Goal: Task Accomplishment & Management: Use online tool/utility

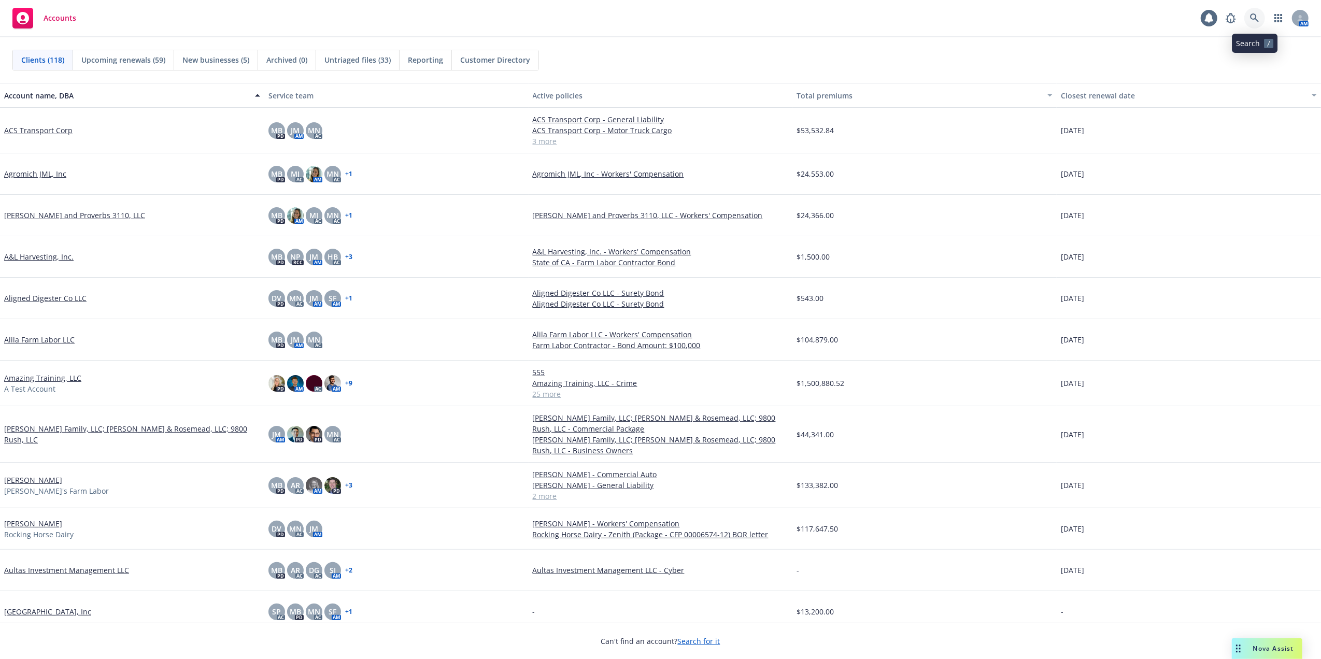
click at [1253, 18] on icon at bounding box center [1254, 17] width 9 height 9
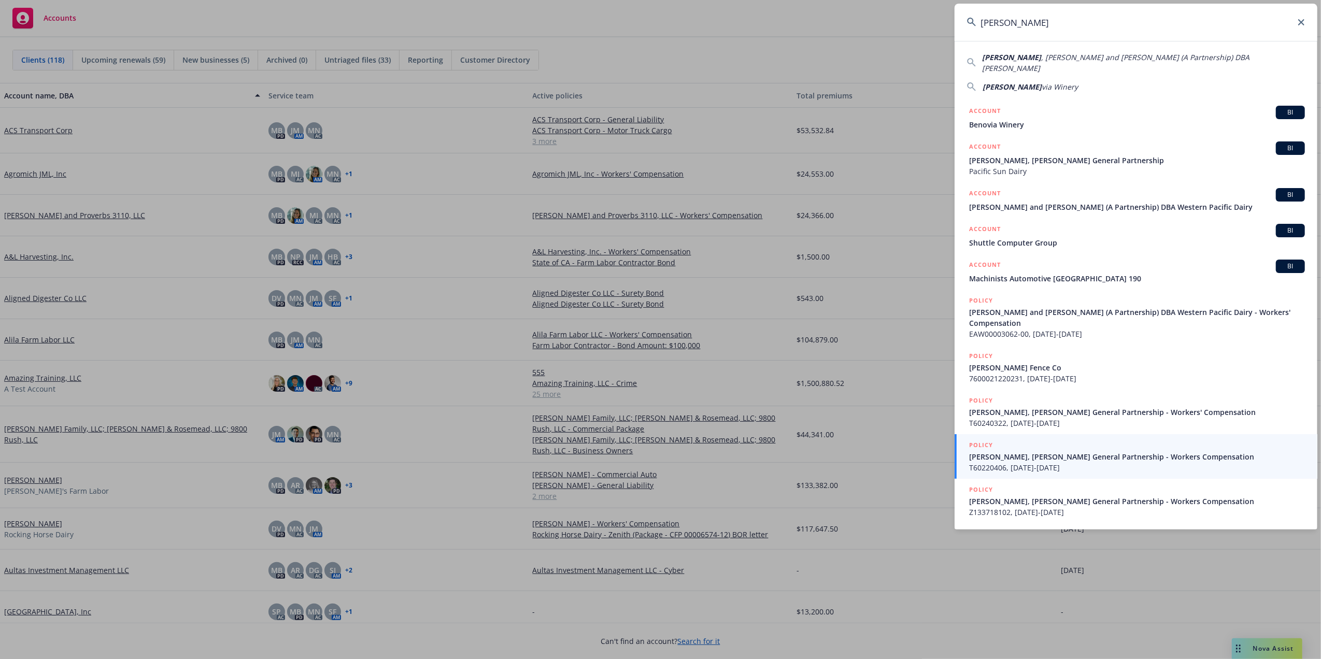
type input "Beno"
click at [1301, 21] on icon at bounding box center [1301, 22] width 6 height 6
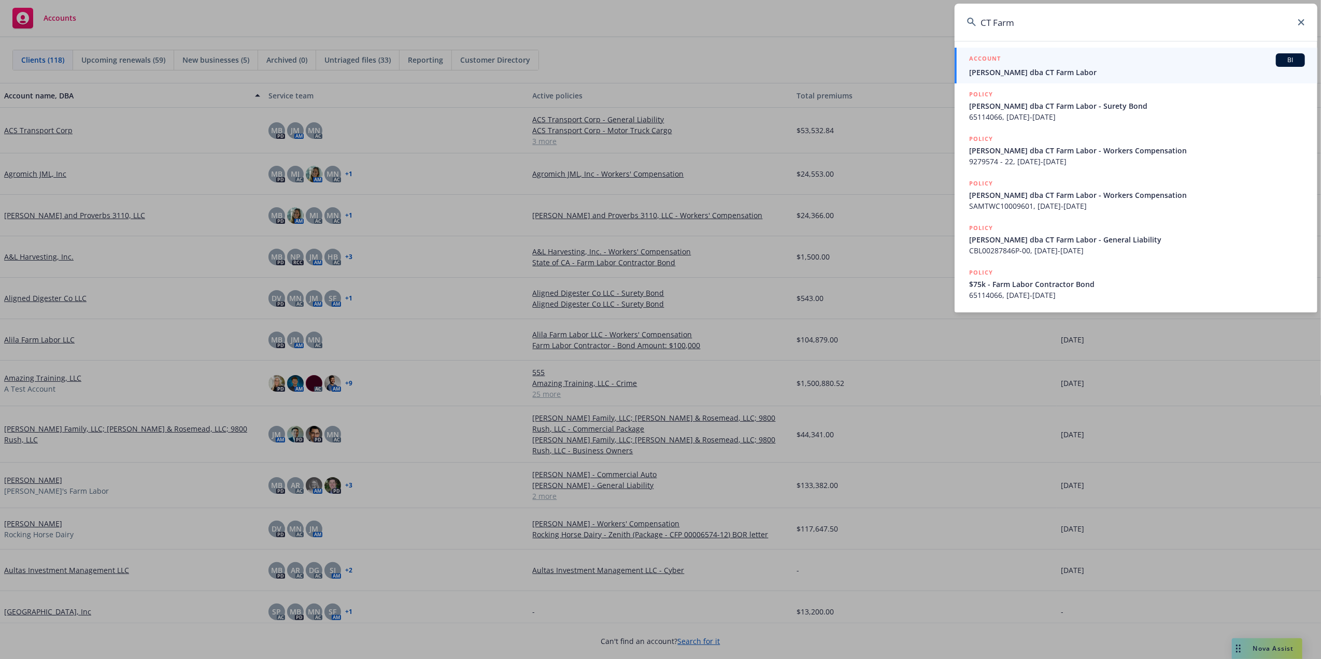
type input "CT Farm"
click at [999, 66] on div "ACCOUNT BI" at bounding box center [1137, 59] width 336 height 13
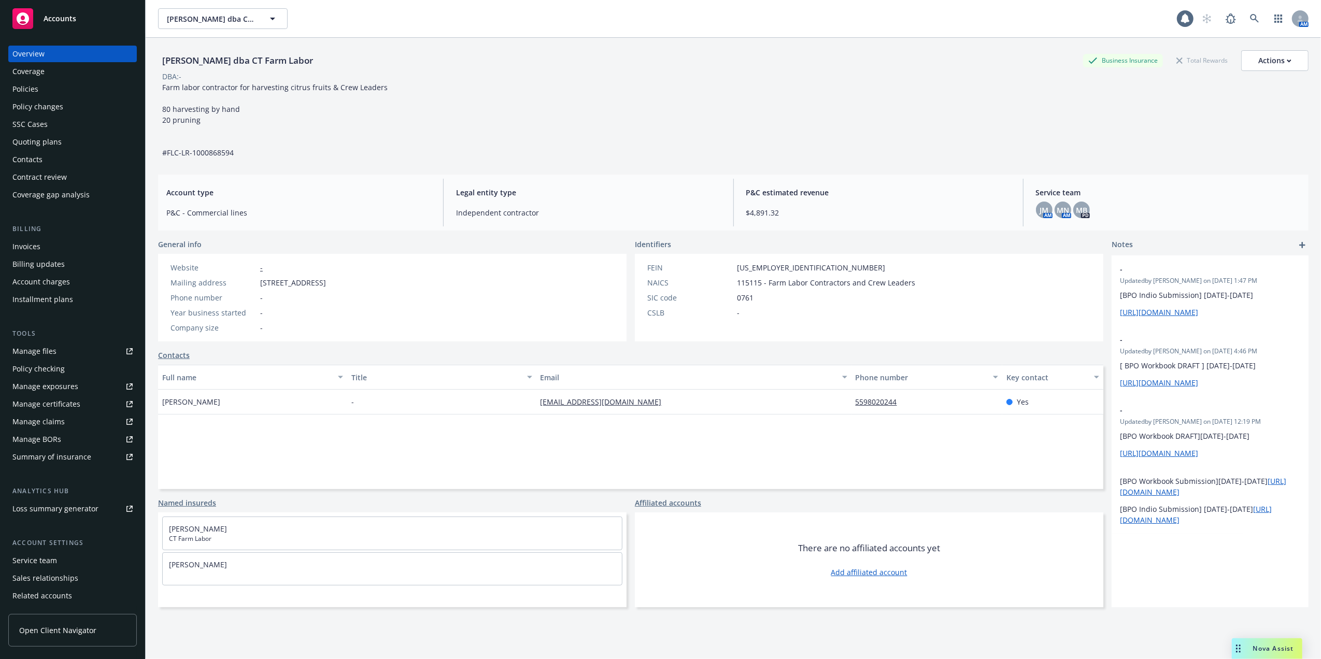
click at [20, 85] on div "Policies" at bounding box center [25, 89] width 26 height 17
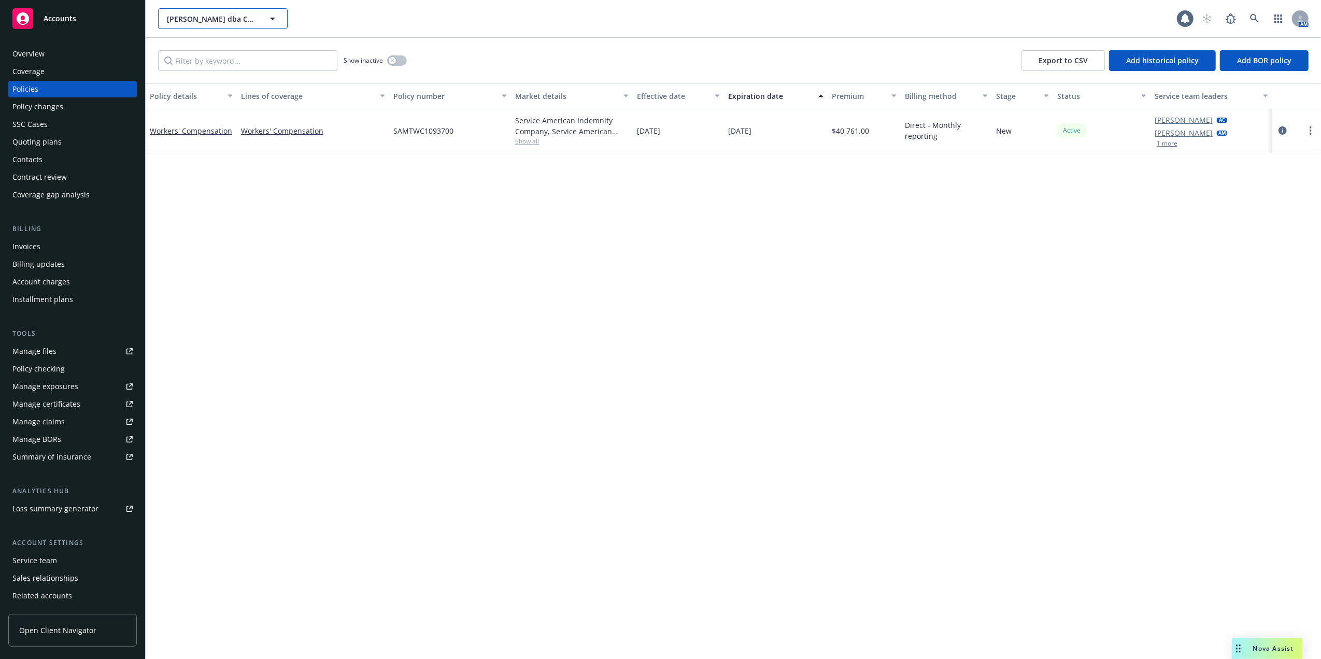
drag, startPoint x: 166, startPoint y: 11, endPoint x: 240, endPoint y: 21, distance: 74.7
click at [236, 17] on button "Ceballos, Yoan dba CT Farm Labor" at bounding box center [223, 18] width 130 height 21
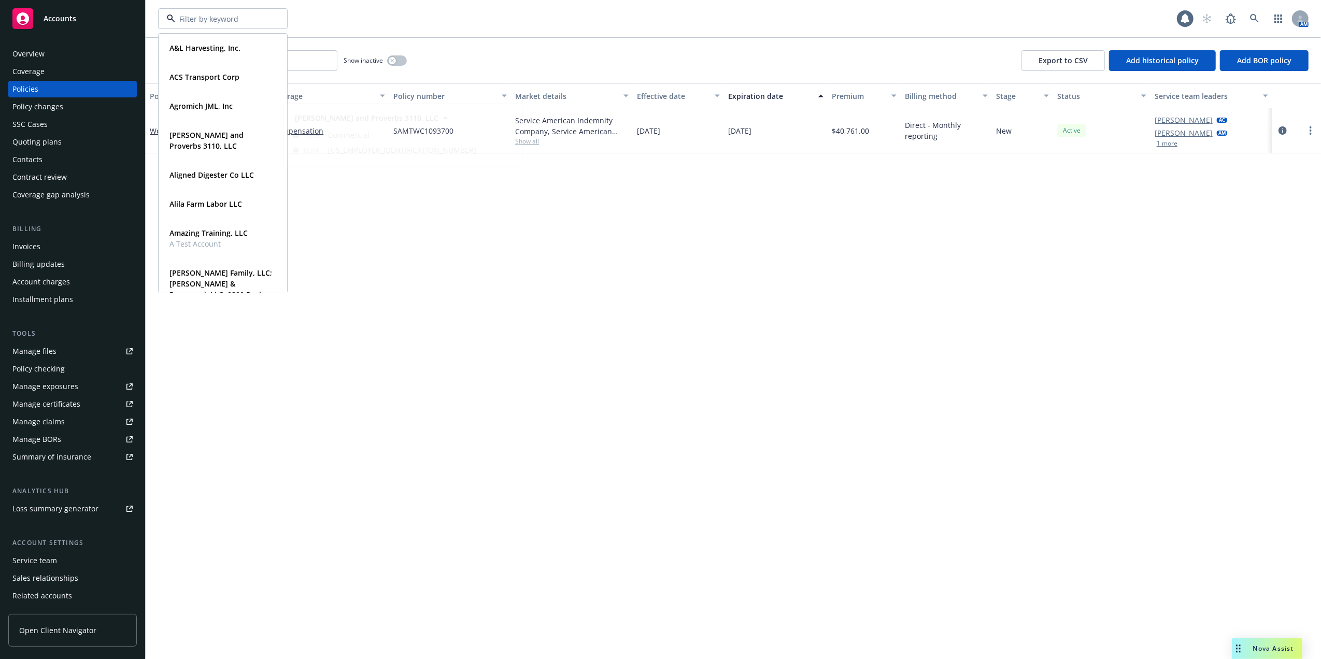
drag, startPoint x: 359, startPoint y: 324, endPoint x: 339, endPoint y: 324, distance: 19.7
click at [357, 322] on div "Policy details Lines of coverage Policy number Market details Effective date Ex…" at bounding box center [733, 371] width 1175 height 576
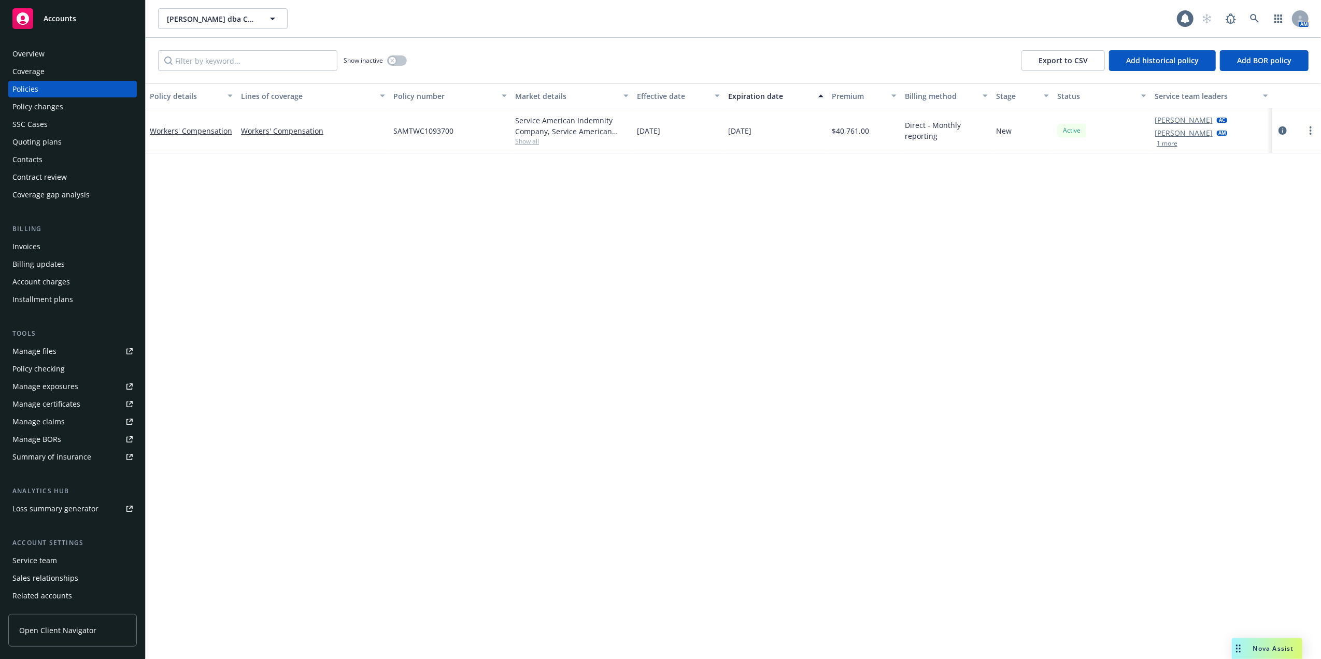
click at [30, 49] on div "Overview" at bounding box center [28, 54] width 32 height 17
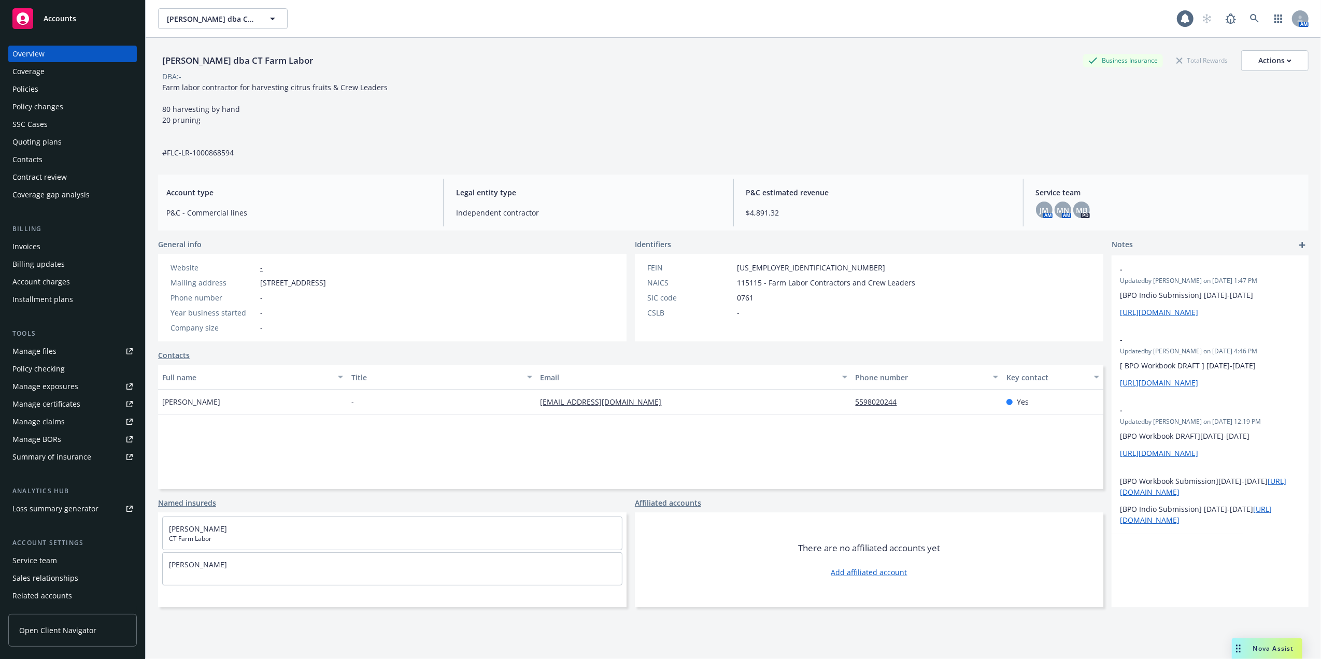
drag, startPoint x: 306, startPoint y: 59, endPoint x: 151, endPoint y: 68, distance: 154.7
click at [151, 68] on div "Ceballos, Yoan dba CT Farm Labor Business Insurance Total Rewards Actions DBA: …" at bounding box center [733, 367] width 1175 height 659
copy div "Ceballos, Yoan dba CT Farm Labor"
click at [50, 52] on div "Overview" at bounding box center [72, 54] width 120 height 17
drag, startPoint x: 780, startPoint y: 264, endPoint x: 744, endPoint y: 267, distance: 35.9
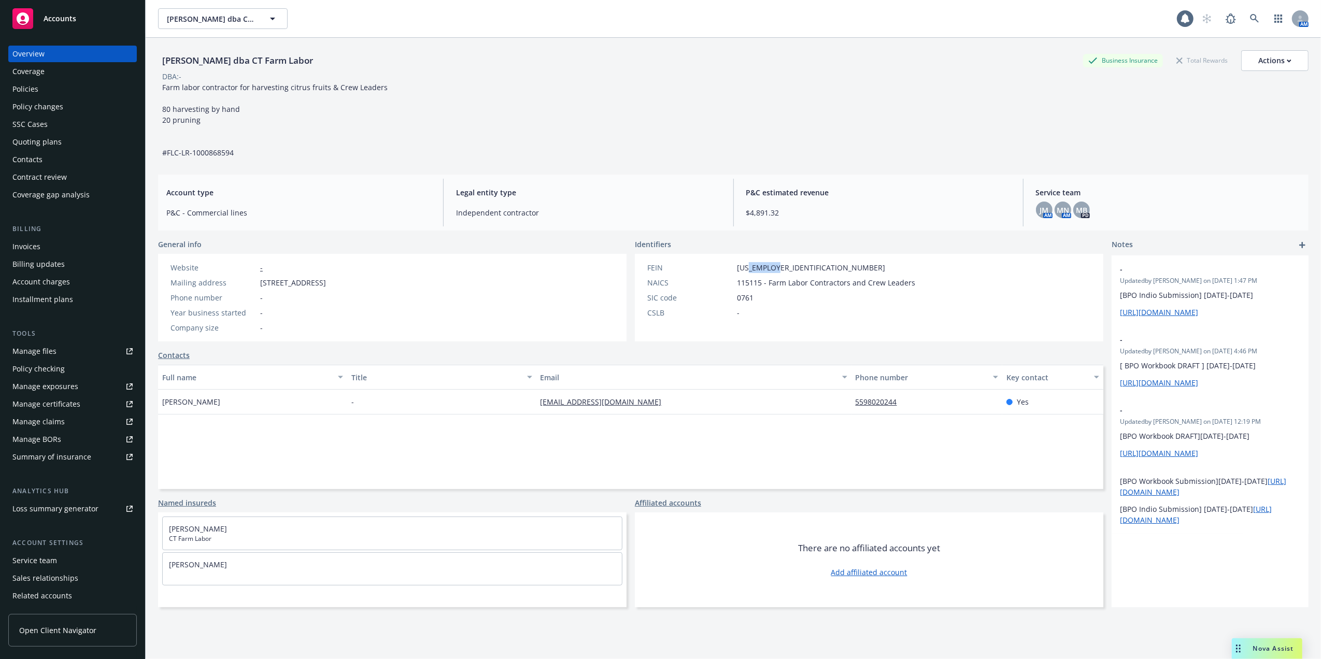
click at [744, 267] on div "FEIN 81-1936135" at bounding box center [781, 267] width 276 height 11
copy span "1936135"
drag, startPoint x: 309, startPoint y: 61, endPoint x: 157, endPoint y: 61, distance: 152.9
click at [157, 61] on div "Ceballos, Yoan dba CT Farm Labor Business Insurance Total Rewards Actions DBA: …" at bounding box center [733, 367] width 1175 height 659
copy div "Ceballos, Yoan dba CT Farm Labor"
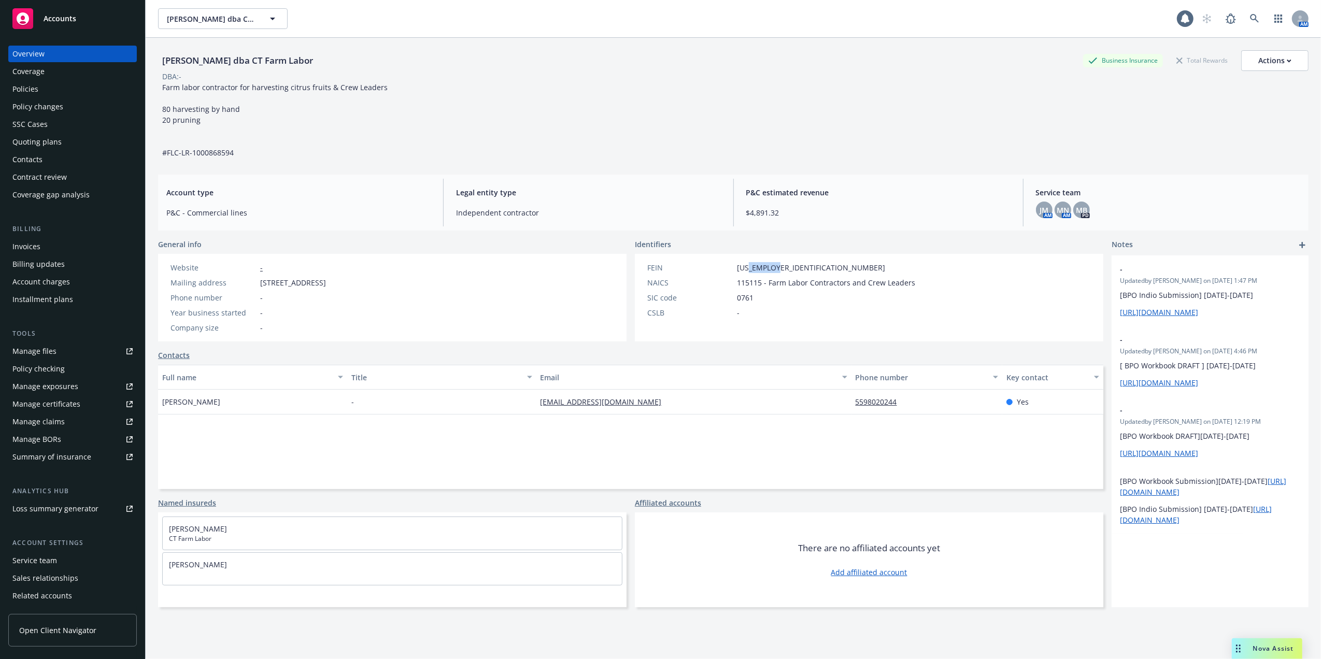
click at [28, 156] on div "Contacts" at bounding box center [27, 159] width 30 height 17
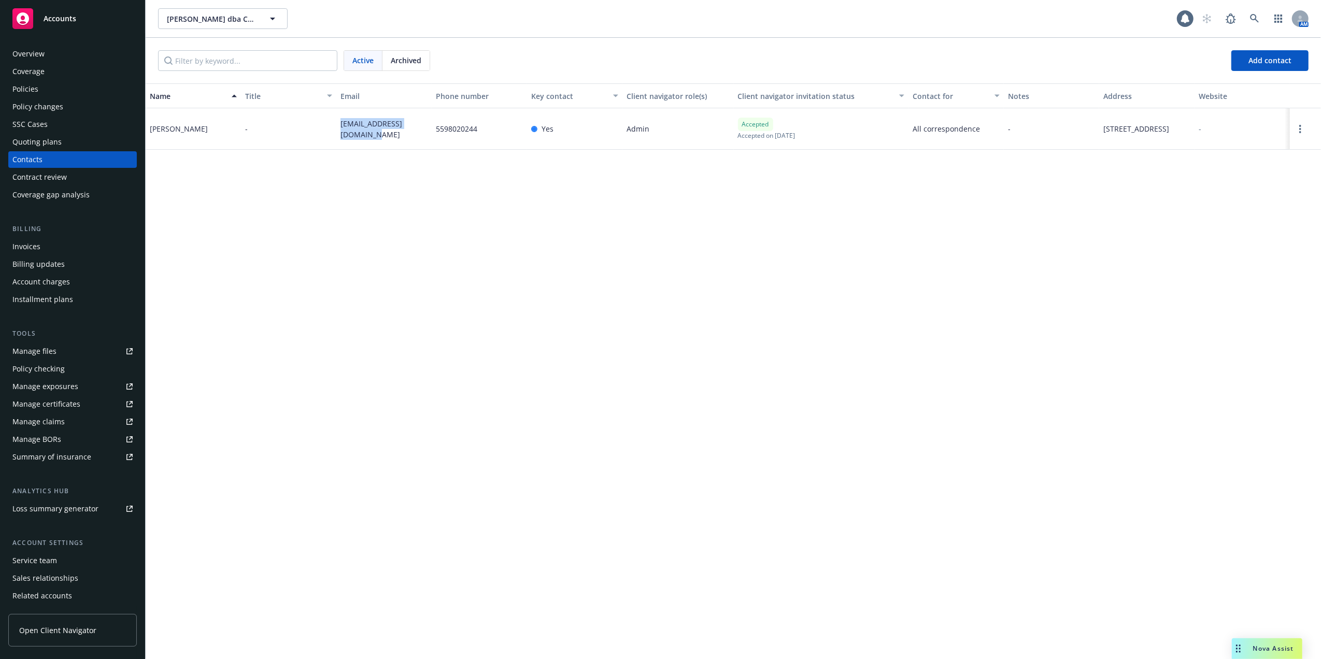
drag, startPoint x: 338, startPoint y: 125, endPoint x: 347, endPoint y: 133, distance: 11.4
click at [347, 133] on div "yoan_ceballos123@att.net" at bounding box center [383, 128] width 95 height 41
copy span "yoan_ceballos123@att.net"
click at [1255, 15] on icon at bounding box center [1254, 18] width 9 height 9
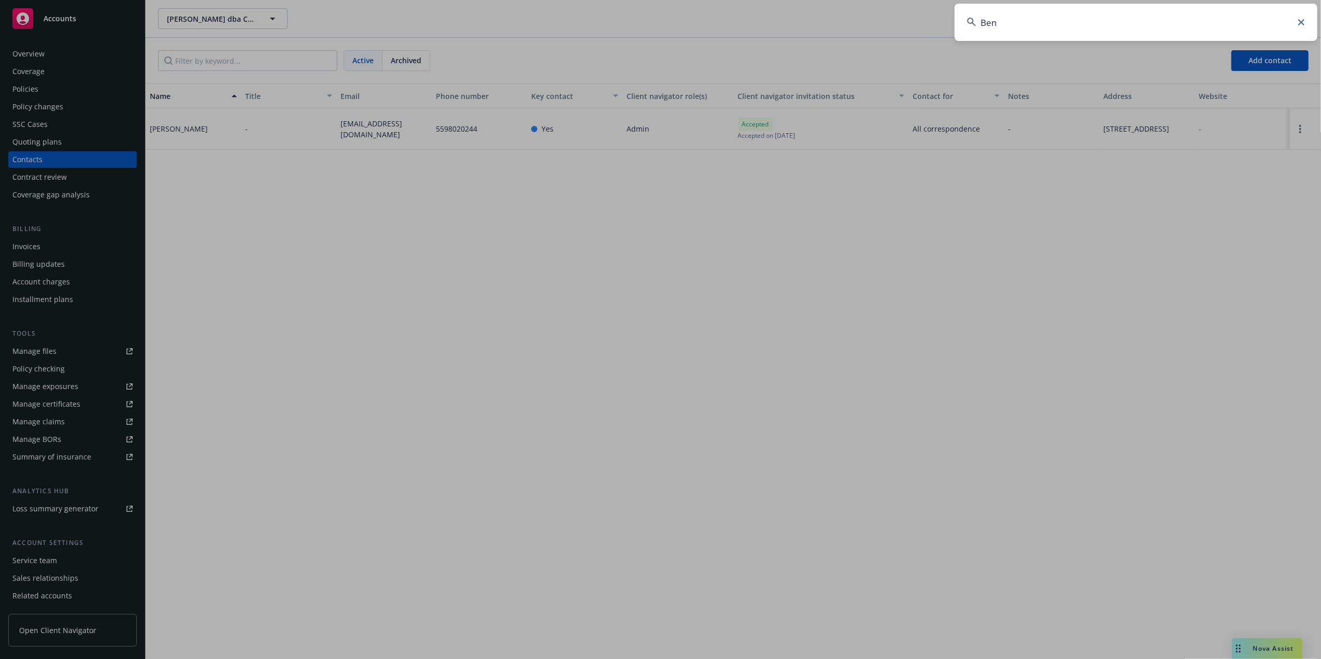
type input "Beno"
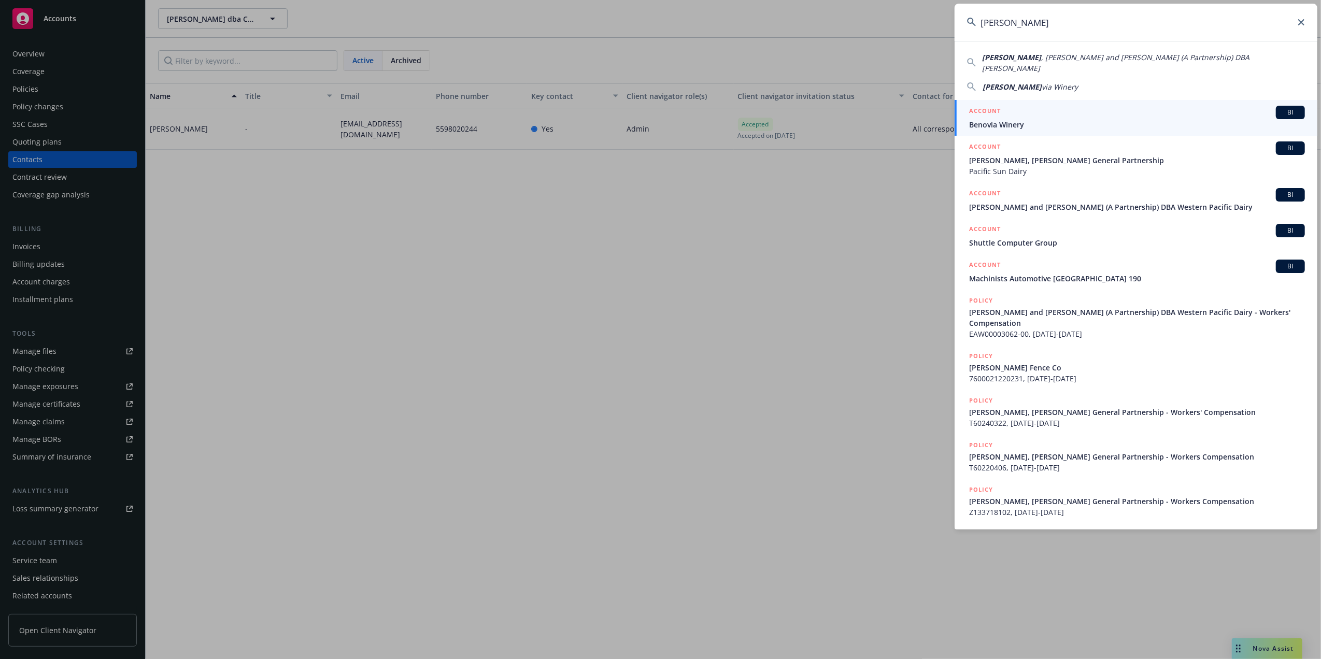
drag, startPoint x: 490, startPoint y: 254, endPoint x: 467, endPoint y: 237, distance: 28.5
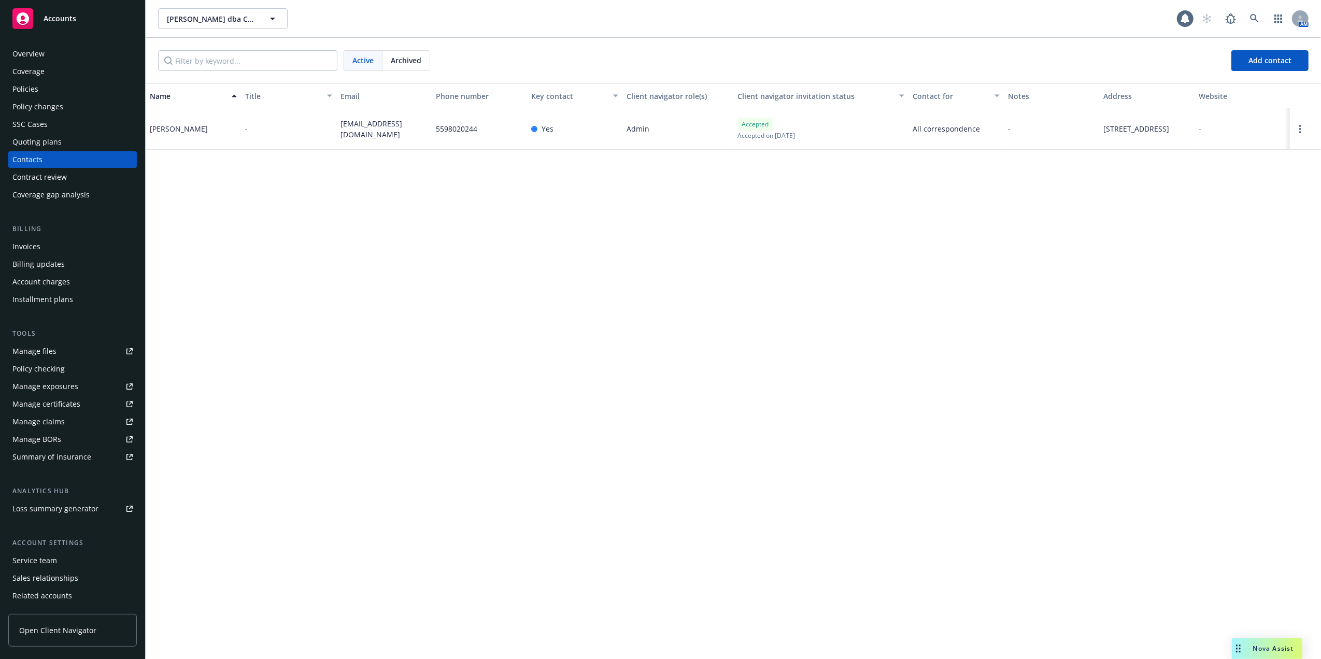
click at [29, 137] on div "Quoting plans" at bounding box center [36, 142] width 49 height 17
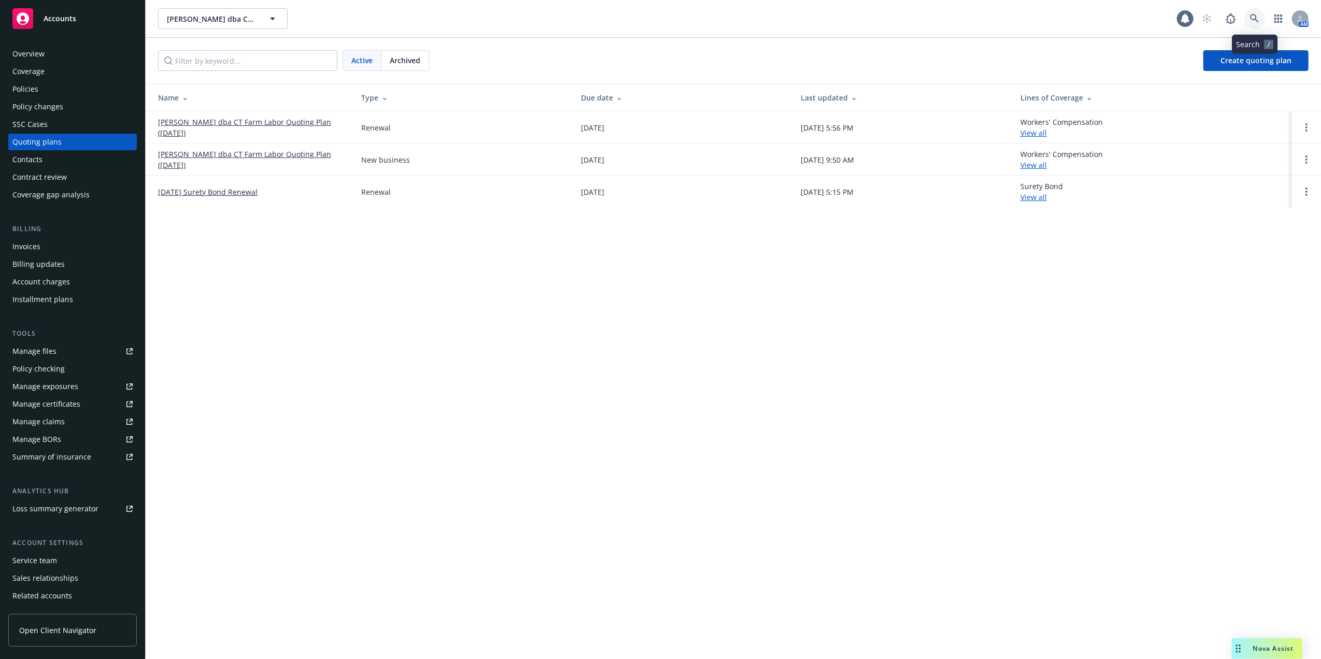
click at [1251, 17] on icon at bounding box center [1254, 18] width 9 height 9
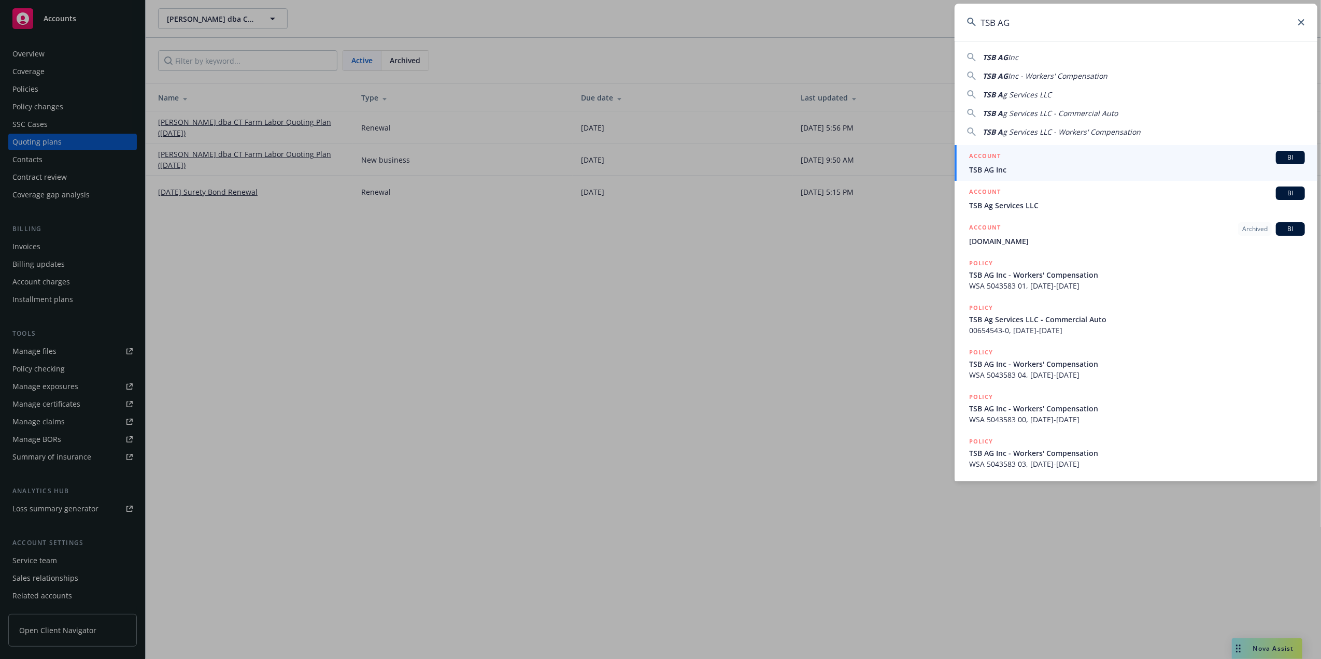
type input "TSB AG"
click at [986, 166] on span "TSB AG Inc" at bounding box center [1137, 169] width 336 height 11
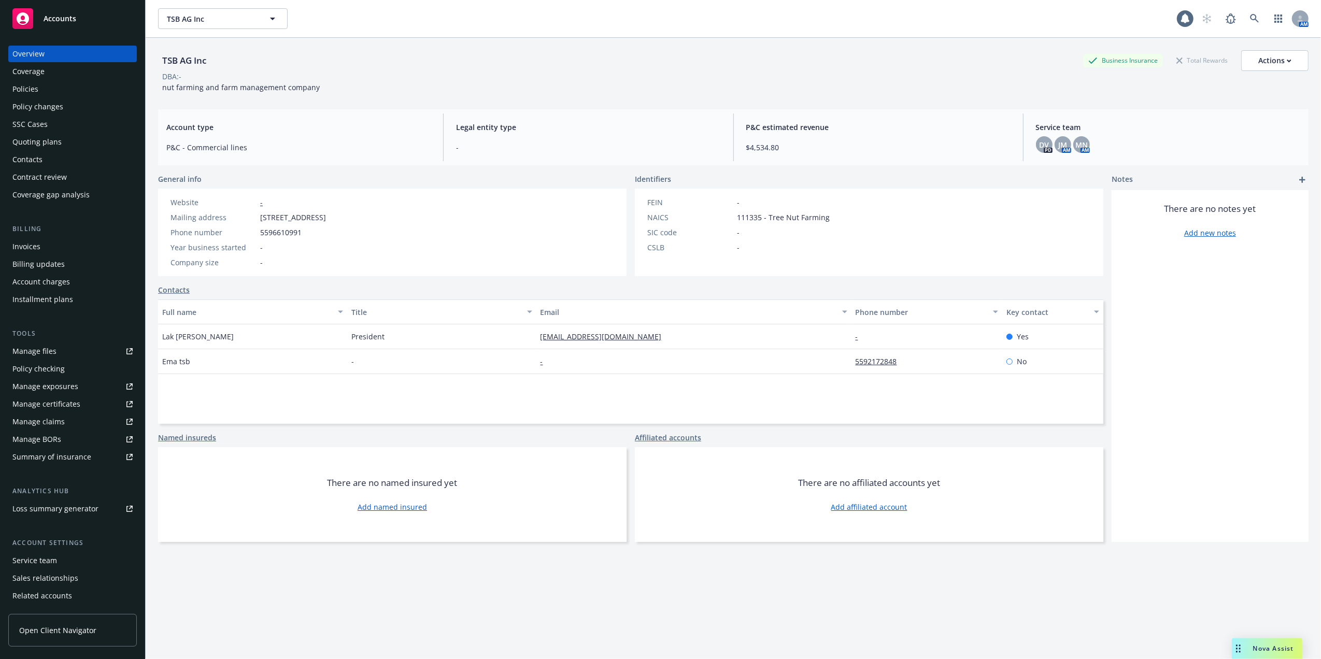
click at [23, 139] on div "Quoting plans" at bounding box center [36, 142] width 49 height 17
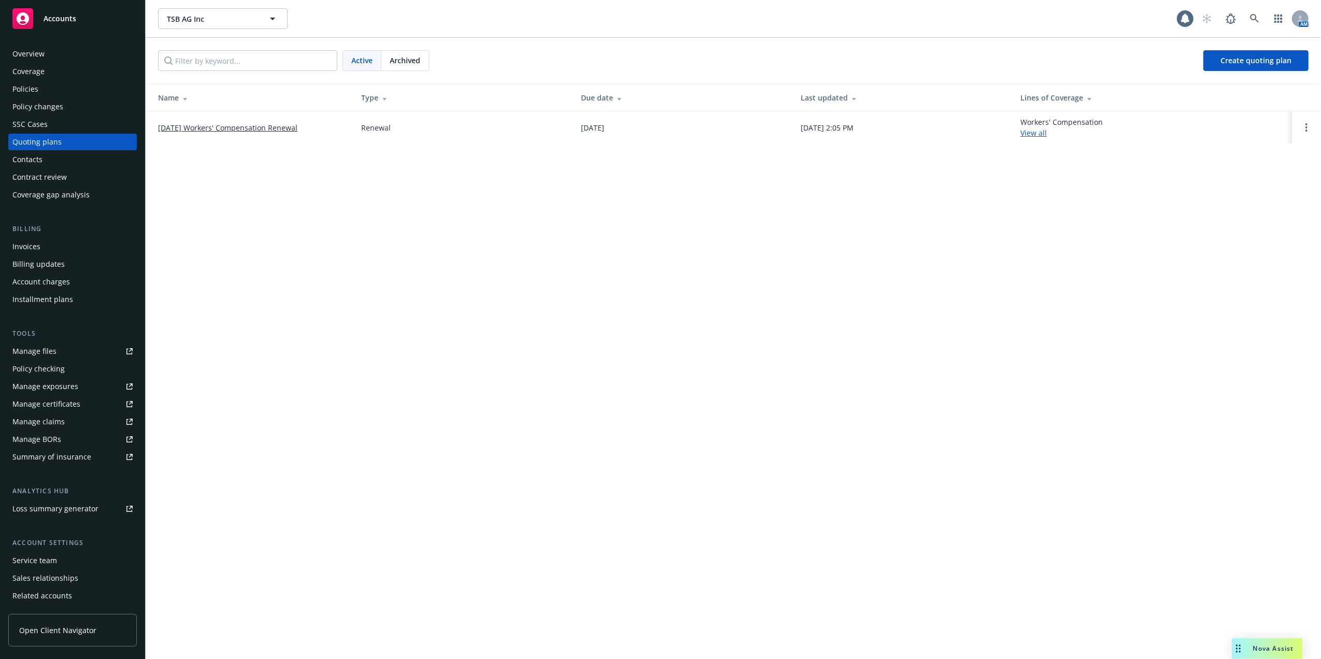
drag, startPoint x: 287, startPoint y: 125, endPoint x: 302, endPoint y: 134, distance: 17.0
click at [287, 124] on link "[DATE] Workers' Compensation Renewal" at bounding box center [227, 127] width 139 height 11
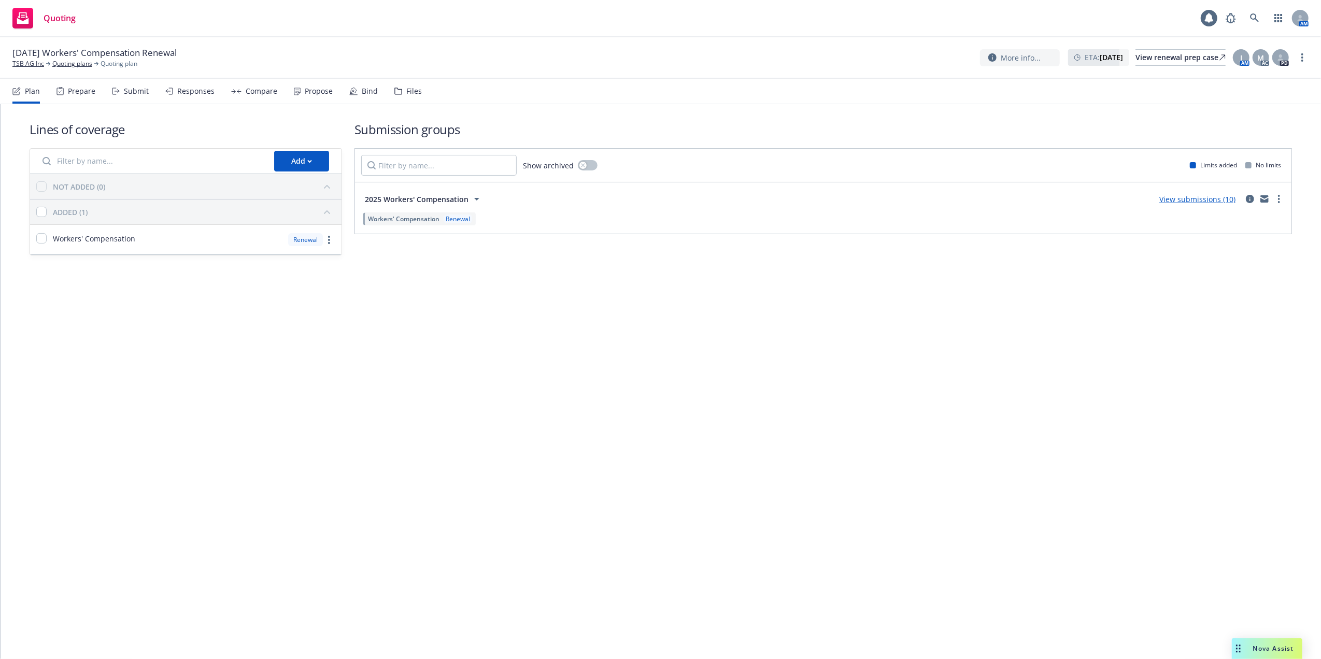
click at [1184, 201] on link "View submissions (10)" at bounding box center [1197, 199] width 76 height 10
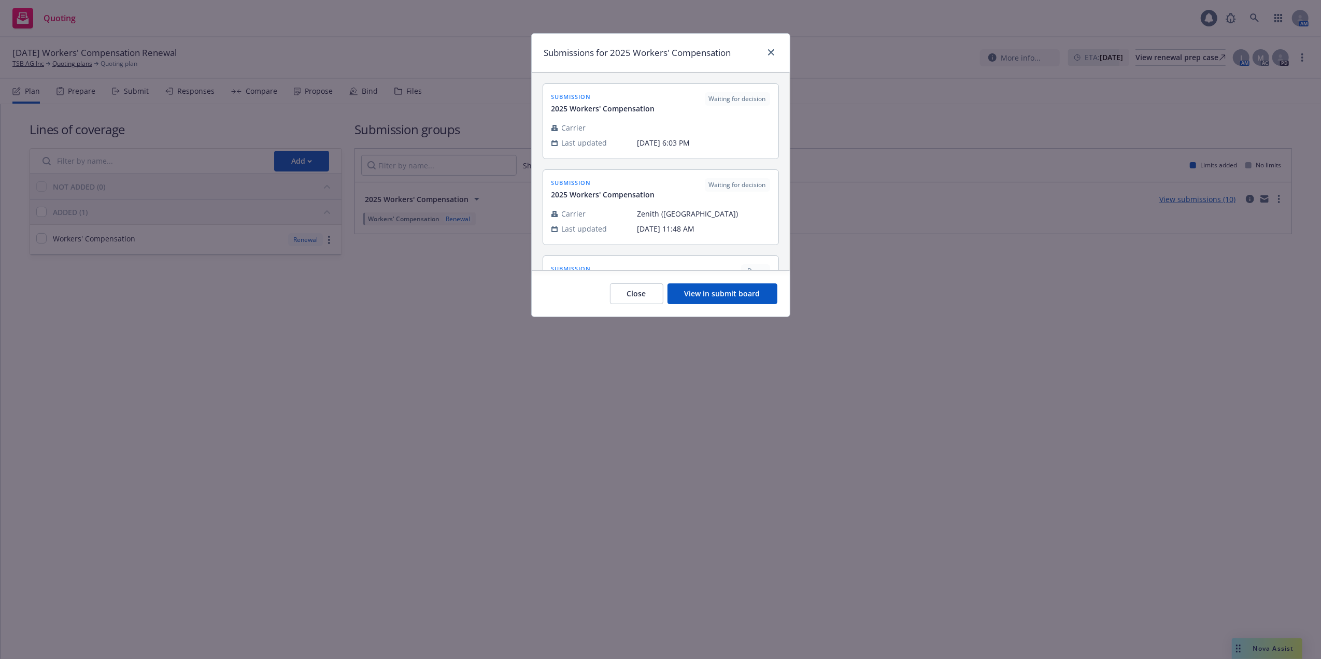
click at [716, 295] on button "View in submit board" at bounding box center [723, 293] width 110 height 21
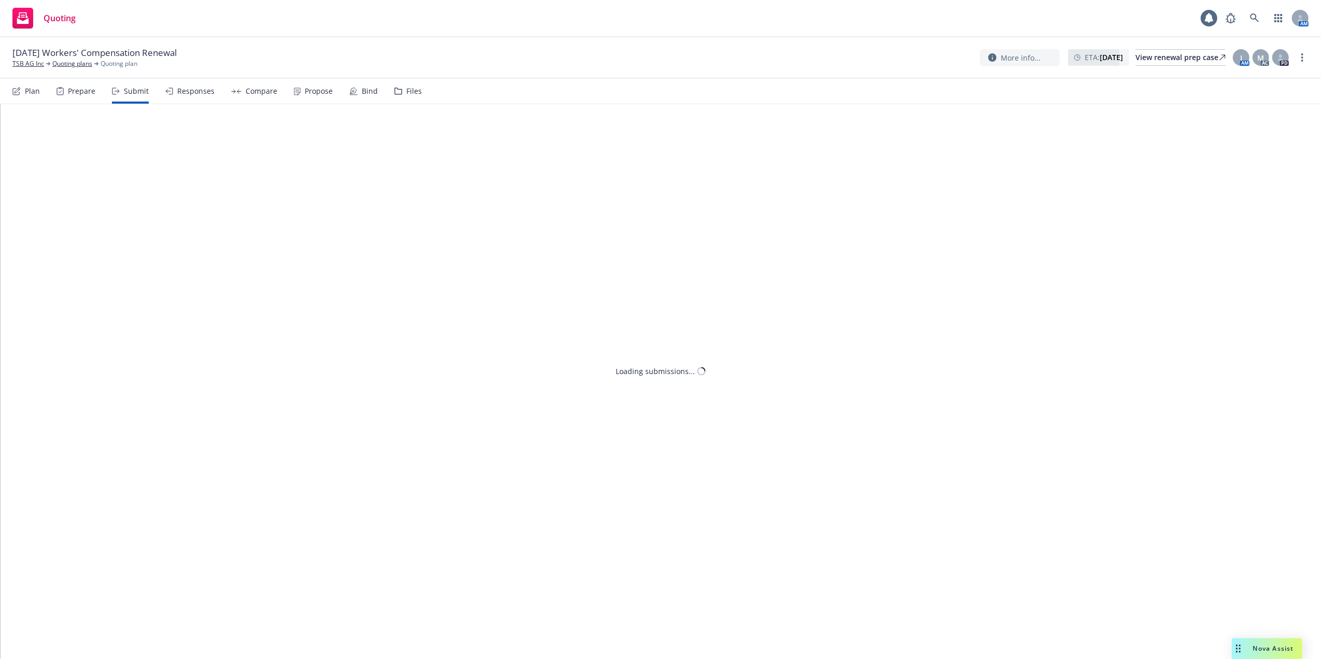
click at [716, 297] on div "Loading submissions..." at bounding box center [661, 381] width 1321 height 555
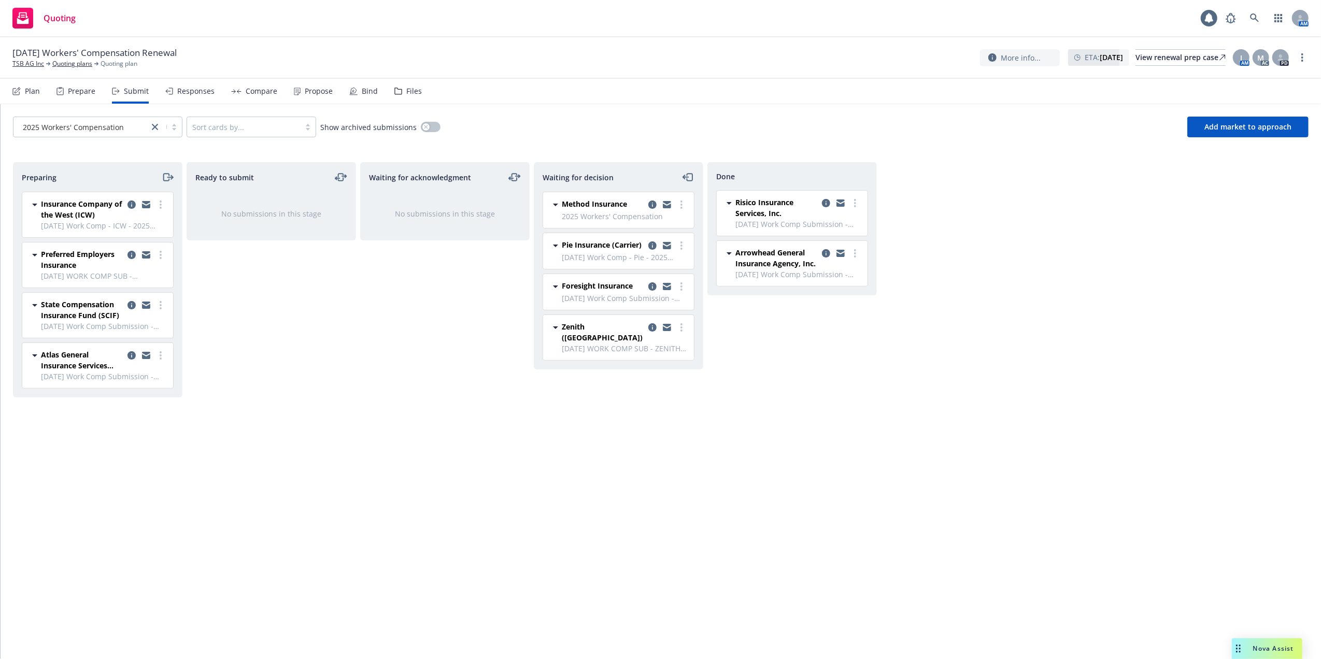
click at [922, 381] on div "Preparing Insurance Company of the West (ICW) [DATE] Work Comp - ICW - 2025 Wor…" at bounding box center [661, 399] width 1296 height 475
click at [166, 177] on icon "moveRight" at bounding box center [168, 177] width 12 height 12
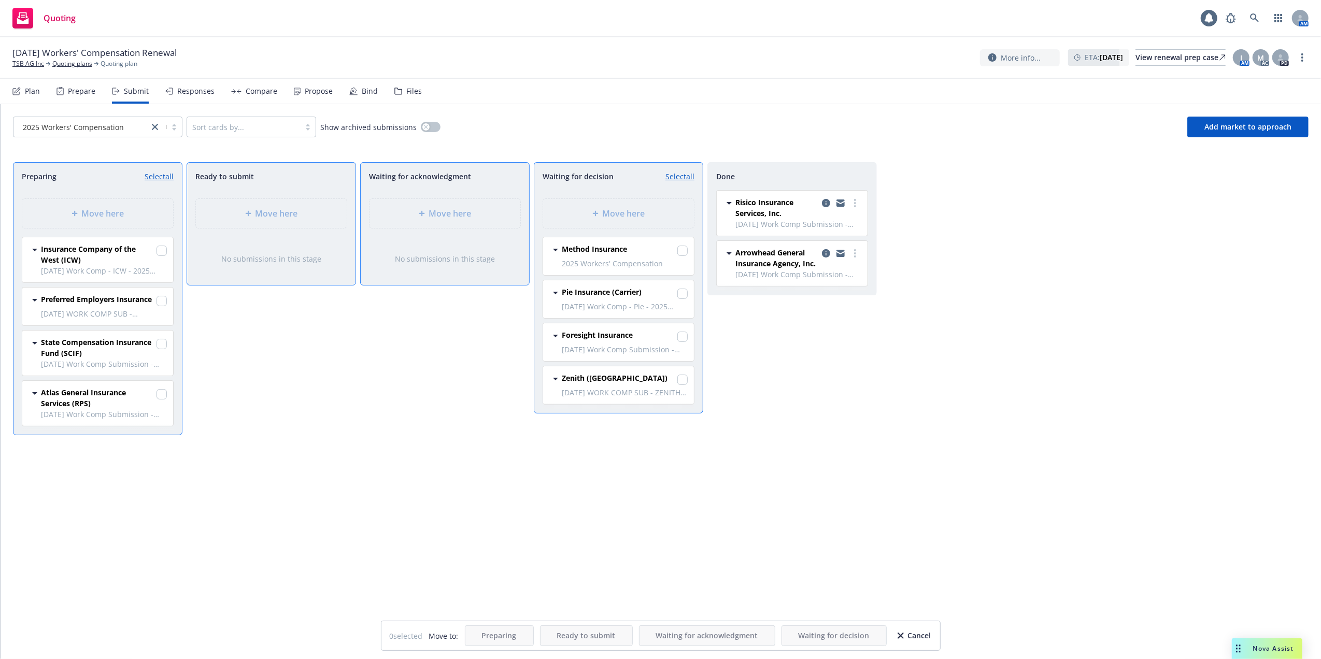
click at [606, 214] on div "Move here" at bounding box center [618, 213] width 168 height 47
click at [158, 394] on input "checkbox" at bounding box center [162, 394] width 10 height 10
checkbox input "true"
click at [632, 208] on span "Move here" at bounding box center [624, 213] width 42 height 12
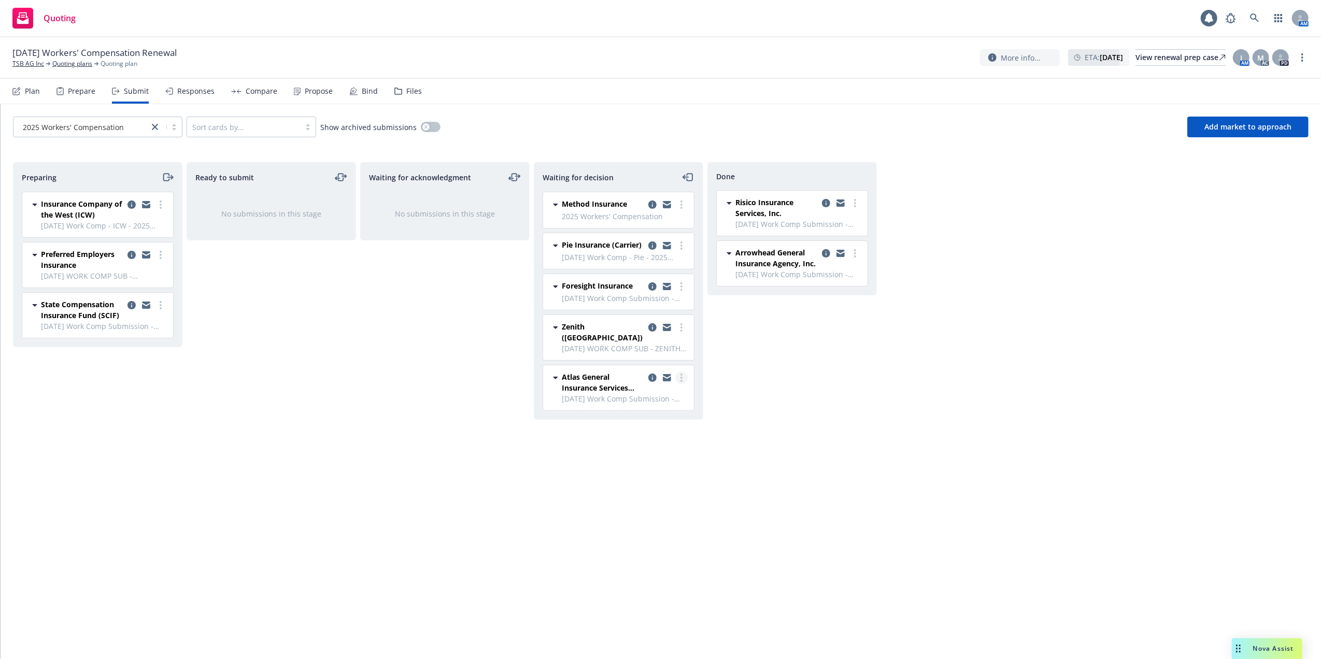
click at [680, 372] on link "more" at bounding box center [681, 378] width 12 height 12
click at [624, 452] on span "Add declined decision" at bounding box center [634, 454] width 102 height 10
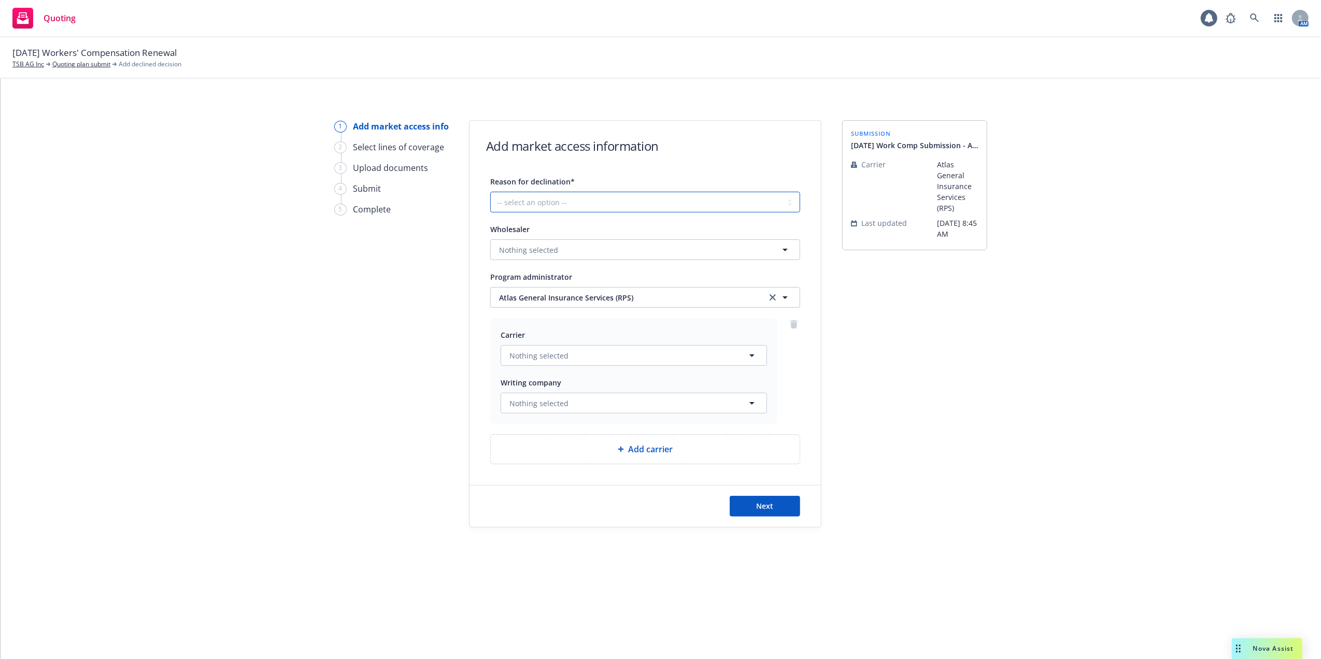
click at [788, 203] on select "-- select an option -- Cannot compete with other markets Carrier non-renewed Ca…" at bounding box center [645, 202] width 310 height 21
select select "OTHER"
click at [490, 192] on select "-- select an option -- Cannot compete with other markets Carrier non-renewed Ca…" at bounding box center [645, 202] width 310 height 21
click at [763, 502] on span "Next" at bounding box center [765, 506] width 17 height 10
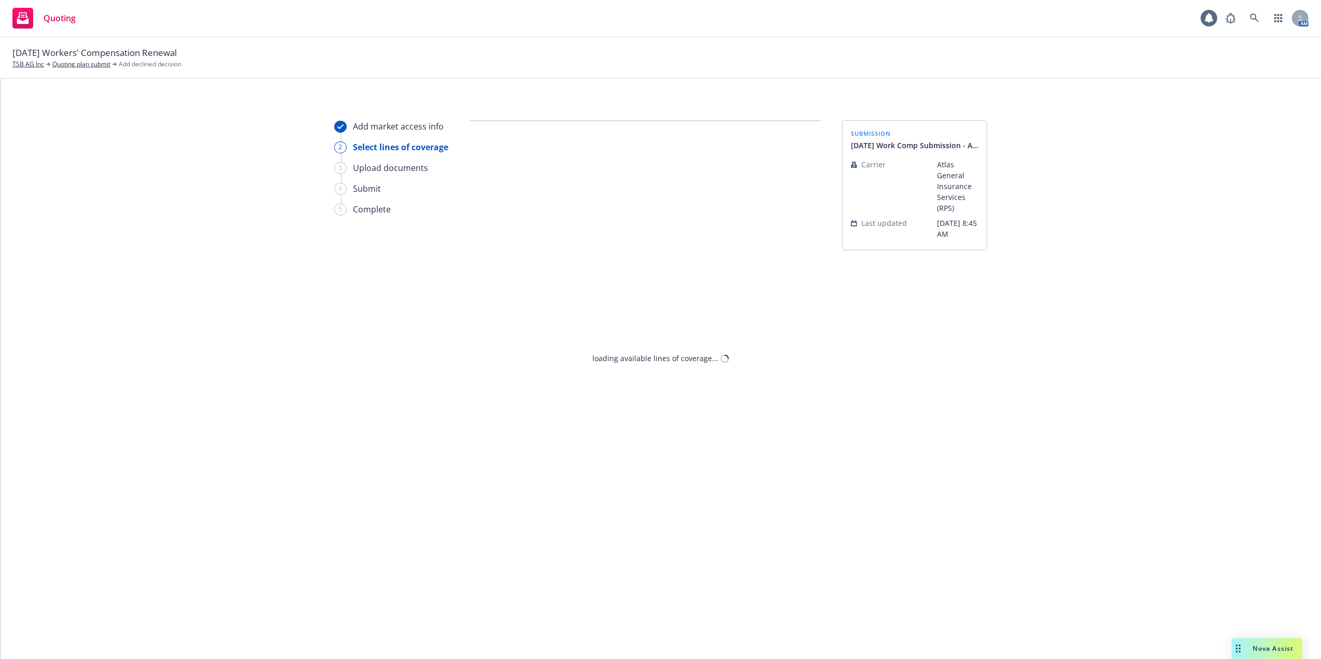
select select "OTHER"
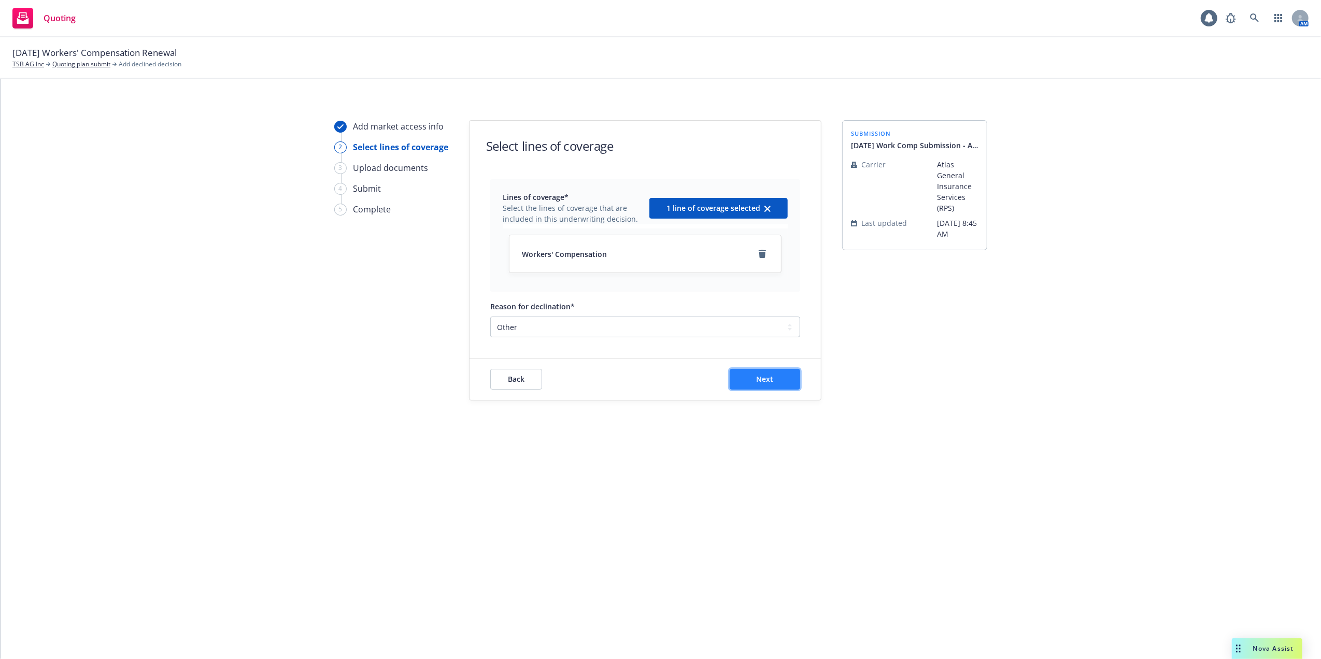
click at [751, 378] on button "Next" at bounding box center [765, 379] width 70 height 21
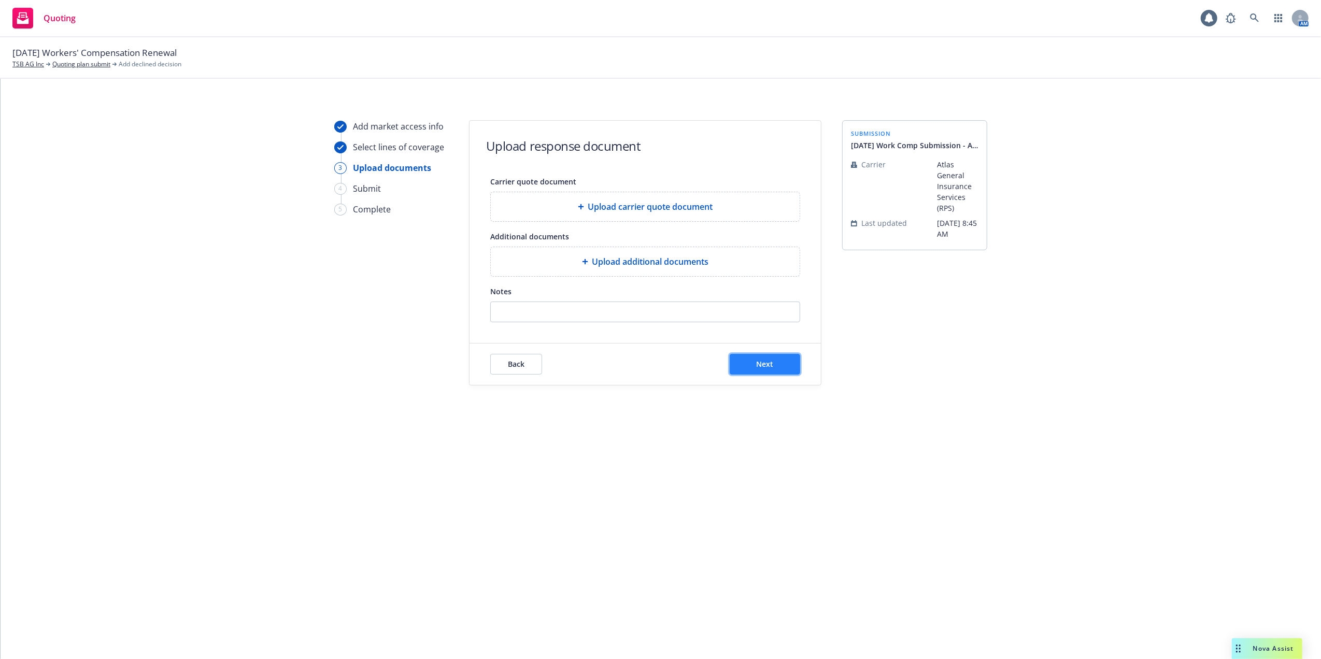
click at [793, 360] on button "Next" at bounding box center [765, 364] width 70 height 21
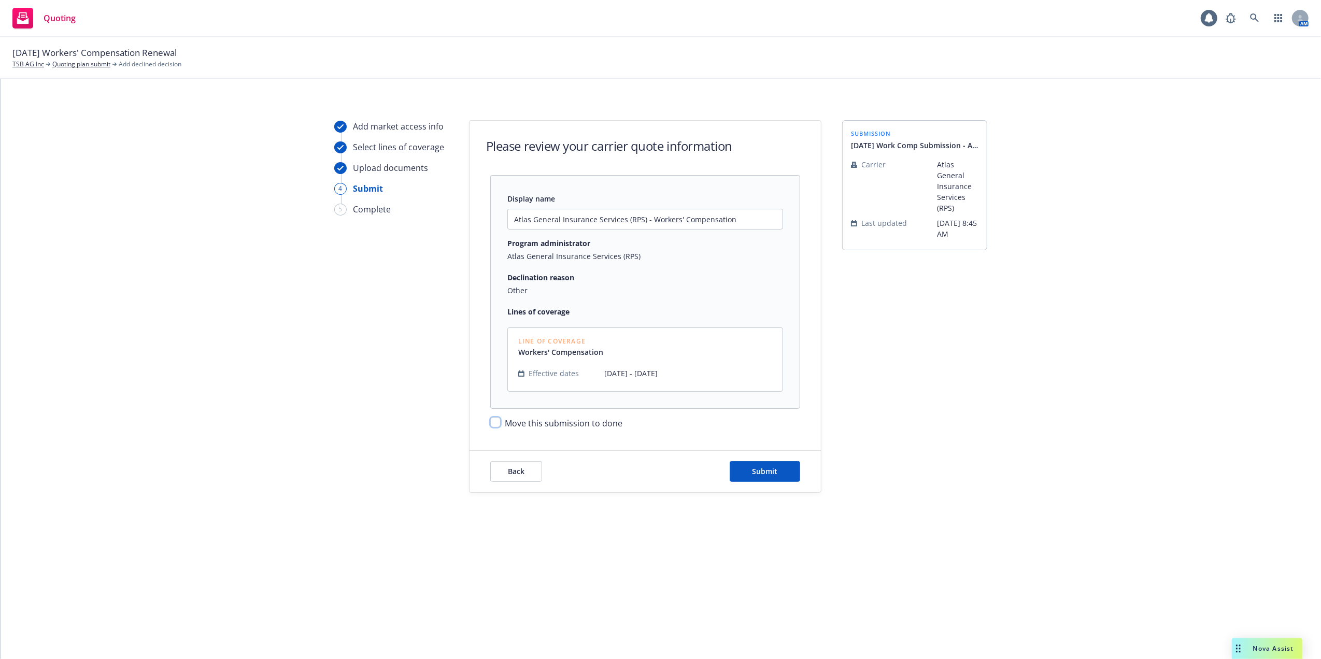
drag, startPoint x: 492, startPoint y: 421, endPoint x: 551, endPoint y: 436, distance: 61.5
click at [491, 421] on input "Move this submission to done" at bounding box center [495, 422] width 10 height 10
checkbox input "true"
click at [768, 467] on span "Submit" at bounding box center [765, 471] width 25 height 10
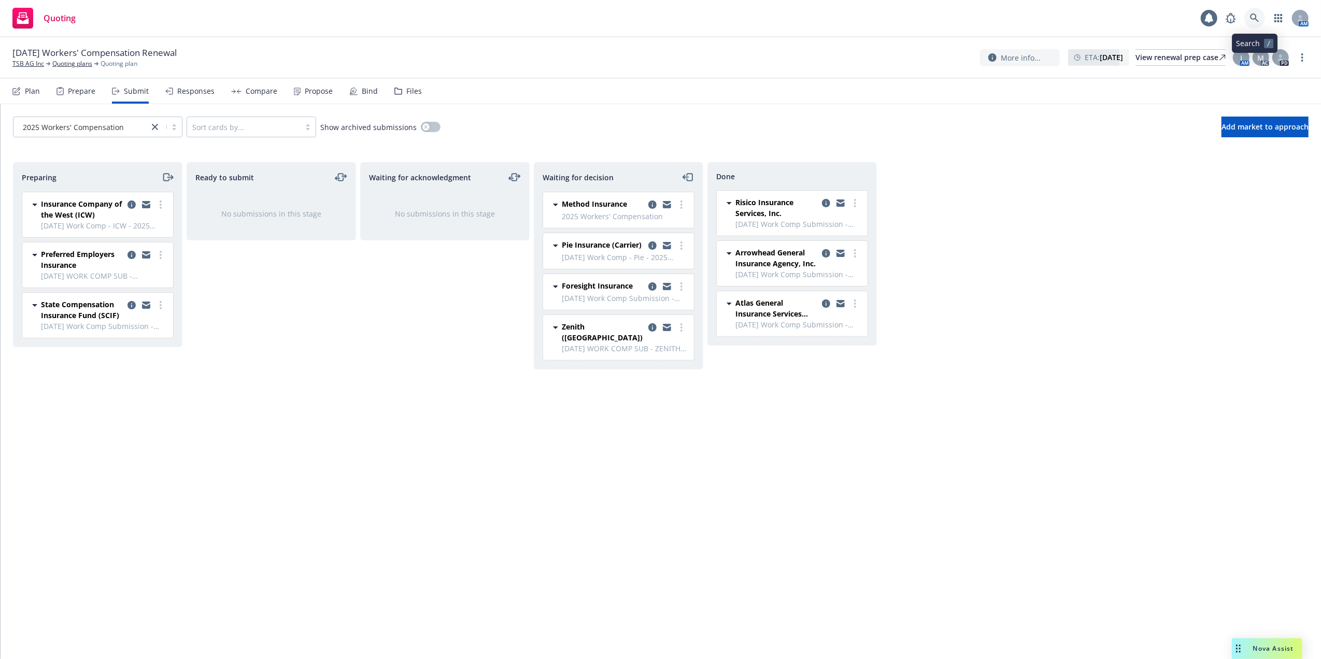
click at [1253, 17] on icon at bounding box center [1254, 17] width 9 height 9
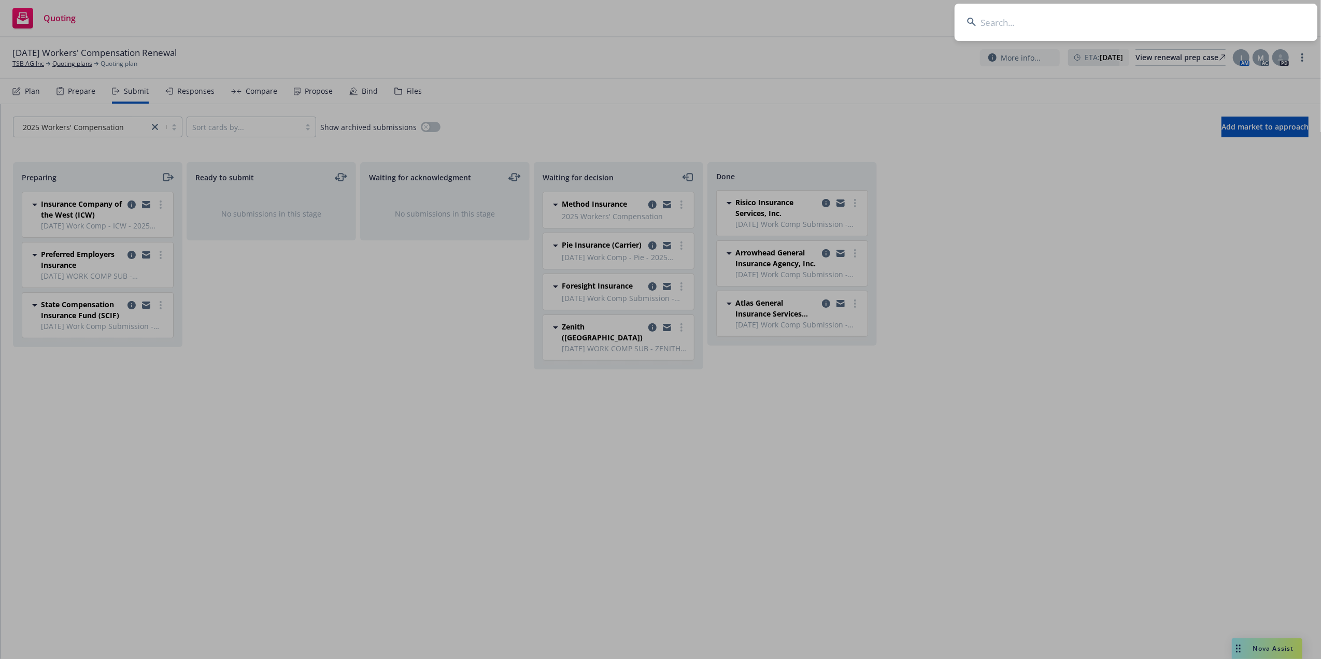
click at [1049, 21] on input at bounding box center [1136, 22] width 363 height 37
click at [1018, 25] on input at bounding box center [1136, 22] width 363 height 37
click at [997, 22] on input at bounding box center [1136, 22] width 363 height 37
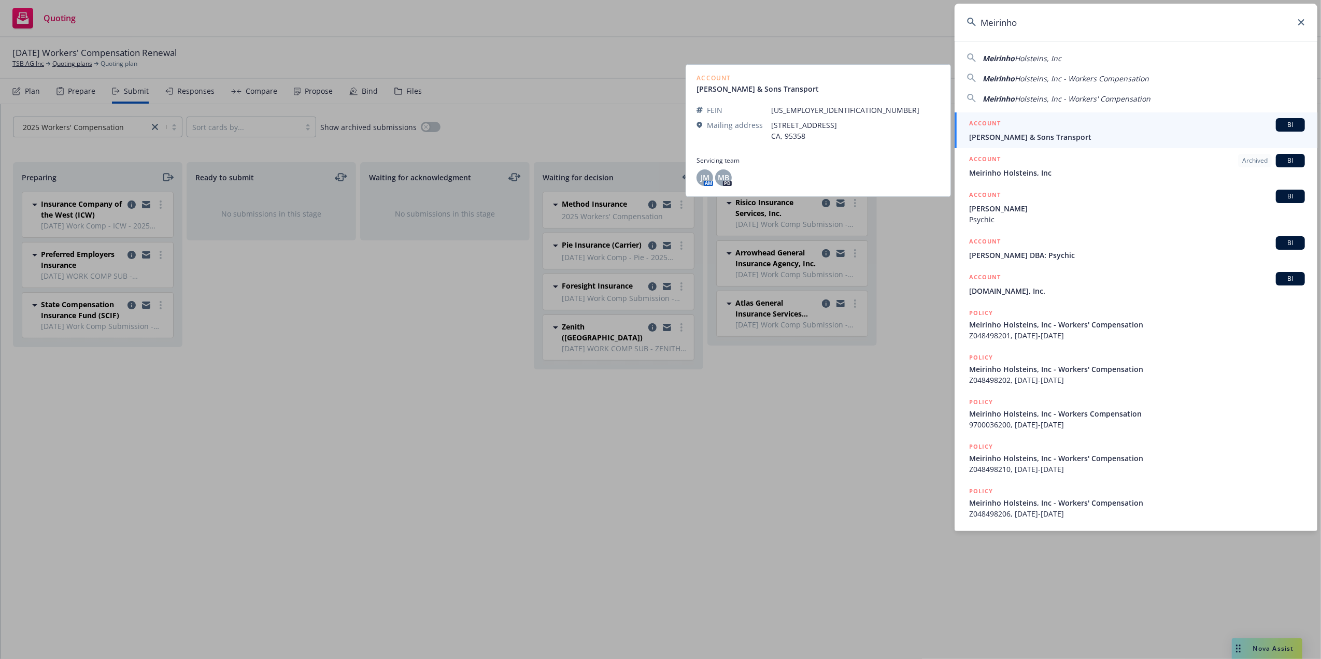
type input "Meirinho"
click at [1002, 135] on span "Tony Meirinho & Sons Transport" at bounding box center [1137, 137] width 336 height 11
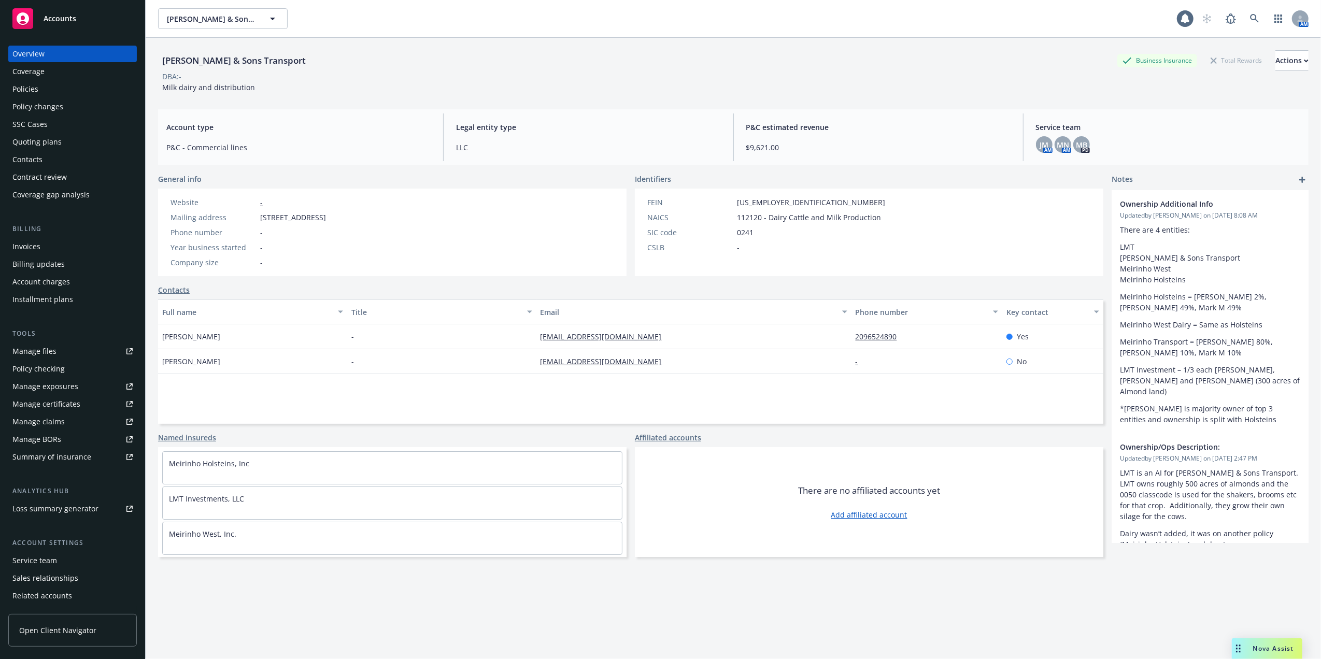
click at [321, 89] on div "Tony Meirinho & Sons Transport Business Insurance Total Rewards Actions DBA: - …" at bounding box center [733, 71] width 1151 height 42
click at [711, 67] on div "Tony Meirinho & Sons Transport Business Insurance Total Rewards Actions" at bounding box center [733, 60] width 1151 height 21
click at [1250, 19] on icon at bounding box center [1254, 18] width 9 height 9
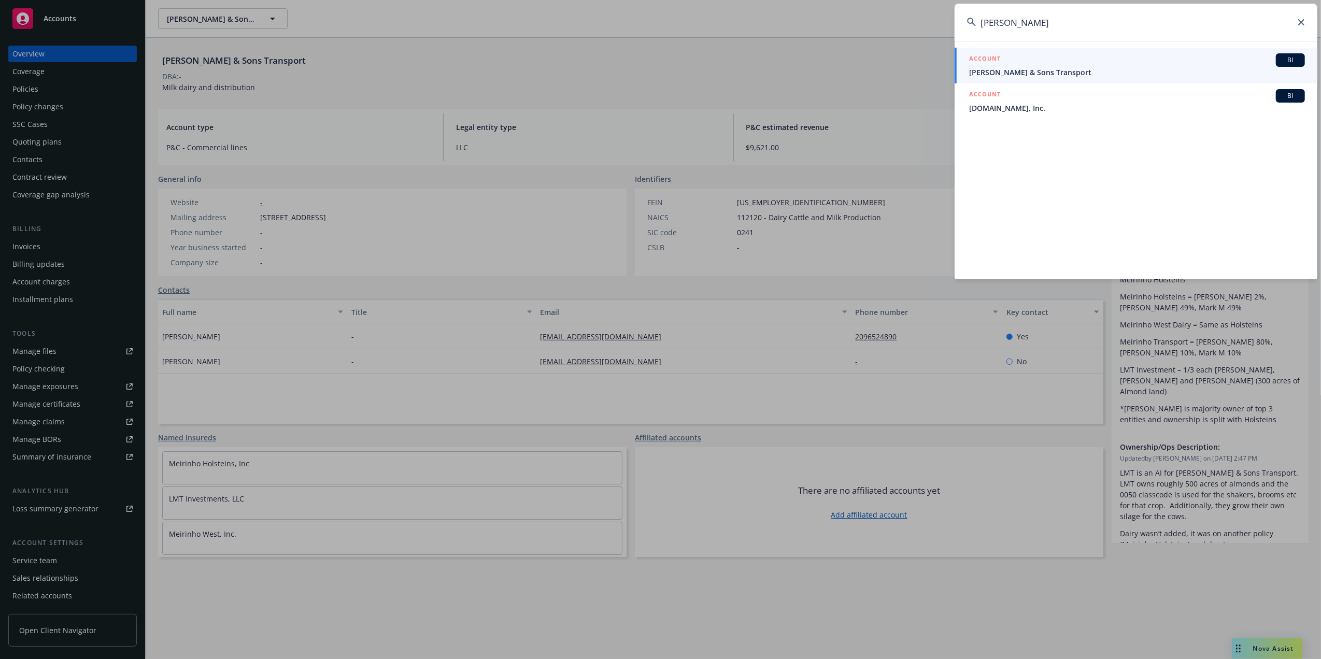
type input "meirinho West"
click at [985, 70] on span "Tony Meirinho & Sons Transport" at bounding box center [1137, 72] width 336 height 11
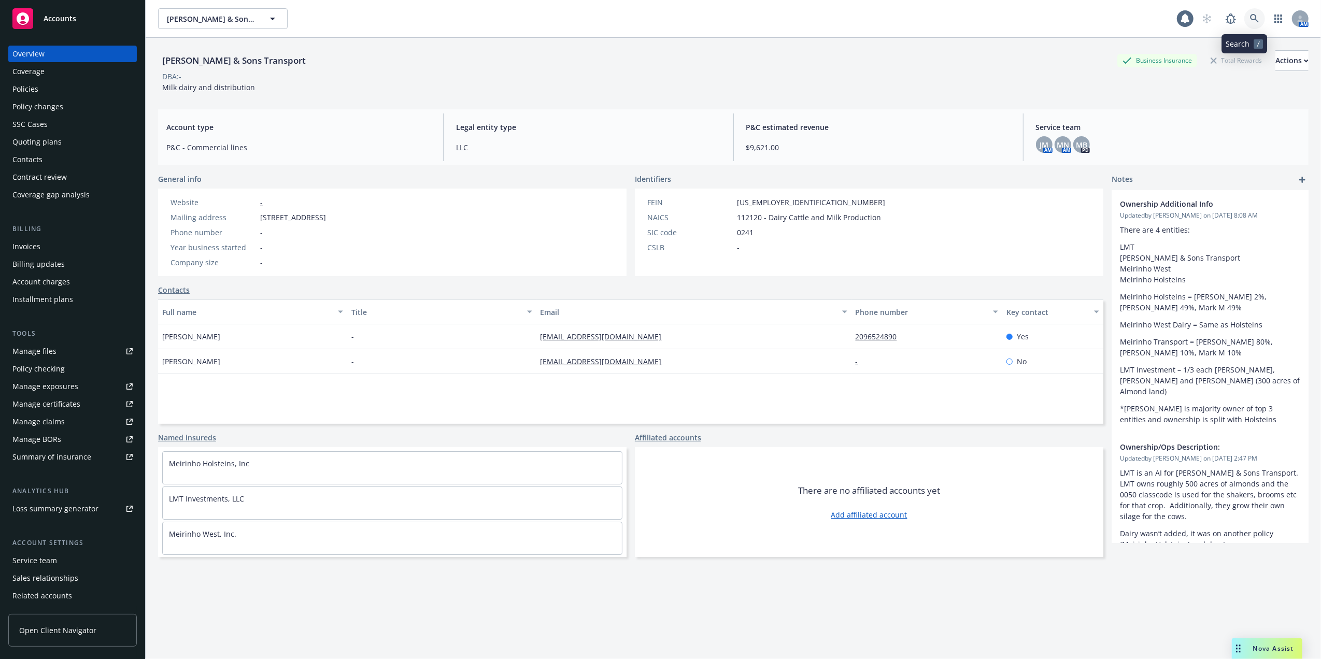
click at [1250, 18] on icon at bounding box center [1254, 18] width 9 height 9
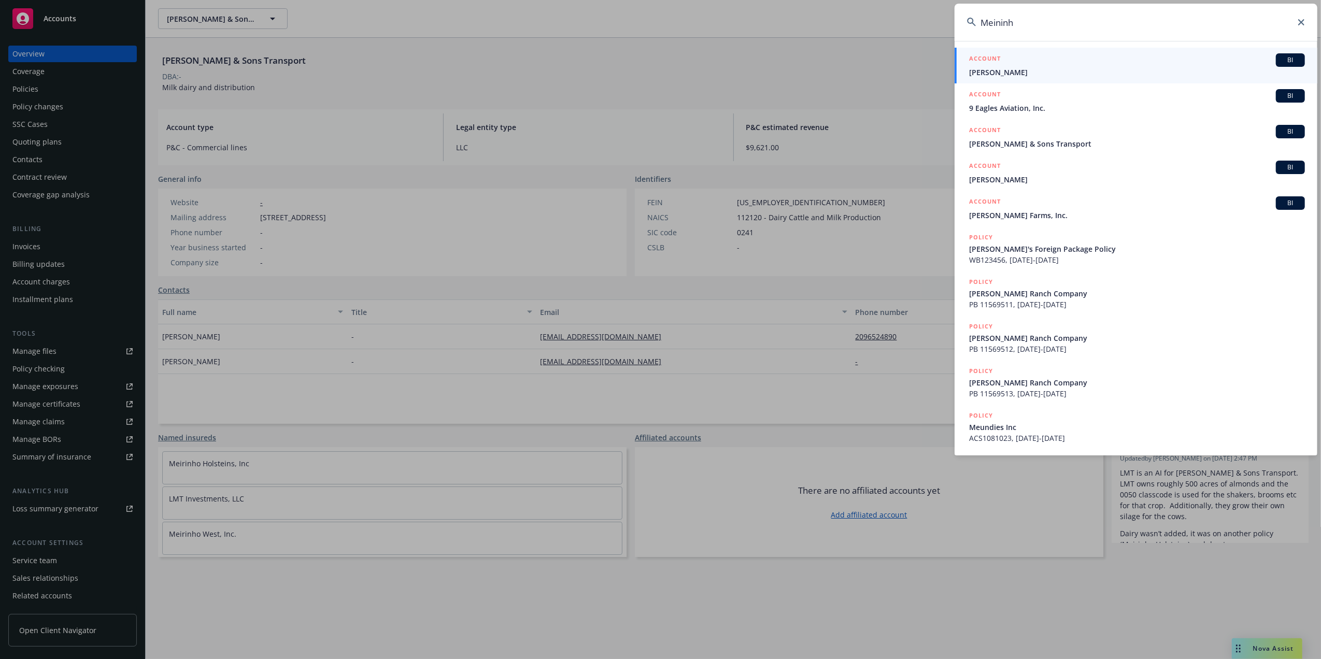
type input "Meininho"
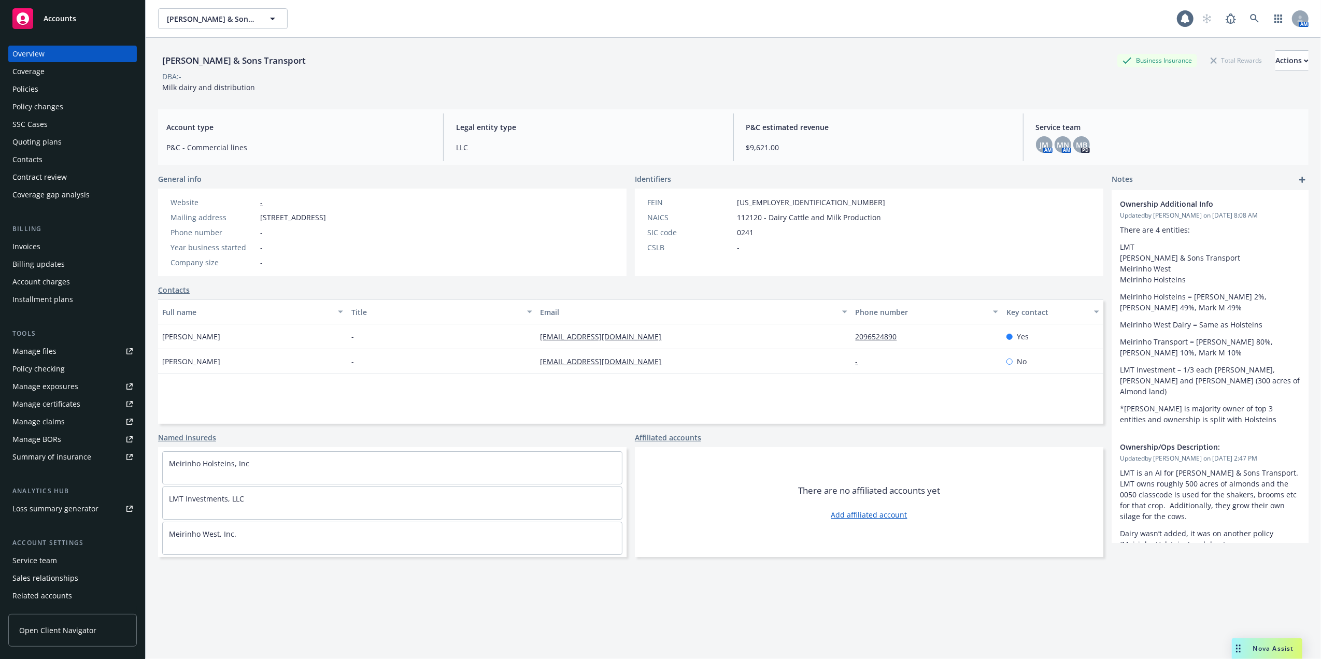
click at [722, 72] on div "DBA: -" at bounding box center [733, 76] width 1151 height 11
click at [25, 382] on div "Manage exposures" at bounding box center [45, 386] width 66 height 17
click at [448, 86] on div "Tony Meirinho & Sons Transport Business Insurance Total Rewards Actions DBA: - …" at bounding box center [733, 71] width 1151 height 42
drag, startPoint x: 197, startPoint y: 617, endPoint x: 202, endPoint y: 622, distance: 7.0
click at [201, 622] on div "Tony Meirinho & Sons Transport Business Insurance Total Rewards Actions DBA: - …" at bounding box center [733, 361] width 1151 height 647
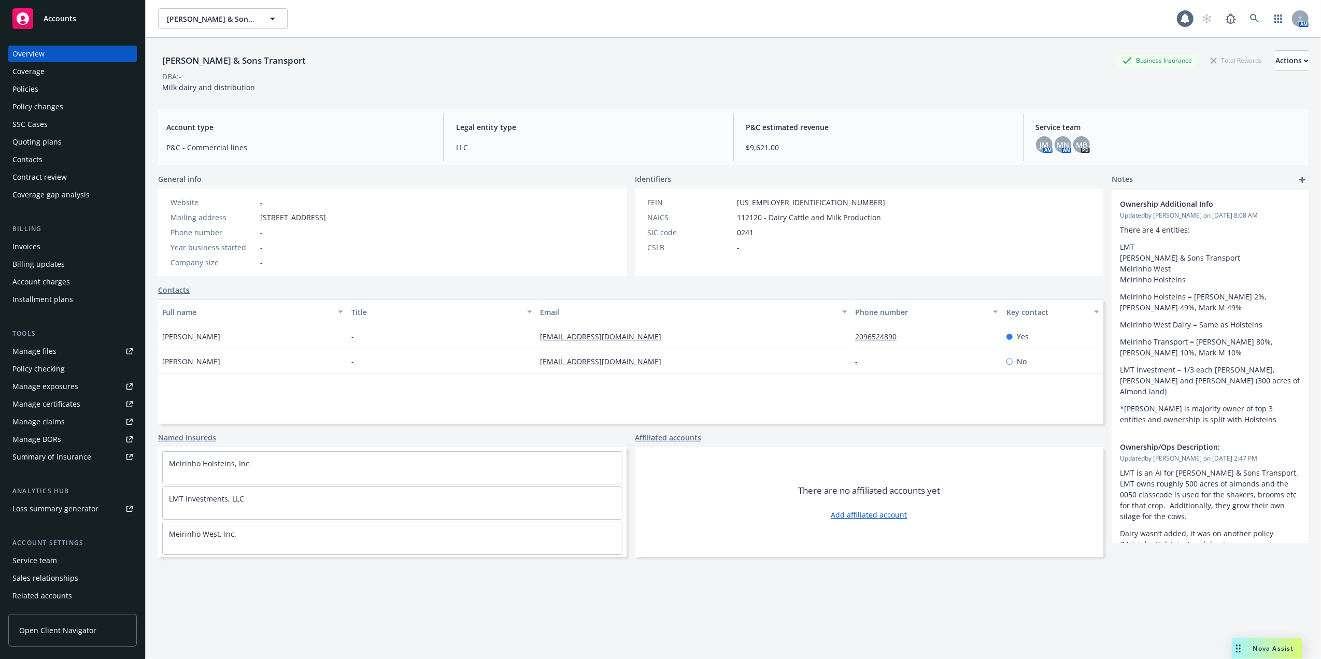
drag, startPoint x: 731, startPoint y: 625, endPoint x: 730, endPoint y: 617, distance: 8.3
click at [730, 620] on div "Tony Meirinho & Sons Transport Business Insurance Total Rewards Actions DBA: - …" at bounding box center [733, 361] width 1151 height 647
click at [1250, 20] on icon at bounding box center [1254, 18] width 9 height 9
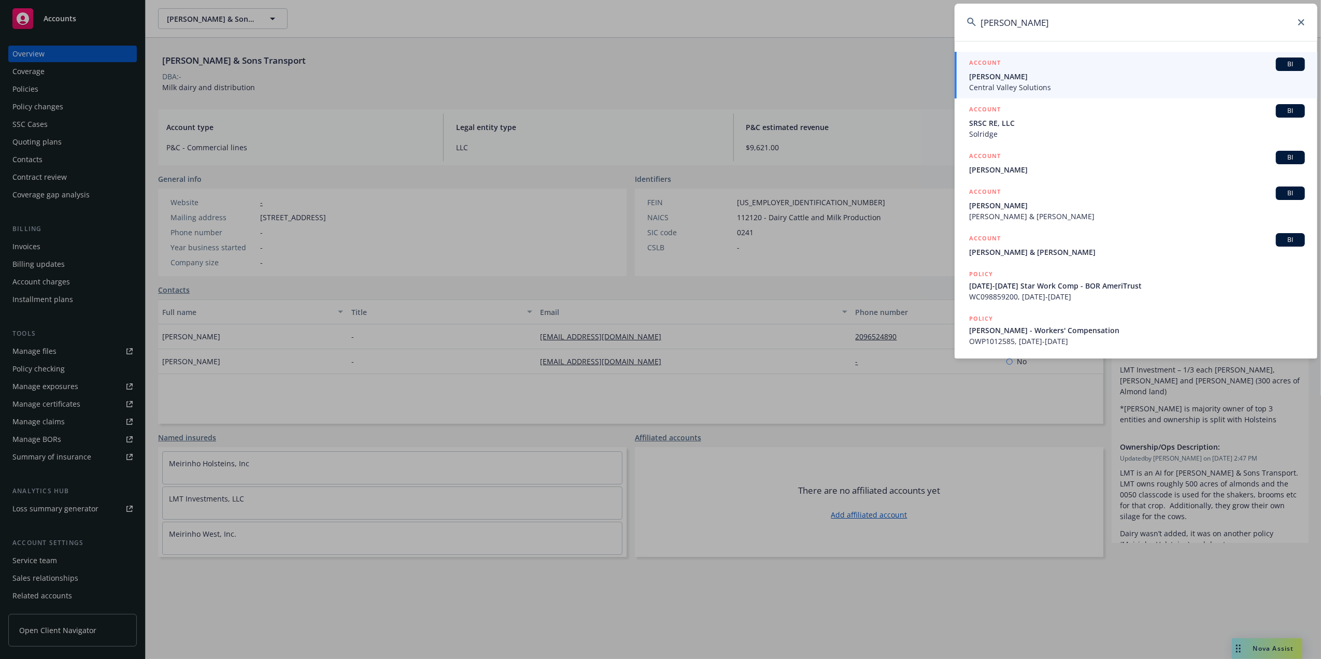
type input "Daniel Garcia"
click at [1016, 79] on span "Daniel Garcia" at bounding box center [1137, 76] width 336 height 11
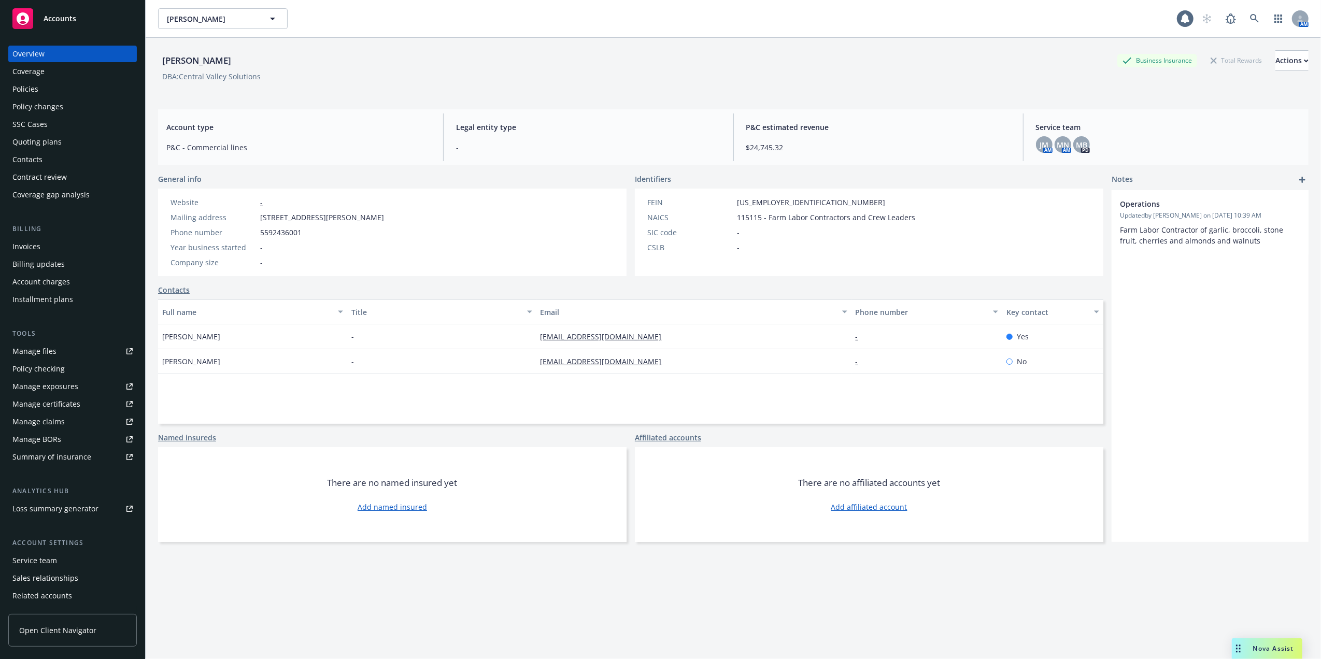
click at [36, 86] on div "Policies" at bounding box center [25, 89] width 26 height 17
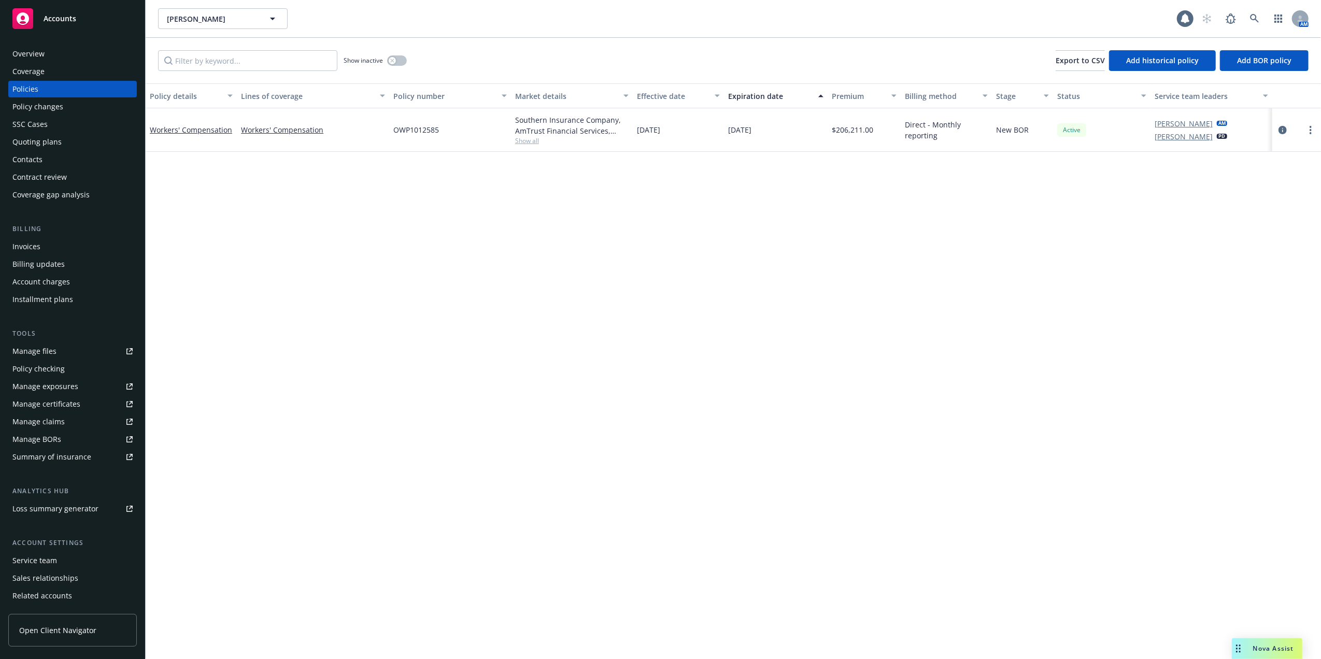
click at [33, 141] on div "Quoting plans" at bounding box center [36, 142] width 49 height 17
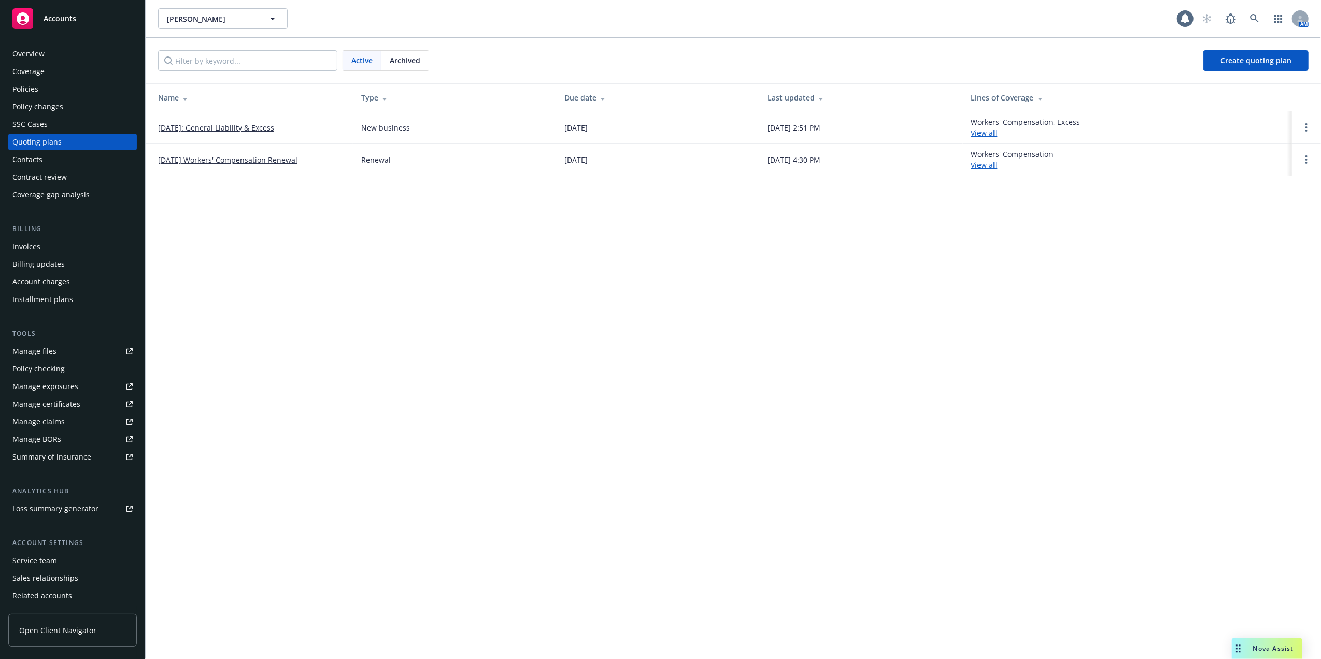
click at [246, 123] on link "09/05/2025: General Liability & Excess" at bounding box center [216, 127] width 116 height 11
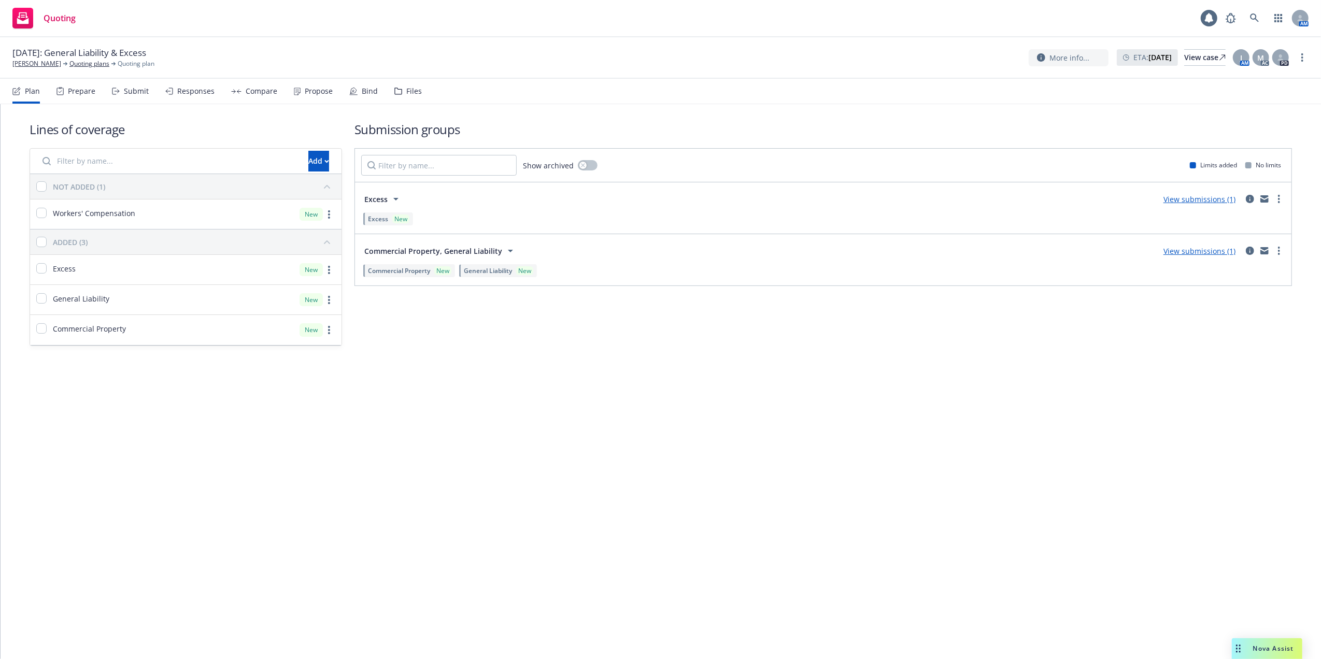
click at [362, 88] on div "Bind" at bounding box center [370, 91] width 16 height 8
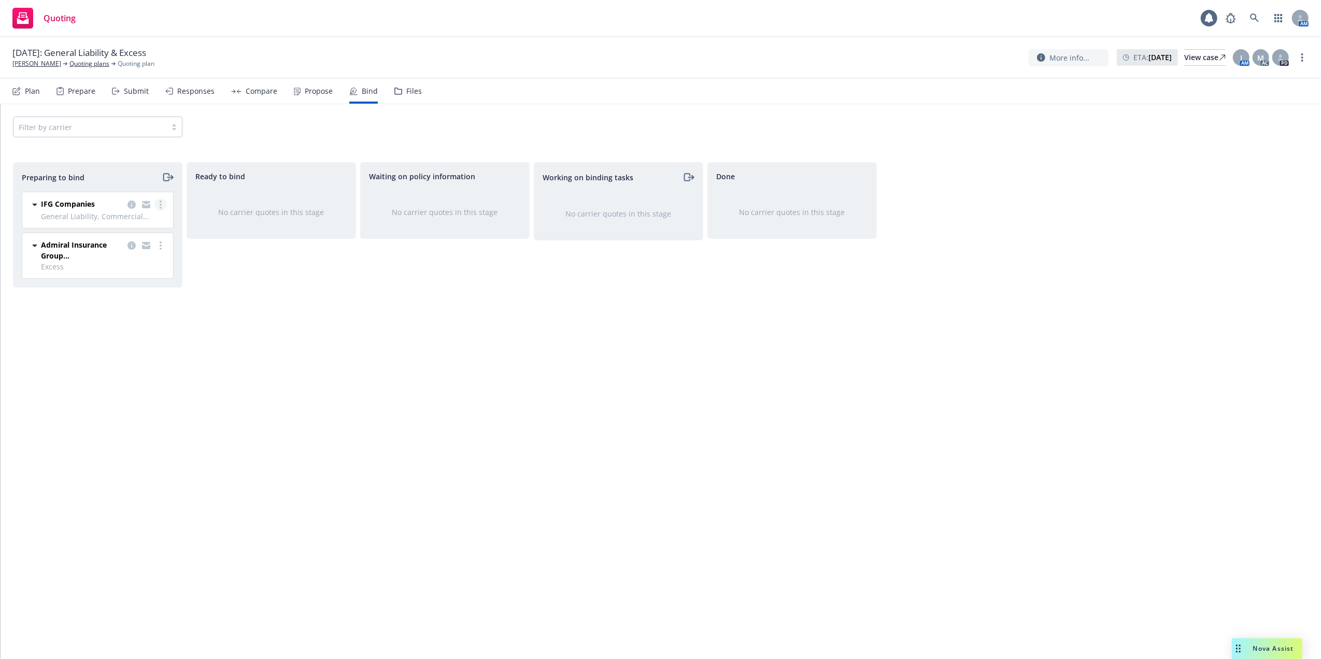
click at [160, 204] on icon "more" at bounding box center [161, 205] width 2 height 8
click at [96, 245] on span "Log bind order" at bounding box center [103, 247] width 76 height 10
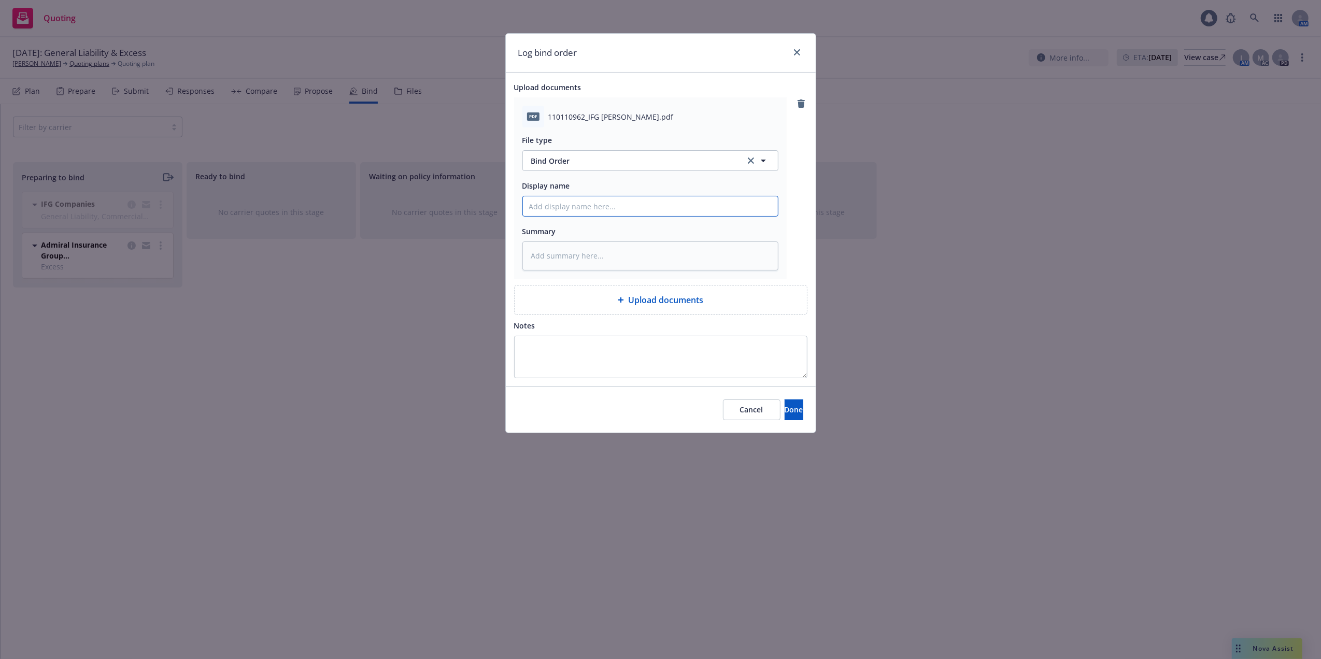
click at [529, 206] on input "Display name" at bounding box center [650, 206] width 255 height 20
click at [527, 202] on input "Display name" at bounding box center [650, 206] width 255 height 20
type textarea "x"
type input "0"
type textarea "x"
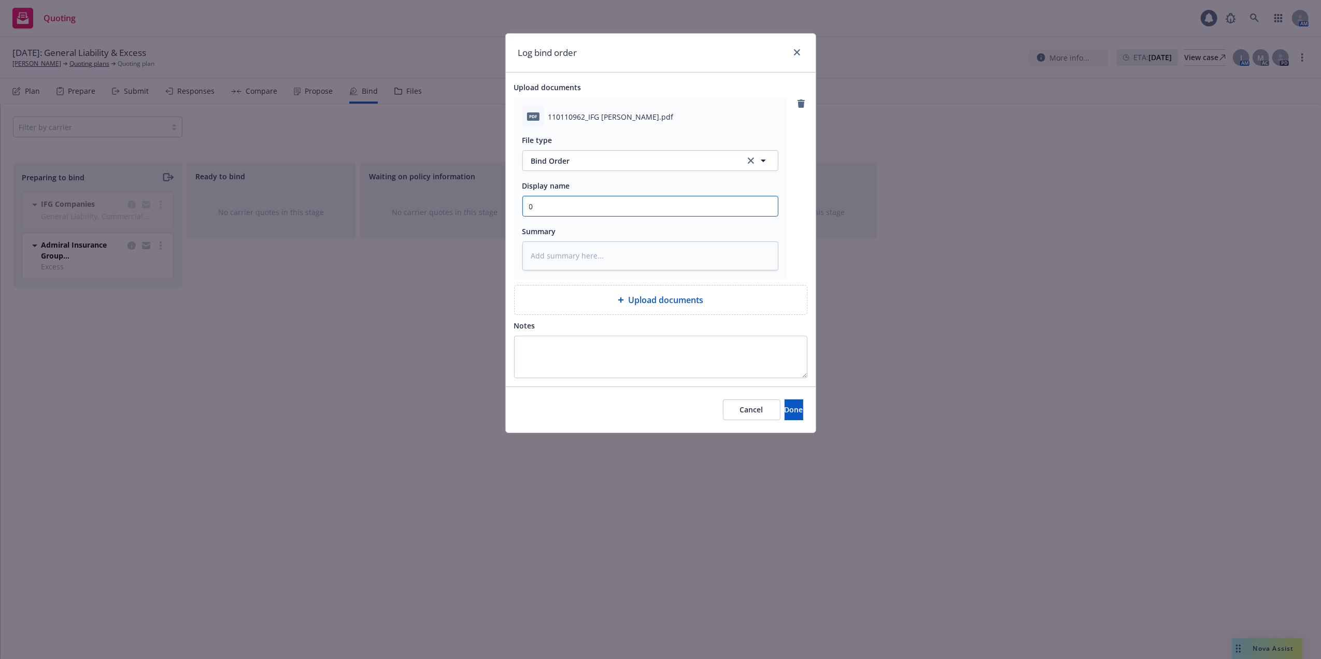
type input "09"
type textarea "x"
type input "09/"
type textarea "x"
type input "09/2"
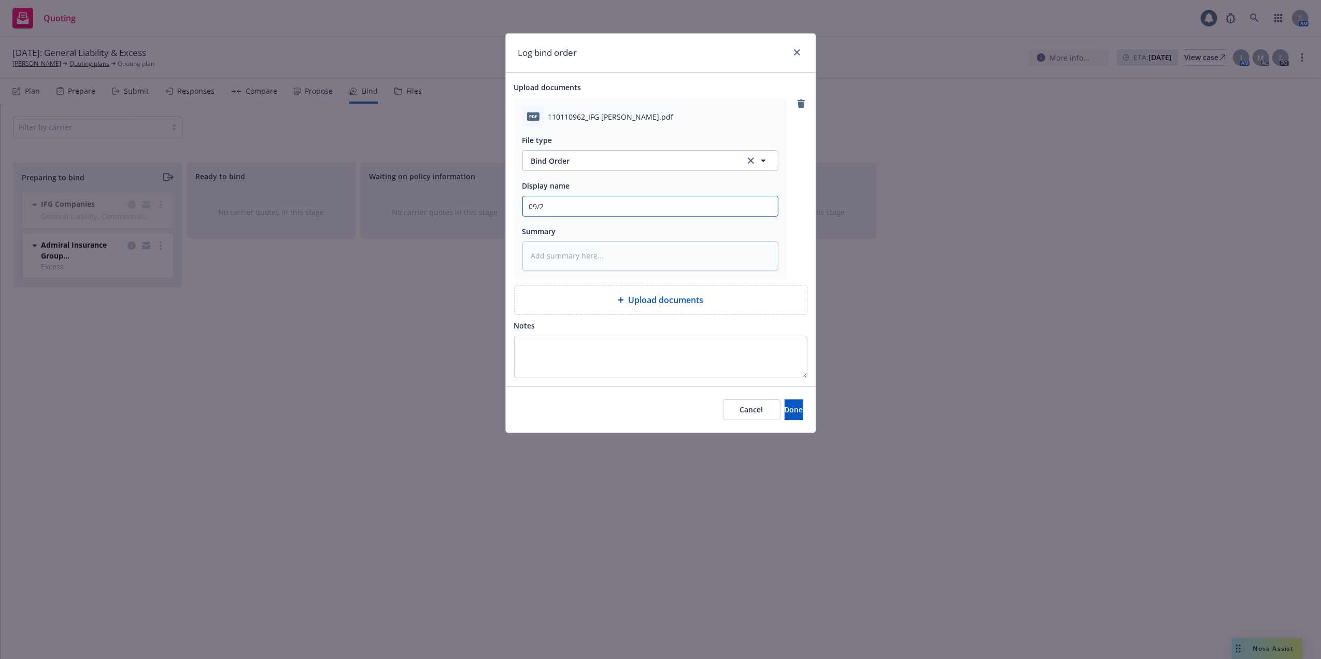
type textarea "x"
type input "09/22"
type textarea "x"
type input "09/22/"
type textarea "x"
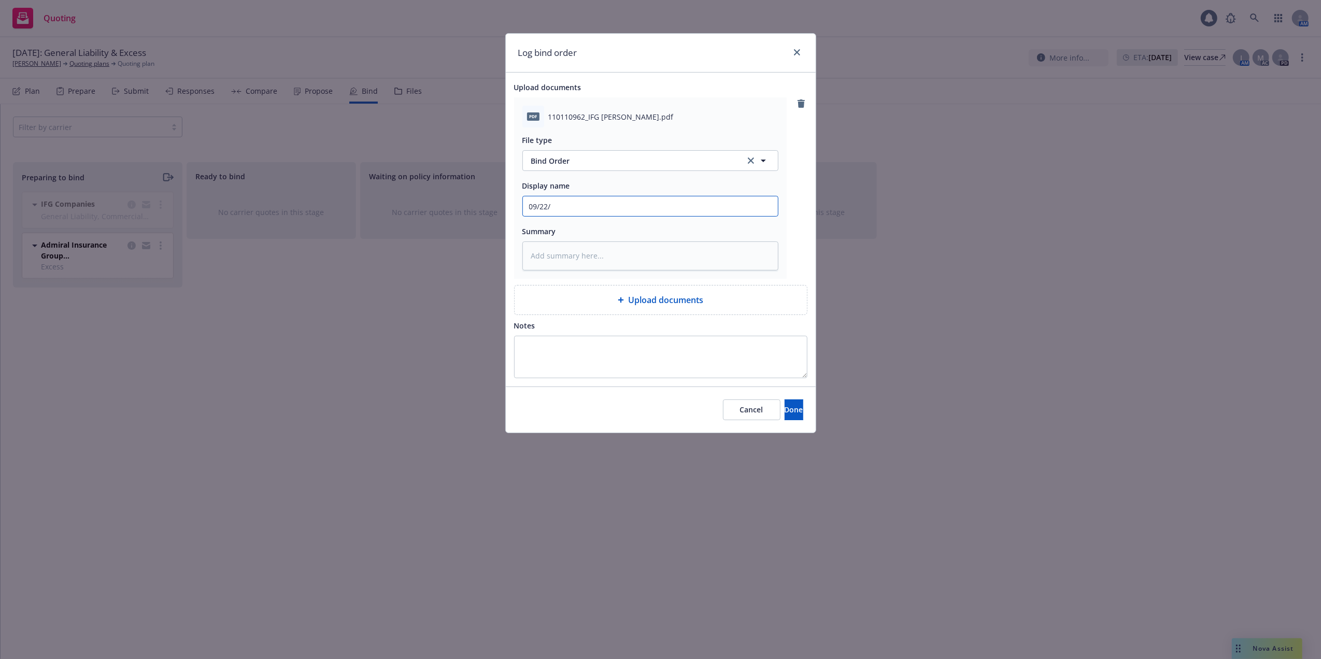
type input "09/22/2"
type textarea "x"
type input "09/22/25"
type textarea "x"
type input "09/22/25"
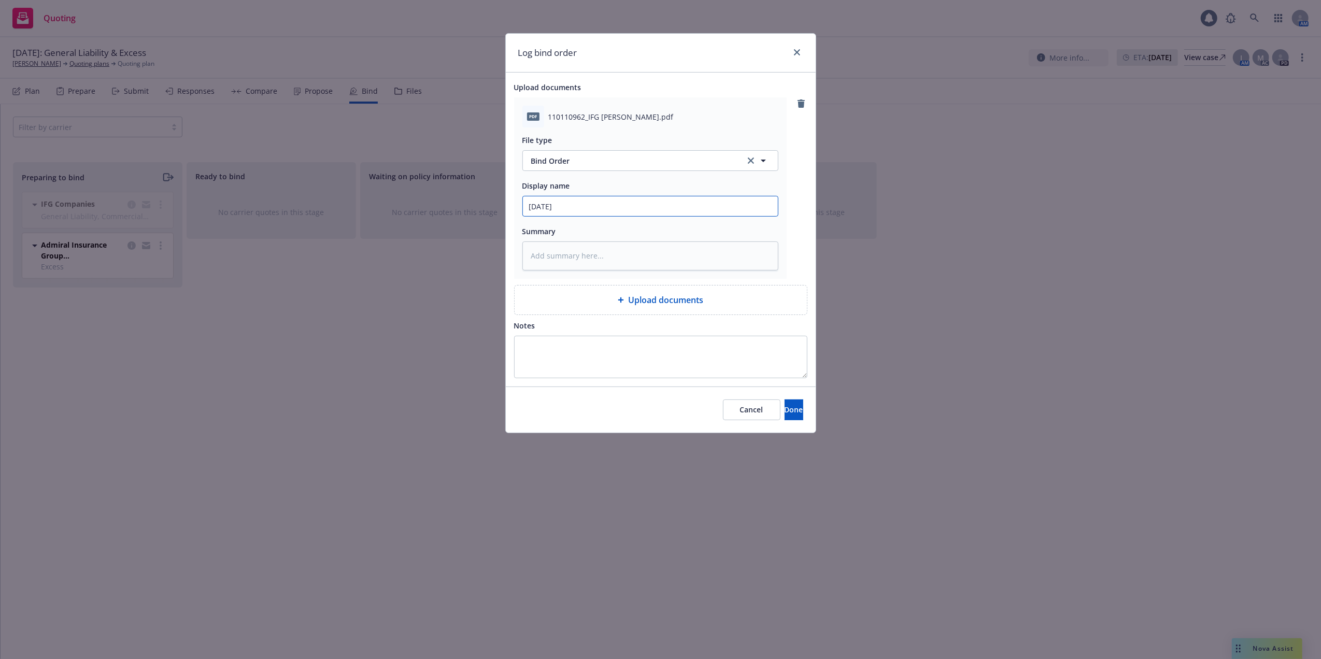
type textarea "x"
type input "09/22/25 G"
type textarea "x"
type input "09/22/25 Ge"
type textarea "x"
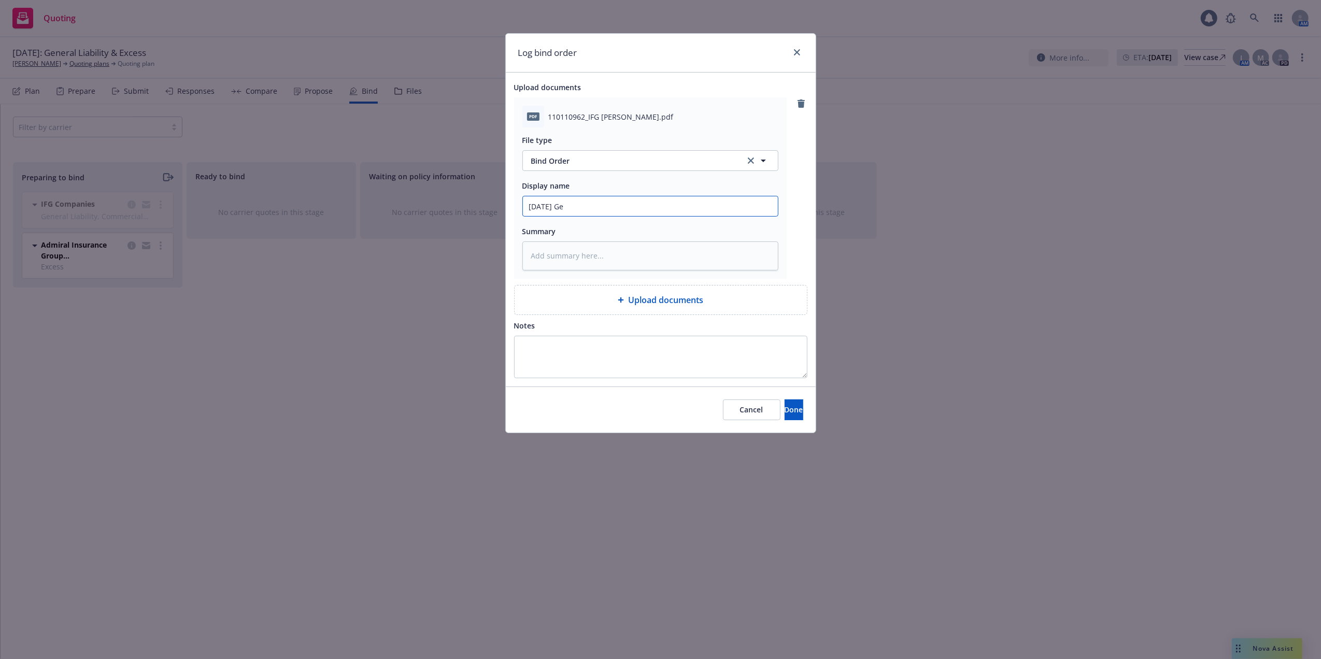
type input "09/22/25 Gen"
type textarea "x"
type input "09/22/25 Gene"
type textarea "x"
type input "09/22/25 Gener"
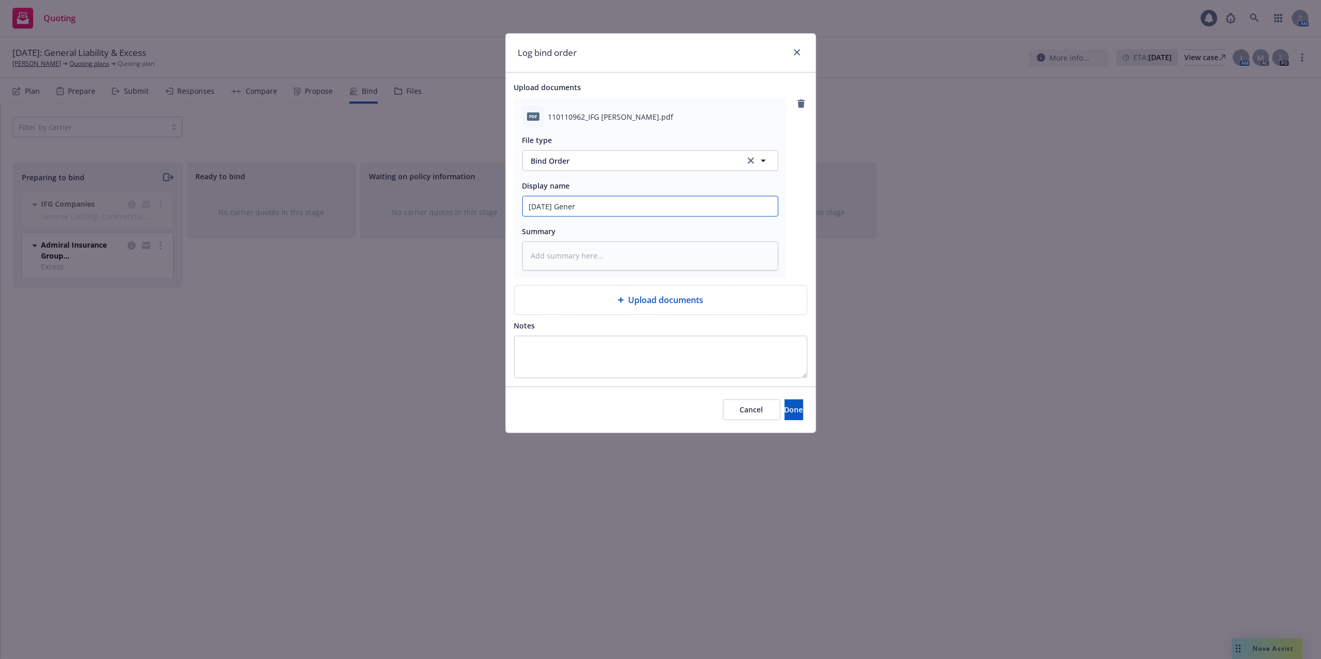
type textarea "x"
type input "09/22/25 Genera"
type textarea "x"
type input "09/22/25 General"
type textarea "x"
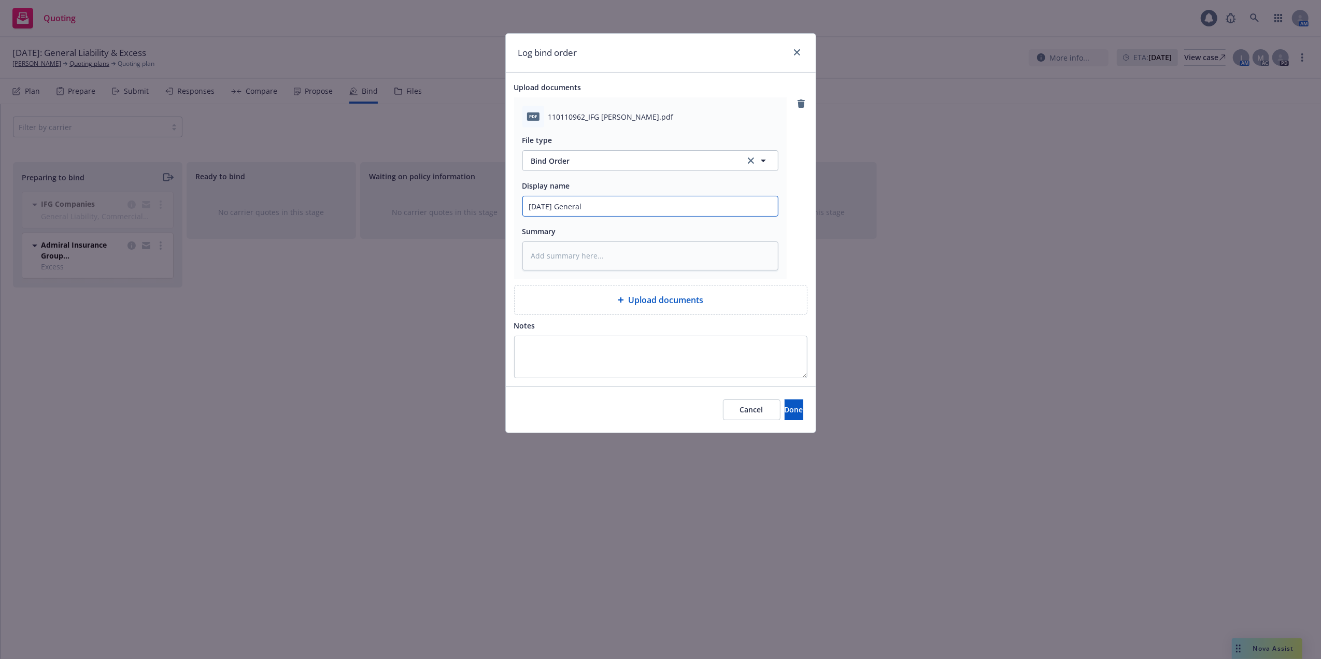
type input "09/22/25 General"
type textarea "x"
type input "09/22/25 General L"
type textarea "x"
type input "09/22/25 General Liability Quote - Amwins"
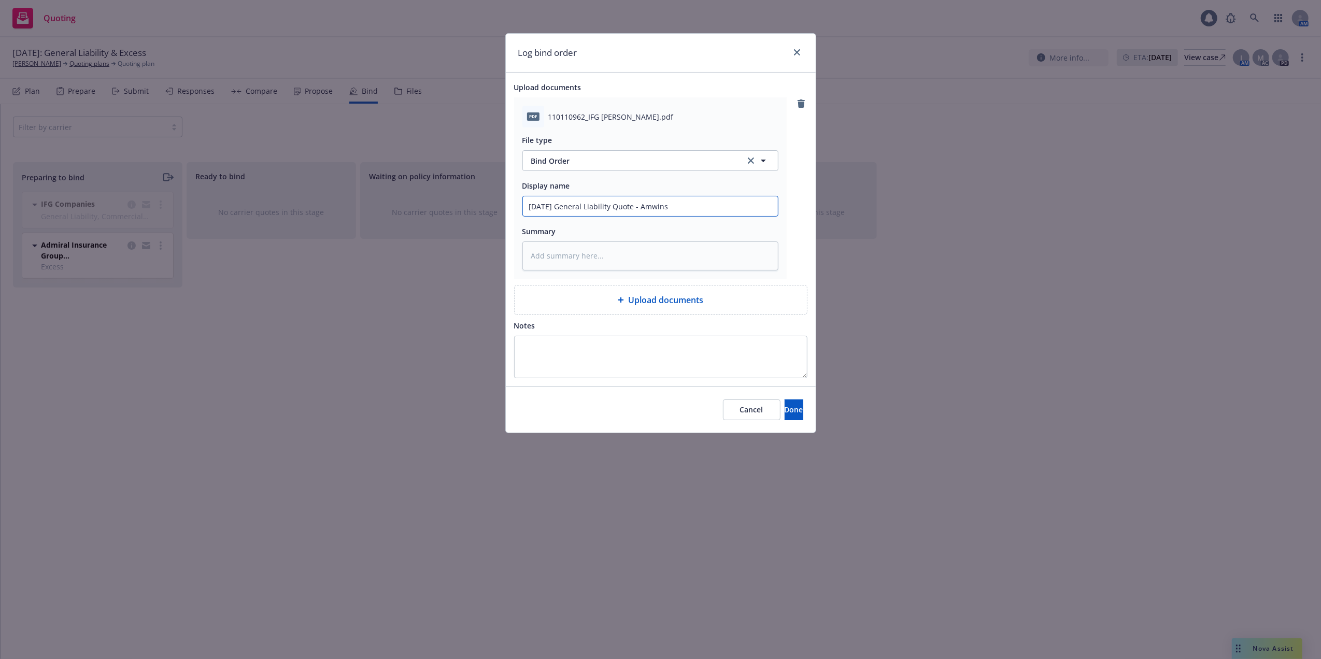
drag, startPoint x: 616, startPoint y: 206, endPoint x: 676, endPoint y: 206, distance: 60.1
click at [677, 206] on input "09/22/25 General Liability Quote - Amwins" at bounding box center [650, 206] width 255 height 20
type textarea "x"
type input "09/22/25 General Liability"
type textarea "x"
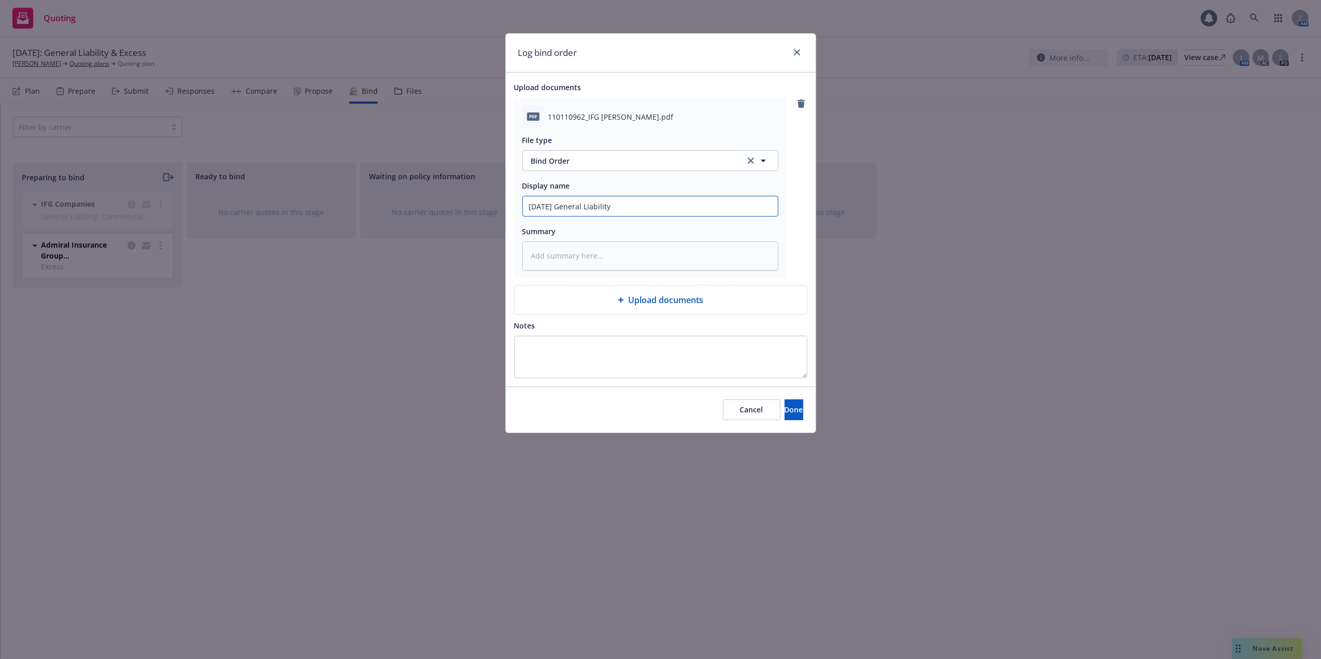
type input "09/22/25 General Liability B"
type textarea "x"
type input "09/22/25 General Liability Bi"
type textarea "x"
type input "09/22/25 General Liability Bin"
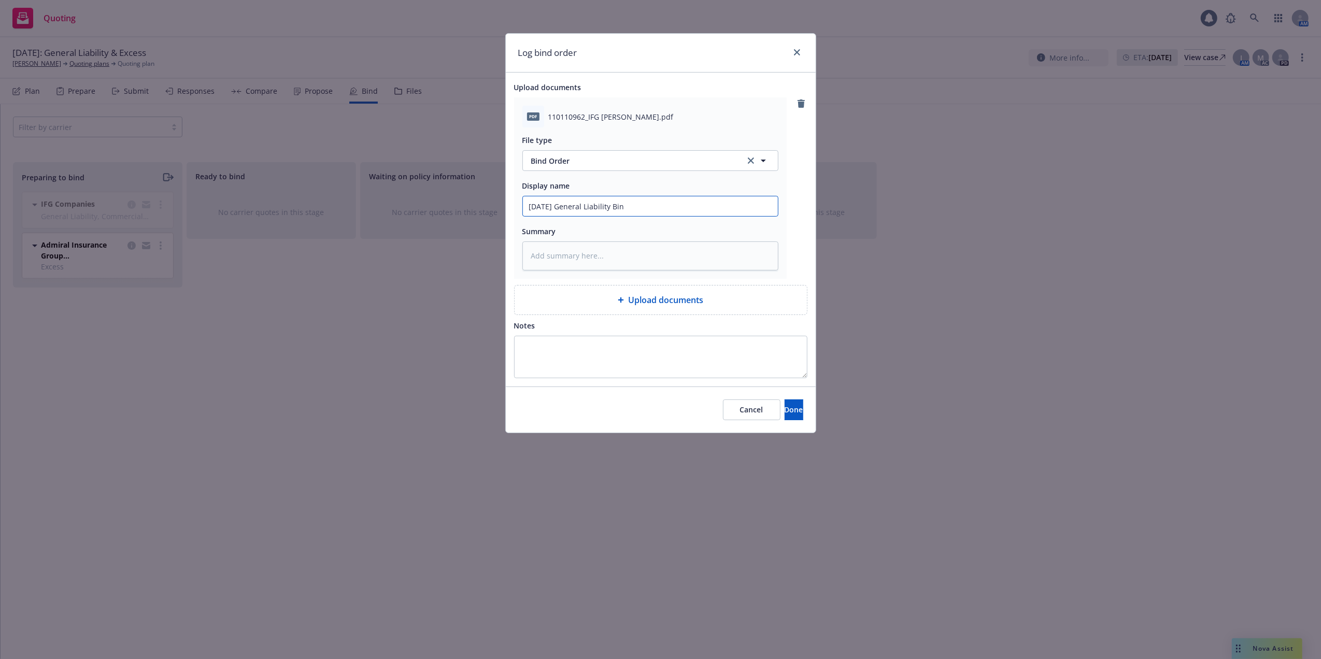
type textarea "x"
type input "09/22/25 General Liability Bind"
type textarea "x"
type input "09/22/25 General Liability Binde"
type textarea "x"
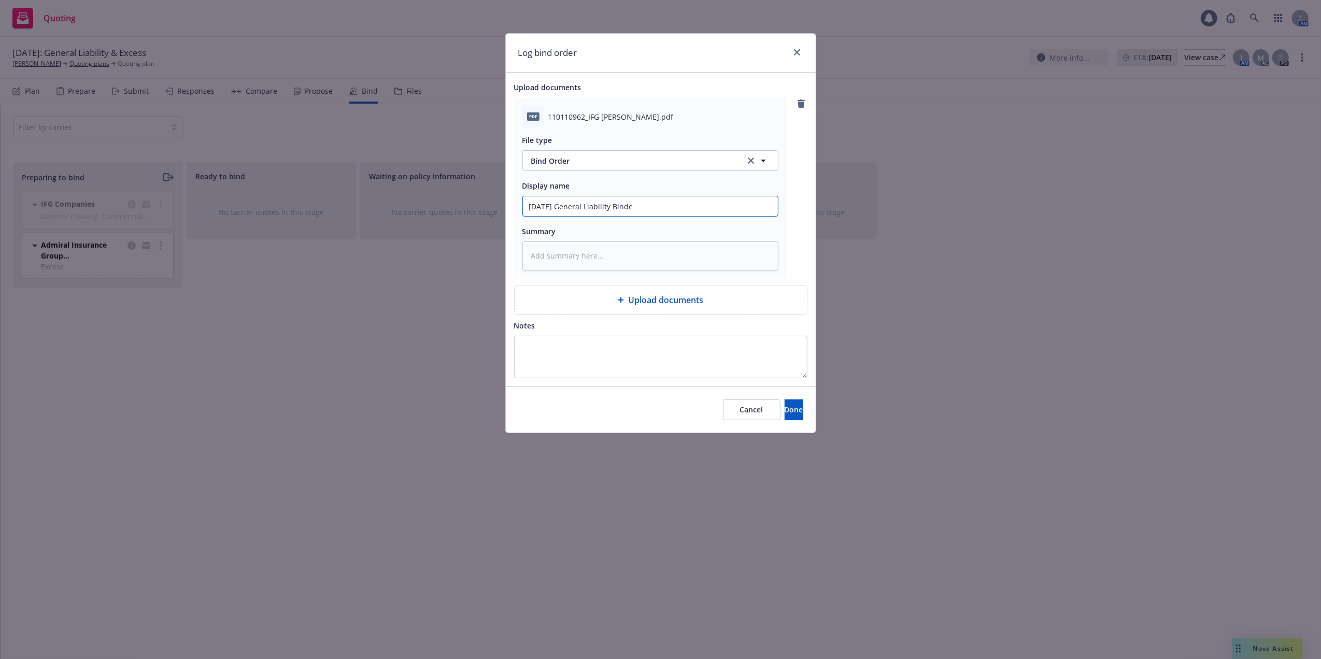
type input "09/22/25 General Liability Binder"
type textarea "x"
type input "09/22/25 General Liability Binder"
type textarea "x"
type input "09/22/25 General Liability Binder -"
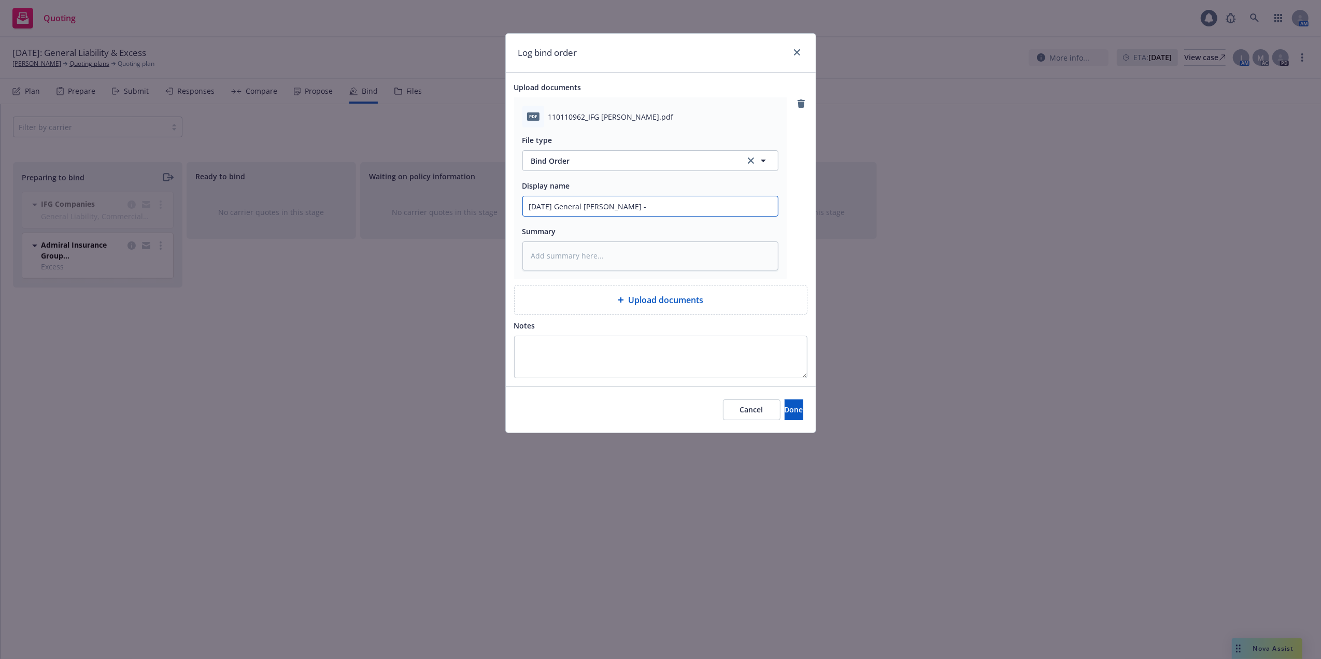
type textarea "x"
type input "09/22/25 General Liability Binder -"
type textarea "x"
type input "09/22/25 General Liability Binder - B"
type textarea "x"
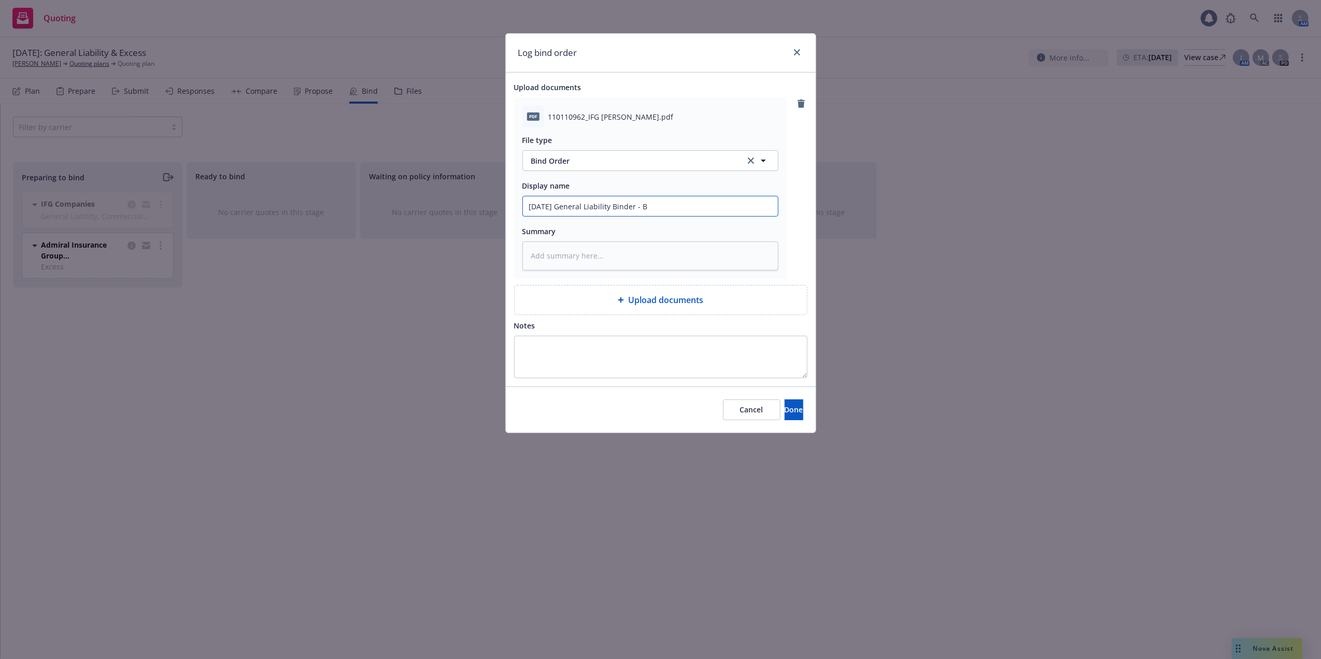
type input "09/22/25 General Liability Binder - Bu"
type textarea "x"
type input "09/22/25 General Liability Binder - Bur"
type textarea "x"
type input "09/22/25 General Liability Binder - Burl"
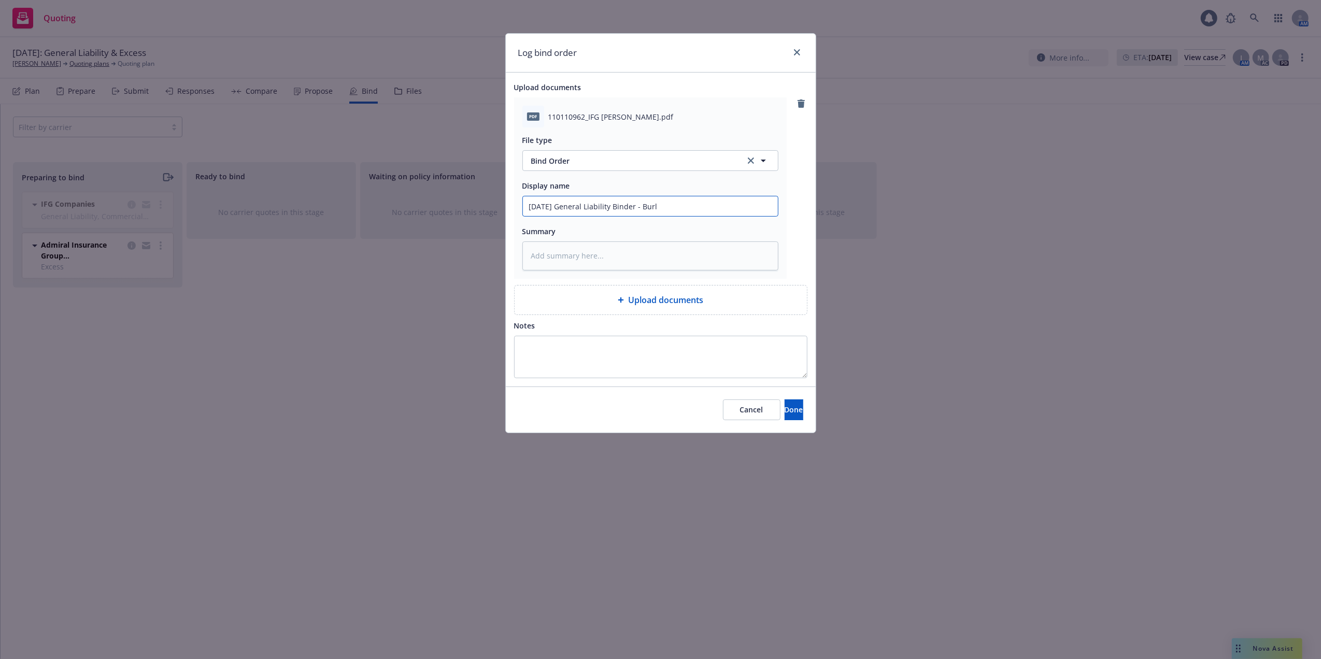
type textarea "x"
type input "09/22/25 General Liability Binder - Burli"
type textarea "x"
type input "09/22/25 General Liability Binder - Burlin"
type textarea "x"
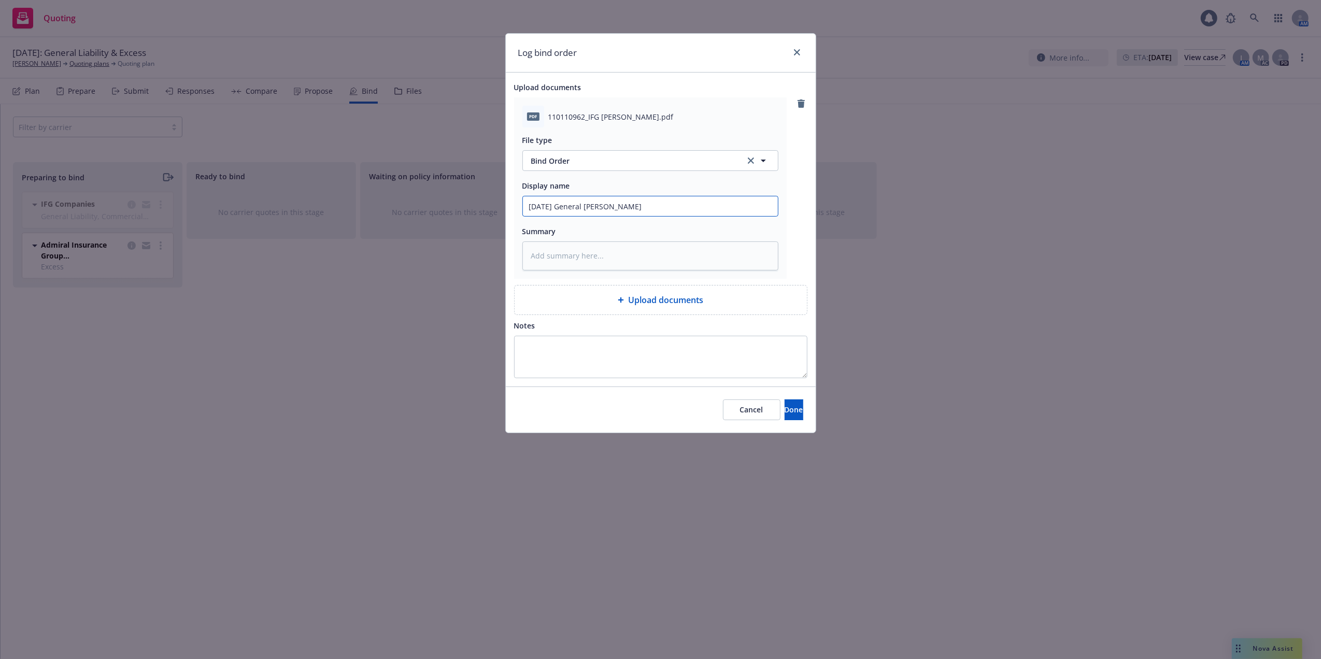
type input "09/22/25 General Liability Binder - Burling"
type textarea "x"
type input "09/22/25 General Liability Binder - Burlingt"
type textarea "x"
type input "09/22/25 General Liability Binder - Burlingto"
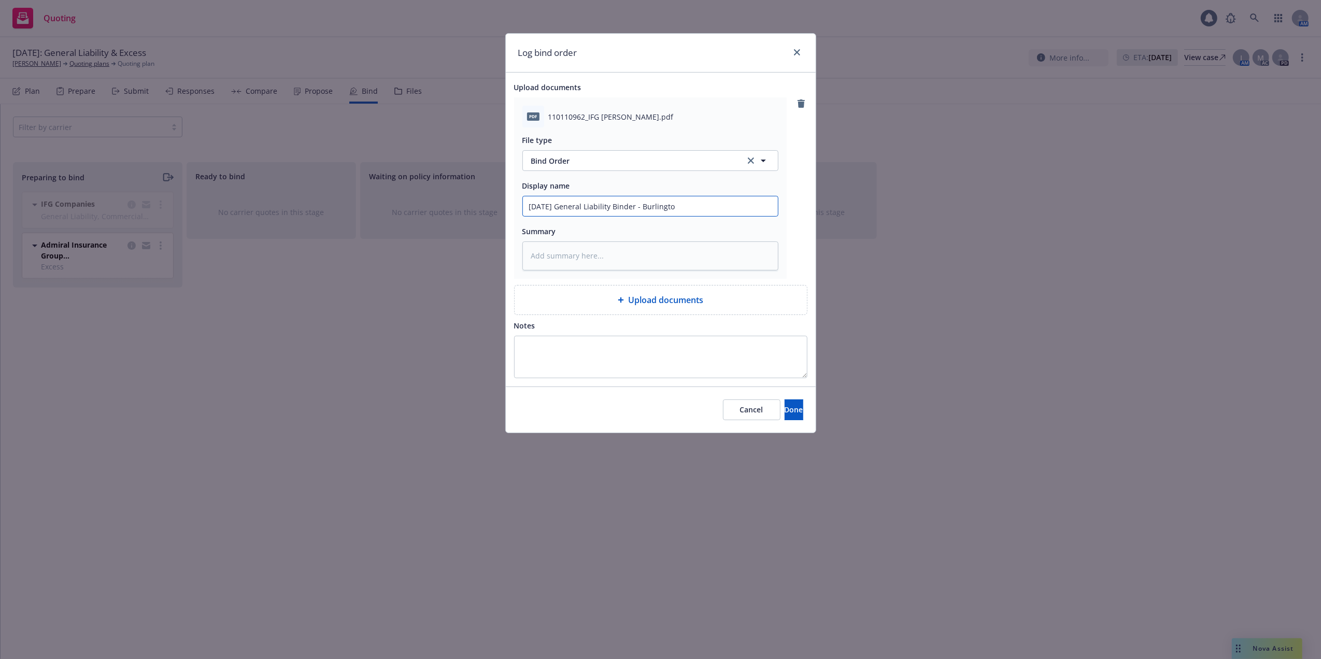
type textarea "x"
type input "09/22/25 General Liability Binder - Burlington"
type textarea "x"
type input "09/22/25 General Liability Binder - Burlington/"
type textarea "x"
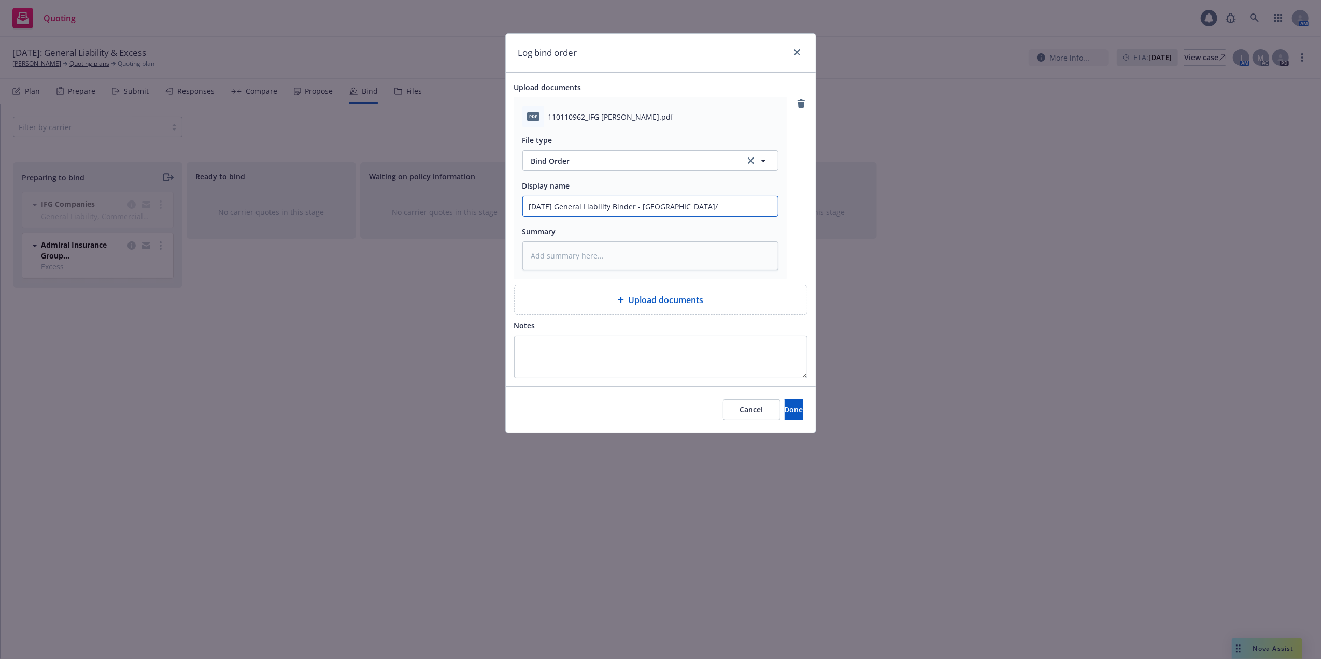
type input "09/22/25 General Liability Binder - Burlington/A"
type textarea "x"
type input "09/22/25 General Liability Binder - Burlington/Am"
type textarea "x"
type input "09/22/25 General Liability Binder - Burlington/Amw"
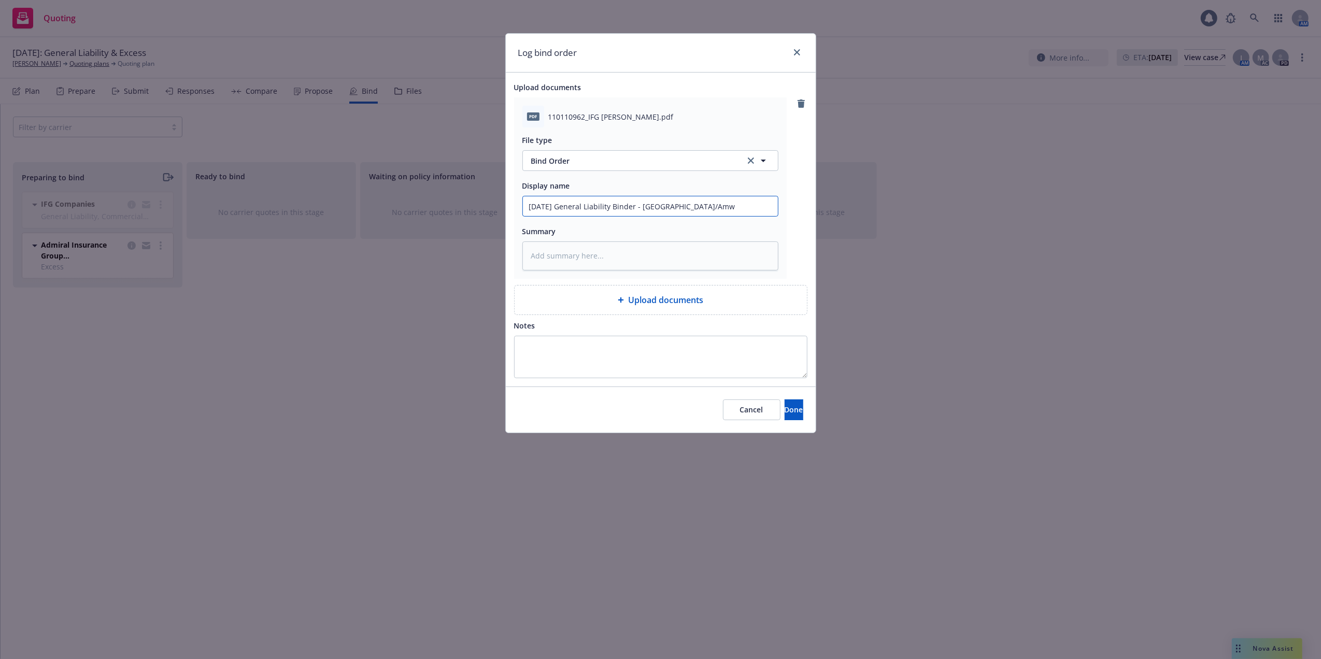
type textarea "x"
type input "09/22/25 General Liability Binder - Burlington/Amwi"
type textarea "x"
type input "09/22/25 General Liability Binder - Burlington/Amwin"
type textarea "x"
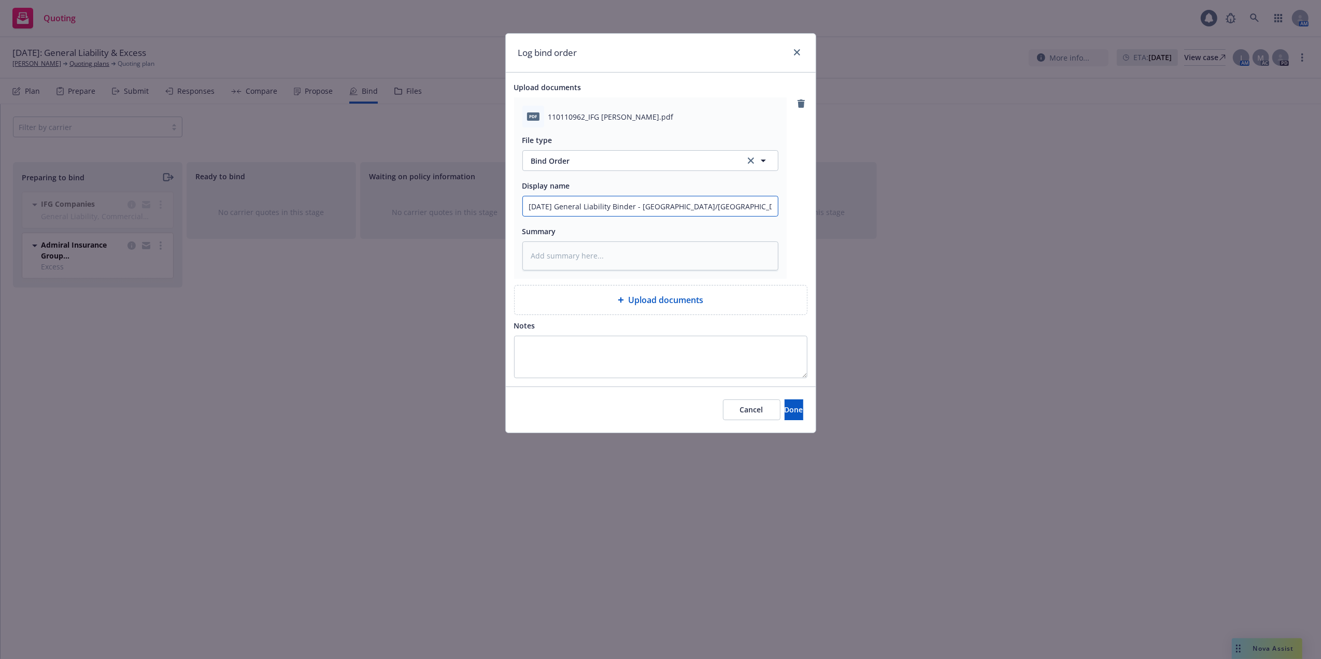
drag, startPoint x: 720, startPoint y: 207, endPoint x: 494, endPoint y: 193, distance: 225.9
click at [494, 193] on div "Log bind order Upload documents pdf 110110962_IFG GL BINDER.pdf File type Bind …" at bounding box center [660, 329] width 1321 height 659
type input "09/22/25 General Liability Binder - Burlington/Amwins"
click at [562, 252] on textarea at bounding box center [650, 256] width 256 height 29
paste textarea "09/22/25 General Liability Binder - Burlington/Amwins"
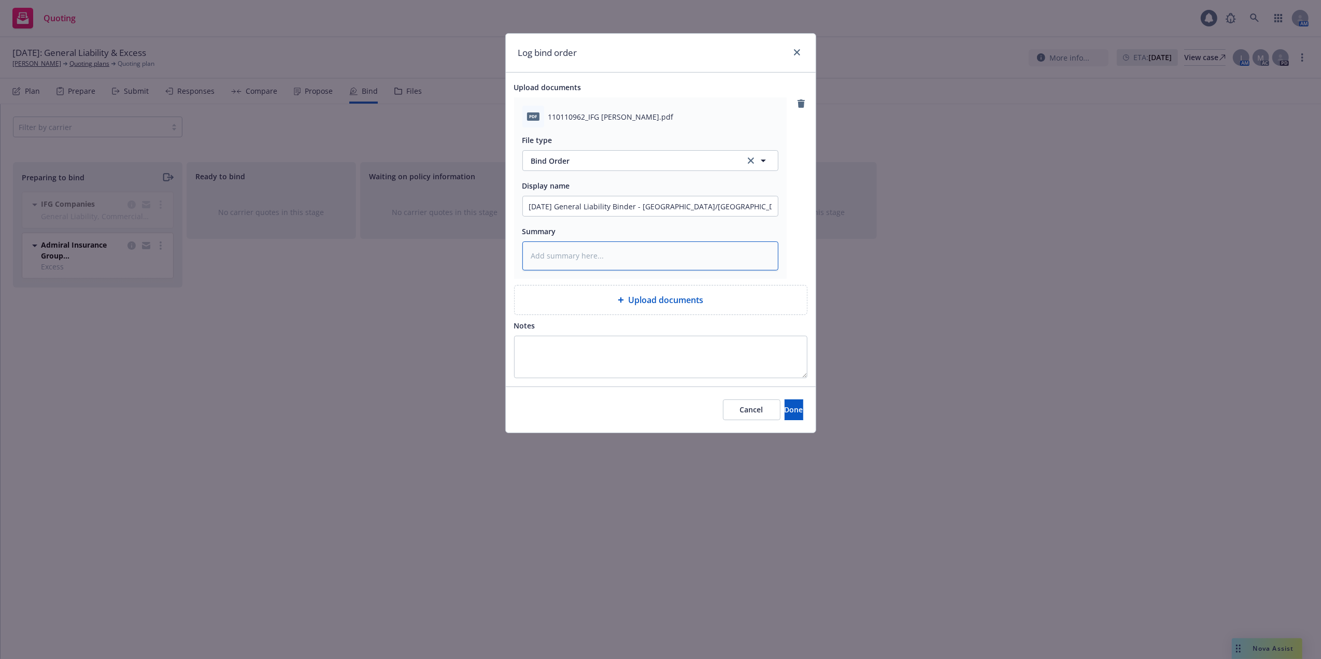
type textarea "x"
type textarea "09/22/25 General Liability Binder - Burlington/Amwins"
click at [785, 410] on span "Done" at bounding box center [794, 410] width 19 height 10
type textarea "x"
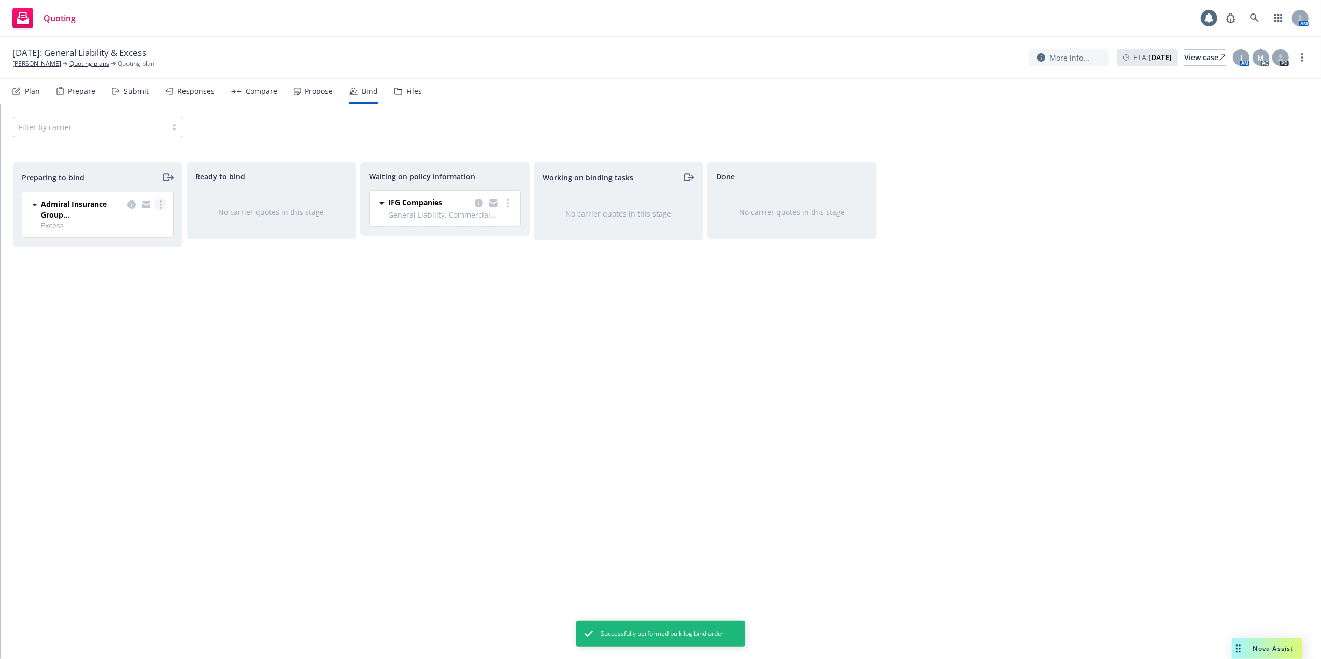
click at [160, 206] on icon "more" at bounding box center [161, 205] width 2 height 8
drag, startPoint x: 853, startPoint y: 378, endPoint x: 1289, endPoint y: 390, distance: 437.1
click at [855, 376] on div "Done No carrier quotes in this stage" at bounding box center [791, 399] width 169 height 475
click at [1184, 56] on div "View case" at bounding box center [1204, 58] width 41 height 16
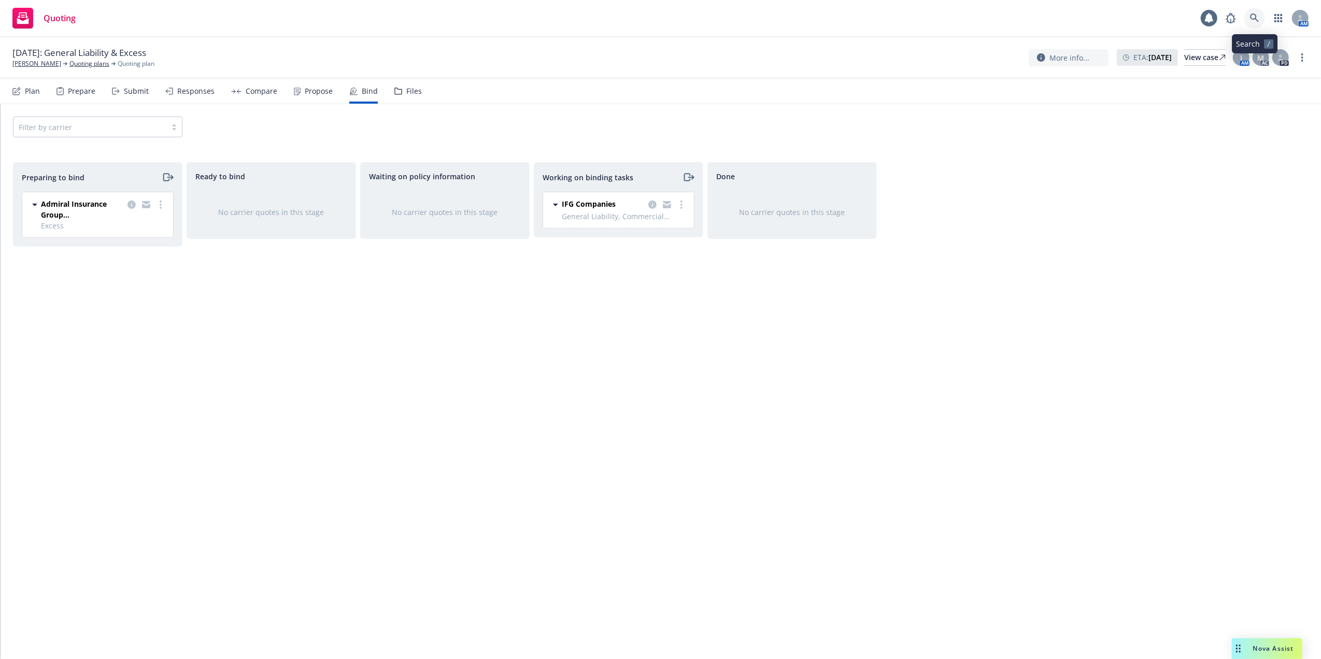
click at [1253, 15] on icon at bounding box center [1254, 17] width 9 height 9
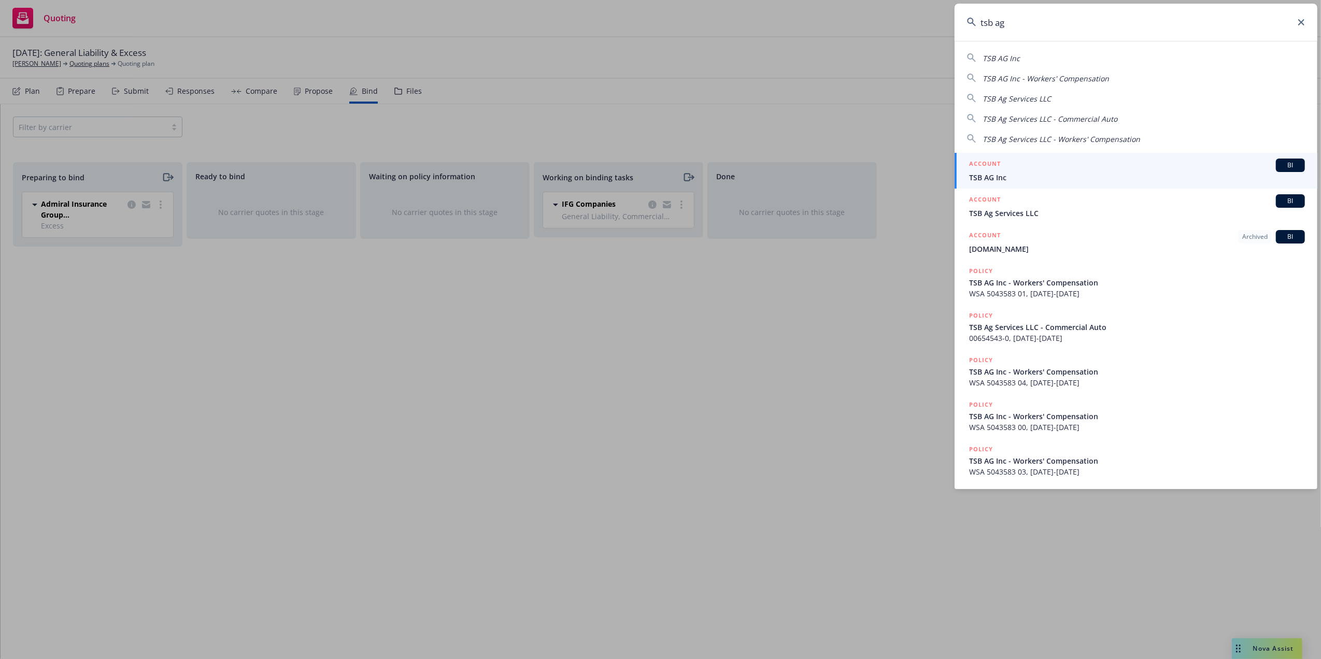
type input "tsb ag"
click at [982, 171] on li "ACCOUNT BI TSB AG Inc" at bounding box center [1136, 171] width 363 height 36
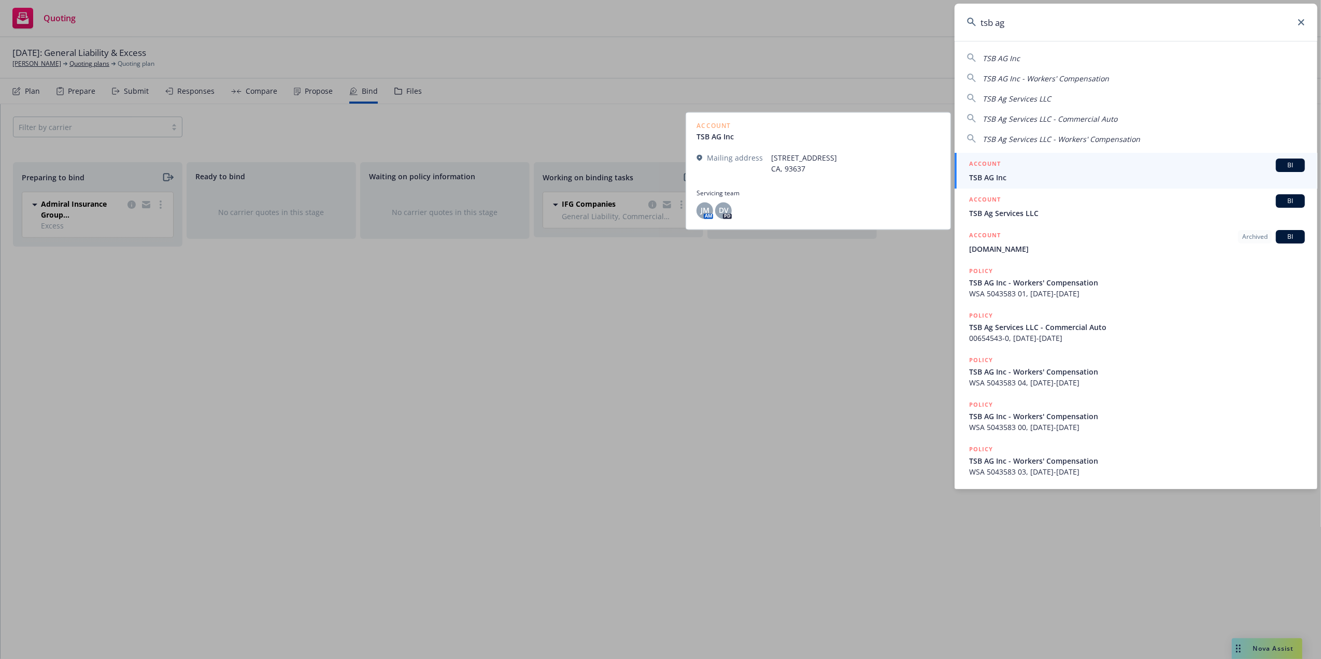
drag, startPoint x: 1074, startPoint y: 164, endPoint x: 1074, endPoint y: 171, distance: 6.8
click at [1074, 164] on div "ACCOUNT BI" at bounding box center [1137, 165] width 336 height 13
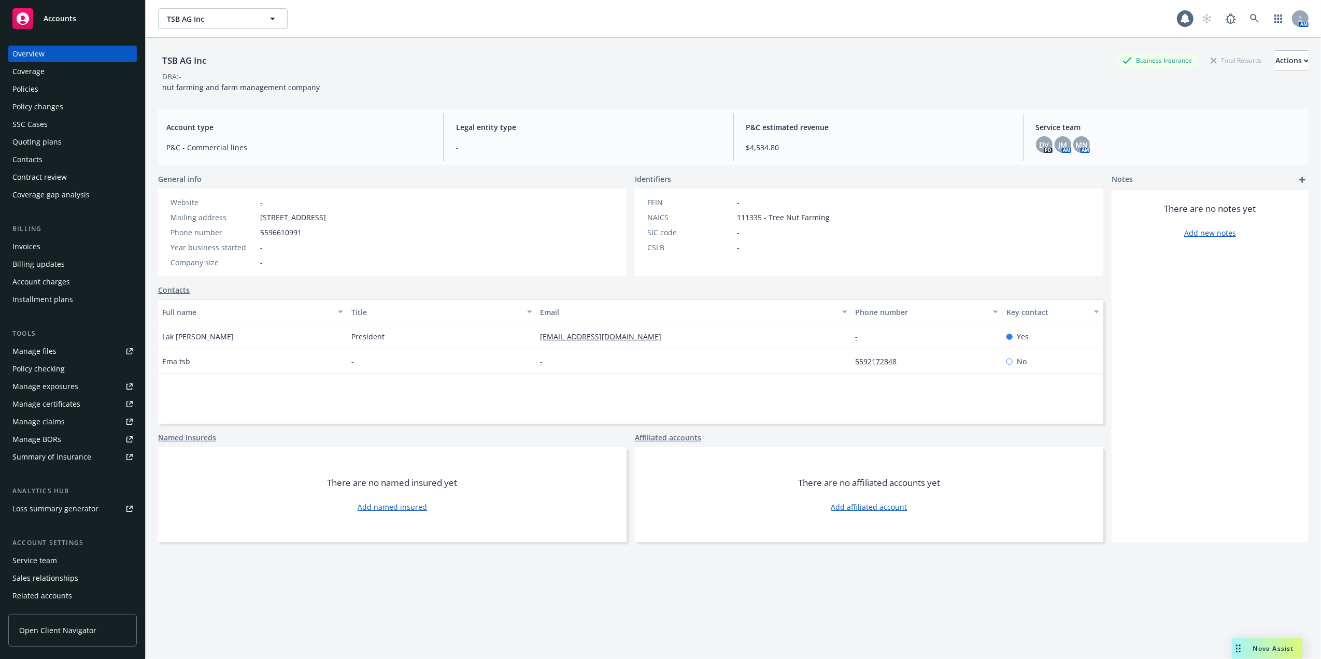
drag, startPoint x: 88, startPoint y: 145, endPoint x: 90, endPoint y: 152, distance: 6.9
click at [89, 146] on div "Quoting plans" at bounding box center [72, 142] width 120 height 17
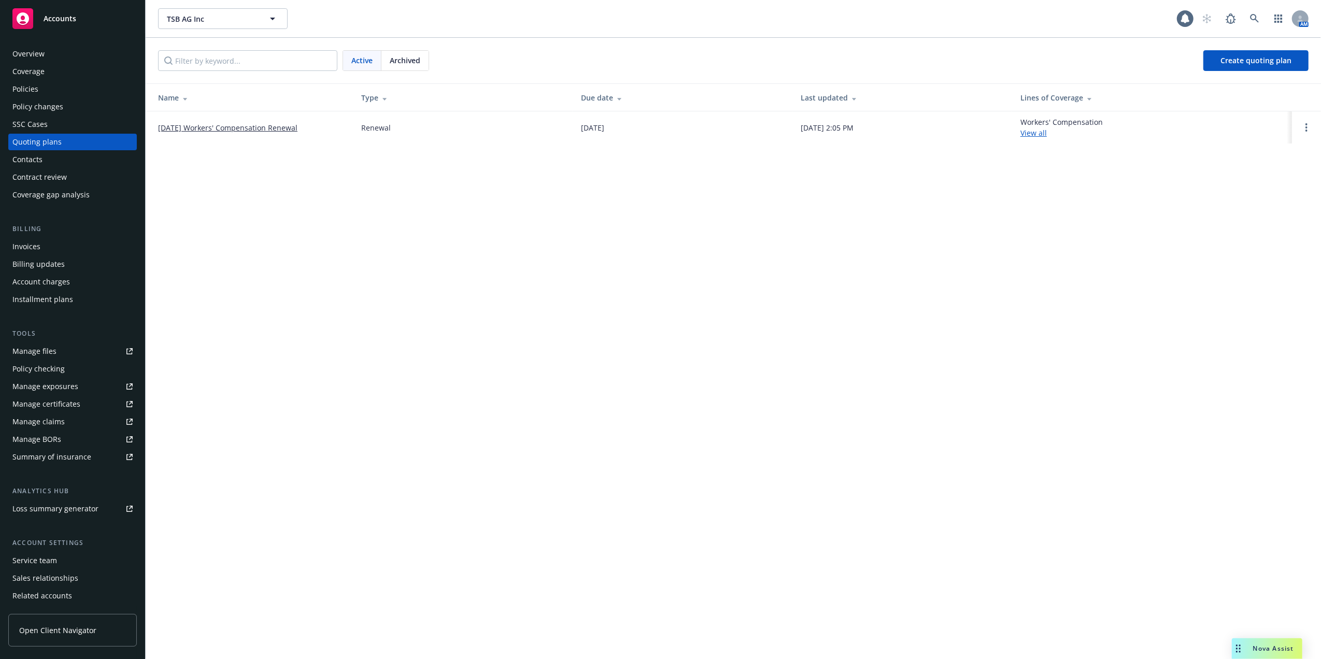
click at [229, 127] on link "10/04/25 Workers' Compensation Renewal" at bounding box center [227, 127] width 139 height 11
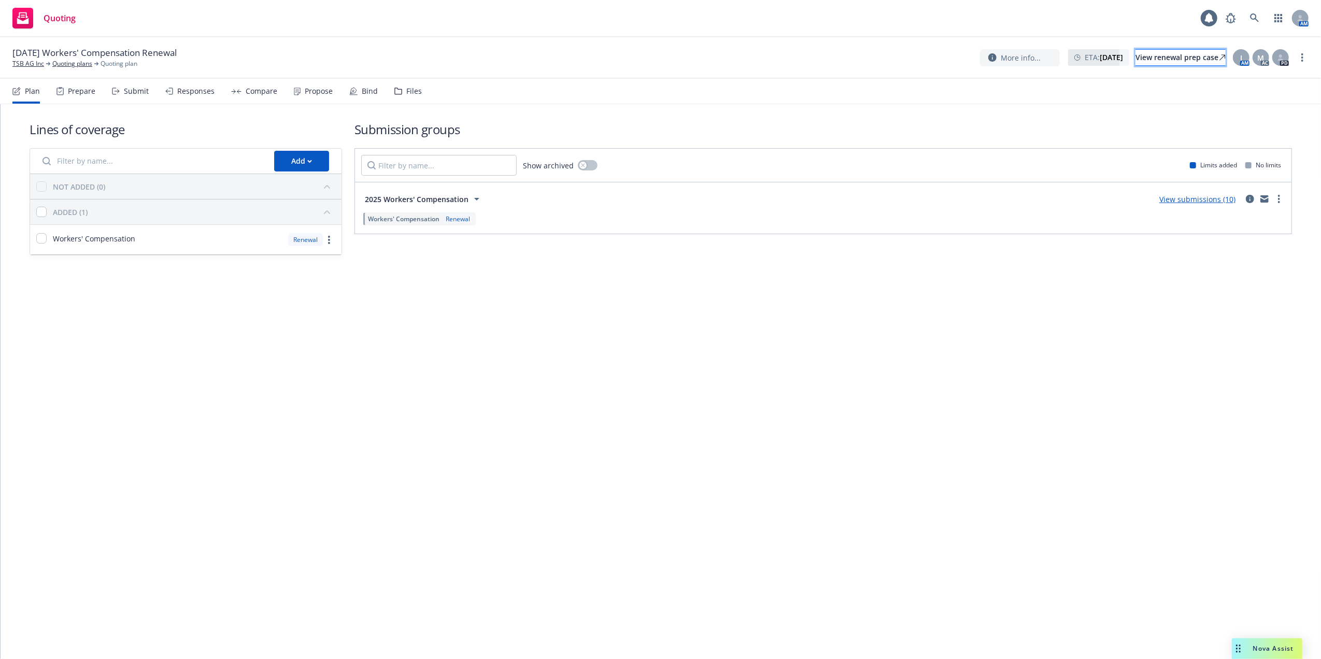
click at [1173, 56] on div "View renewal prep case" at bounding box center [1180, 58] width 90 height 16
click at [1193, 196] on link "View submissions (10)" at bounding box center [1197, 199] width 76 height 10
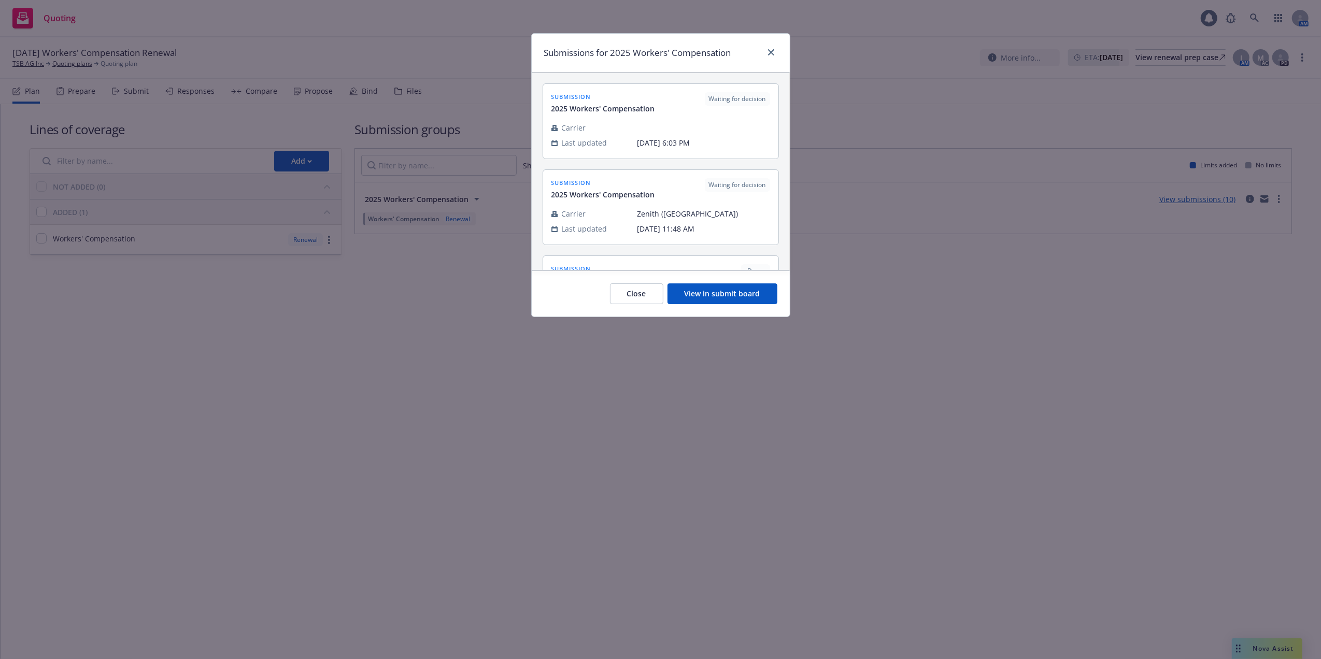
click at [720, 291] on button "View in submit board" at bounding box center [723, 293] width 110 height 21
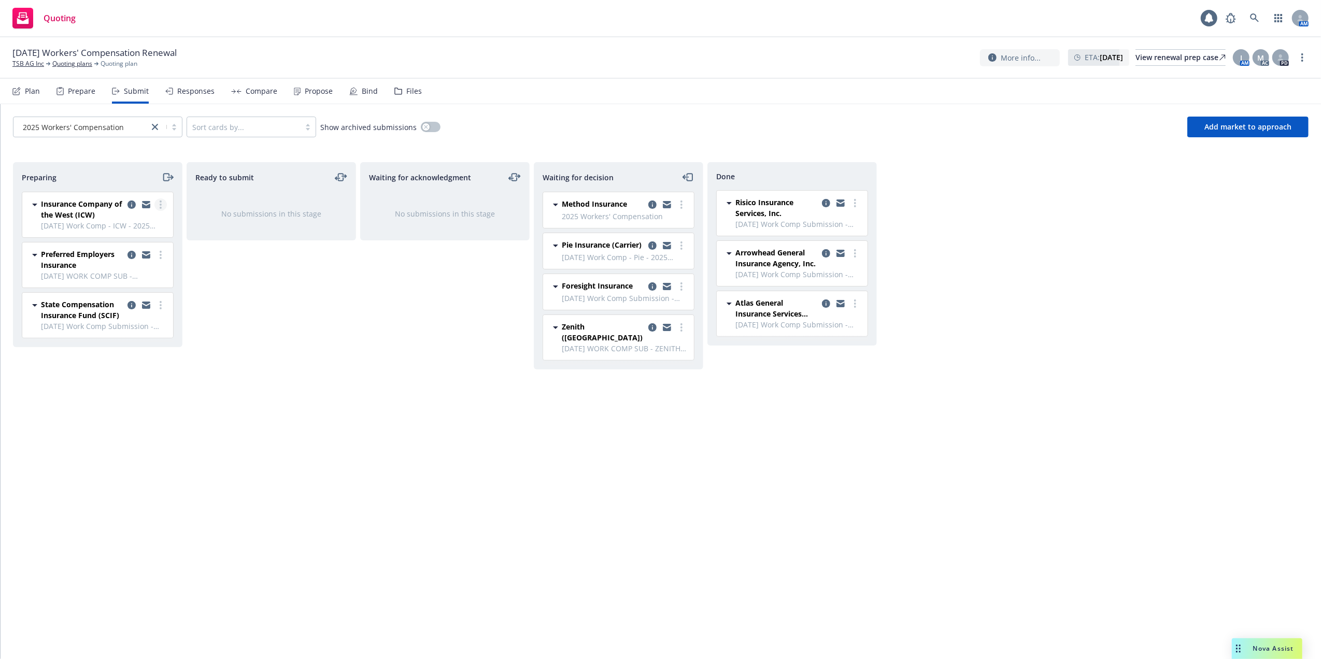
click at [160, 206] on icon "more" at bounding box center [161, 205] width 2 height 8
click at [102, 247] on span "Log acknowledgement" at bounding box center [114, 247] width 102 height 10
click at [680, 377] on circle "more" at bounding box center [681, 378] width 2 height 2
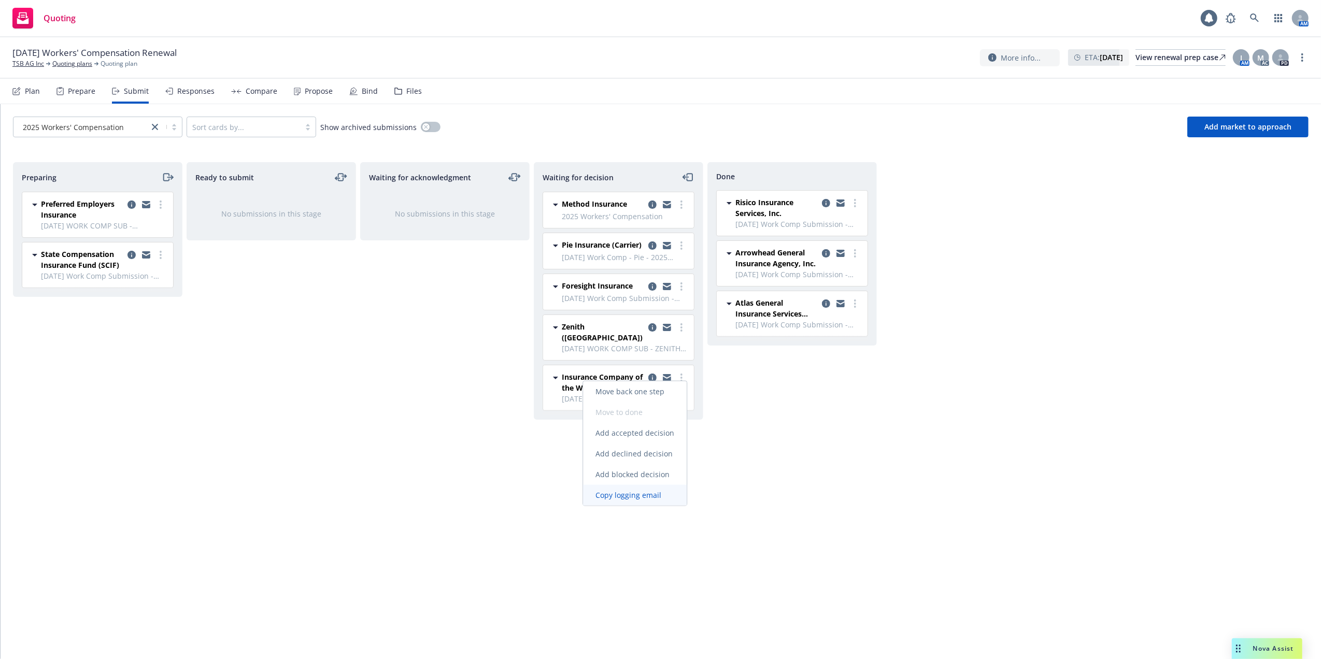
click at [651, 492] on span "Copy logging email" at bounding box center [628, 495] width 91 height 10
click at [1256, 13] on icon at bounding box center [1254, 17] width 9 height 9
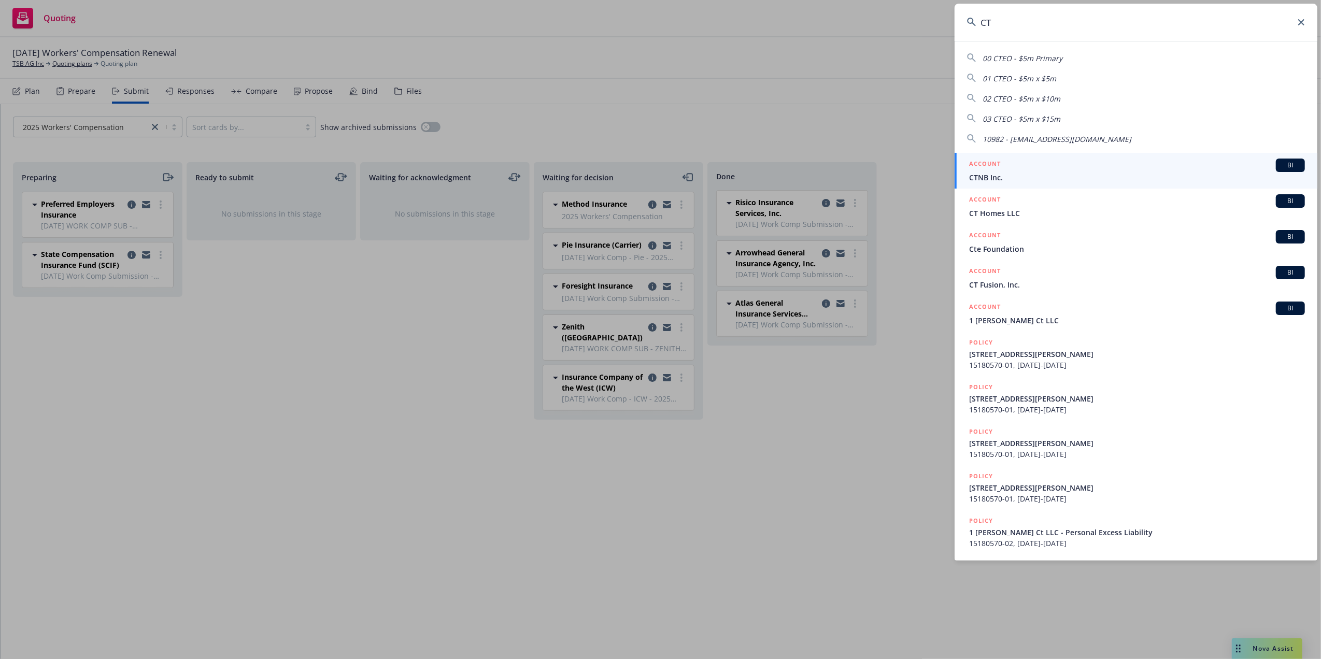
type input "C"
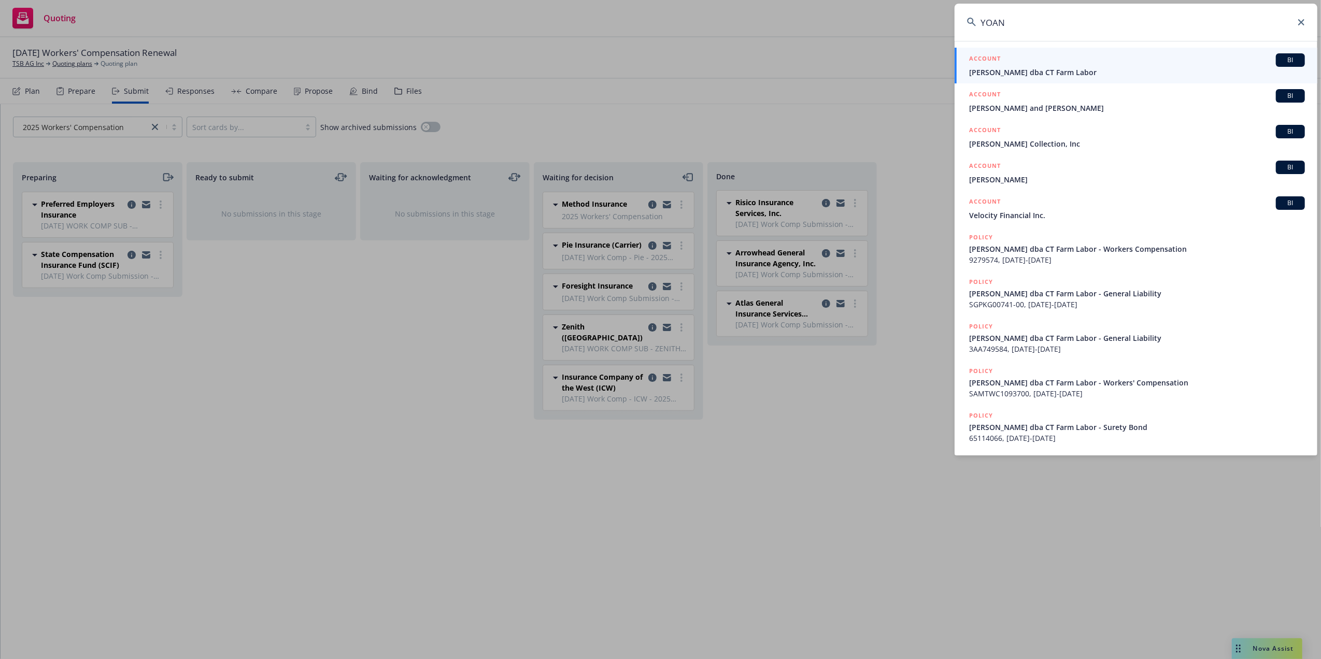
type input "YOAN"
click at [1014, 65] on div "ACCOUNT BI" at bounding box center [1137, 59] width 336 height 13
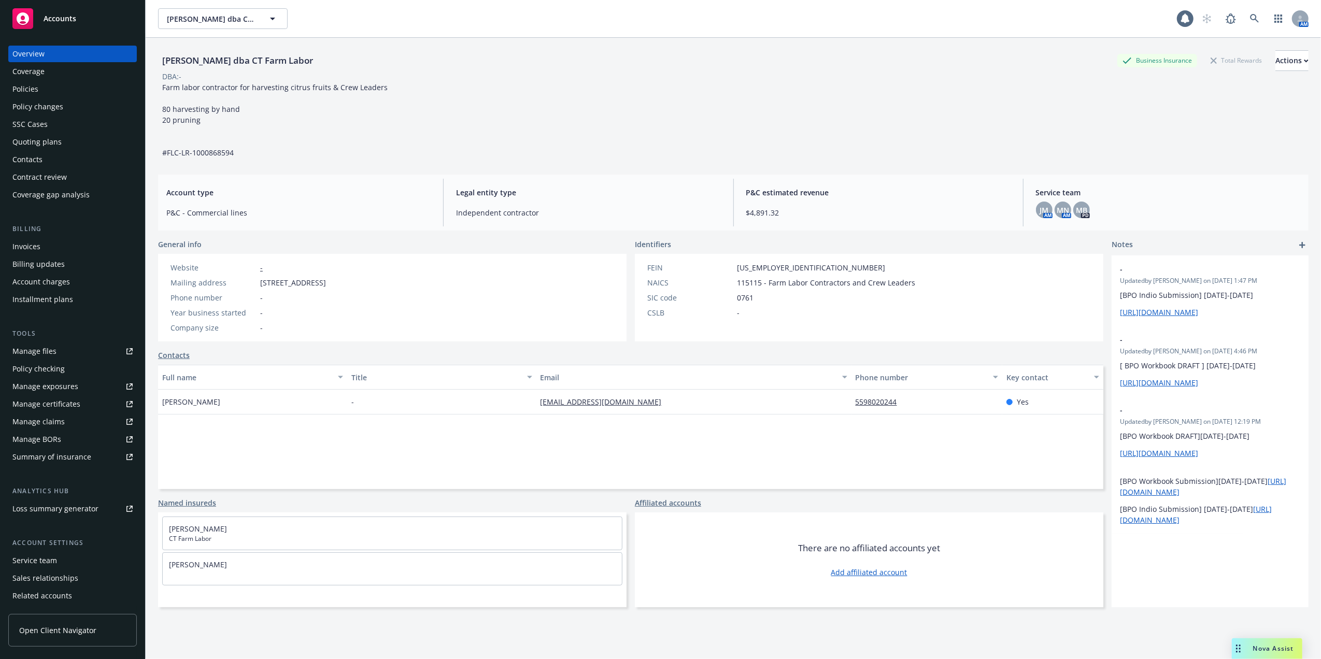
click at [31, 88] on div "Policies" at bounding box center [25, 89] width 26 height 17
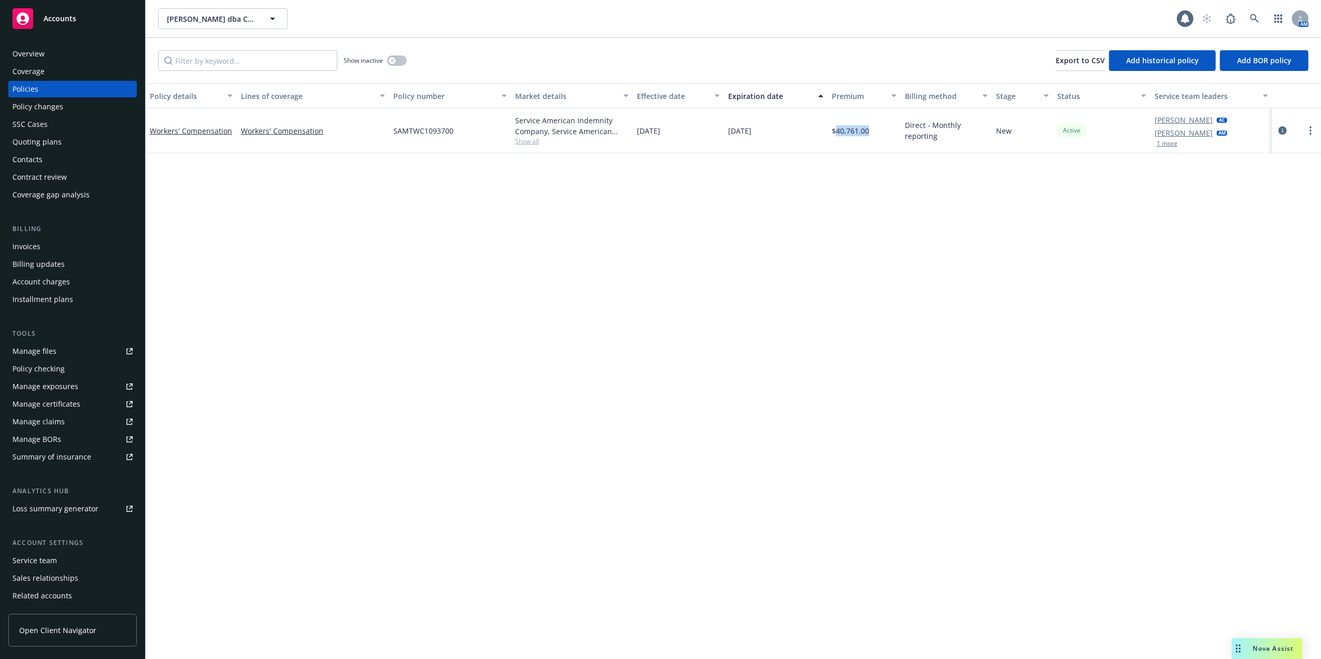
drag, startPoint x: 834, startPoint y: 127, endPoint x: 871, endPoint y: 132, distance: 37.0
click at [871, 132] on div "$40,761.00" at bounding box center [864, 130] width 73 height 45
copy span "40,761.00"
click at [27, 137] on div "Quoting plans" at bounding box center [36, 142] width 49 height 17
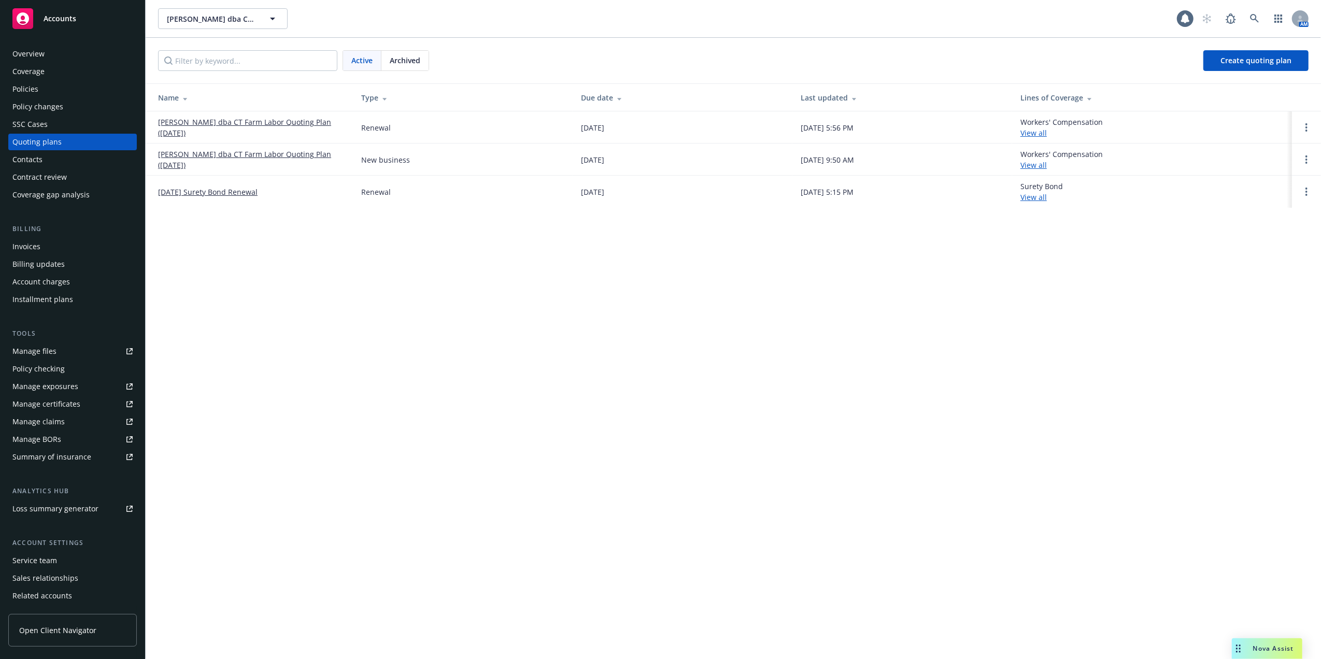
click at [196, 121] on link "Ceballos, Yoan dba CT Farm Labor Quoting Plan (2025-09-23)" at bounding box center [251, 128] width 187 height 22
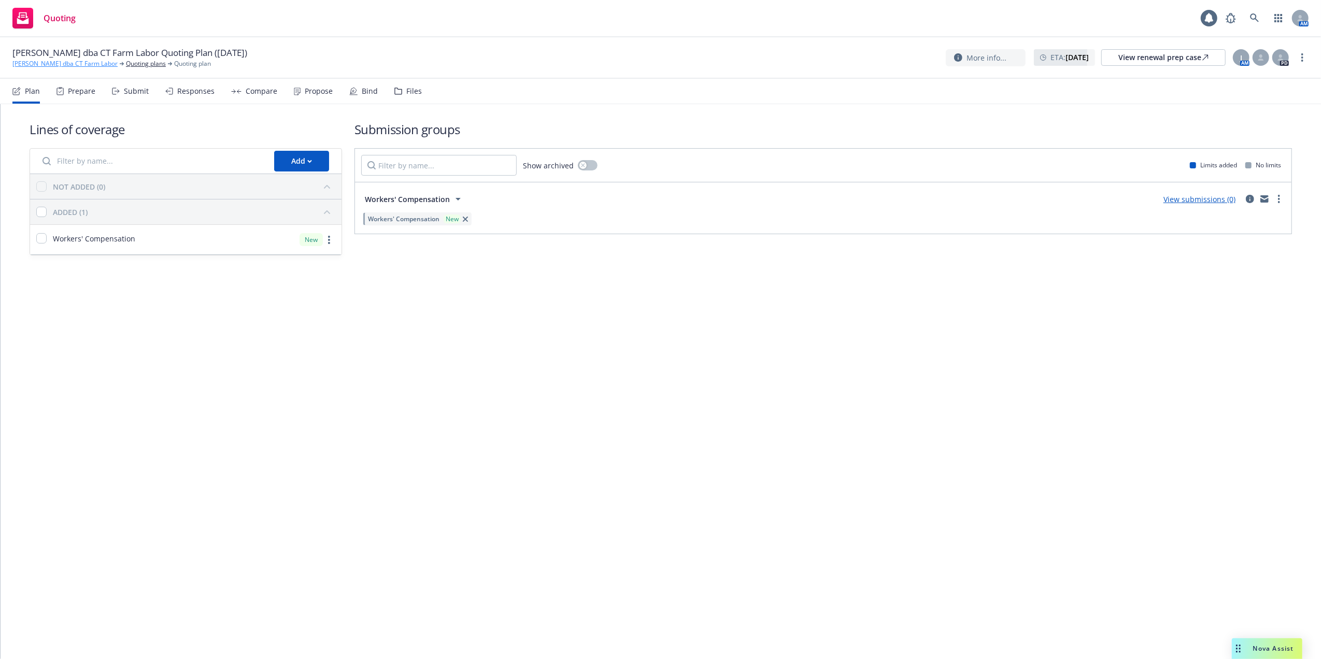
click at [78, 63] on link "[PERSON_NAME] dba CT Farm Labor" at bounding box center [64, 63] width 105 height 9
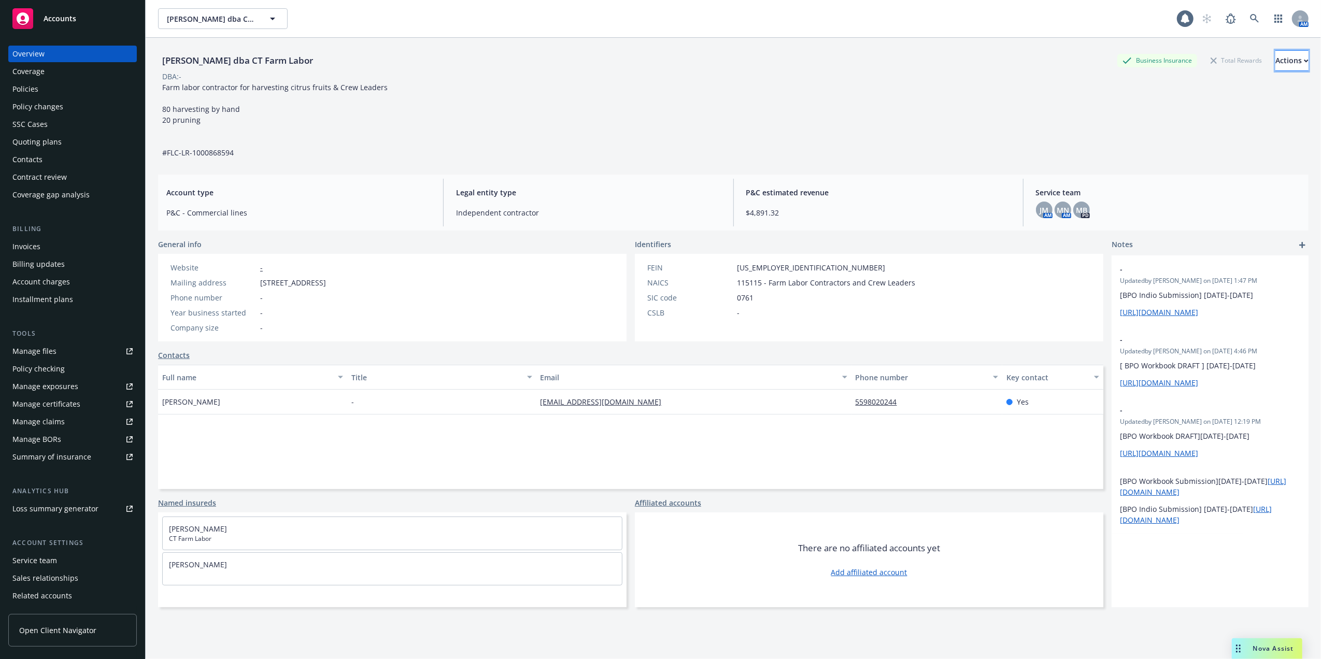
click at [1282, 58] on button "Actions" at bounding box center [1291, 60] width 33 height 21
drag, startPoint x: 890, startPoint y: 144, endPoint x: 920, endPoint y: 127, distance: 34.5
click at [891, 142] on div "Ceballos, Yoan dba CT Farm Labor Business Insurance Total Rewards Actions Actio…" at bounding box center [733, 104] width 1151 height 108
click at [36, 140] on div "Quoting plans" at bounding box center [36, 142] width 49 height 17
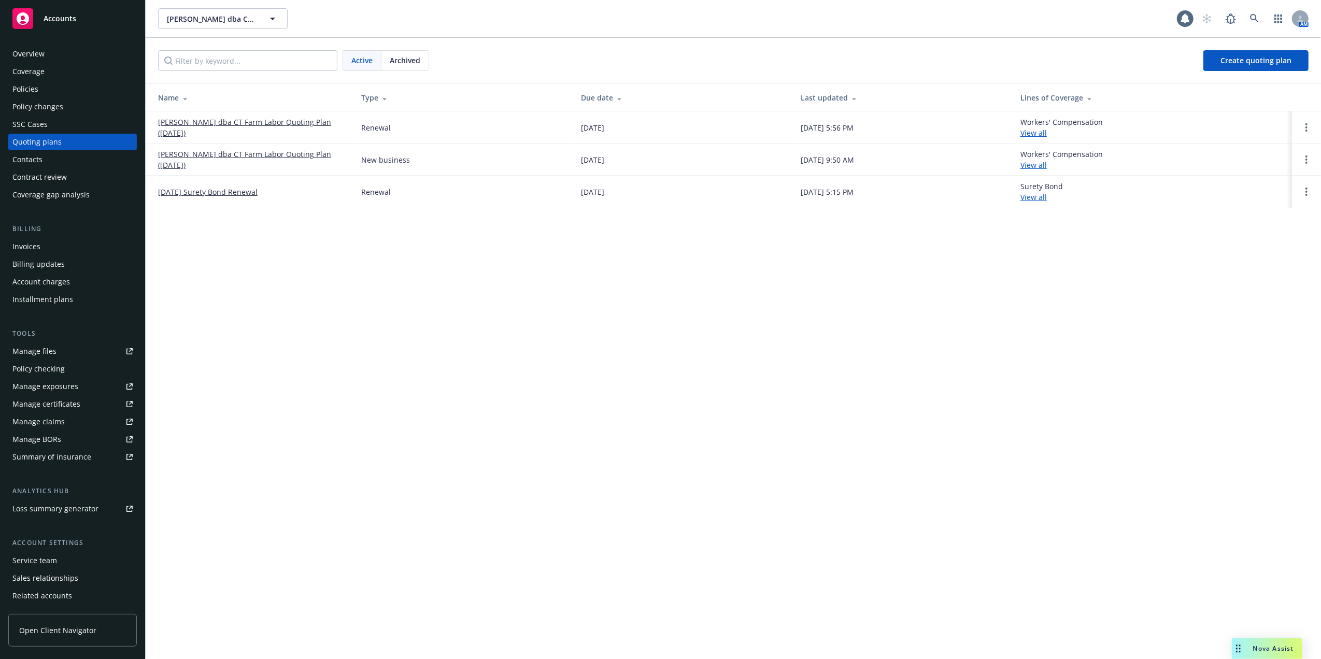
click at [205, 123] on link "[PERSON_NAME] dba CT Farm Labor Quoting Plan ([DATE])" at bounding box center [251, 128] width 187 height 22
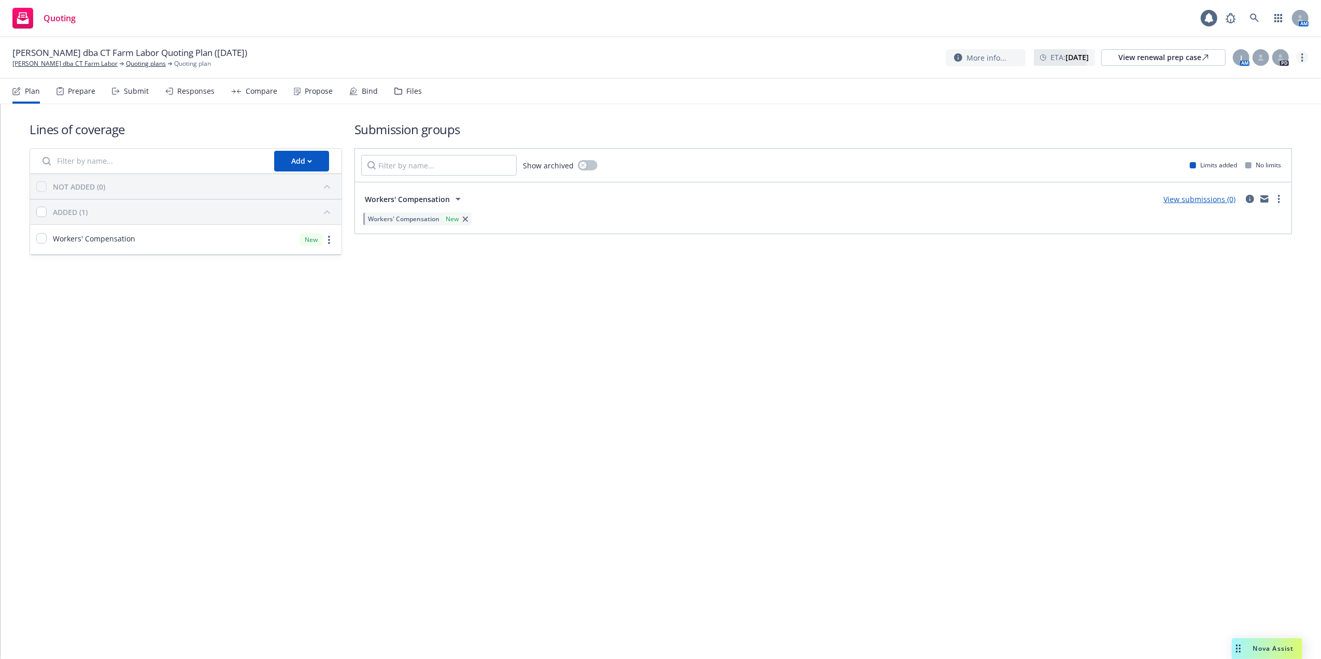
click at [1304, 54] on link "more" at bounding box center [1302, 57] width 12 height 12
click at [933, 332] on div "Lines of coverage Add NOT ADDED (0) ADDED (1) Workers' Compensation New Submiss…" at bounding box center [661, 381] width 1321 height 555
drag, startPoint x: 1290, startPoint y: 195, endPoint x: 1281, endPoint y: 195, distance: 8.8
click at [1282, 195] on div "Workers' Compensation View submissions (0) Workers' Compensation New" at bounding box center [823, 207] width 936 height 51
click at [1280, 196] on link "more" at bounding box center [1279, 199] width 12 height 12
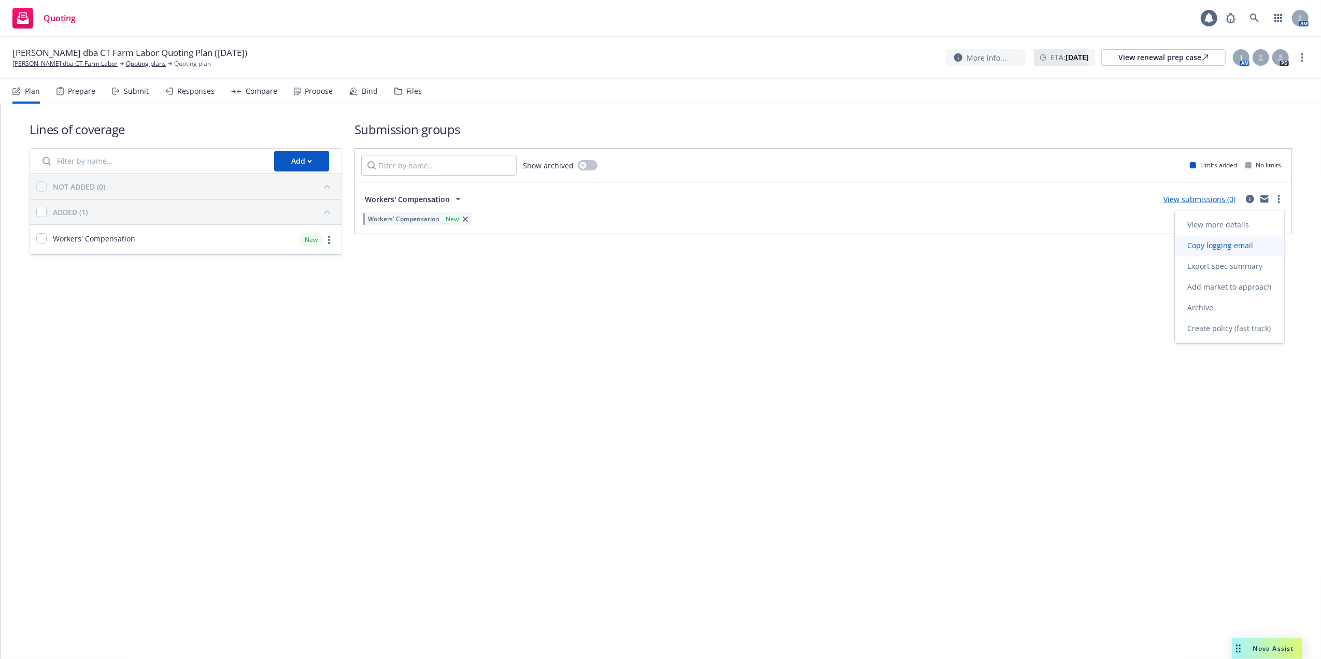
click at [1217, 244] on span "Copy logging email" at bounding box center [1220, 245] width 91 height 10
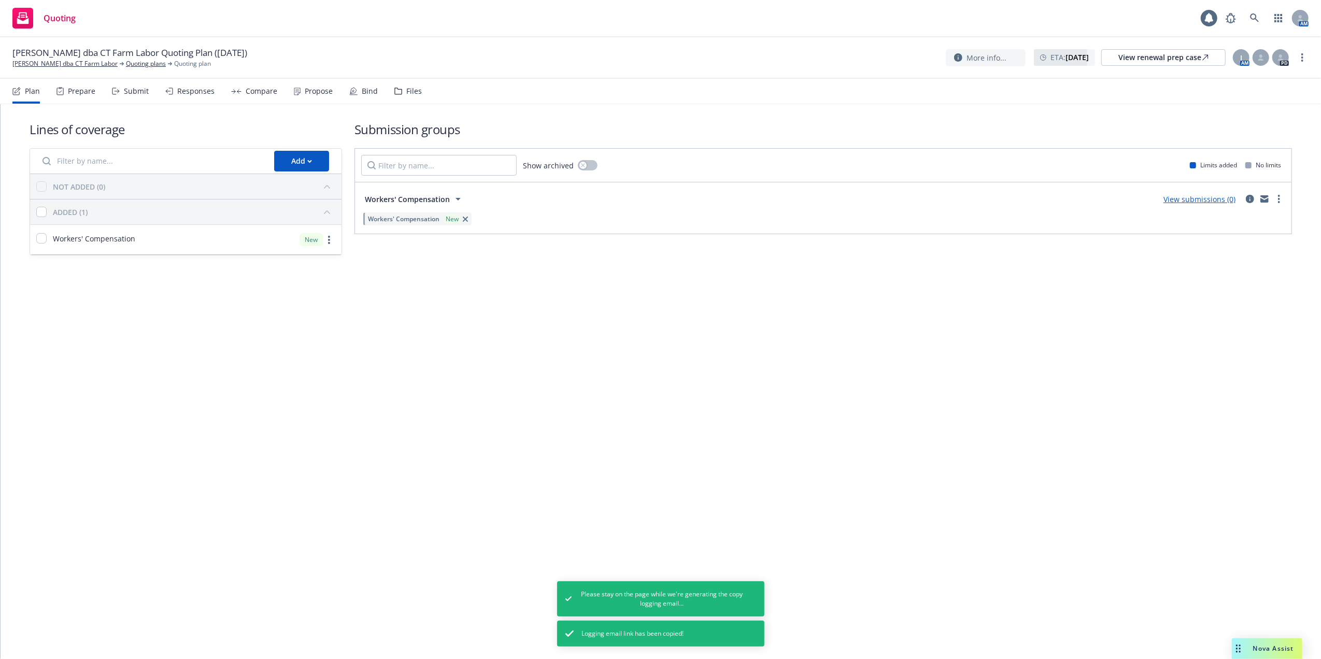
click at [555, 308] on div "Lines of coverage Add NOT ADDED (0) ADDED (1) Workers' Compensation New Submiss…" at bounding box center [661, 381] width 1321 height 555
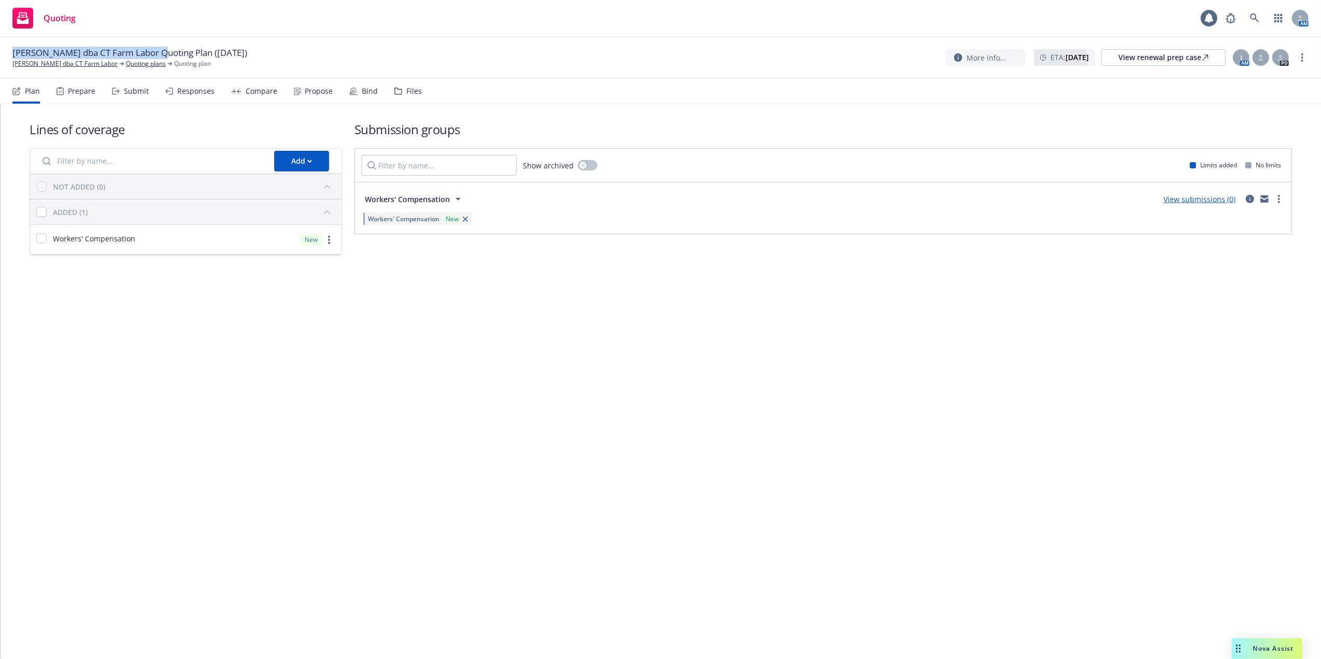
drag, startPoint x: 9, startPoint y: 53, endPoint x: 154, endPoint y: 55, distance: 144.6
click at [154, 55] on div "Ceballos, Yoan dba CT Farm Labor Quoting Plan (2025-09-23) Ceballos, Yoan dba C…" at bounding box center [660, 57] width 1321 height 41
copy span "[PERSON_NAME] dba CT Farm Labor"
click at [64, 52] on span "[PERSON_NAME] dba CT Farm Labor Quoting Plan ([DATE])" at bounding box center [129, 53] width 235 height 12
click at [63, 61] on link "[PERSON_NAME] dba CT Farm Labor" at bounding box center [64, 63] width 105 height 9
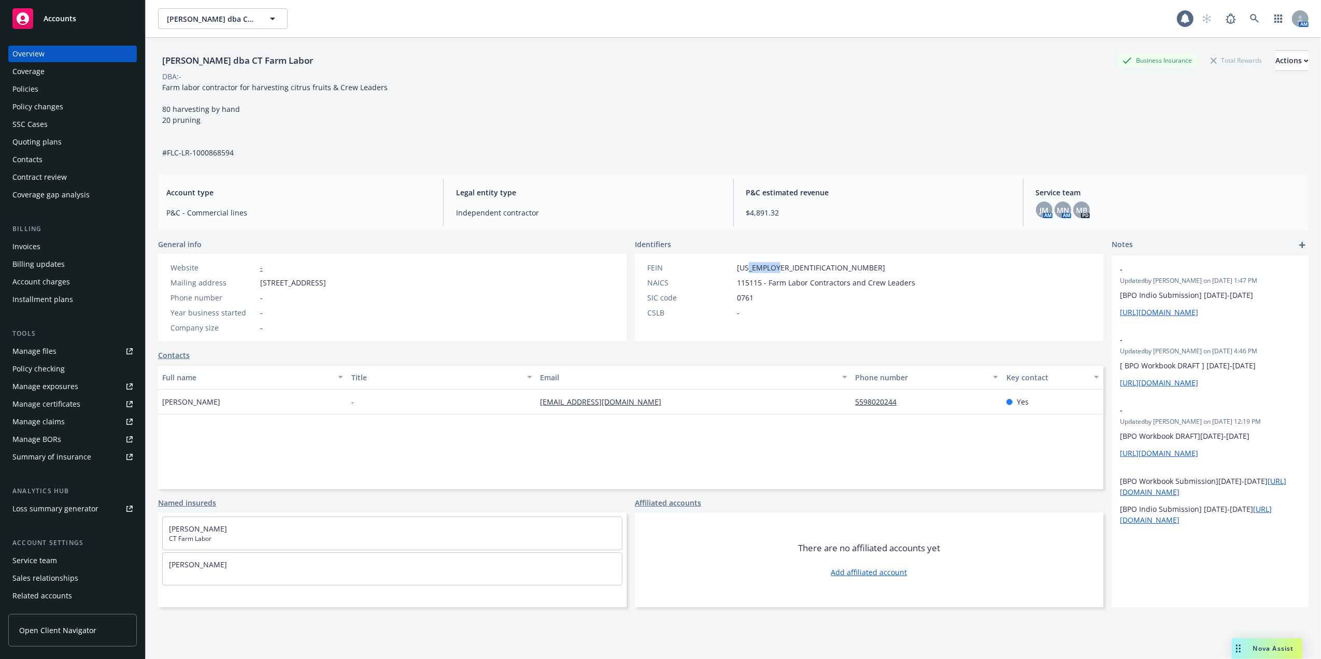
drag, startPoint x: 774, startPoint y: 268, endPoint x: 744, endPoint y: 270, distance: 30.1
click at [744, 270] on div "FEIN [US_EMPLOYER_IDENTIFICATION_NUMBER]" at bounding box center [781, 267] width 276 height 11
copy span "1936135"
click at [32, 84] on div "Policies" at bounding box center [25, 89] width 26 height 17
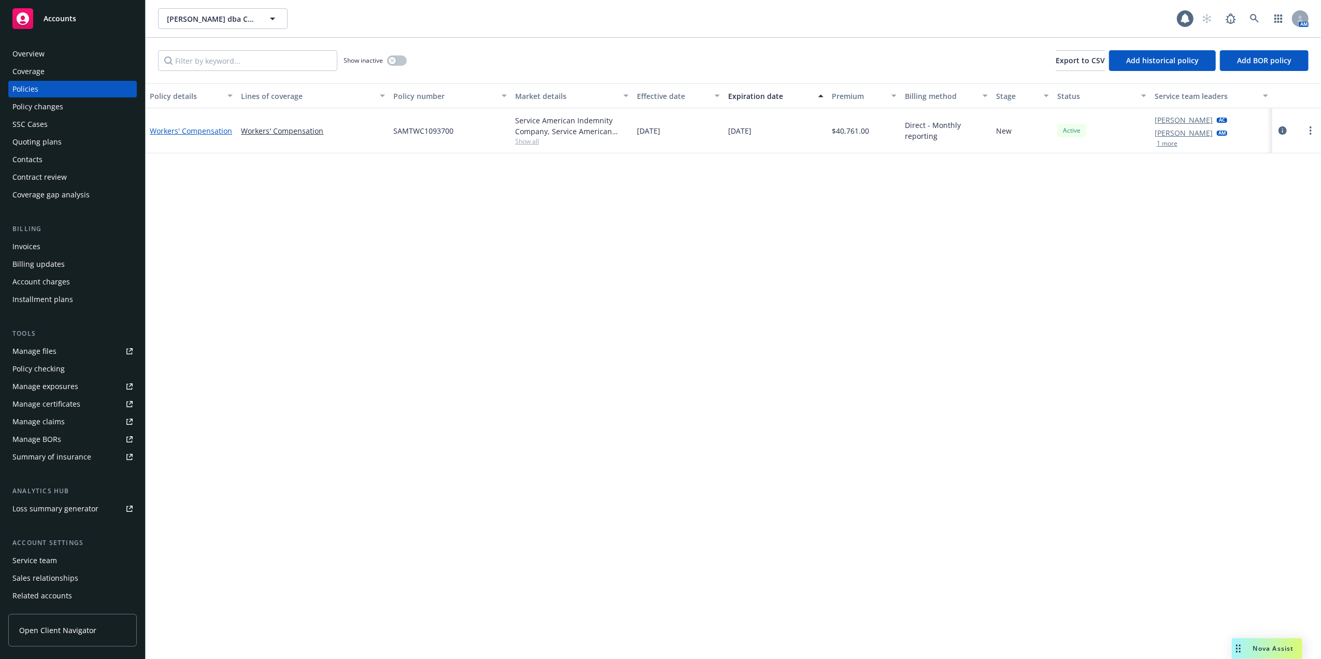
click at [172, 127] on link "Workers' Compensation" at bounding box center [191, 131] width 82 height 10
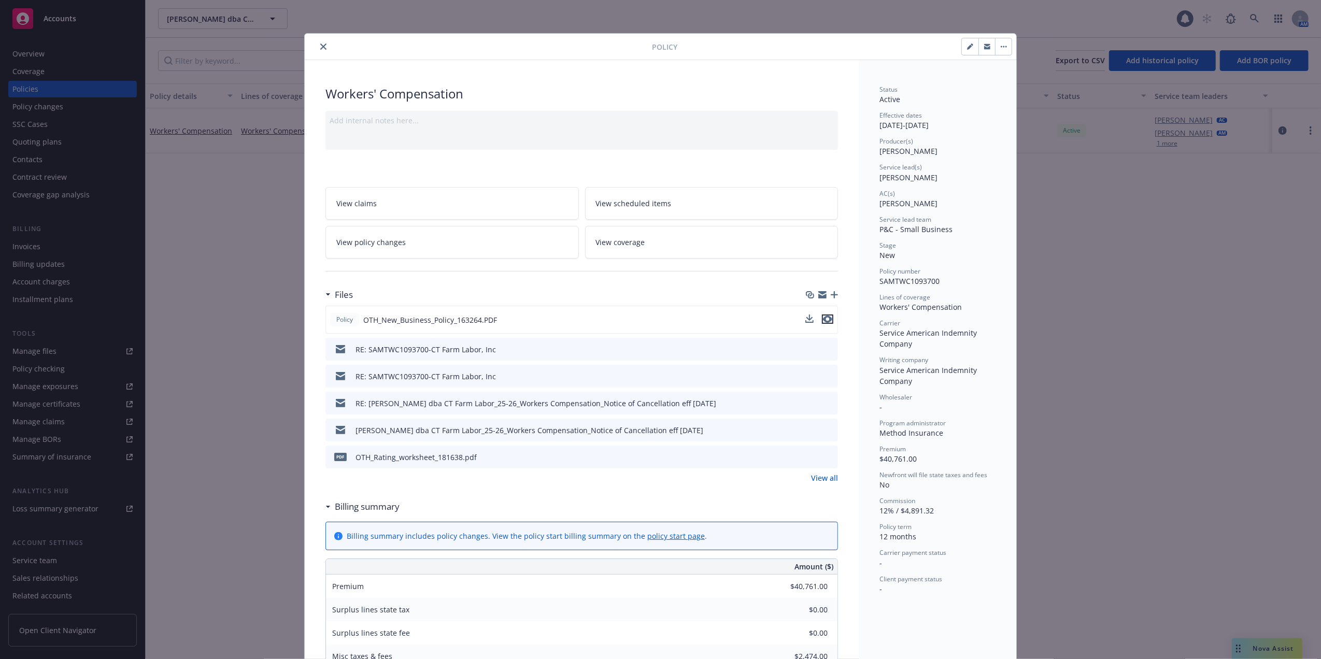
click at [825, 320] on icon "preview file" at bounding box center [827, 319] width 9 height 7
click at [320, 41] on button "close" at bounding box center [323, 46] width 12 height 12
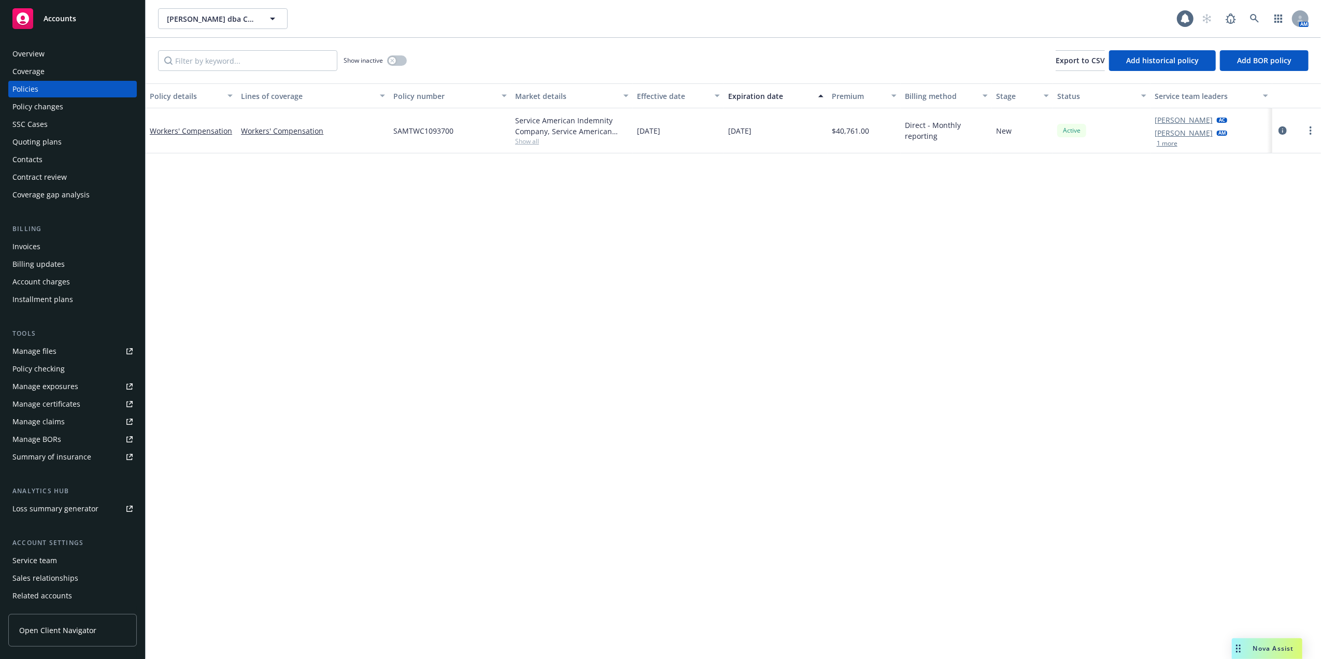
click at [25, 59] on div "Overview" at bounding box center [28, 54] width 32 height 17
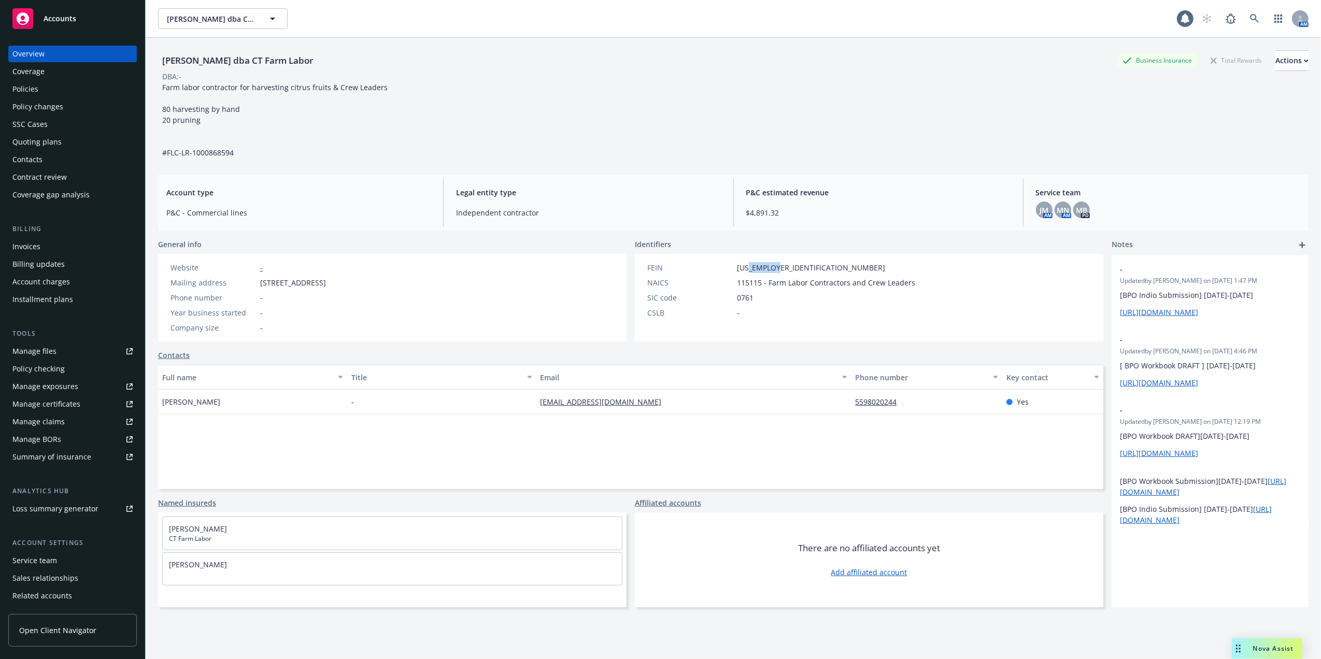
drag, startPoint x: 786, startPoint y: 266, endPoint x: 742, endPoint y: 266, distance: 43.5
click at [742, 266] on div "FEIN [US_EMPLOYER_IDENTIFICATION_NUMBER]" at bounding box center [781, 267] width 276 height 11
copy span "1936135"
drag, startPoint x: 314, startPoint y: 60, endPoint x: 165, endPoint y: 54, distance: 148.8
click at [165, 54] on div "[PERSON_NAME] dba CT Farm Labor Business Insurance Total Rewards Actions" at bounding box center [733, 60] width 1151 height 21
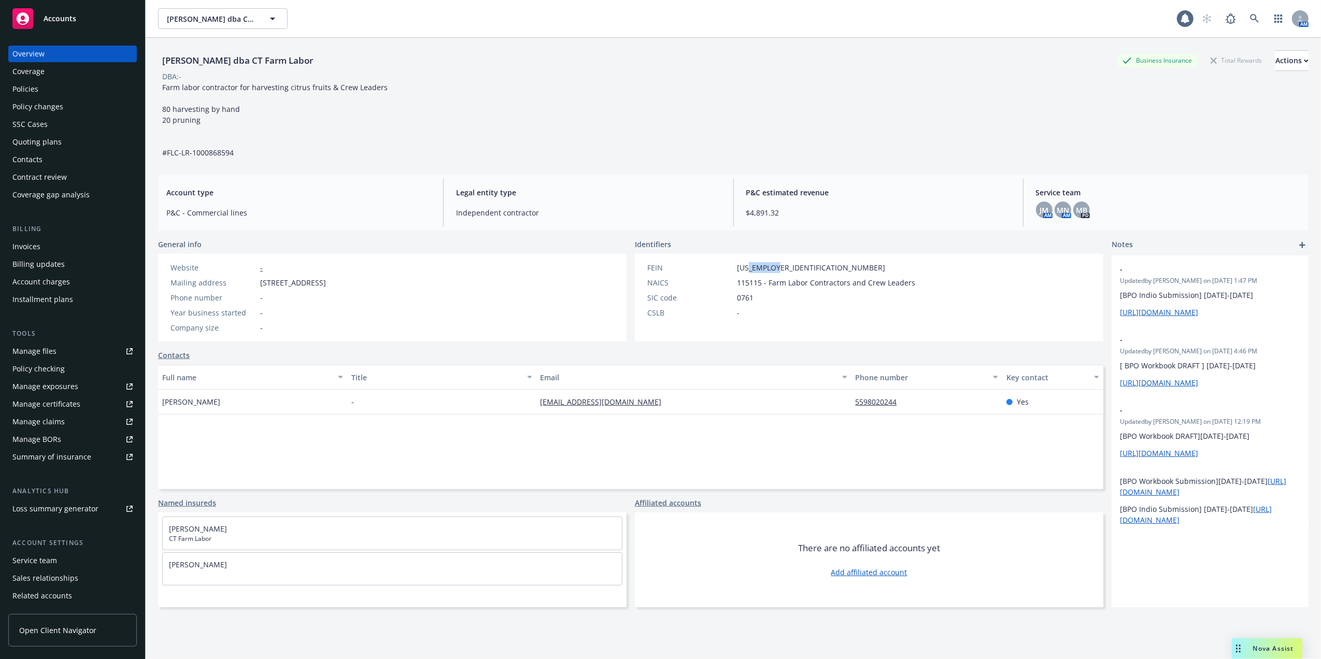
copy div "[PERSON_NAME] dba CT Farm Labor"
click at [28, 135] on div "Quoting plans" at bounding box center [36, 142] width 49 height 17
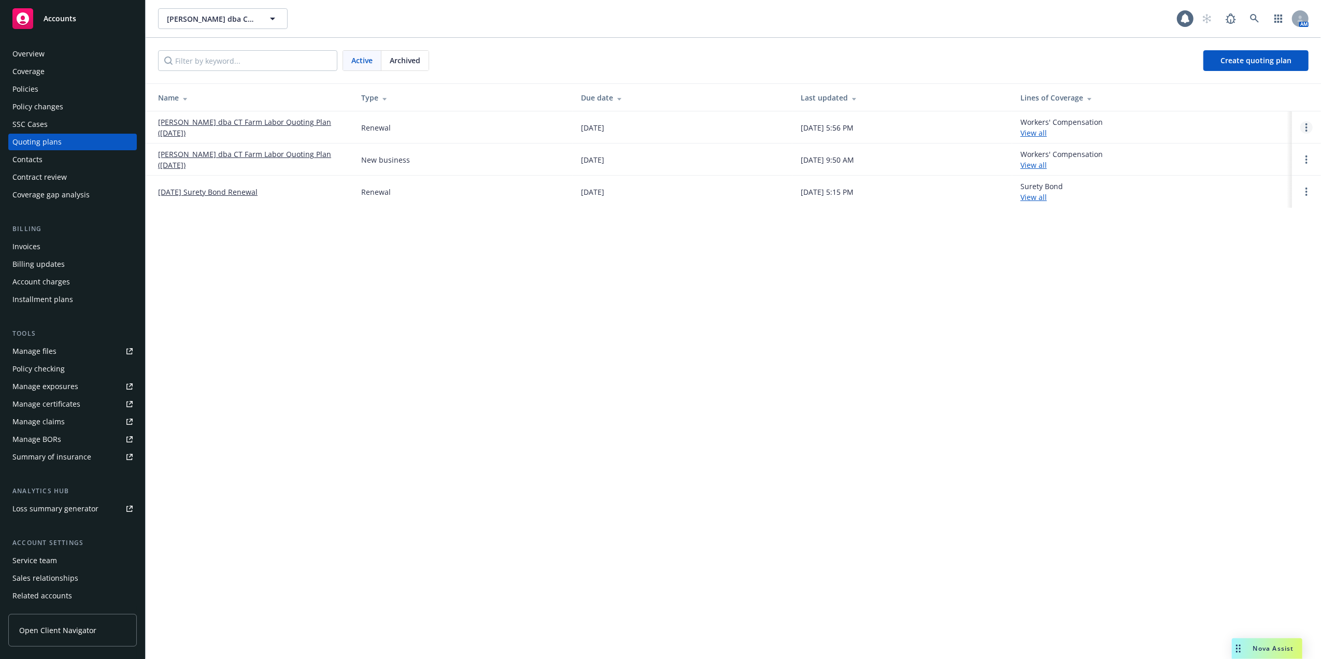
click at [1309, 129] on link "Open options" at bounding box center [1306, 127] width 12 height 12
click at [1232, 55] on span "Copy logging email" at bounding box center [1253, 58] width 91 height 10
drag, startPoint x: 1307, startPoint y: 126, endPoint x: 1180, endPoint y: 125, distance: 127.5
click at [1307, 126] on icon "Open options" at bounding box center [1306, 127] width 2 height 8
click at [1248, 56] on span "Copy logging email" at bounding box center [1253, 58] width 91 height 10
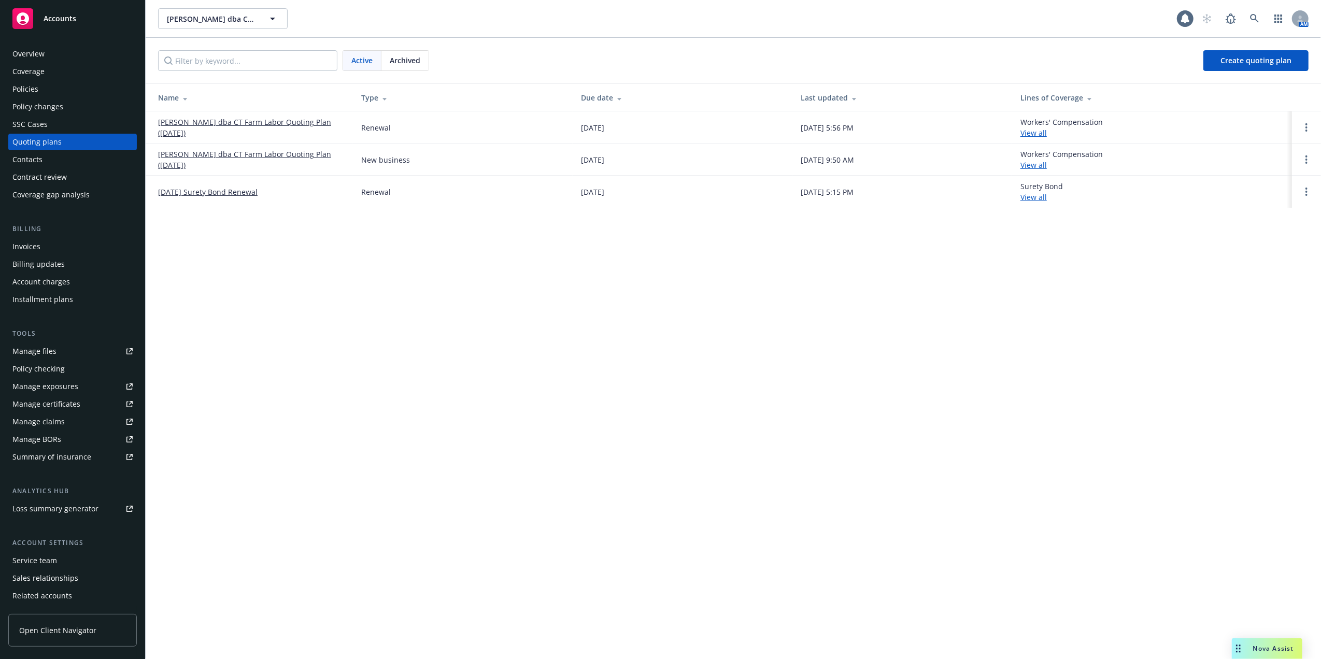
drag, startPoint x: 156, startPoint y: 119, endPoint x: 196, endPoint y: 135, distance: 43.2
click at [196, 135] on td "[PERSON_NAME] dba CT Farm Labor Quoting Plan ([DATE])" at bounding box center [249, 127] width 207 height 32
copy link "[PERSON_NAME] dba CT Farm Labor Quoting Plan ([DATE])"
click at [274, 119] on link "[PERSON_NAME] dba CT Farm Labor Quoting Plan ([DATE])" at bounding box center [251, 128] width 187 height 22
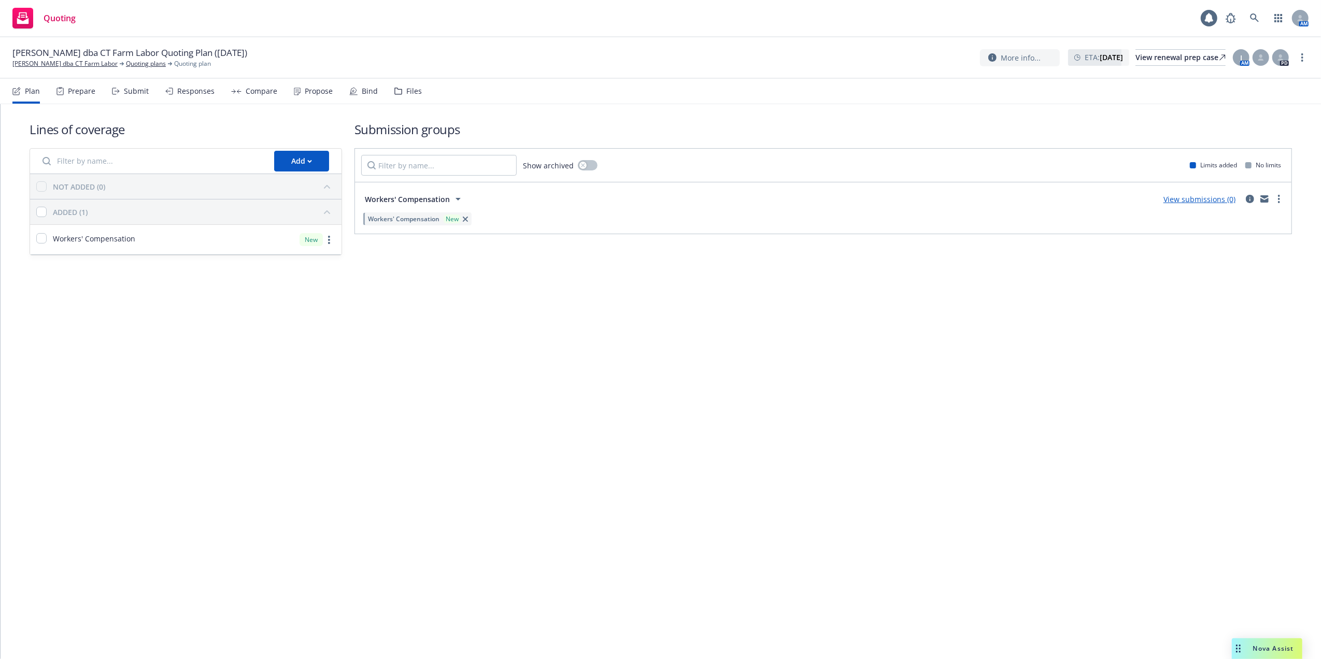
click at [1199, 200] on link "View submissions (0)" at bounding box center [1199, 199] width 72 height 10
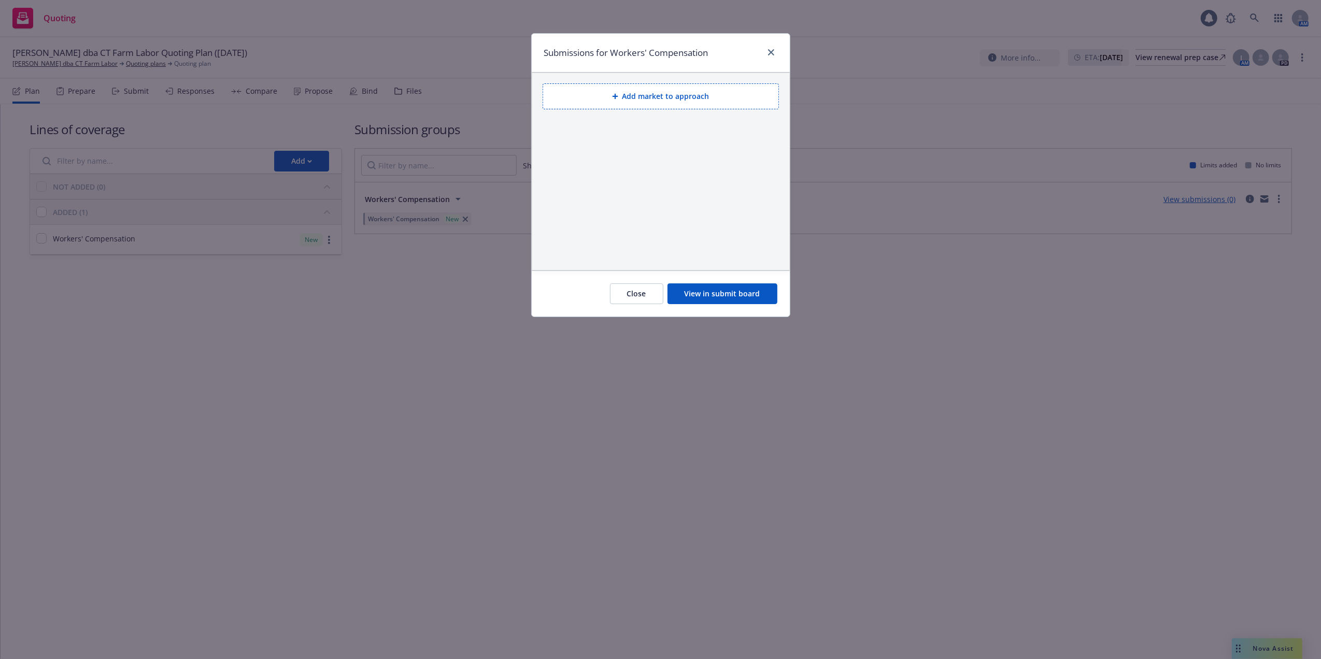
click at [727, 294] on button "View in submit board" at bounding box center [723, 293] width 110 height 21
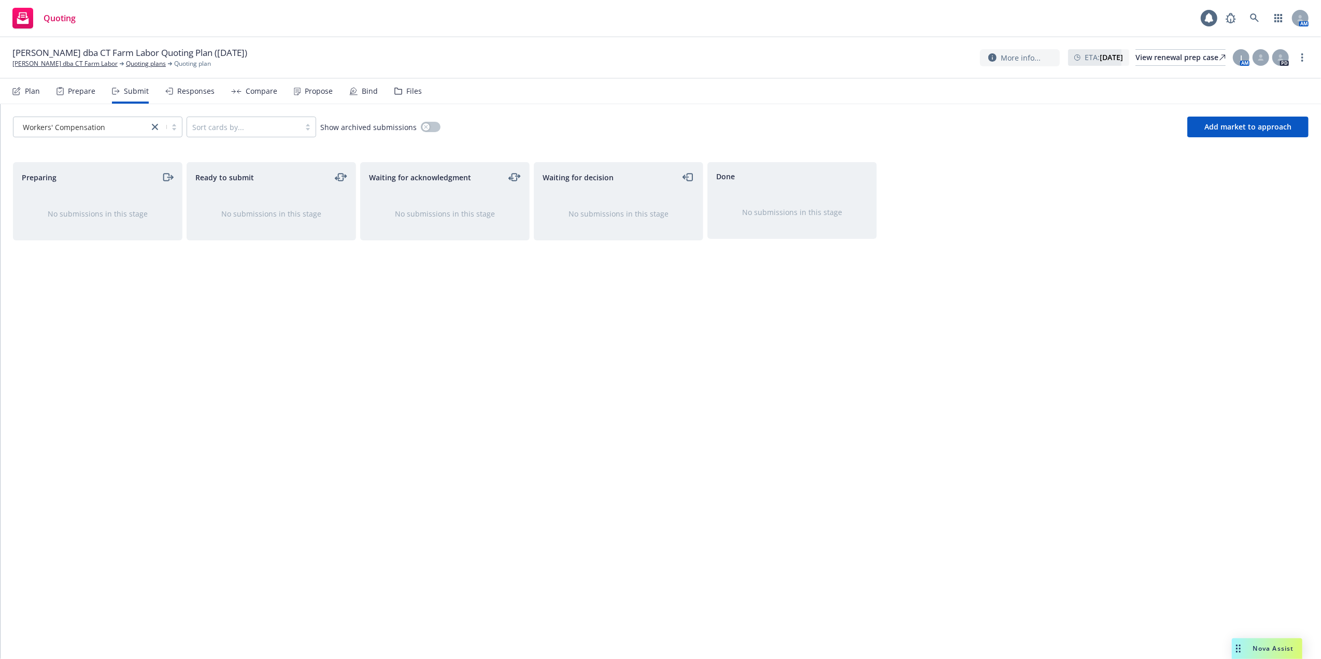
click at [38, 90] on div "Plan" at bounding box center [32, 91] width 15 height 8
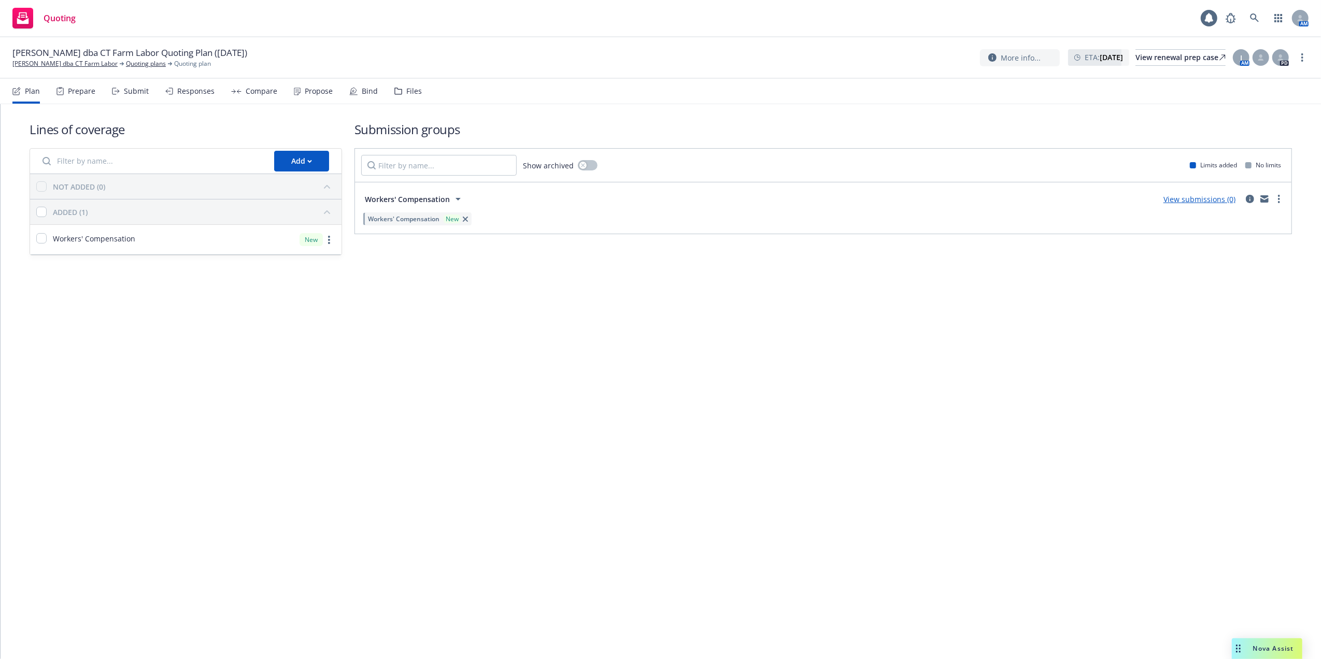
drag, startPoint x: 921, startPoint y: 316, endPoint x: 1007, endPoint y: 309, distance: 86.3
click at [925, 318] on div "Lines of coverage Add NOT ADDED (0) ADDED (1) Workers' Compensation New Submiss…" at bounding box center [661, 381] width 1321 height 555
click at [1280, 199] on link "more" at bounding box center [1279, 199] width 12 height 12
click at [873, 334] on div "Lines of coverage Add NOT ADDED (0) ADDED (1) Workers' Compensation New Submiss…" at bounding box center [661, 381] width 1321 height 555
click at [1217, 199] on link "View submissions (0)" at bounding box center [1199, 199] width 72 height 10
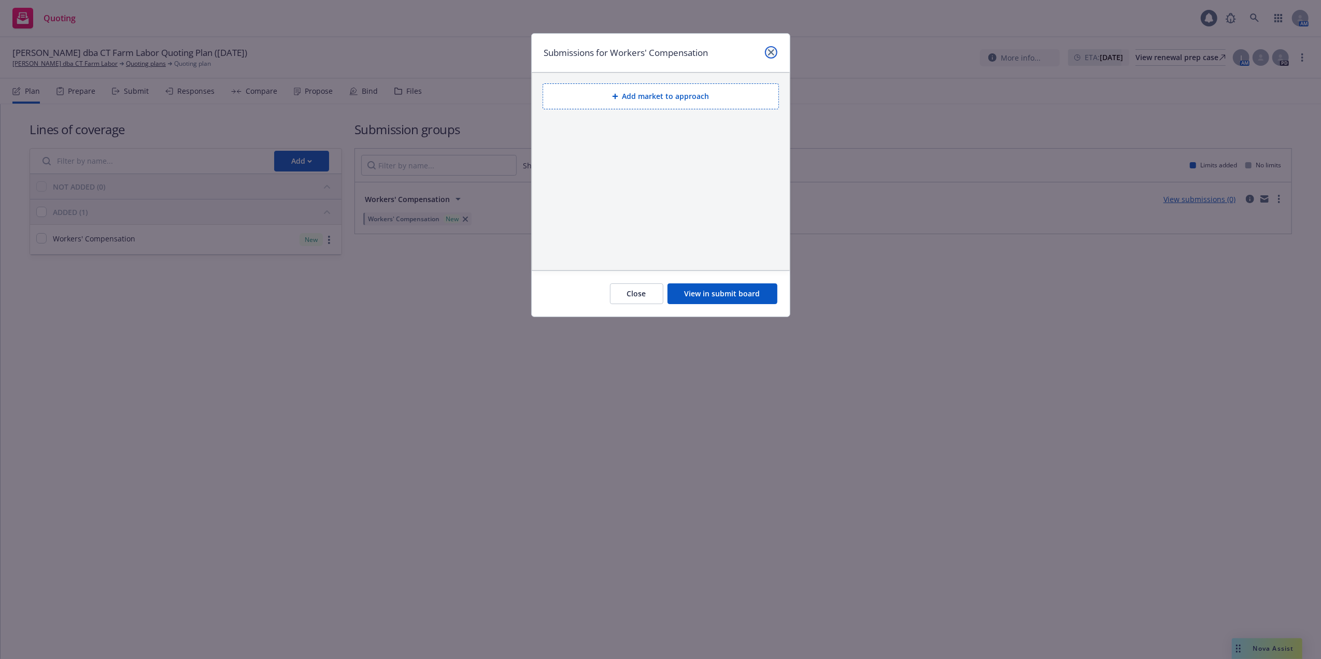
click at [770, 50] on icon "close" at bounding box center [771, 52] width 6 height 6
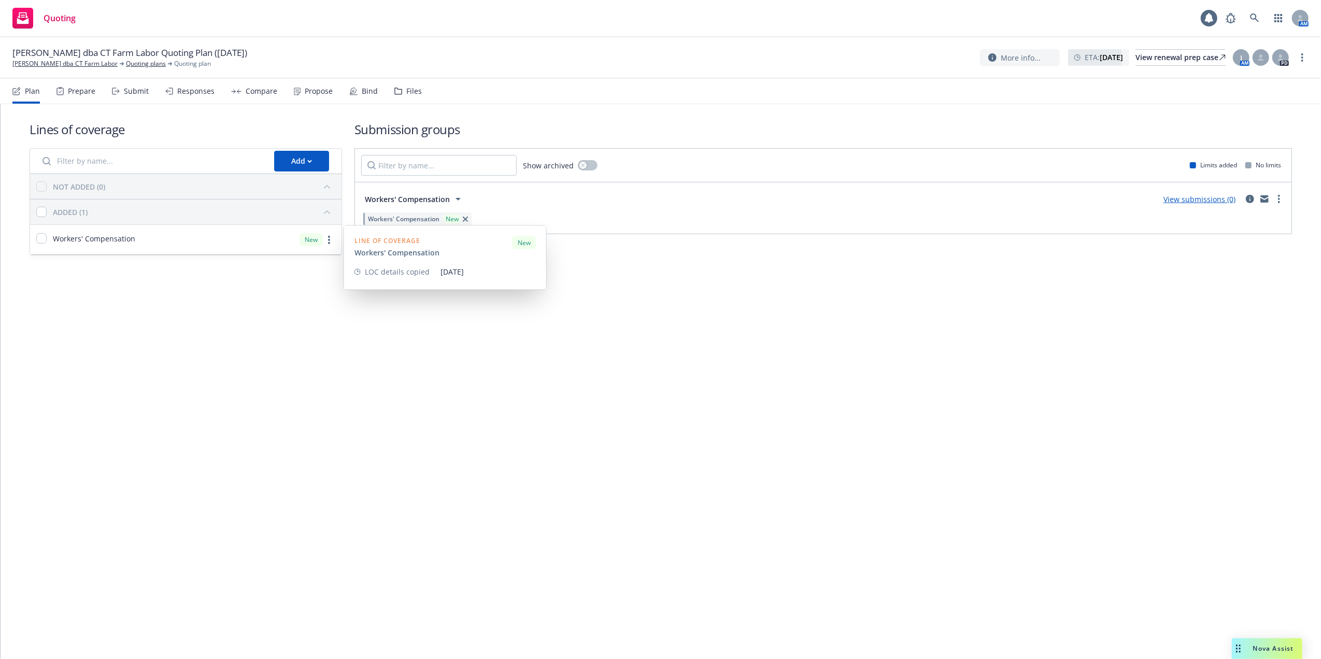
click at [569, 219] on div "Workers' Compensation New" at bounding box center [823, 218] width 924 height 17
click at [125, 92] on div "Submit" at bounding box center [136, 91] width 25 height 8
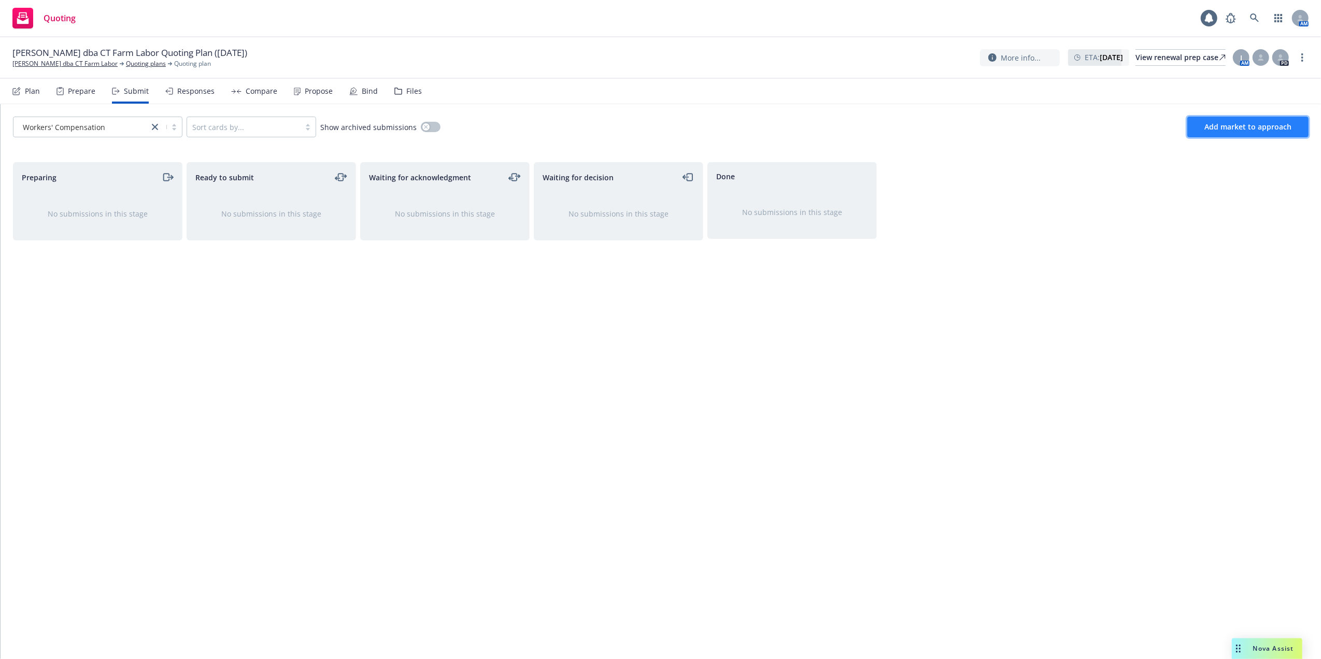
click at [1247, 124] on span "Add market to approach" at bounding box center [1247, 127] width 87 height 10
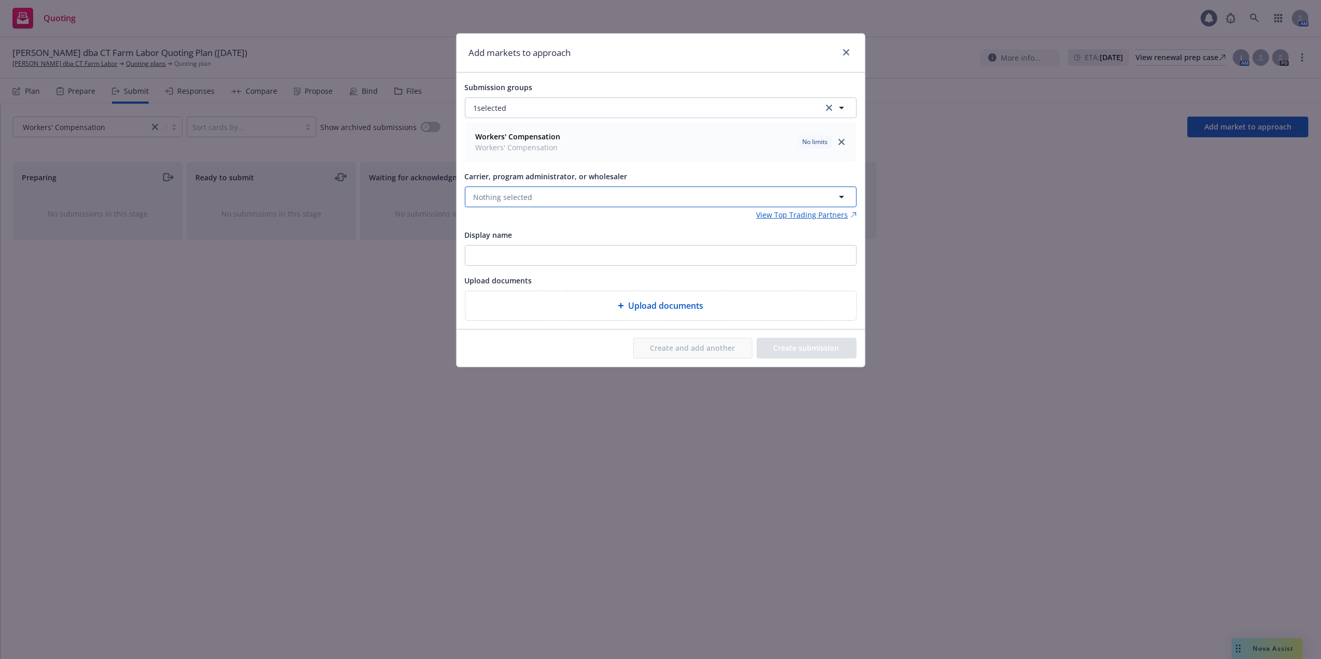
click at [506, 192] on span "Nothing selected" at bounding box center [503, 197] width 59 height 11
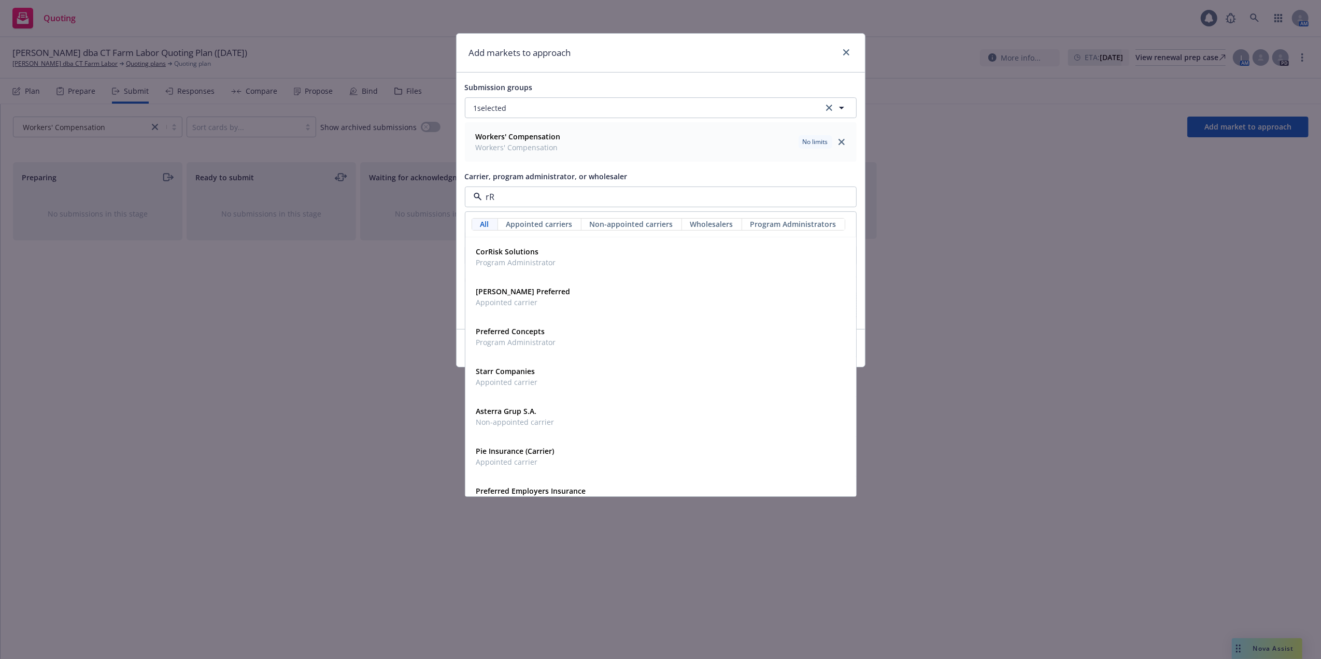
type input "r"
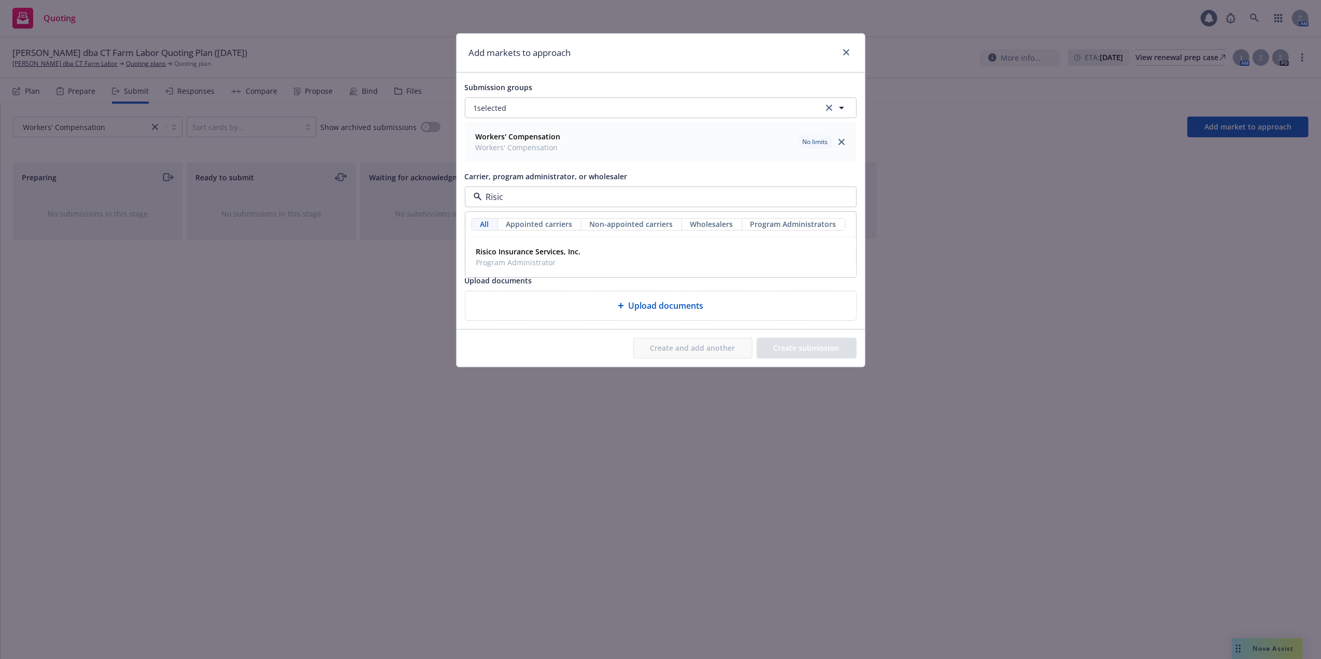
type input "Risico"
click at [632, 258] on div "Risico Insurance Services, Inc. Program Administrator" at bounding box center [660, 257] width 377 height 26
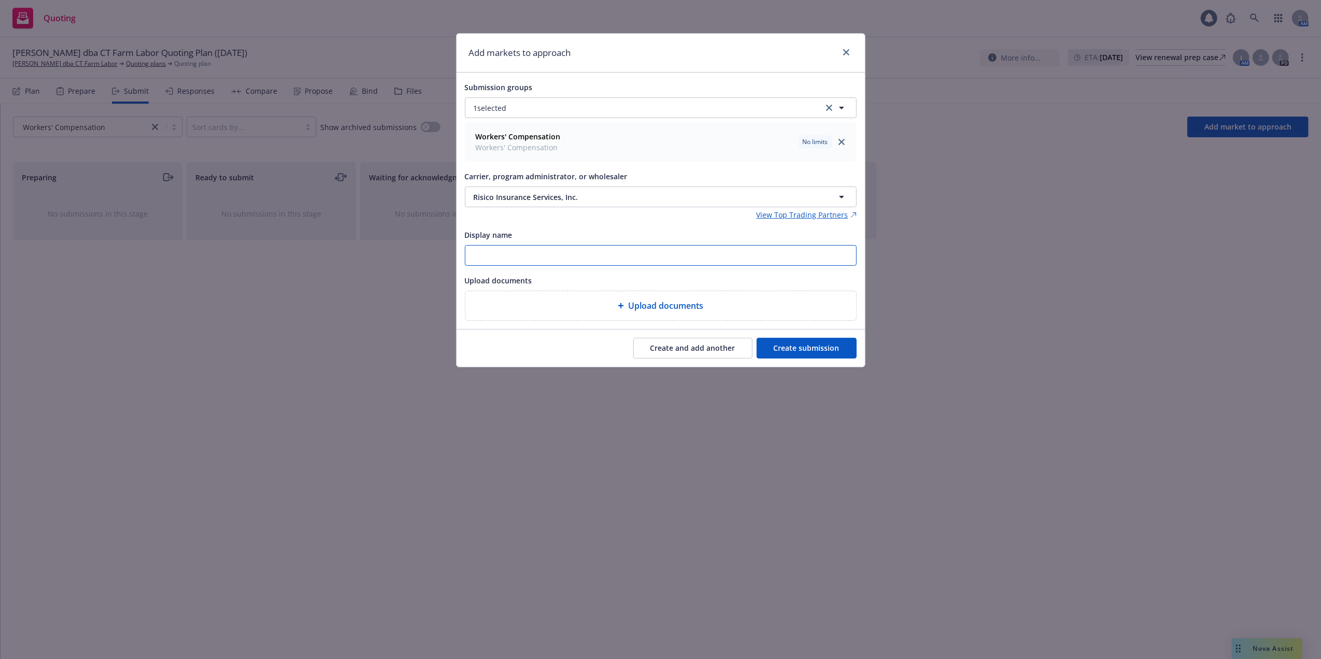
click at [641, 256] on input "Display name" at bounding box center [660, 256] width 391 height 20
paste input "Ceballos, Yoan dba CT Farm Labor Quoting Plan (2025-09-23)"
drag, startPoint x: 689, startPoint y: 258, endPoint x: 634, endPoint y: 260, distance: 55.0
click at [634, 260] on input "Ceballos, Yoan dba CT Farm Labor Quoting Plan (2025-09-23)" at bounding box center [660, 256] width 391 height 20
type input "Ceballos, Yoan dba CT Farm Labor Quoting Plan (2025-09-23)"
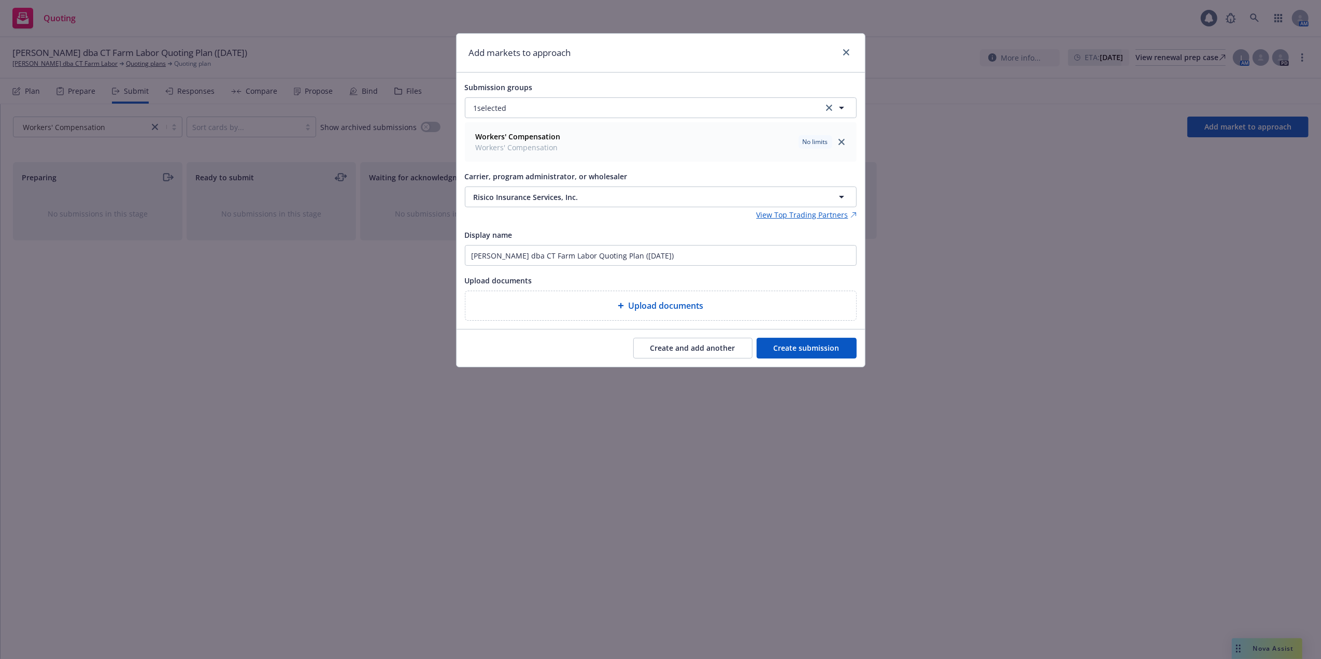
click at [808, 349] on button "Create submission" at bounding box center [807, 348] width 100 height 21
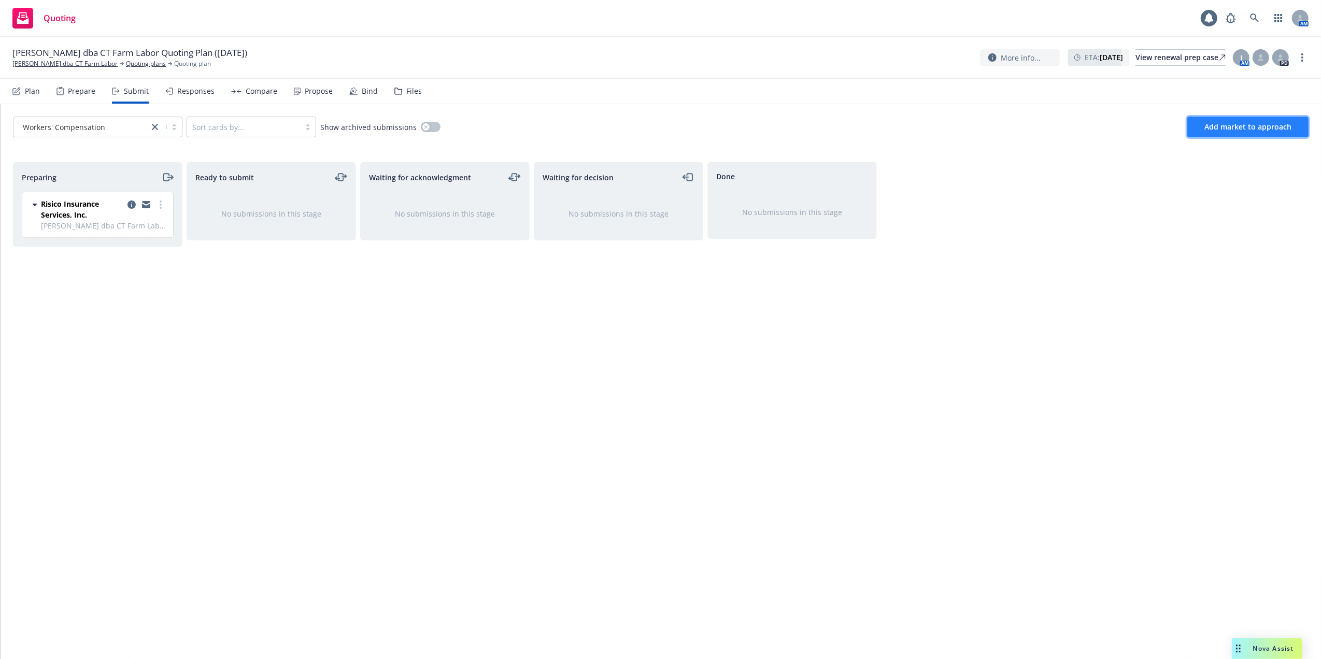
click at [1225, 130] on span "Add market to approach" at bounding box center [1247, 127] width 87 height 10
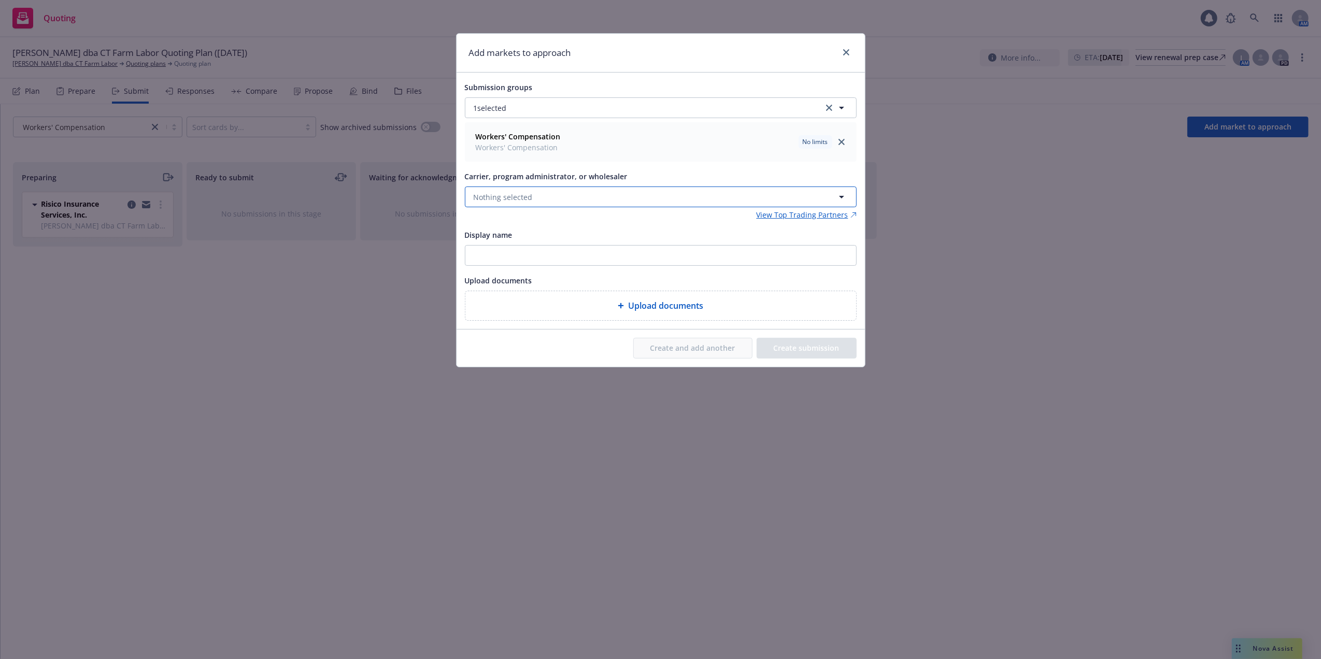
click at [529, 193] on span "Nothing selected" at bounding box center [503, 197] width 59 height 11
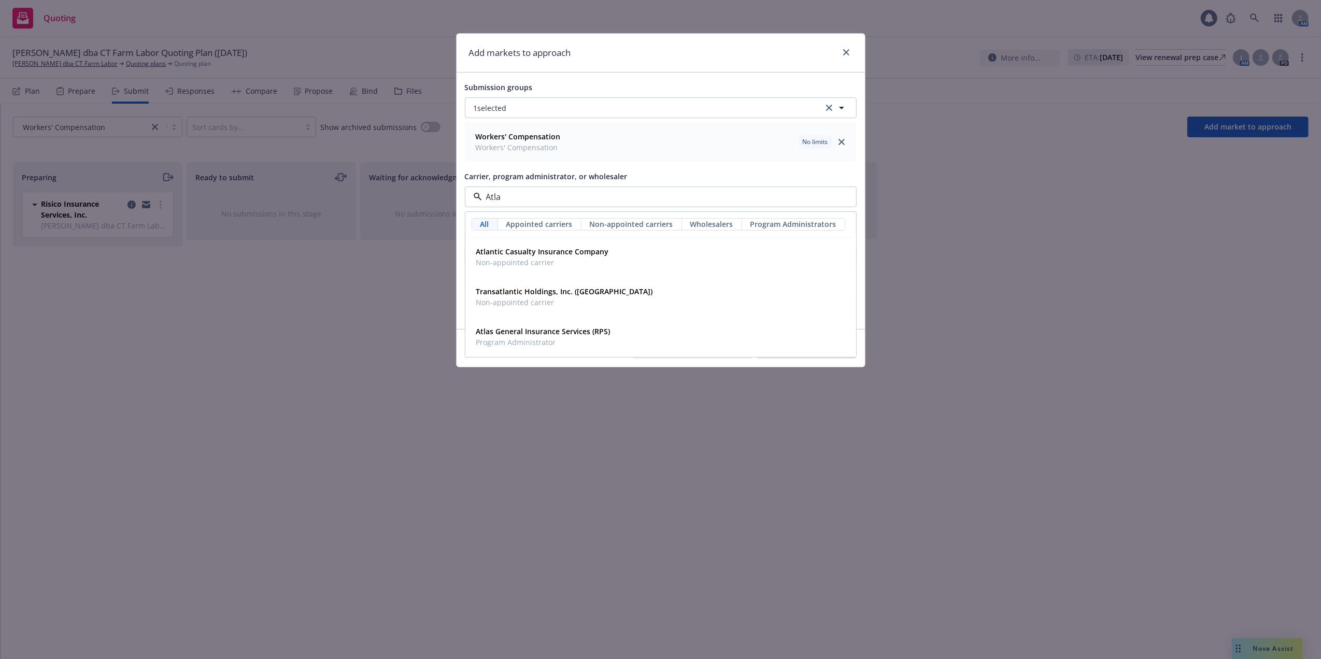
type input "Atlas"
click at [563, 260] on span "Program Administrator" at bounding box center [543, 262] width 134 height 11
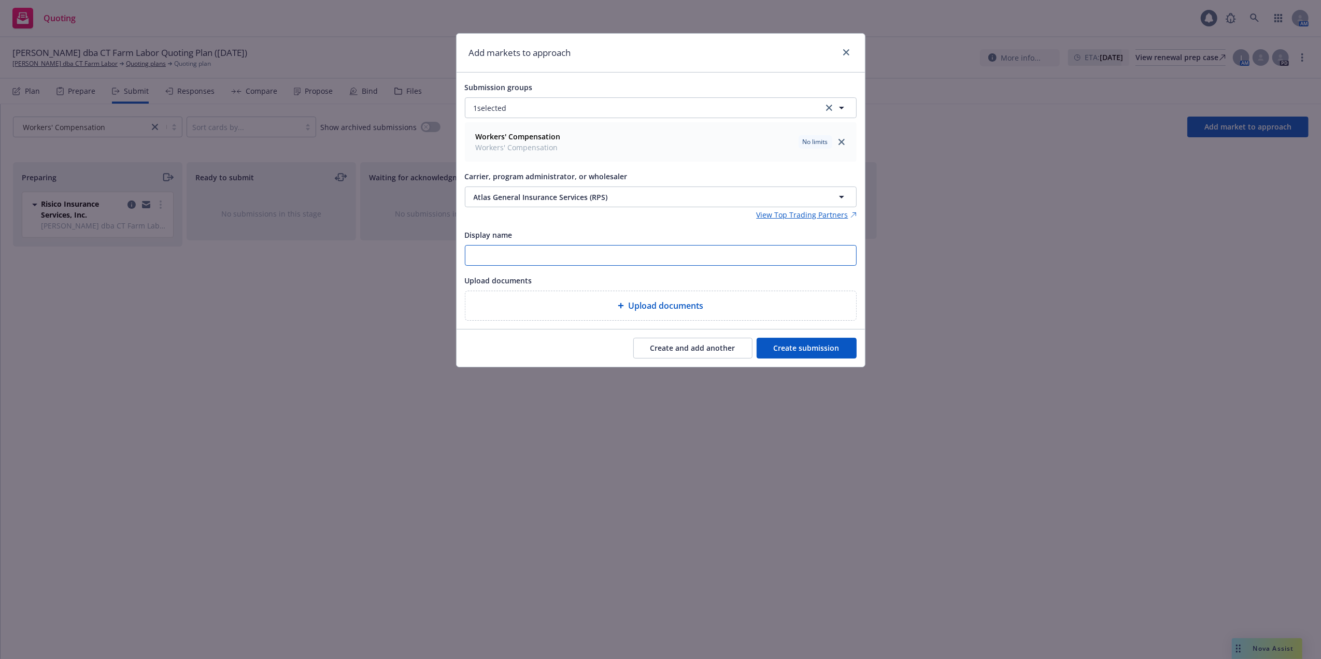
click at [526, 258] on input "Display name" at bounding box center [660, 256] width 391 height 20
paste input "Ceballos, Yoan dba CT Farm Labor Quoting Plan (2025-09-23)"
click at [471, 257] on input "Ceballos, Yoan dba CT Farm Labor" at bounding box center [660, 256] width 391 height 20
click at [672, 254] on input "09/23/25 Work Comp Ceballos, Yoan dba CT Farm Labor" at bounding box center [660, 256] width 391 height 20
drag, startPoint x: 694, startPoint y: 253, endPoint x: 459, endPoint y: 256, distance: 235.8
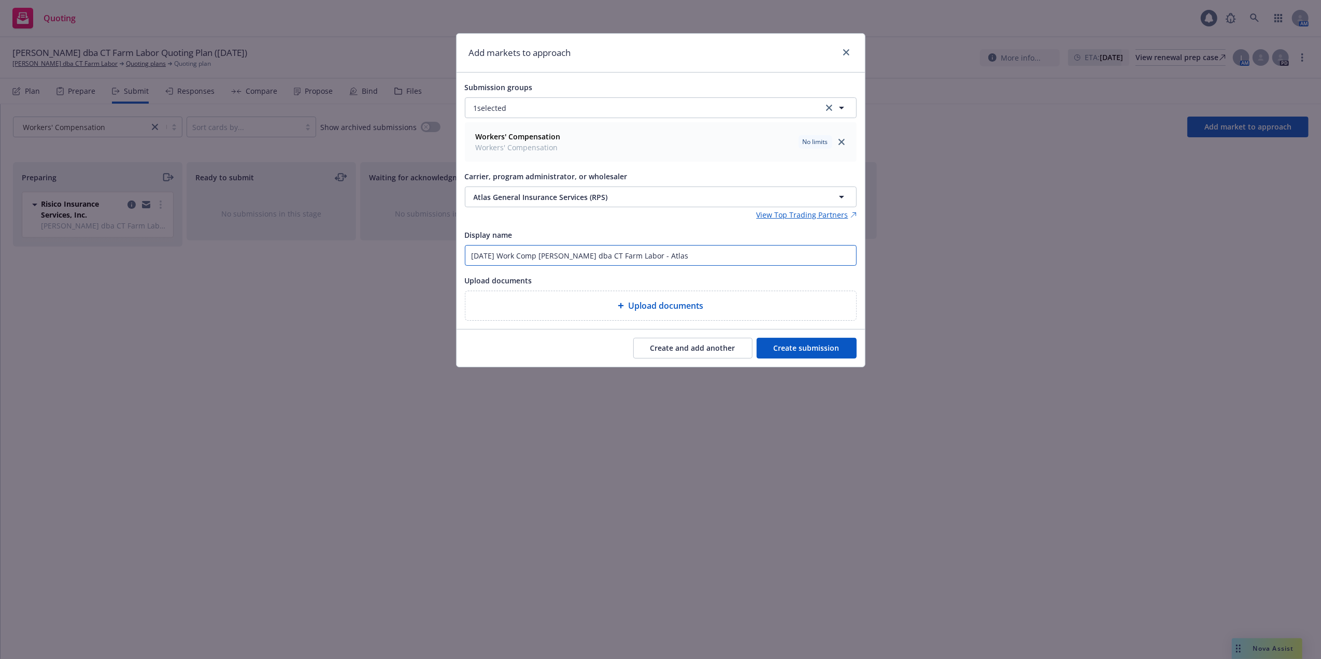
click at [459, 255] on div "Submission groups 1 selected Workers' Compensation Workers' Compensation No lim…" at bounding box center [661, 201] width 408 height 257
type input "09/23/25 Work Comp Ceballos, Yoan dba CT Farm Labor - Atlas"
click at [815, 349] on button "Create submission" at bounding box center [807, 348] width 100 height 21
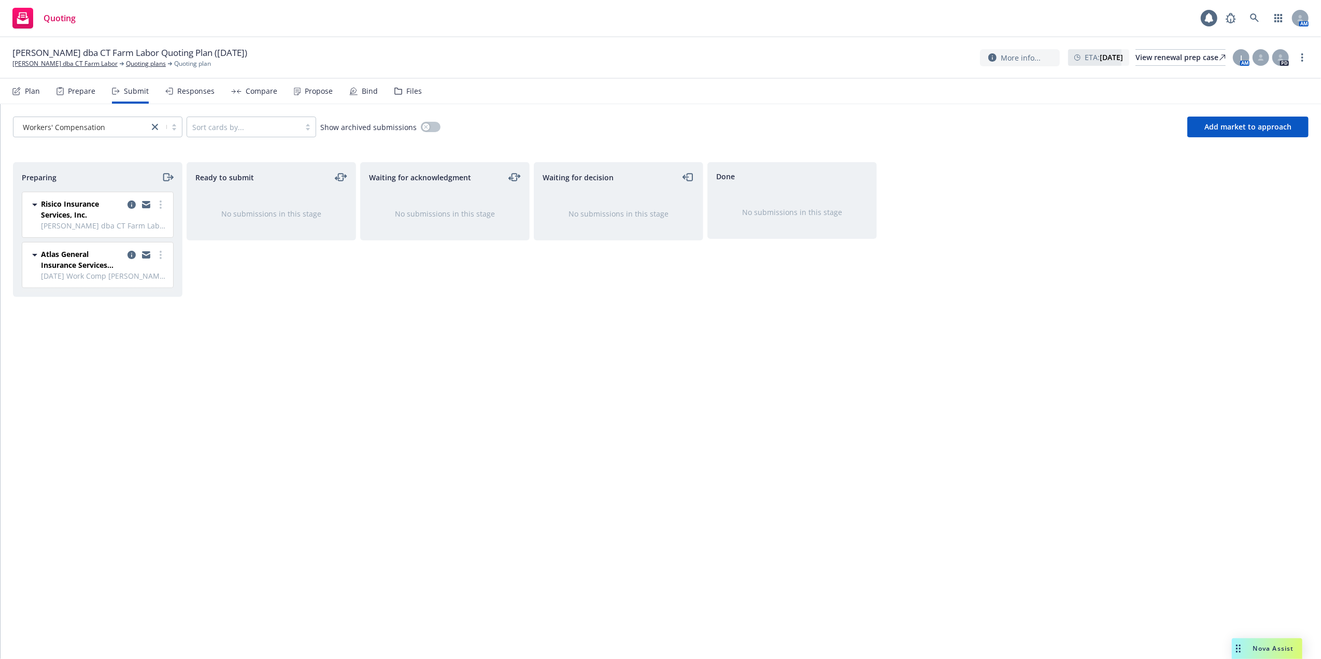
click at [92, 207] on span "Risico Insurance Services, Inc." at bounding box center [82, 209] width 82 height 22
click at [229, 289] on div "Ready to submit No submissions in this stage" at bounding box center [271, 399] width 169 height 475
click at [1268, 123] on span "Add market to approach" at bounding box center [1247, 127] width 87 height 10
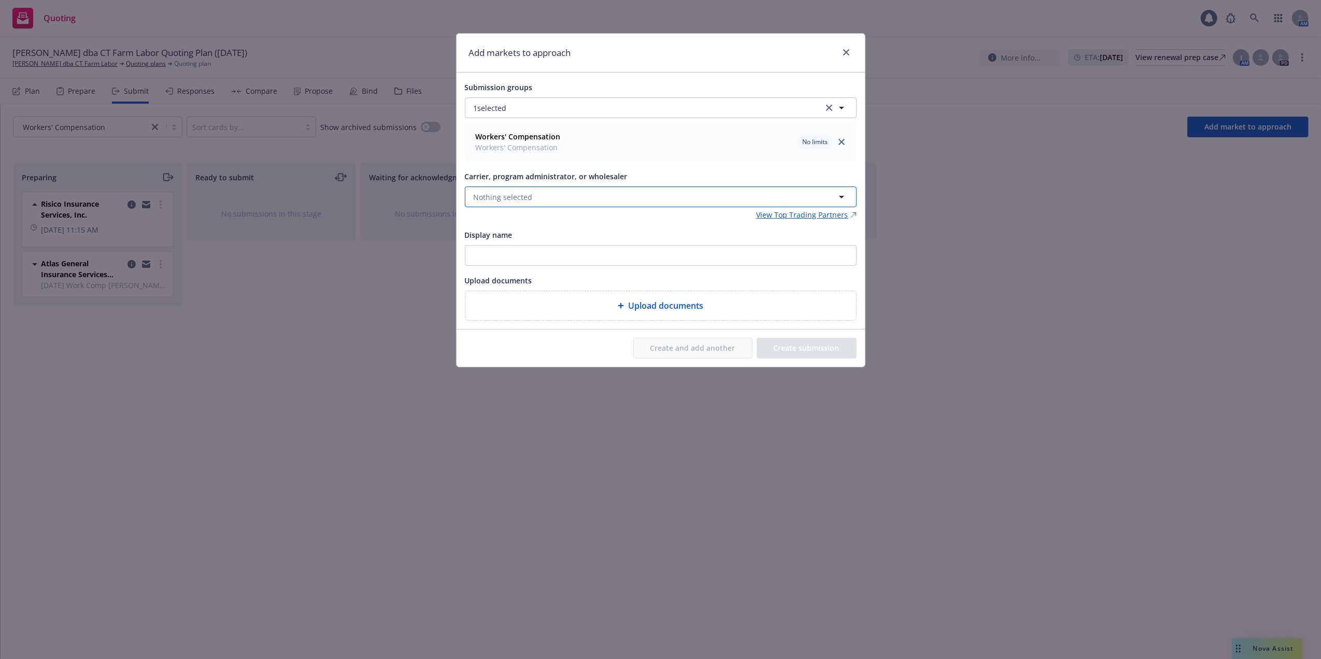
click at [486, 197] on span "Nothing selected" at bounding box center [503, 197] width 59 height 11
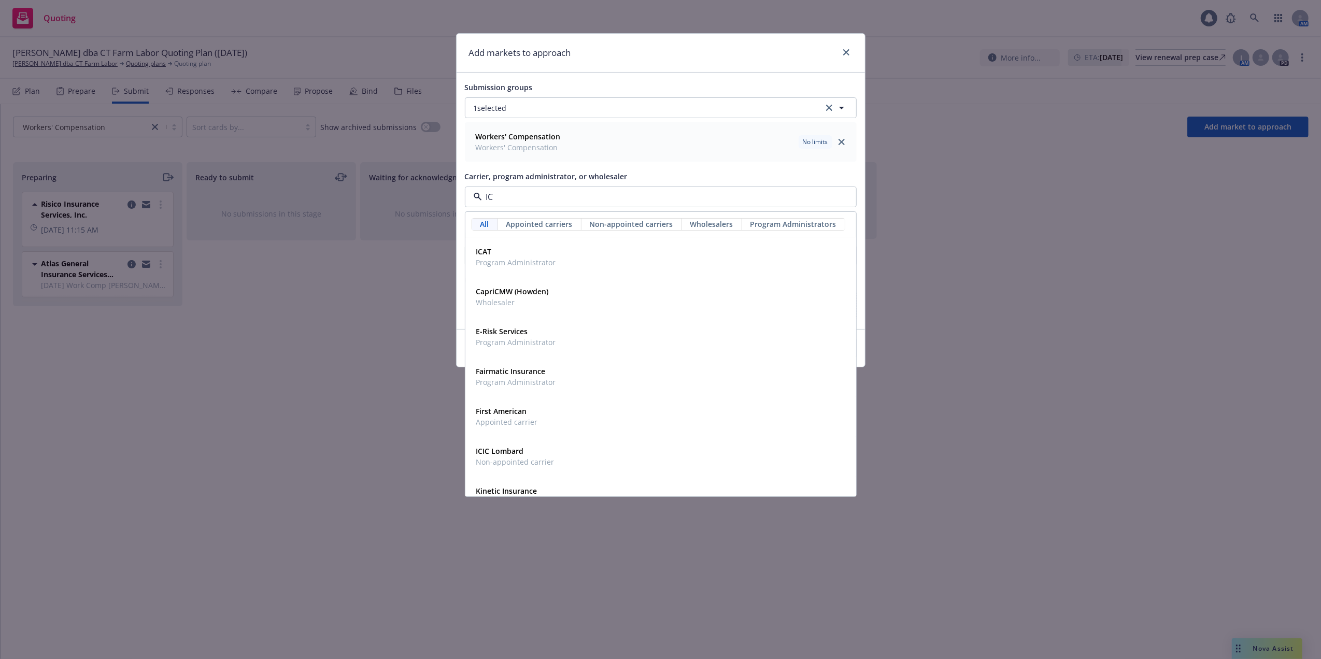
type input "ICW"
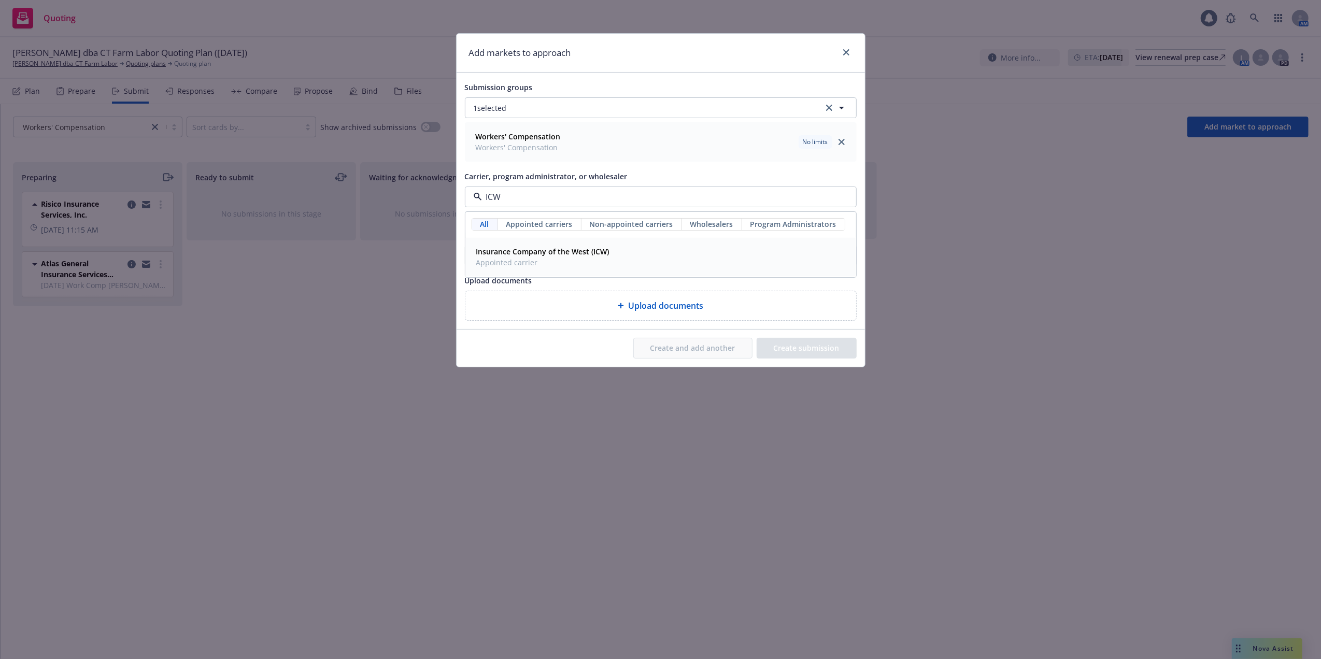
click at [496, 264] on span "Appointed carrier" at bounding box center [542, 262] width 133 height 11
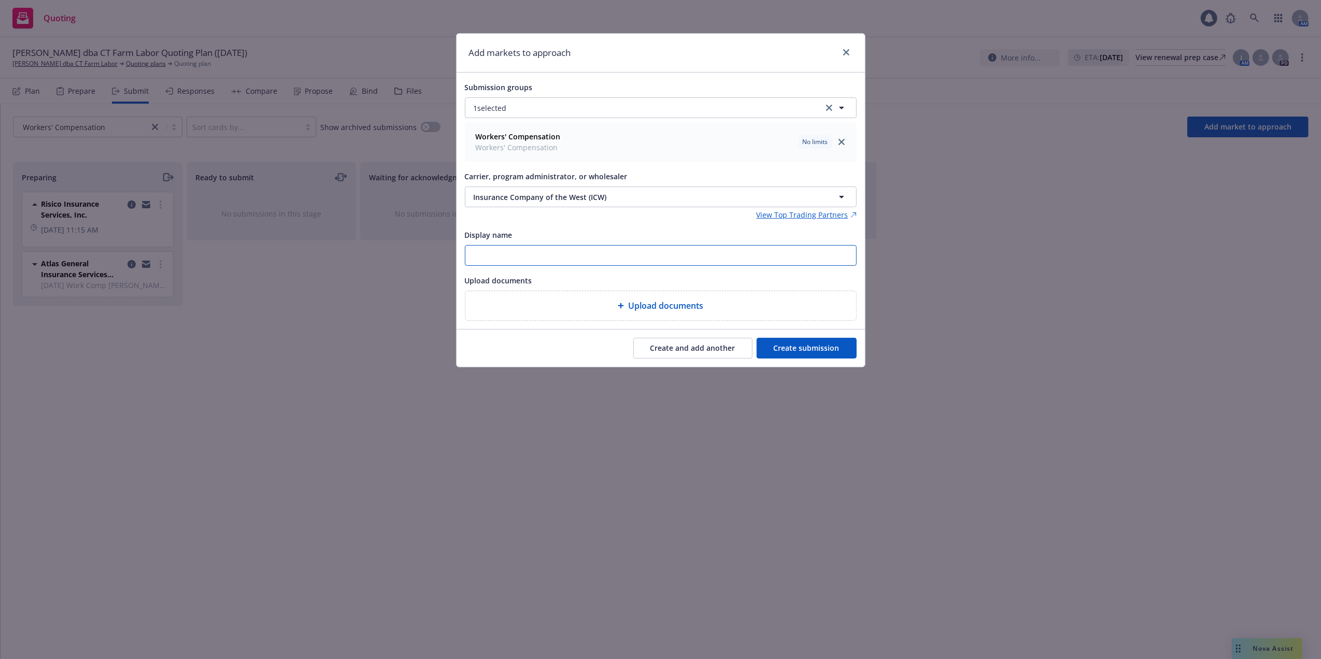
click at [524, 256] on input "Display name" at bounding box center [660, 256] width 391 height 20
paste input "09/23/25 Work Comp Ceballos, Yoan dba CT Farm Labor - Atlas"
drag, startPoint x: 687, startPoint y: 252, endPoint x: 668, endPoint y: 253, distance: 19.2
click at [668, 253] on input "09/23/25 Work Comp Ceballos, Yoan dba CT Farm Labor - Atlas" at bounding box center [660, 256] width 391 height 20
type input "09/23/25 Work Comp Ceballos, Yoan dba CT Farm Labor - ICW"
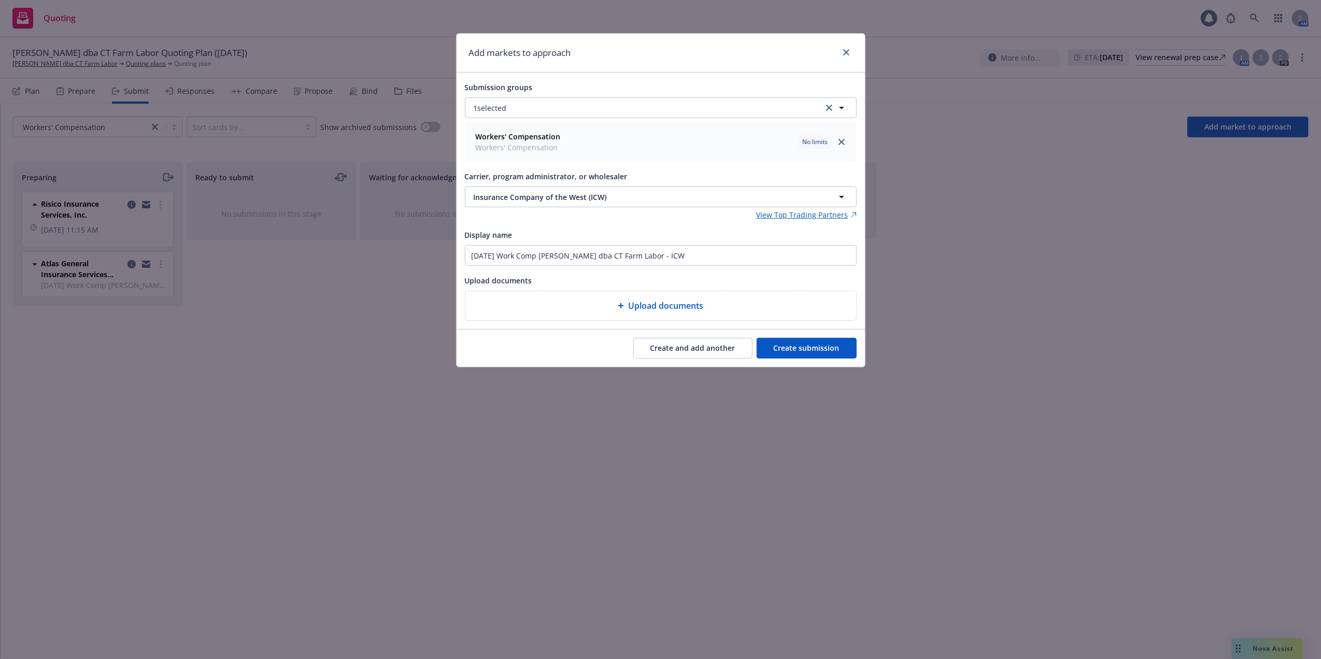
click at [805, 350] on button "Create submission" at bounding box center [807, 348] width 100 height 21
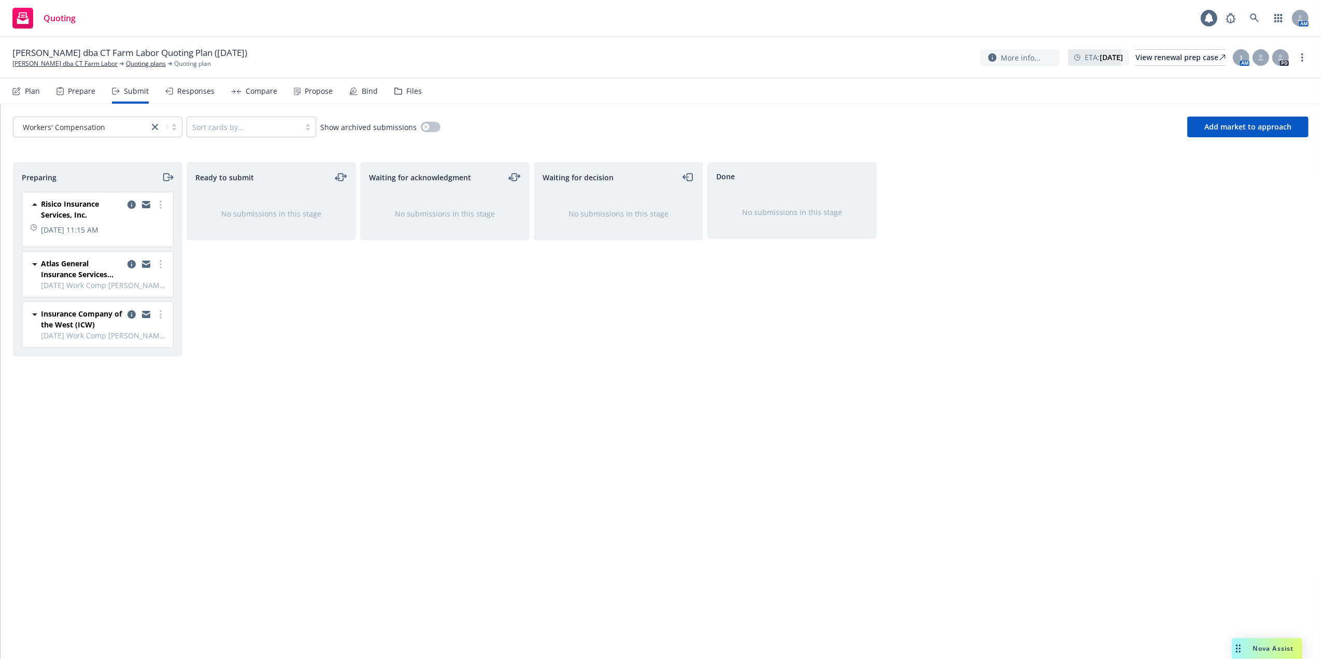
click at [166, 175] on icon "moveRight" at bounding box center [168, 177] width 12 height 12
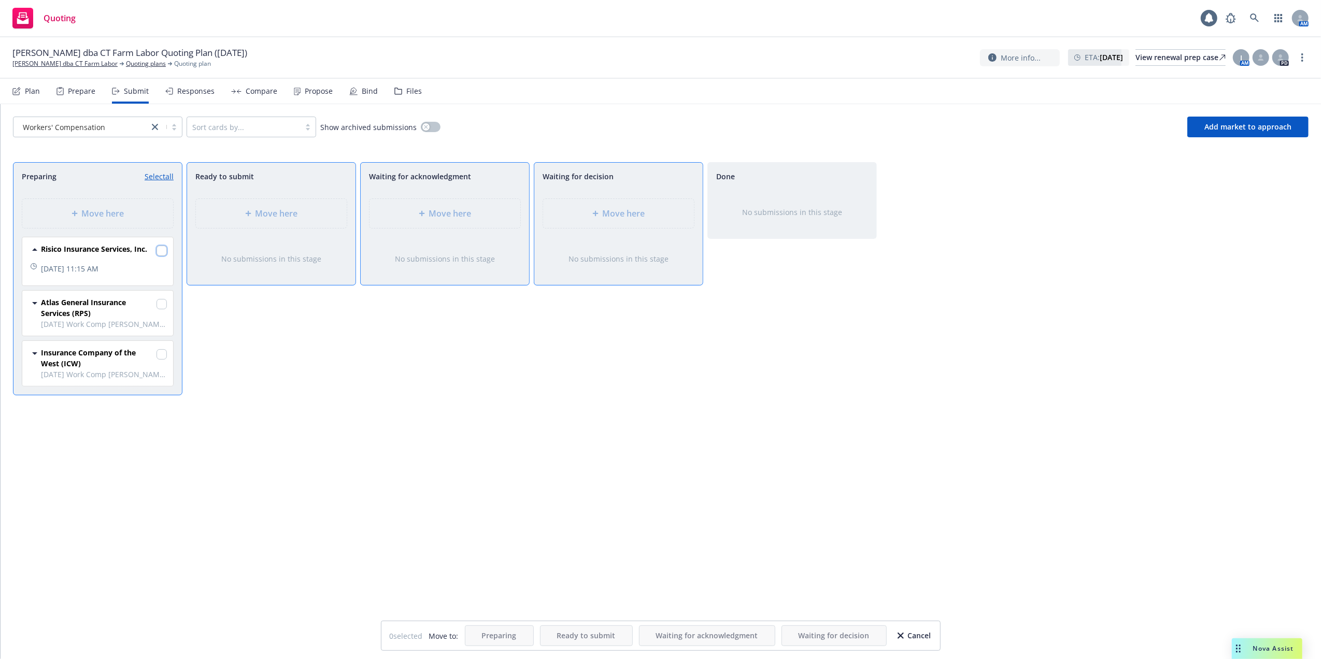
click at [162, 250] on input "checkbox" at bounding box center [162, 251] width 10 height 10
checkbox input "true"
click at [162, 309] on input "checkbox" at bounding box center [162, 304] width 10 height 10
checkbox input "true"
click at [464, 214] on span "Move here" at bounding box center [450, 213] width 42 height 12
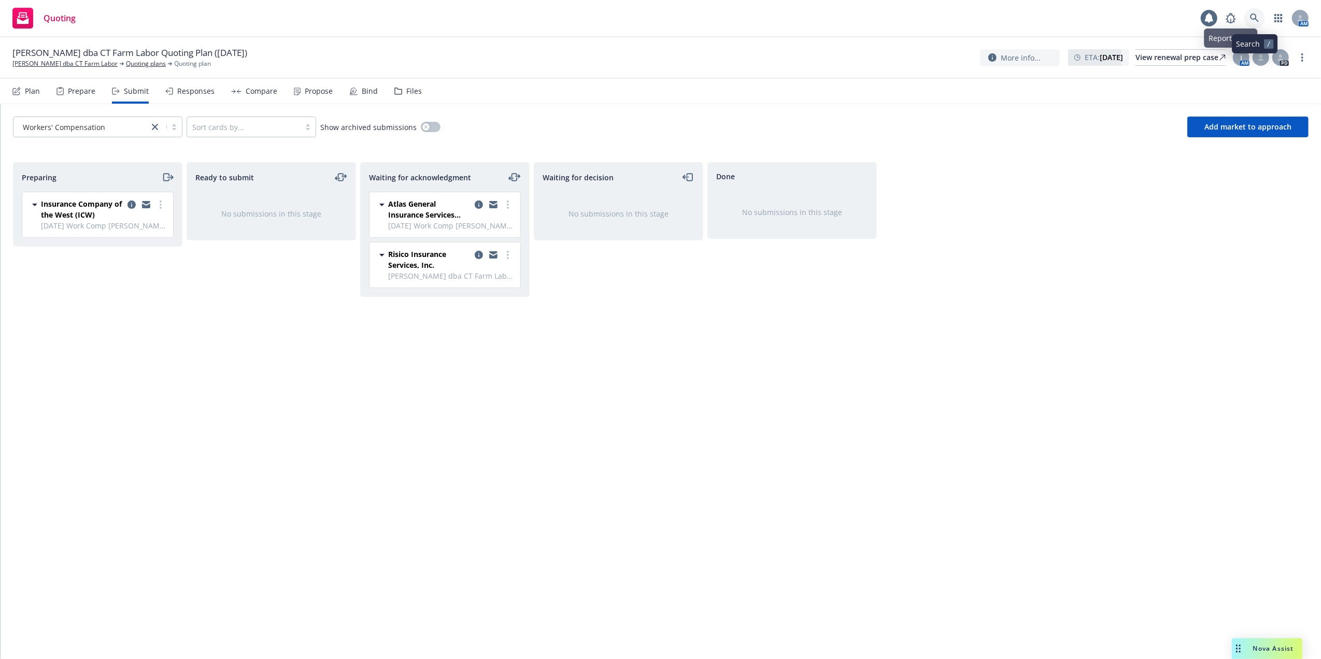
click at [1256, 17] on icon at bounding box center [1254, 17] width 9 height 9
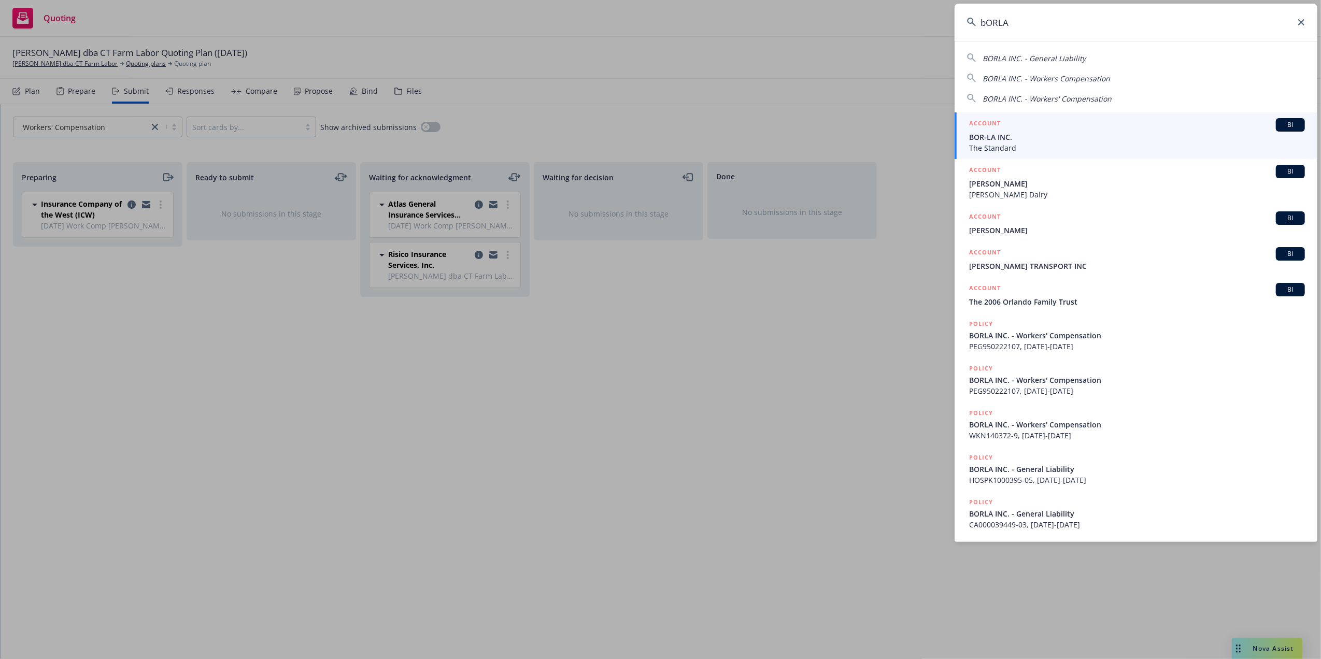
type input "bORLA"
click at [998, 139] on span "BOR-LA INC." at bounding box center [1137, 137] width 336 height 11
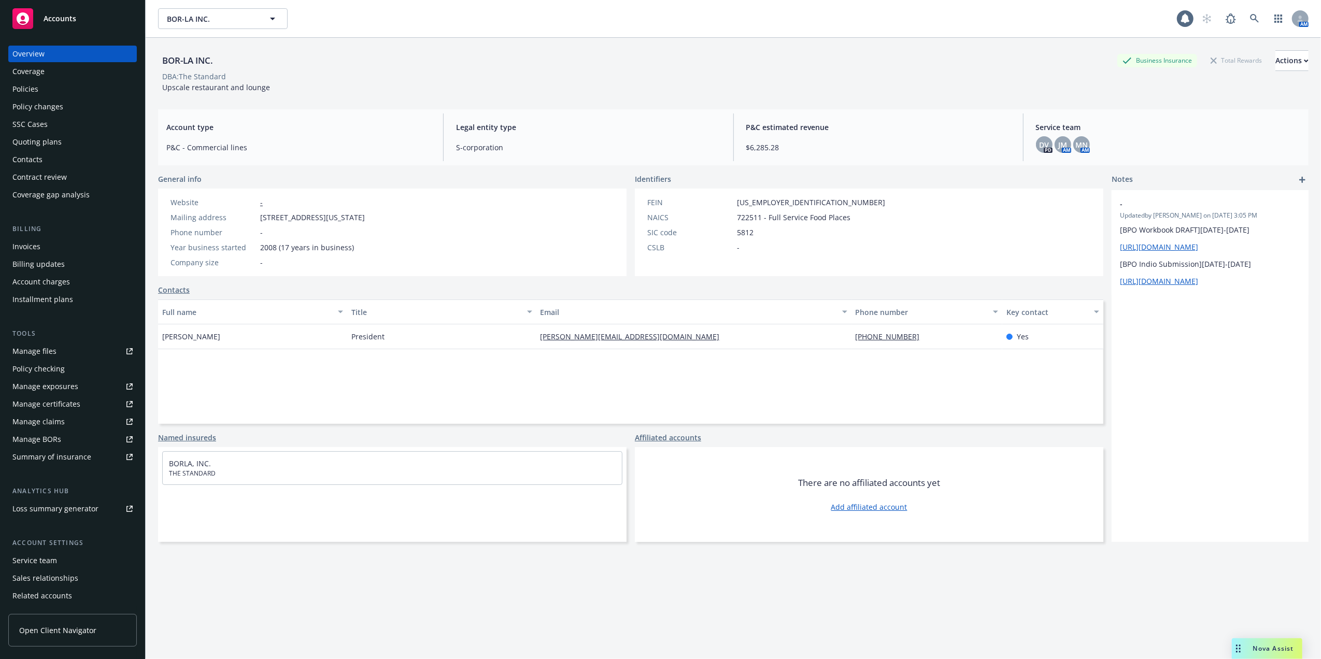
click at [28, 137] on div "Quoting plans" at bounding box center [36, 142] width 49 height 17
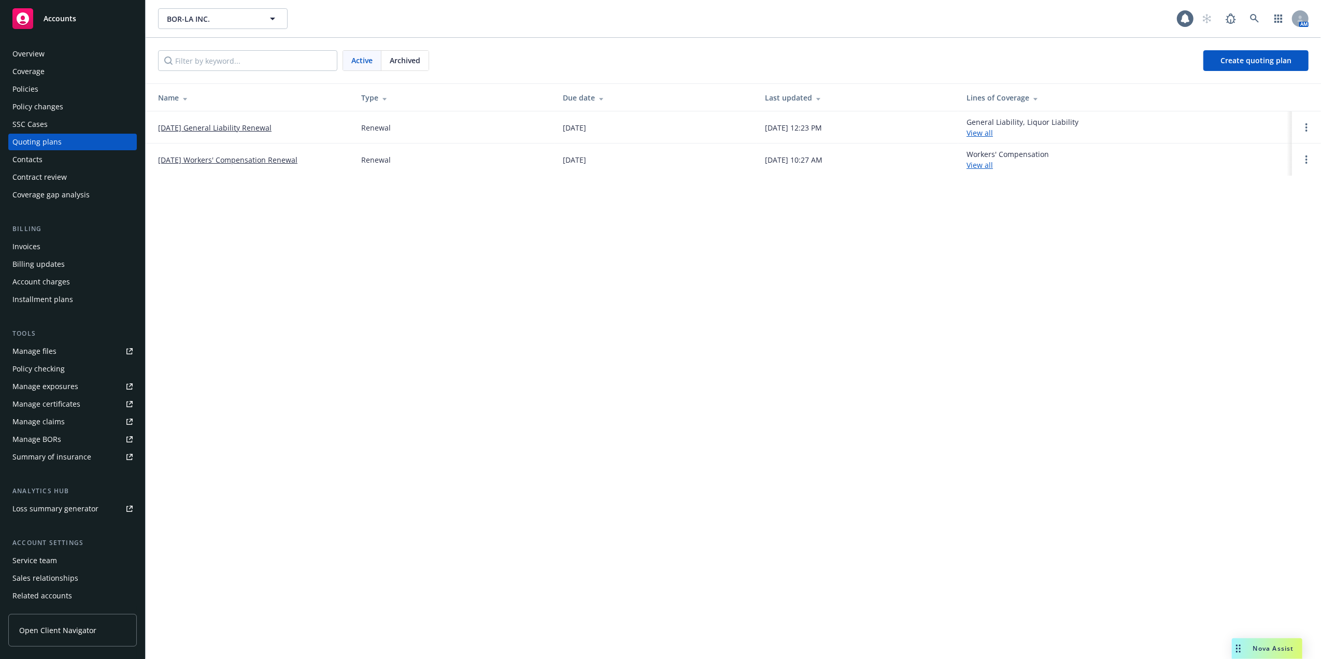
click at [209, 123] on link "[DATE] General Liability Renewal" at bounding box center [214, 127] width 113 height 11
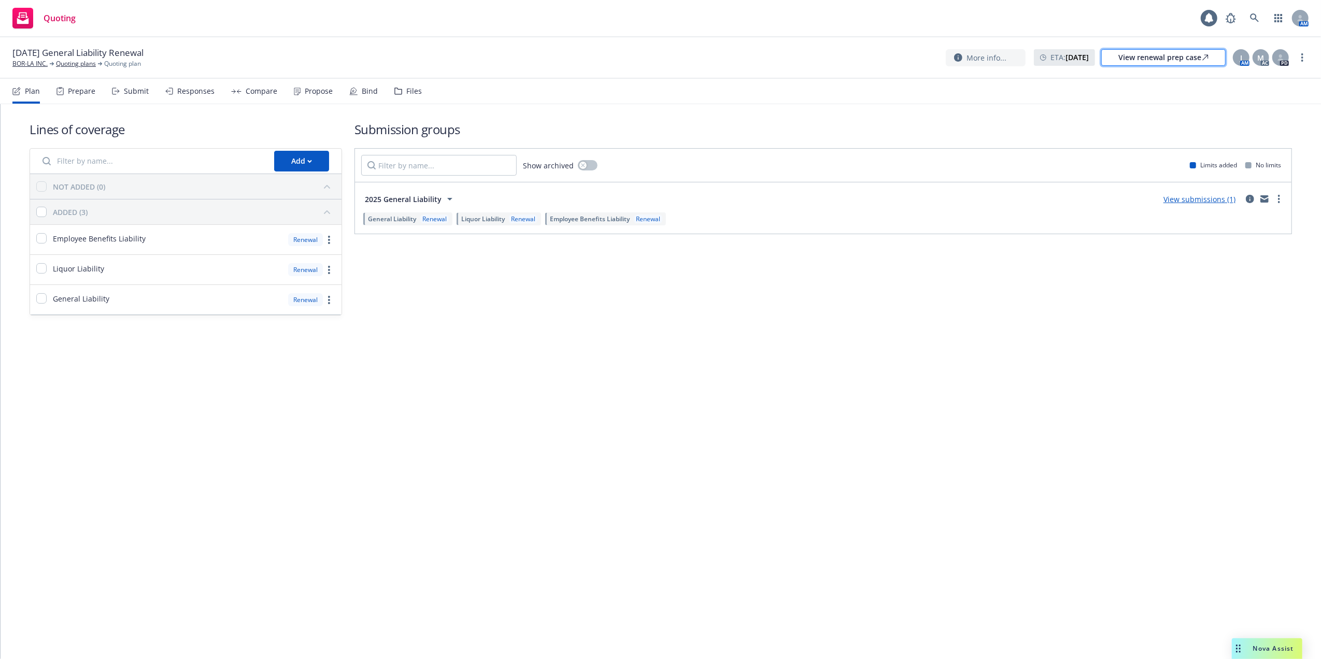
click at [1160, 57] on div "View renewal prep case" at bounding box center [1163, 58] width 90 height 16
click at [63, 65] on link "Quoting plans" at bounding box center [76, 63] width 40 height 9
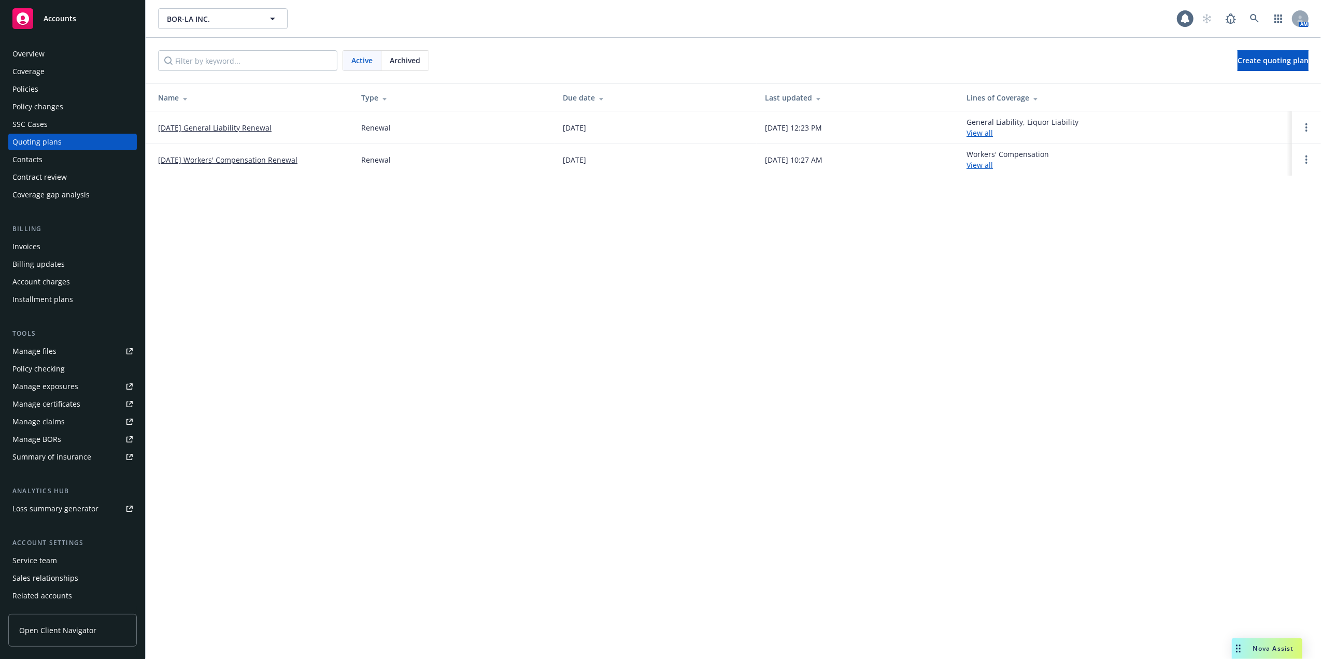
click at [39, 49] on div "Overview" at bounding box center [28, 54] width 32 height 17
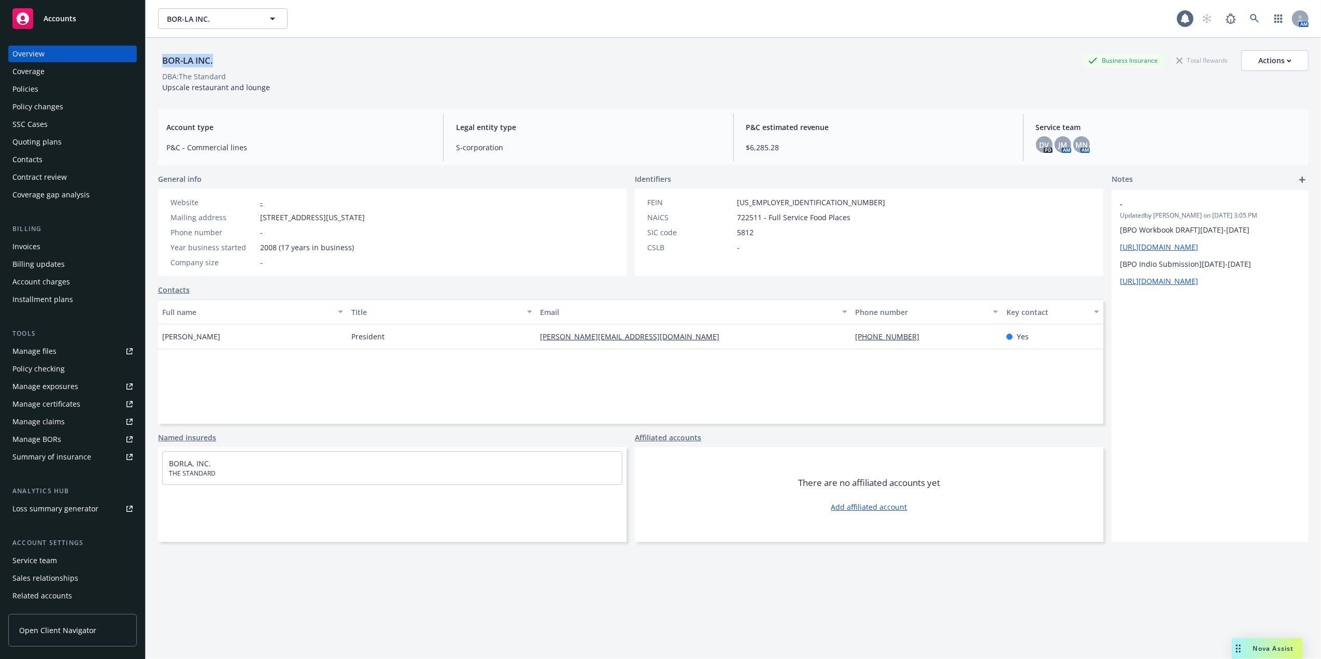
drag, startPoint x: 218, startPoint y: 61, endPoint x: 163, endPoint y: 60, distance: 55.5
click at [163, 60] on div "BOR-LA INC. Business Insurance Total Rewards Actions" at bounding box center [733, 60] width 1151 height 21
copy div "BOR-LA INC."
click at [33, 88] on div "Policies" at bounding box center [25, 89] width 26 height 17
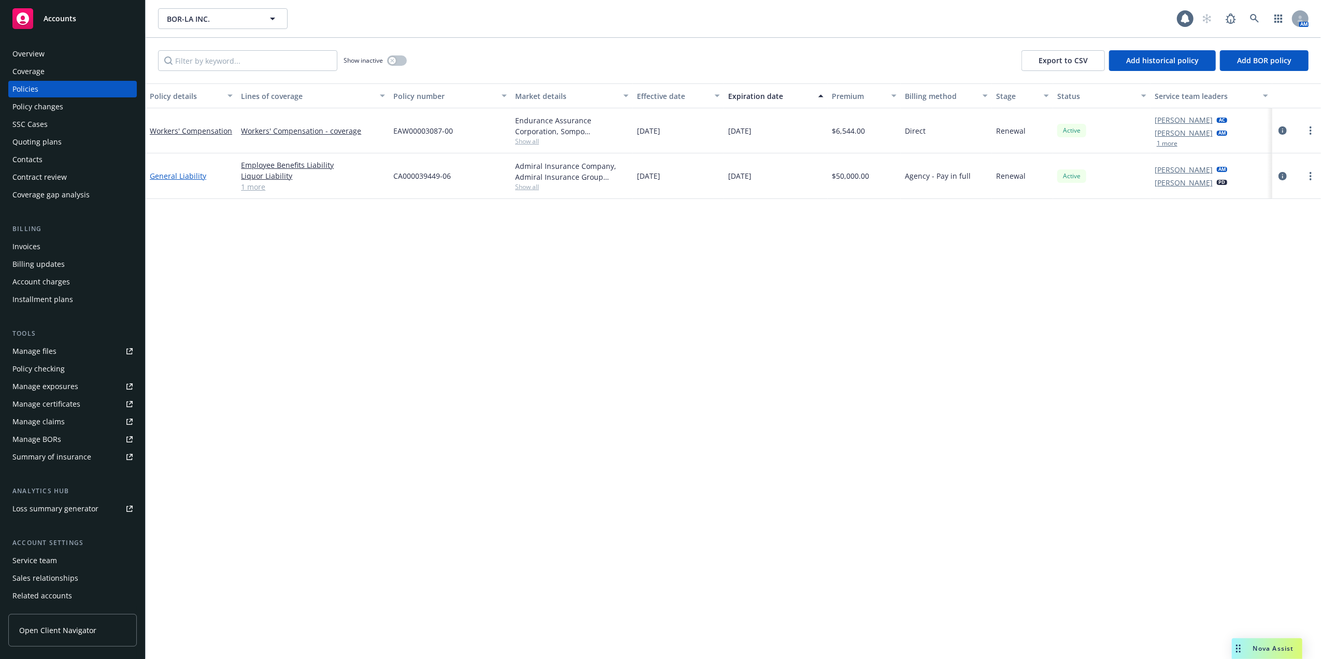
click at [182, 175] on link "General Liability" at bounding box center [178, 176] width 56 height 10
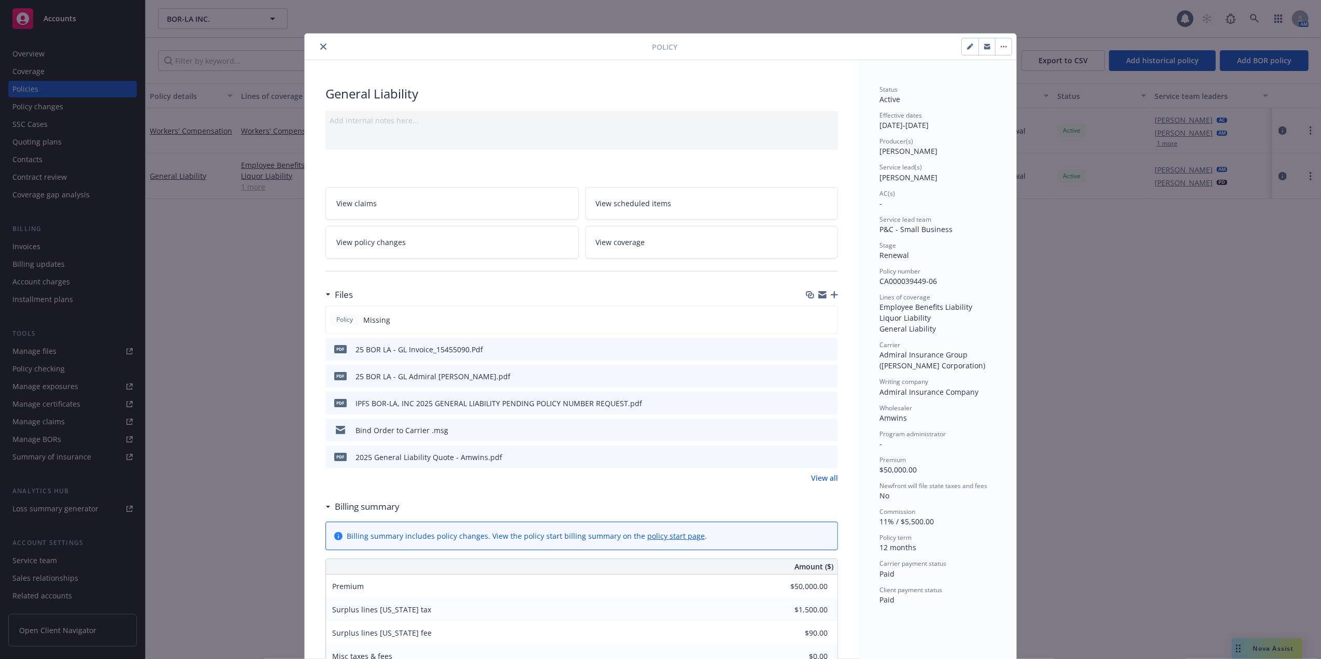
click at [824, 376] on icon "preview file" at bounding box center [828, 375] width 9 height 7
click at [317, 42] on button "close" at bounding box center [323, 46] width 12 height 12
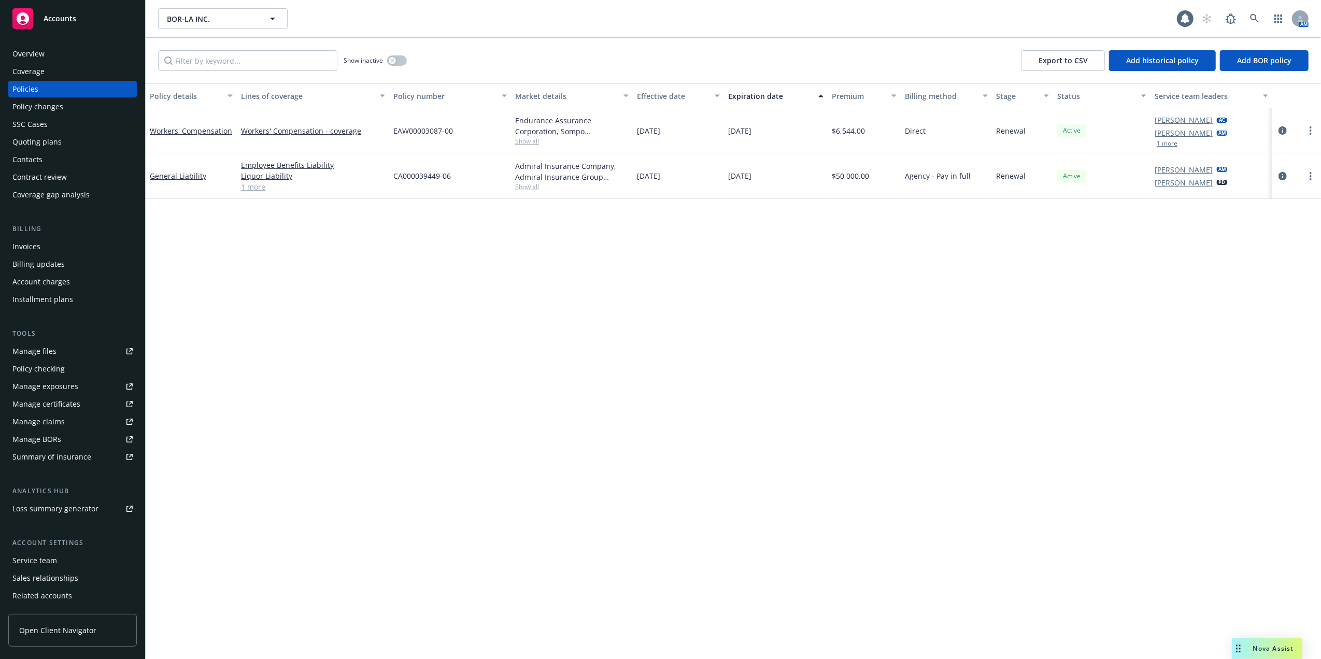
click at [261, 182] on link "1 more" at bounding box center [313, 186] width 144 height 11
click at [222, 127] on link "Workers' Compensation" at bounding box center [191, 131] width 82 height 10
click at [62, 139] on div "Quoting plans" at bounding box center [72, 142] width 120 height 17
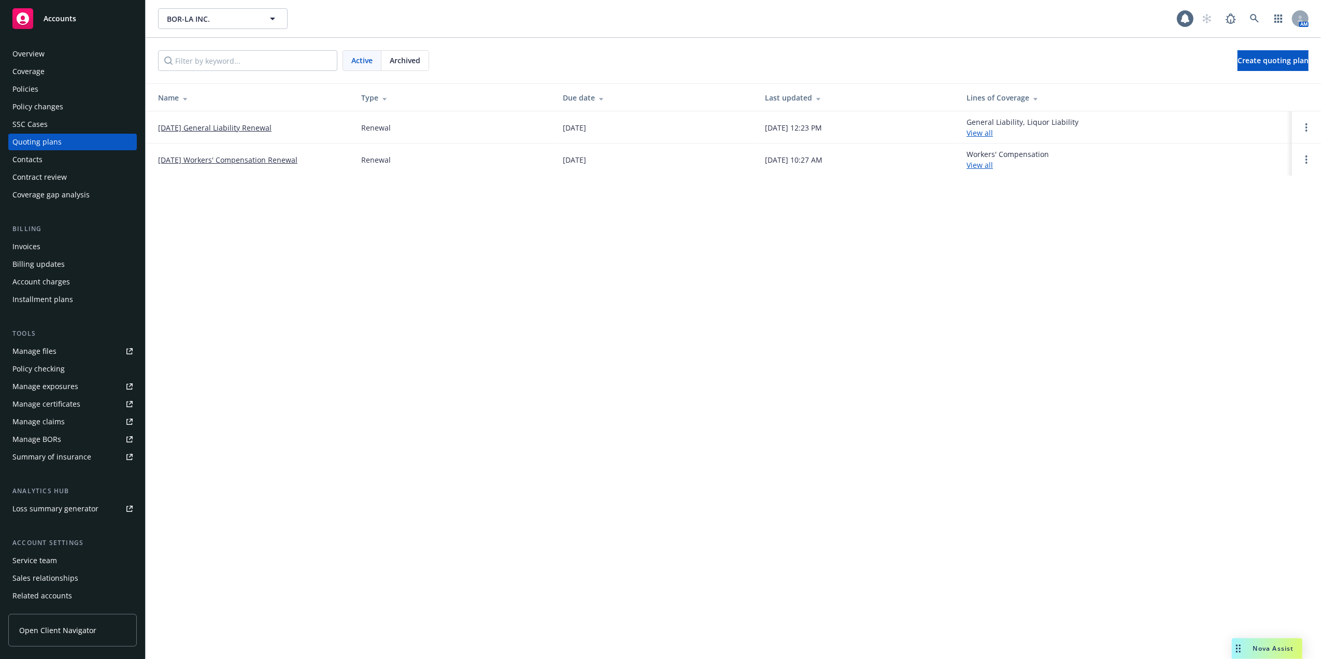
click at [215, 124] on link "[DATE] General Liability Renewal" at bounding box center [214, 127] width 113 height 11
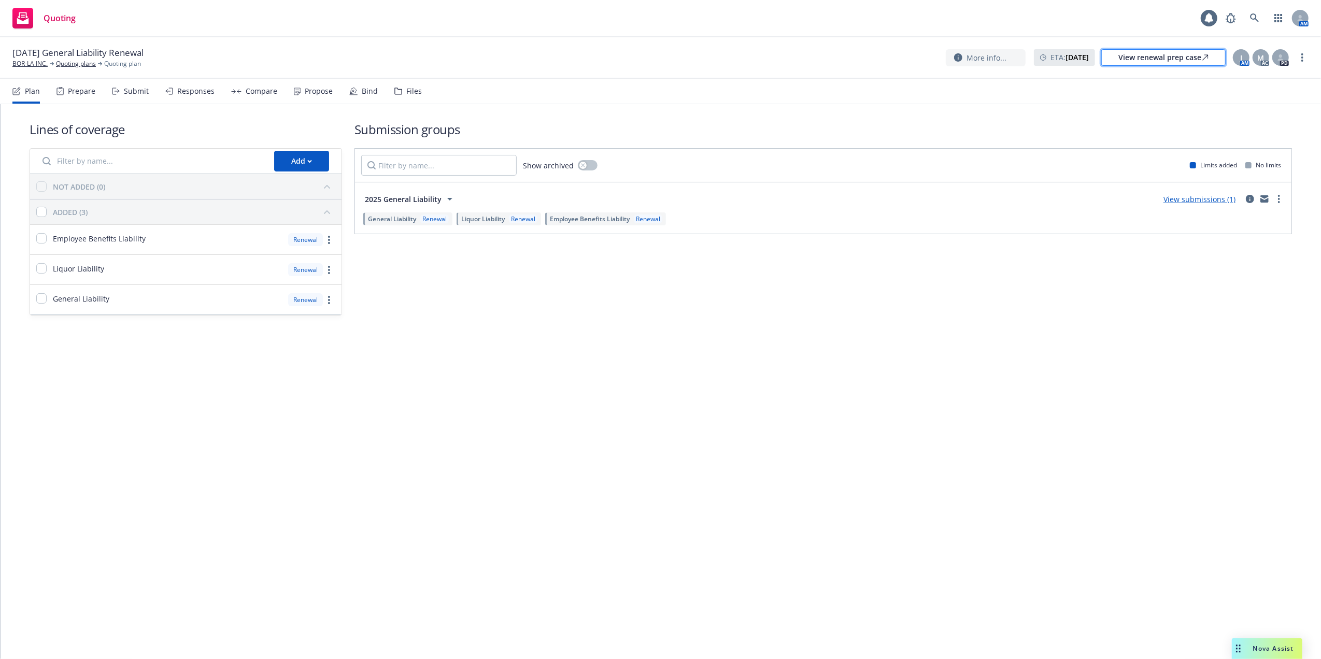
click at [1163, 57] on div "View renewal prep case" at bounding box center [1163, 58] width 90 height 16
click at [73, 65] on link "Quoting plans" at bounding box center [76, 63] width 40 height 9
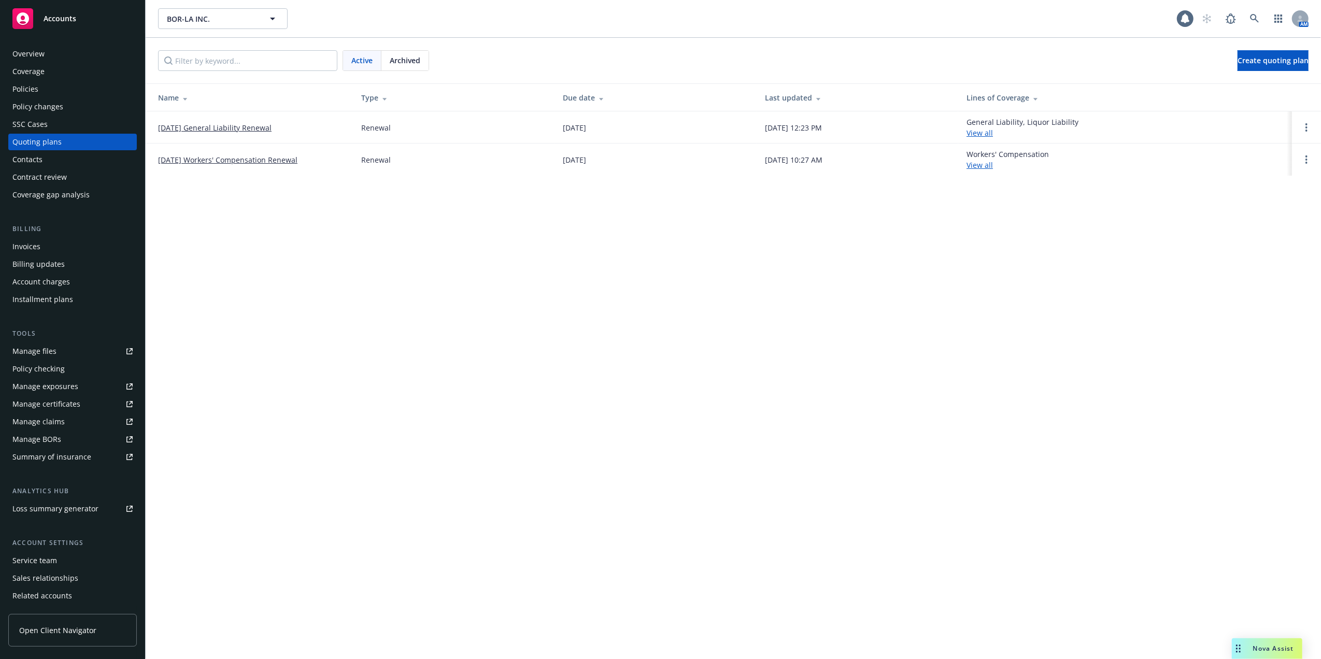
click at [27, 88] on div "Policies" at bounding box center [25, 89] width 26 height 17
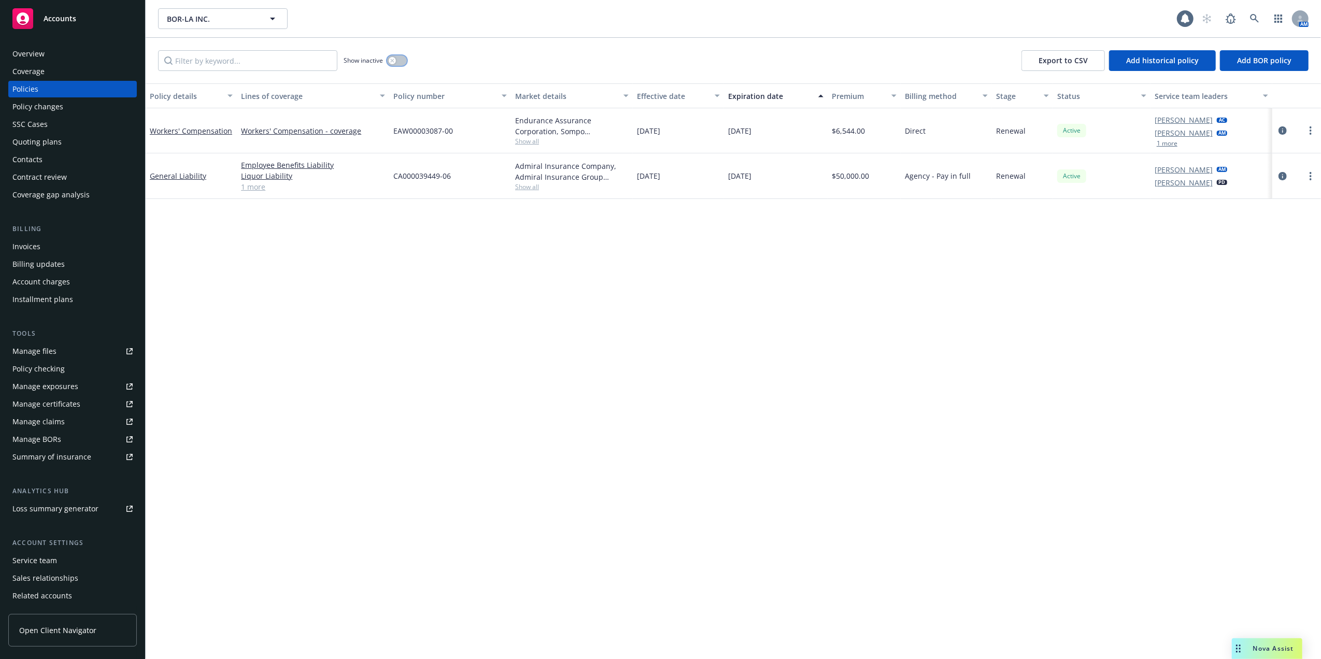
click at [388, 59] on button "button" at bounding box center [397, 60] width 20 height 10
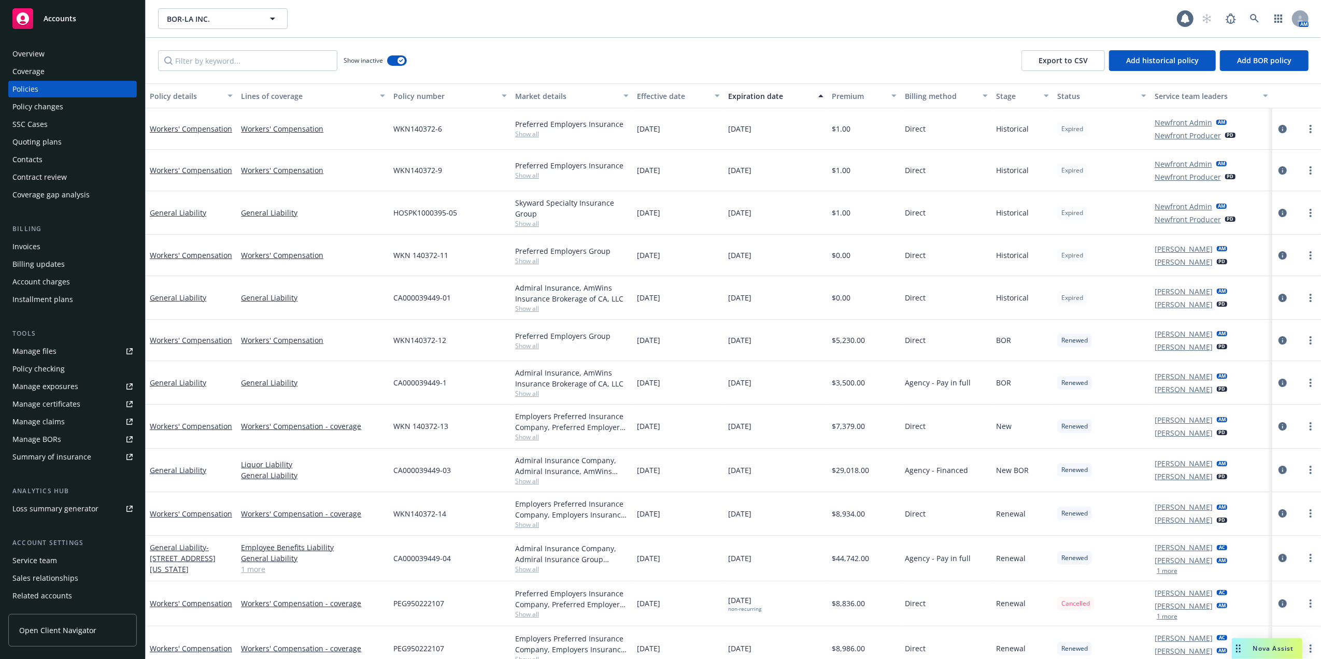
click at [27, 141] on div "Quoting plans" at bounding box center [36, 142] width 49 height 17
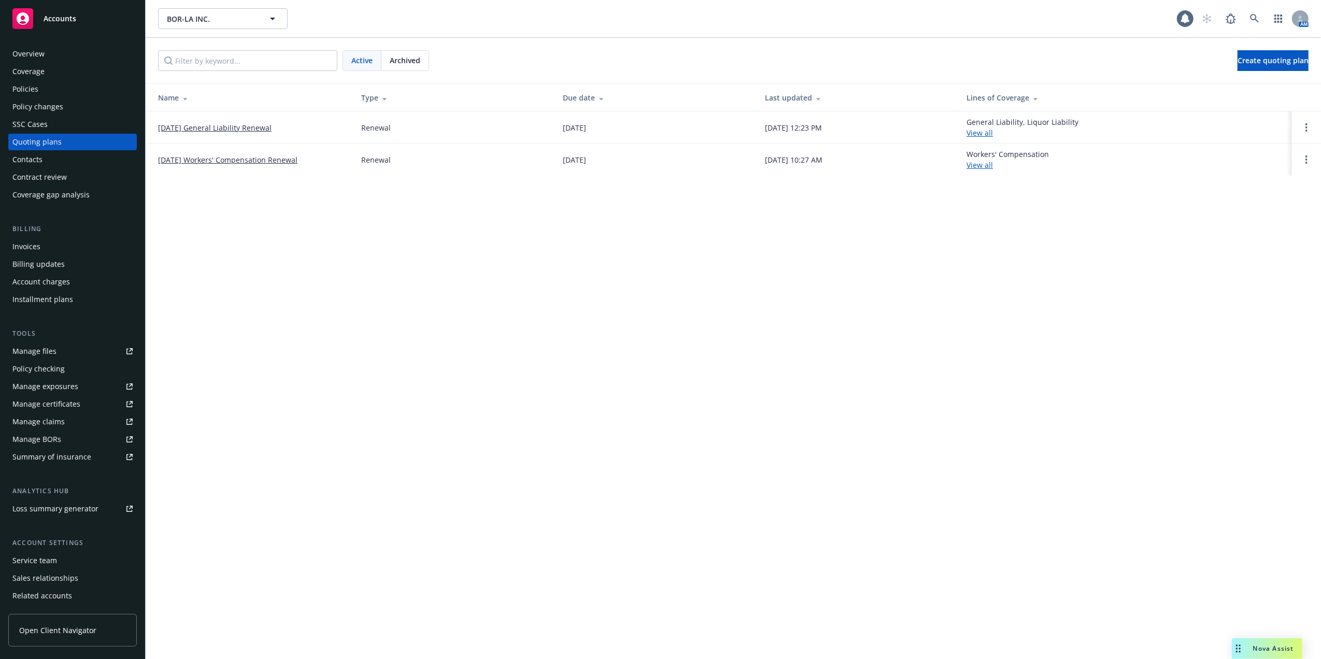
click at [212, 125] on link "09/09/25 General Liability Renewal" at bounding box center [214, 127] width 113 height 11
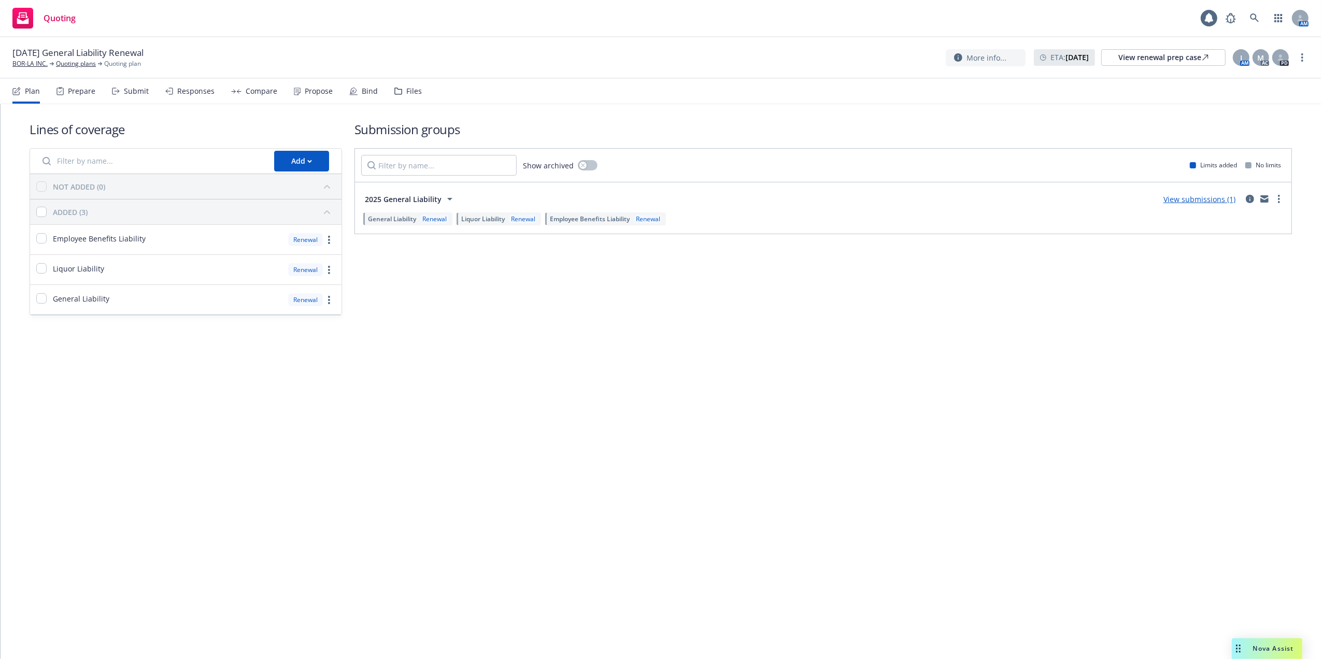
click at [1197, 197] on link "View submissions (1)" at bounding box center [1199, 199] width 72 height 10
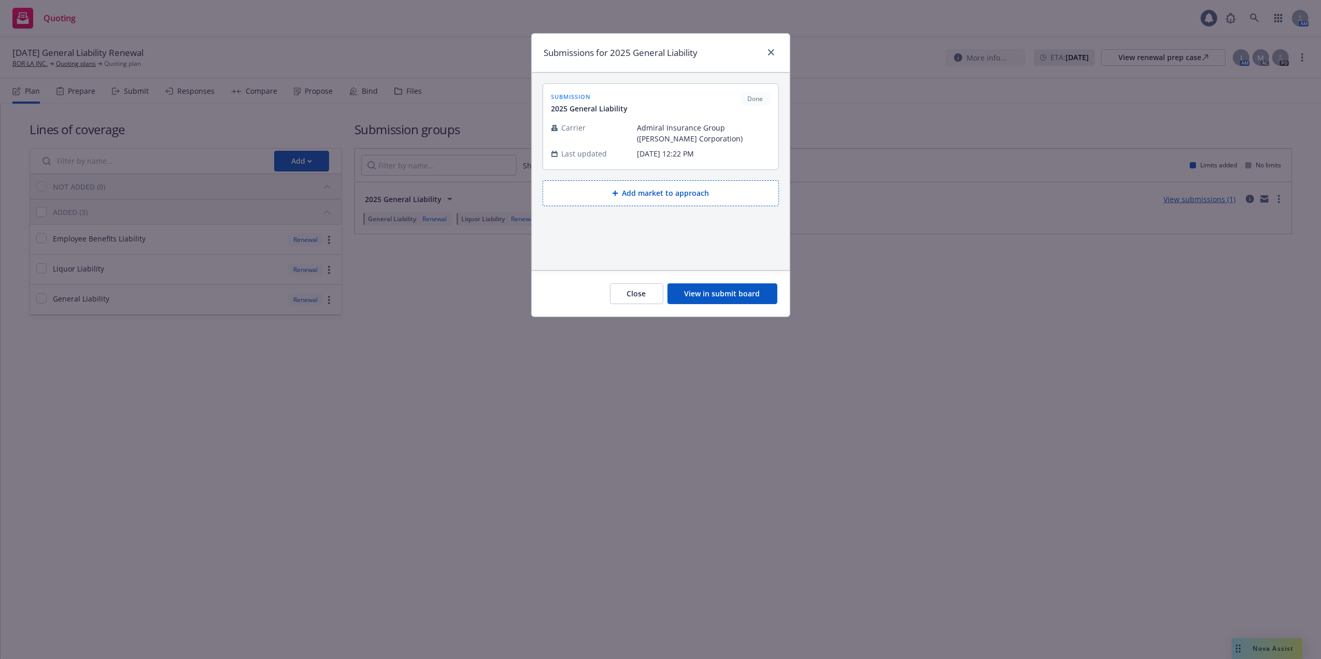
drag, startPoint x: 1013, startPoint y: 323, endPoint x: 1111, endPoint y: 181, distance: 173.2
click at [1013, 322] on div "Submissions for 2025 General Liability submission 2025 General Liability Done C…" at bounding box center [660, 329] width 1321 height 659
click at [770, 52] on icon "close" at bounding box center [771, 52] width 6 height 6
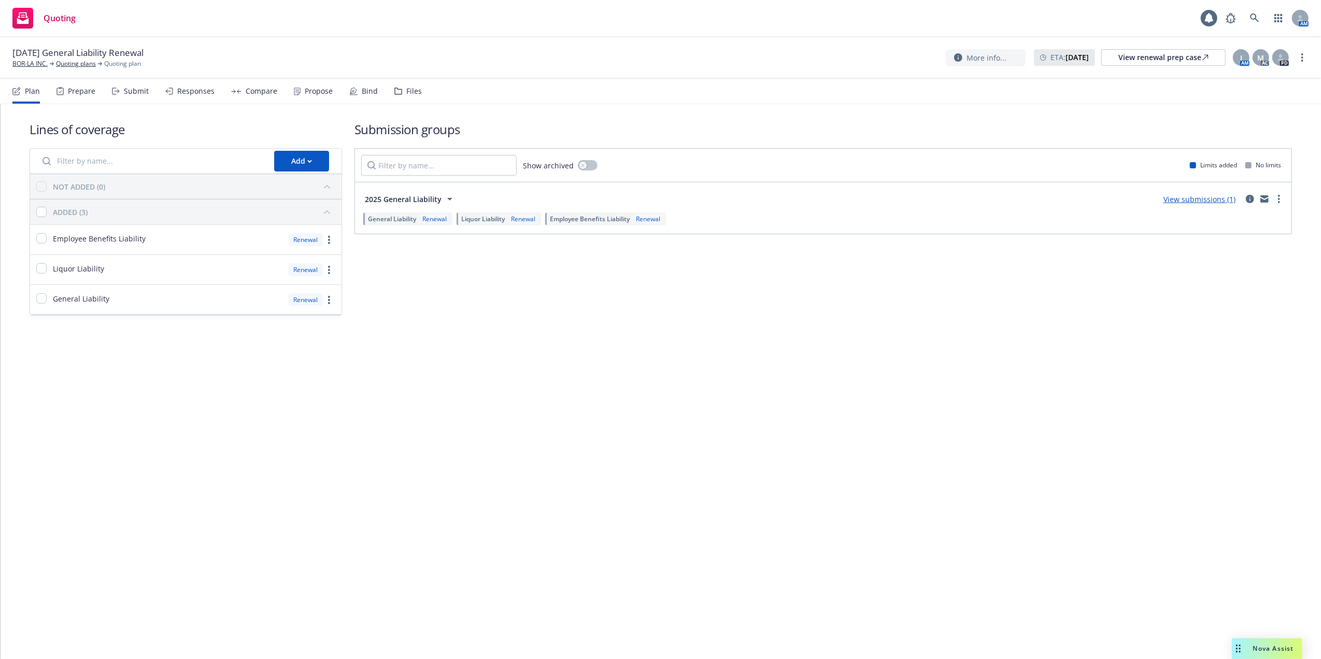
click at [141, 90] on div "Submit" at bounding box center [136, 91] width 25 height 8
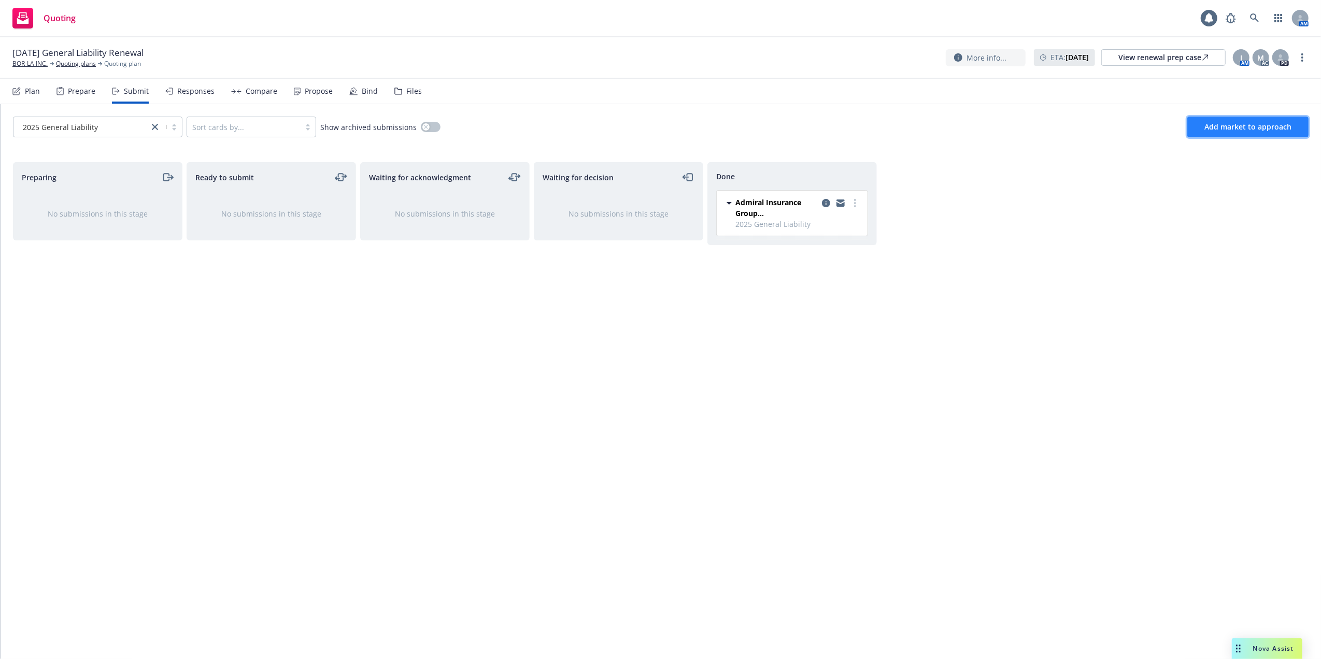
click at [1219, 127] on span "Add market to approach" at bounding box center [1247, 127] width 87 height 10
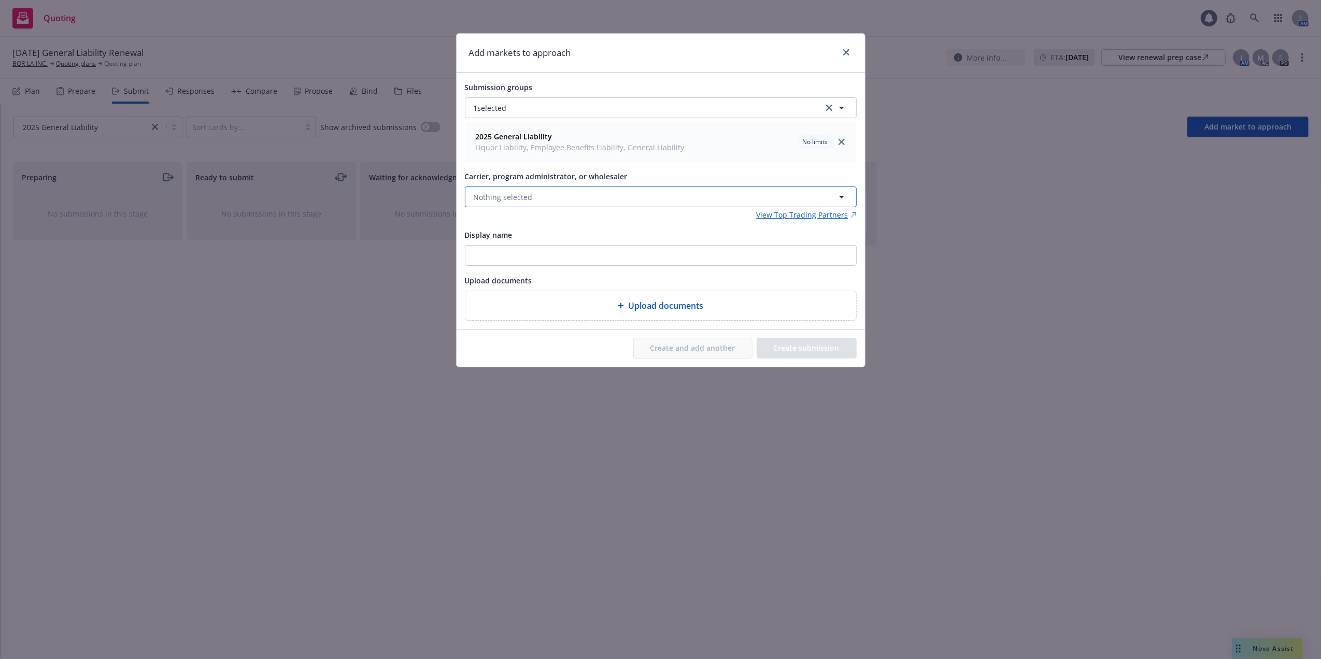
click at [485, 197] on span "Nothing selected" at bounding box center [503, 197] width 59 height 11
click at [778, 195] on button "Nothing selected" at bounding box center [661, 197] width 392 height 21
type input "USLI"
click at [486, 252] on strong "USLI" at bounding box center [484, 252] width 16 height 10
click at [515, 255] on input "Display name" at bounding box center [660, 256] width 391 height 20
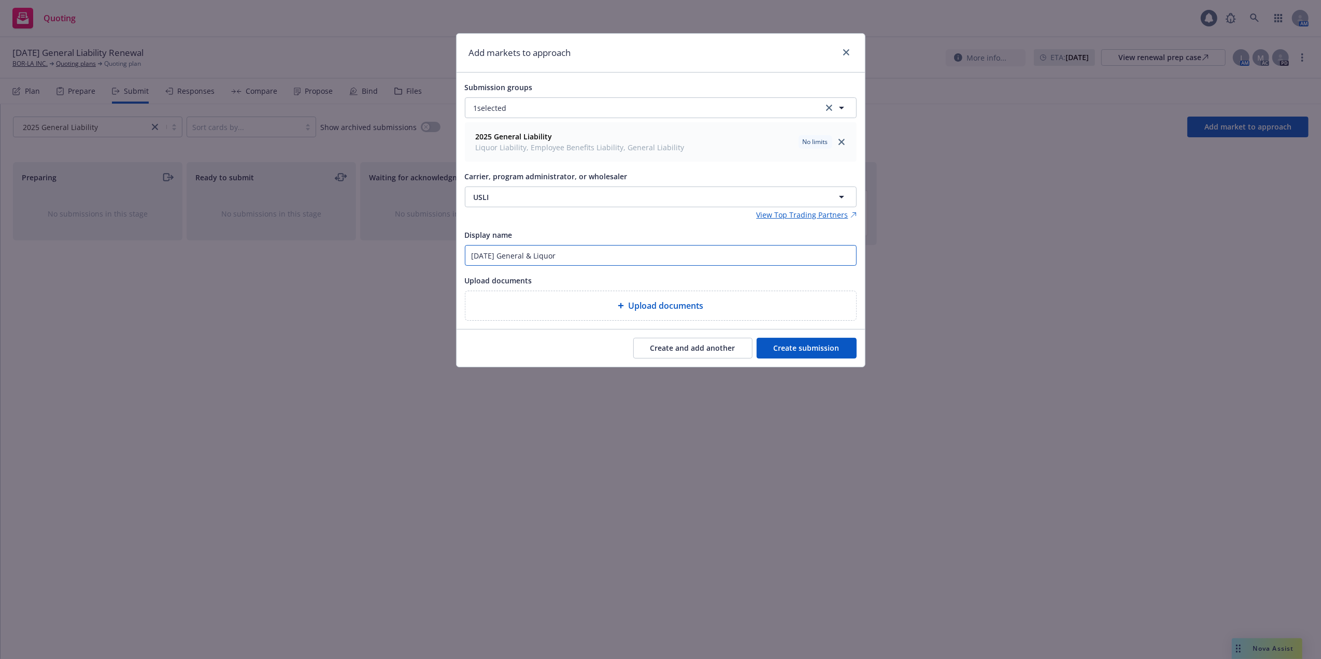
click at [537, 255] on input "09/23/25 General & Liquor" at bounding box center [660, 256] width 391 height 20
click at [530, 254] on input "09/23/25 General/ Liquor" at bounding box center [660, 256] width 391 height 20
click at [564, 255] on input "09/23/25 General / Liquor" at bounding box center [660, 256] width 391 height 20
type input "09/23/25 General / Liquor /Employers Liability"
click at [792, 348] on button "Create submission" at bounding box center [807, 348] width 100 height 21
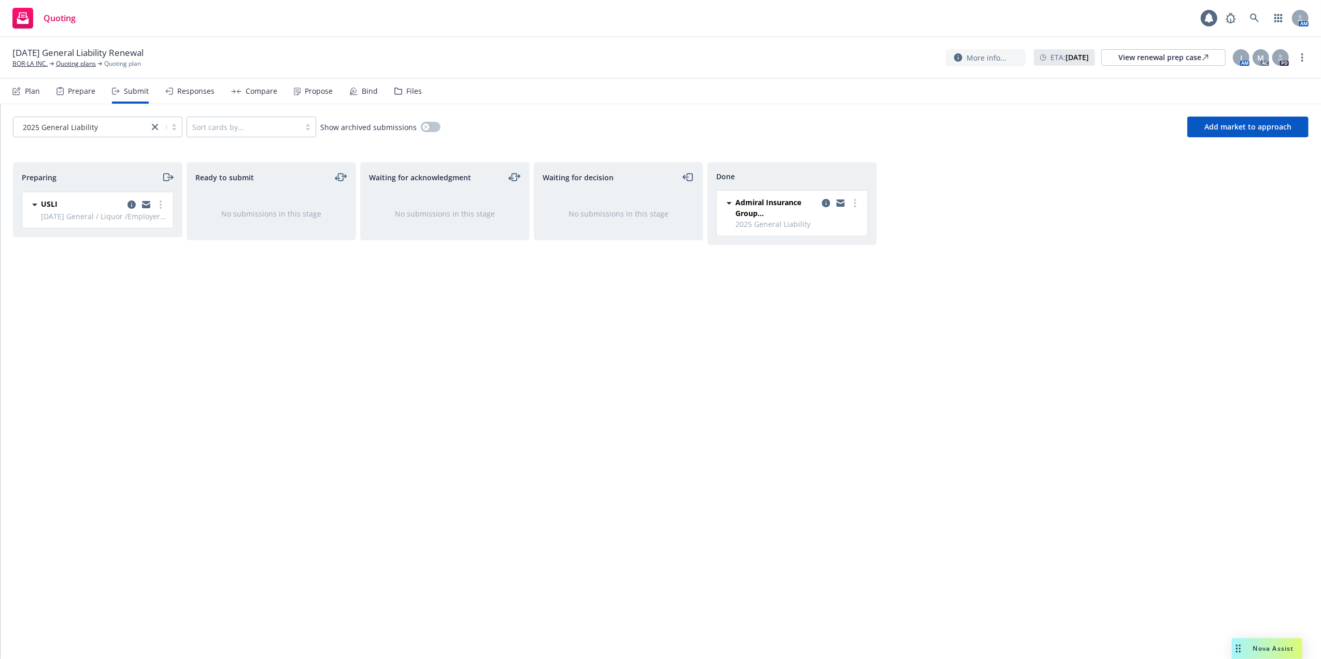
click at [165, 177] on icon "moveRight" at bounding box center [168, 177] width 12 height 12
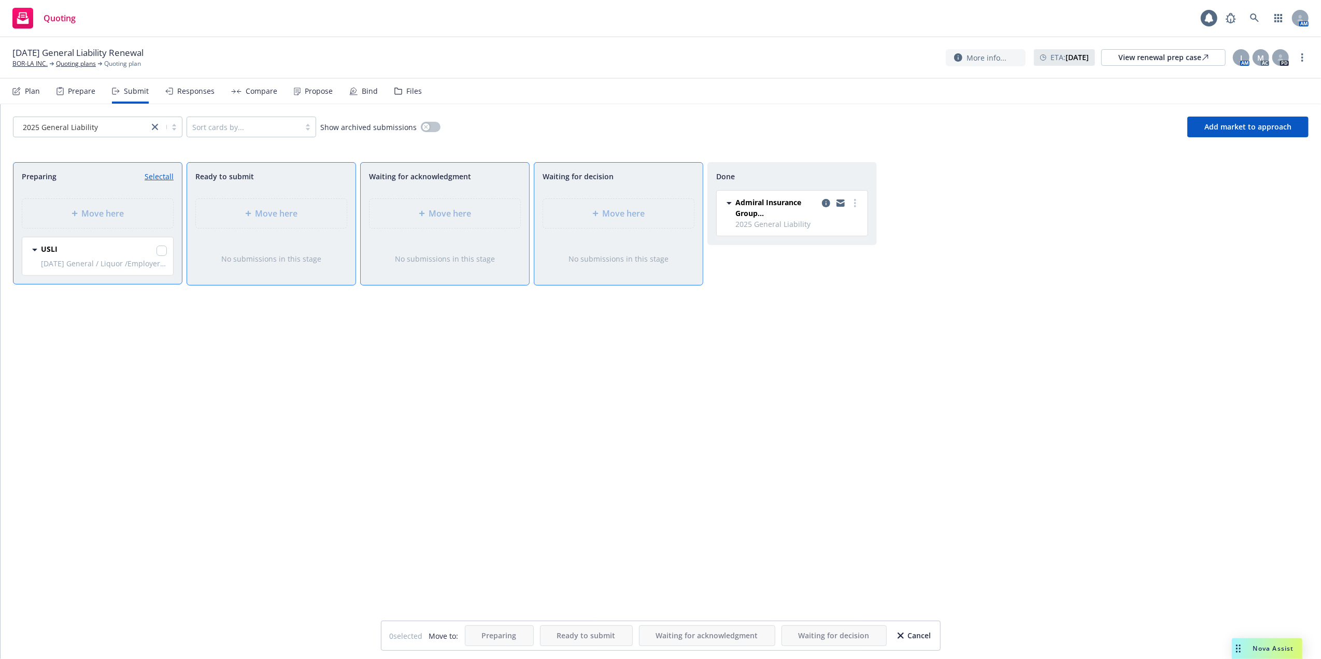
click at [616, 214] on div "Move here" at bounding box center [618, 213] width 168 height 47
click at [161, 252] on input "checkbox" at bounding box center [162, 251] width 10 height 10
checkbox input "true"
click at [642, 214] on span "Move here" at bounding box center [624, 213] width 42 height 12
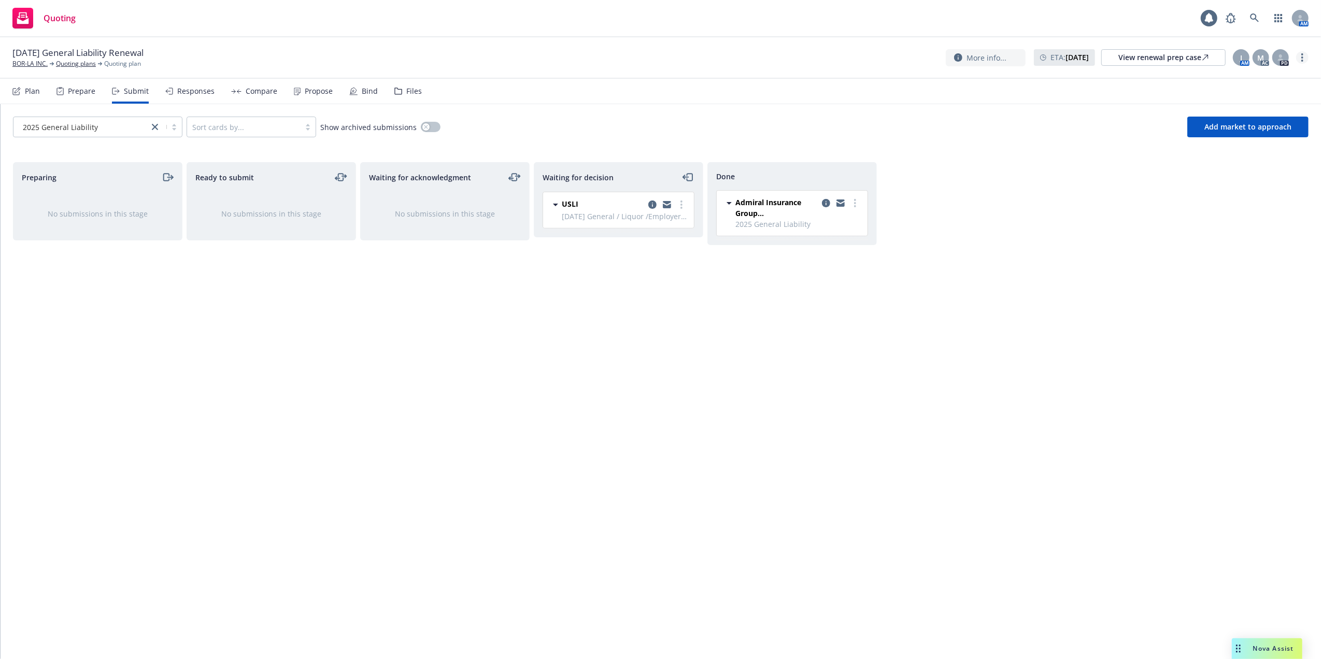
click at [1301, 58] on icon "more" at bounding box center [1302, 57] width 2 height 8
click at [1232, 98] on link "Rename quoting plan" at bounding box center [1251, 100] width 116 height 21
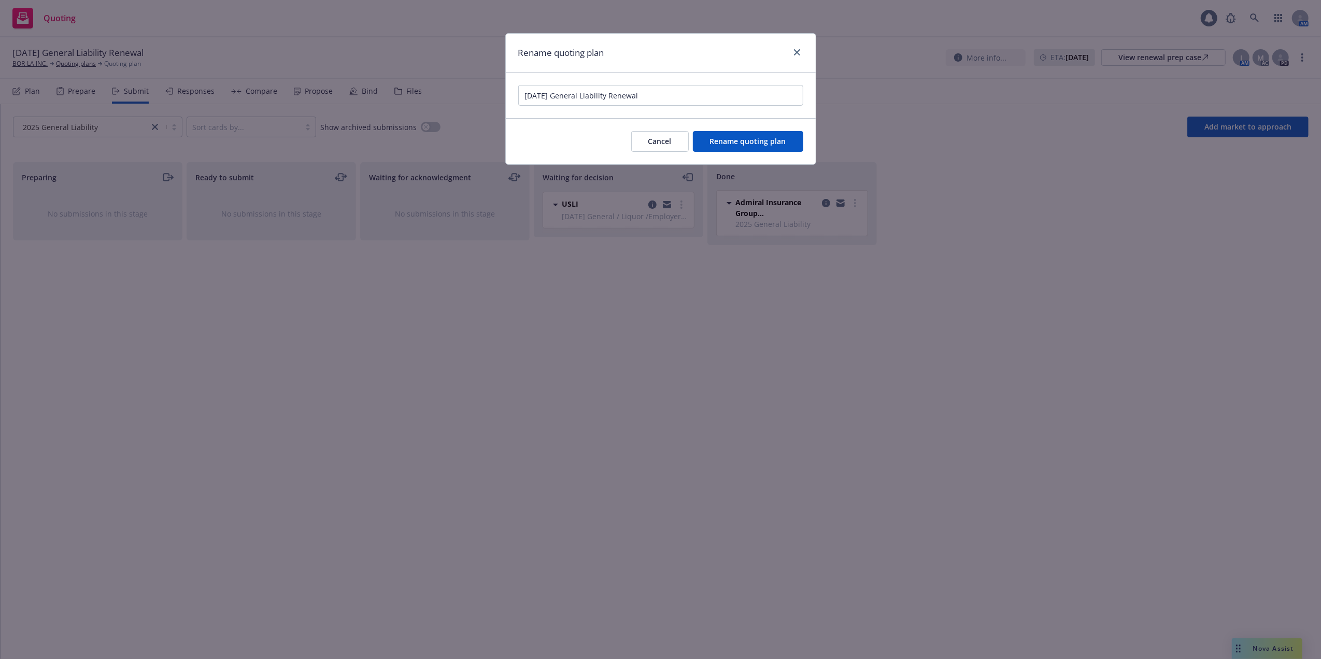
click at [544, 96] on input "09/09/25 General Liability Renewal" at bounding box center [660, 95] width 285 height 21
drag, startPoint x: 647, startPoint y: 97, endPoint x: 587, endPoint y: 104, distance: 60.4
click at [587, 104] on input "09/23/25 General Liability Renewal" at bounding box center [660, 95] width 285 height 21
type input "09/23/25 General / Liquor /Employers Liability"
click at [755, 139] on span "Rename quoting plan" at bounding box center [748, 141] width 76 height 10
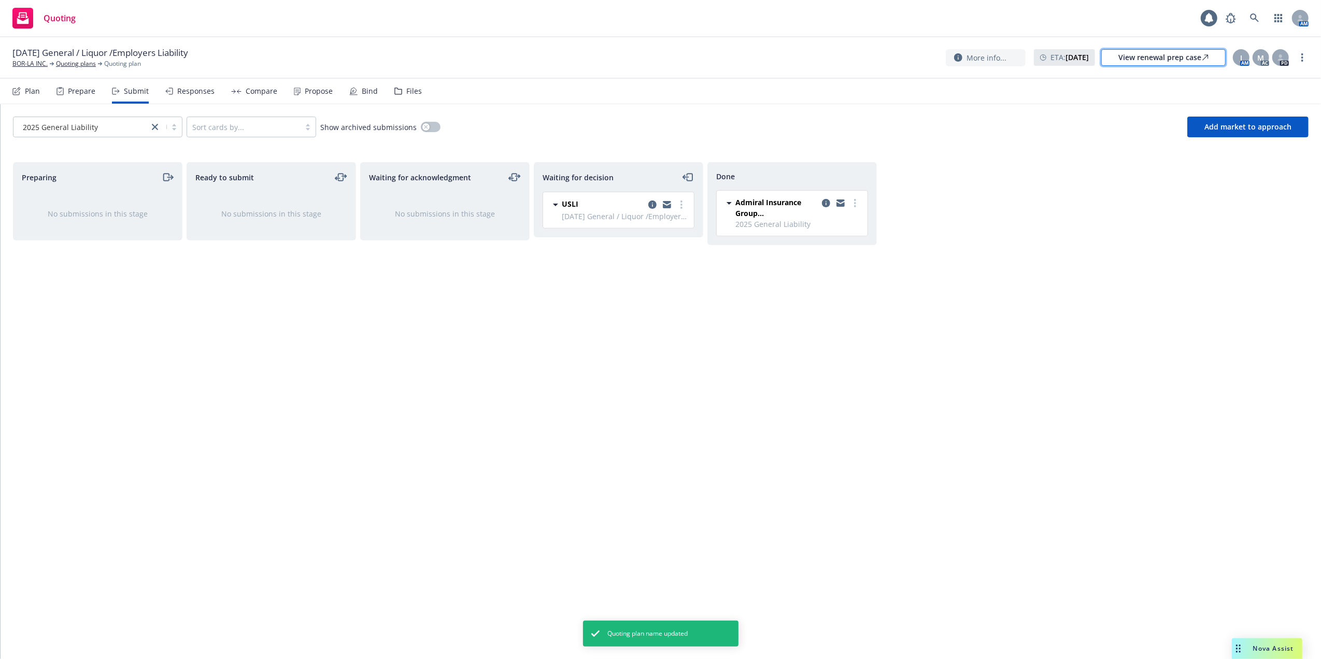
click at [1137, 56] on div "View renewal prep case" at bounding box center [1163, 58] width 90 height 16
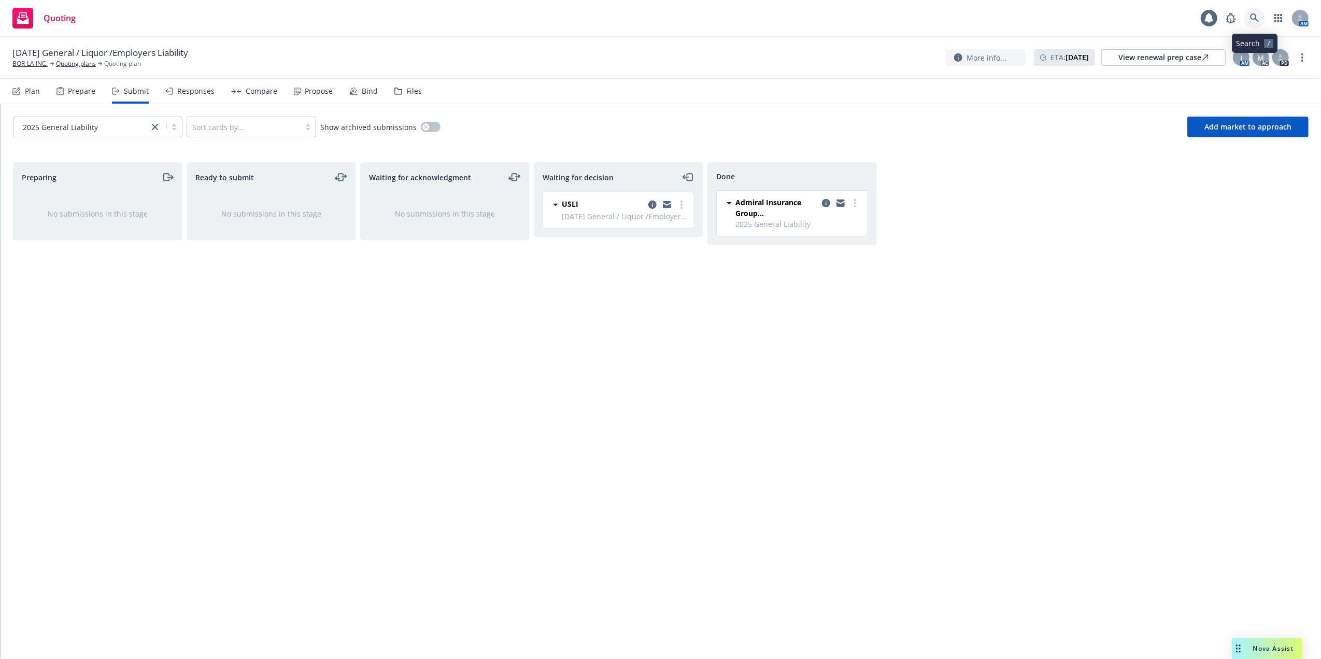
click at [1252, 20] on icon at bounding box center [1254, 17] width 9 height 9
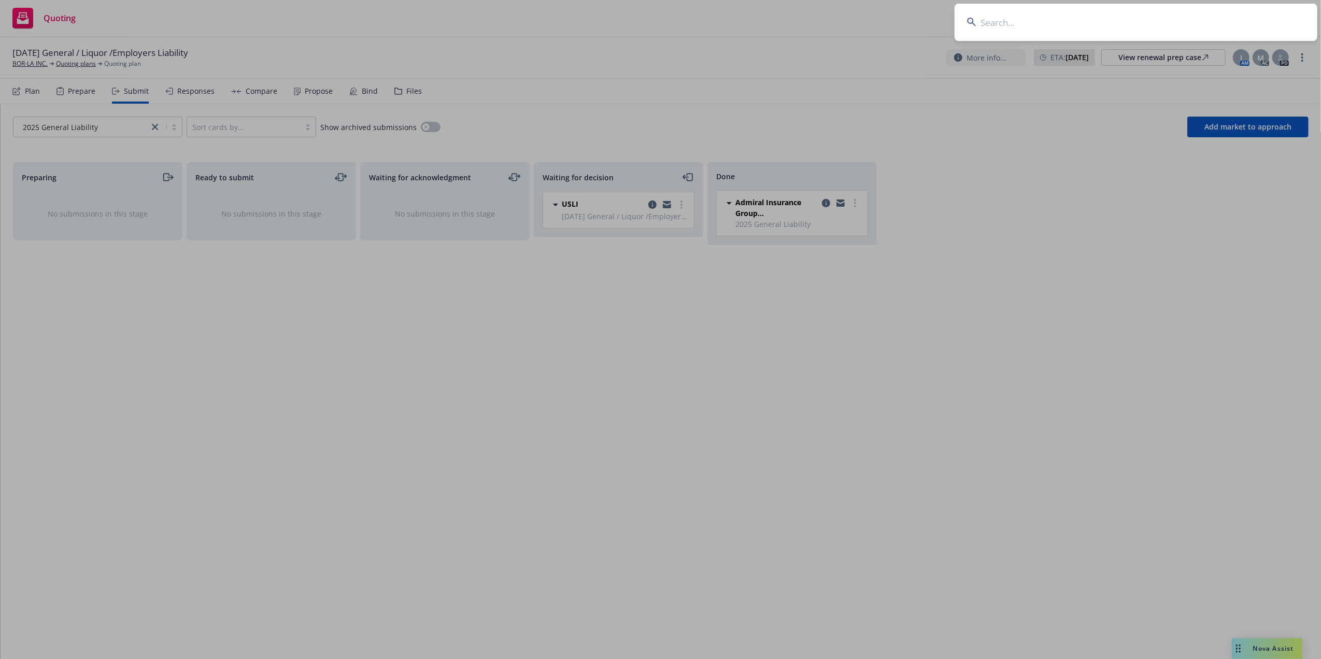
click at [1085, 28] on input at bounding box center [1136, 22] width 363 height 37
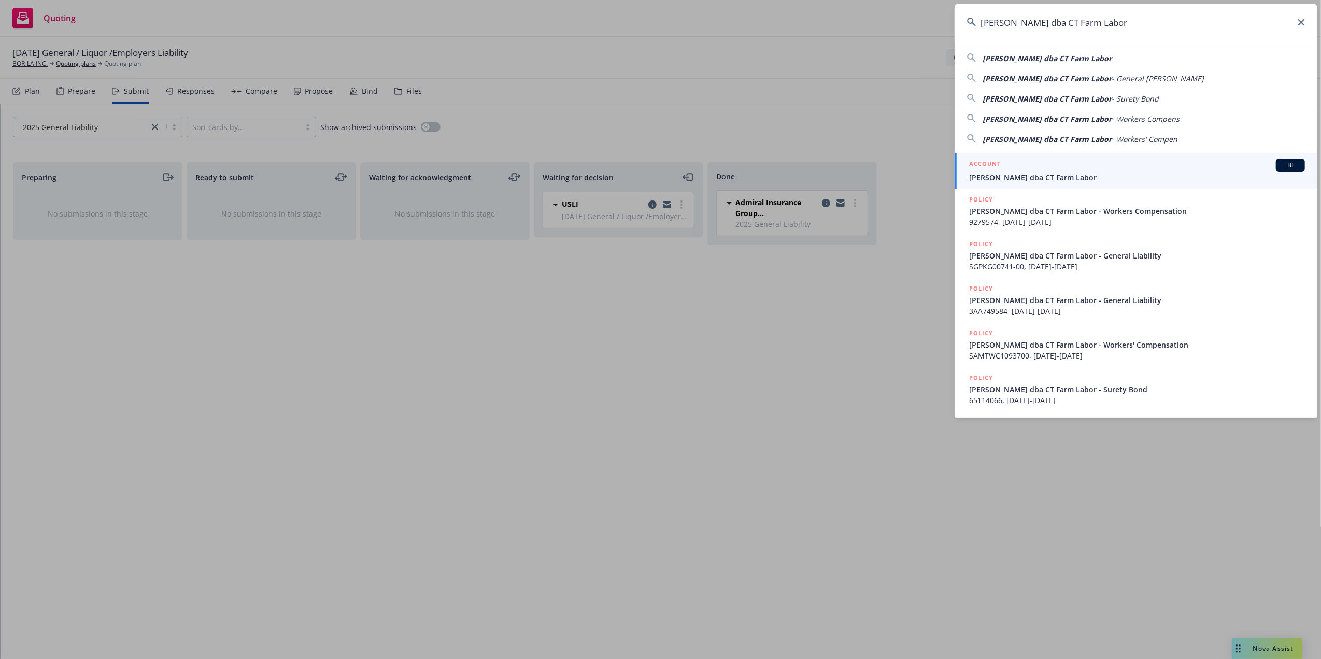
type input "Ceballos, Yoan dba CT Farm Labor"
click at [991, 177] on span "Ceballos, Yoan dba CT Farm Labor" at bounding box center [1137, 177] width 336 height 11
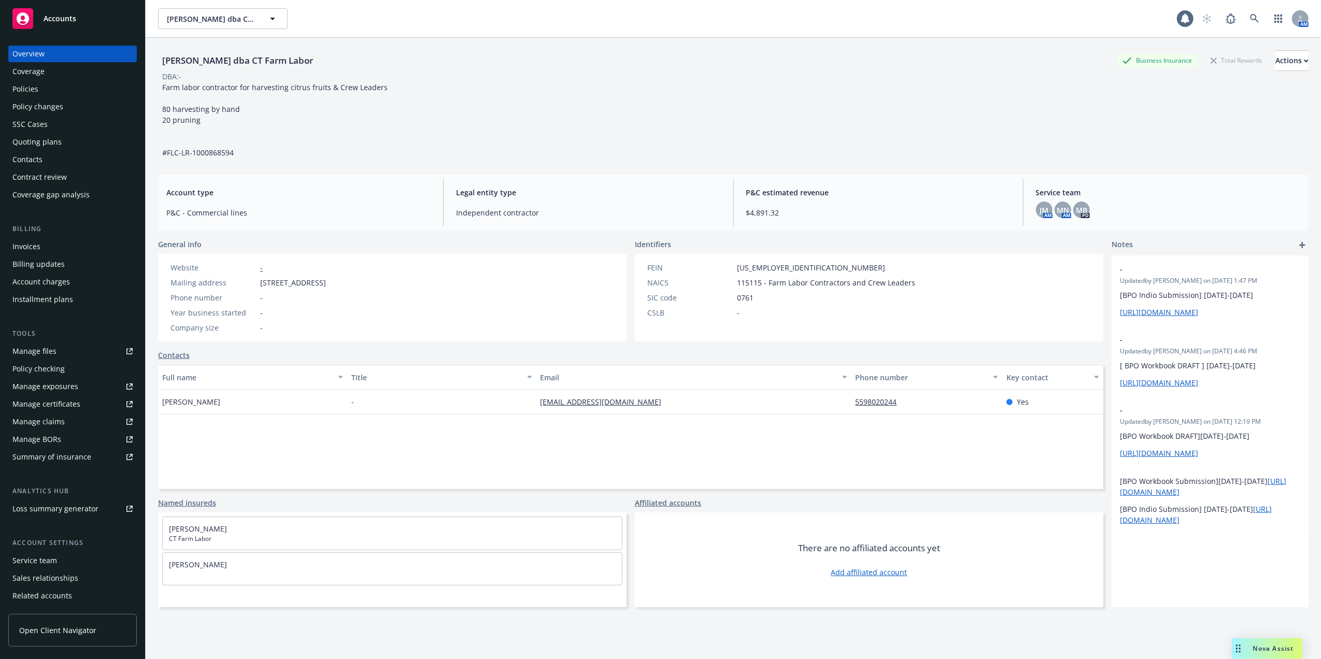
click at [30, 142] on div "Quoting plans" at bounding box center [36, 142] width 49 height 17
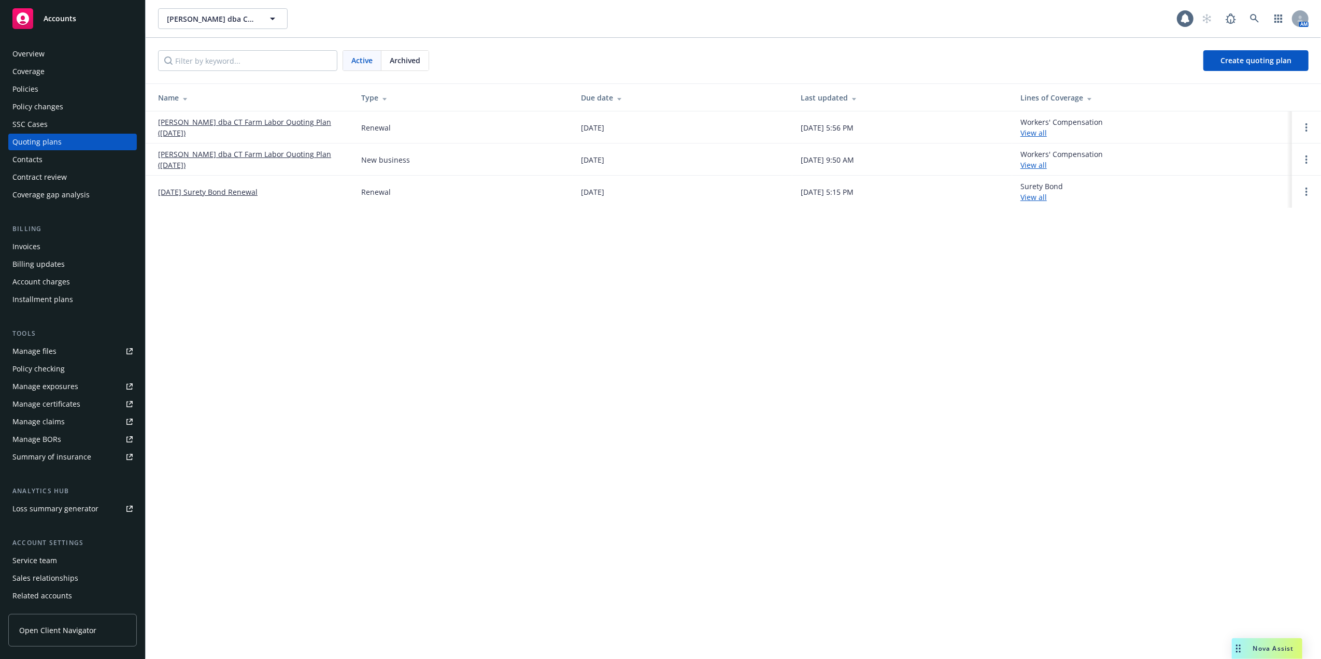
click at [243, 119] on link "[PERSON_NAME] dba CT Farm Labor Quoting Plan ([DATE])" at bounding box center [251, 128] width 187 height 22
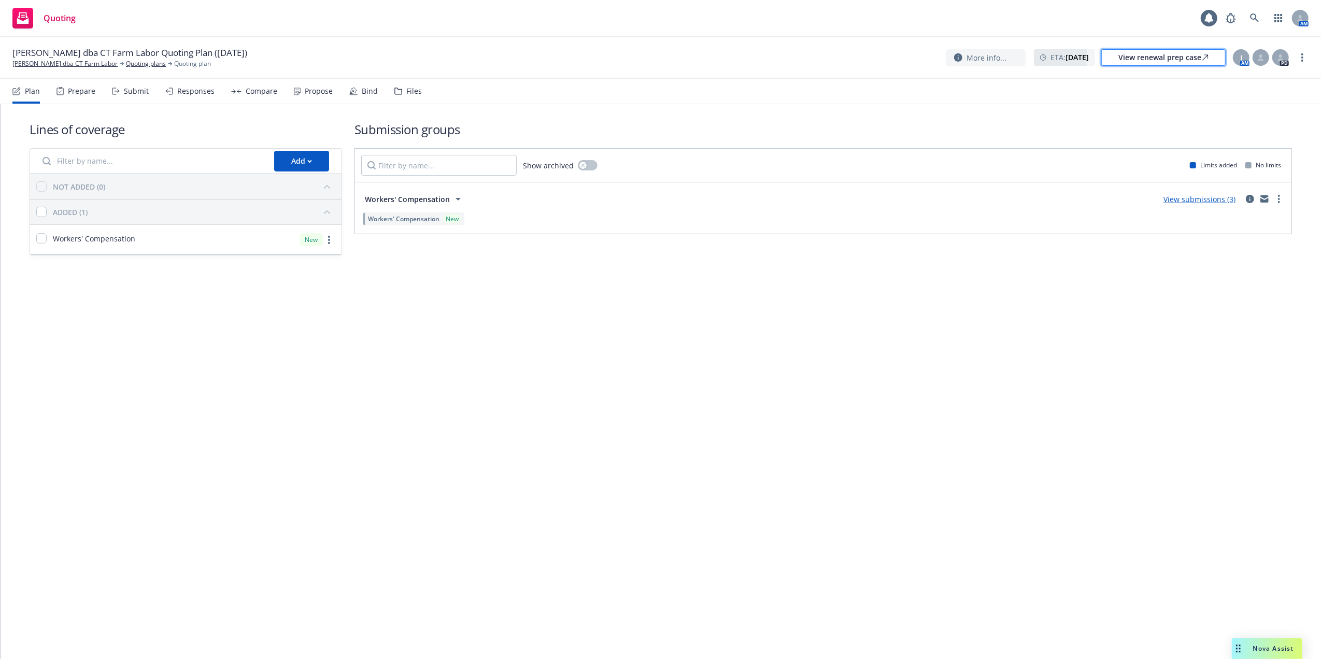
click at [1165, 54] on div "View renewal prep case" at bounding box center [1163, 58] width 90 height 16
click at [1161, 58] on div "View renewal prep case" at bounding box center [1163, 58] width 90 height 16
click at [1253, 11] on link at bounding box center [1254, 18] width 21 height 21
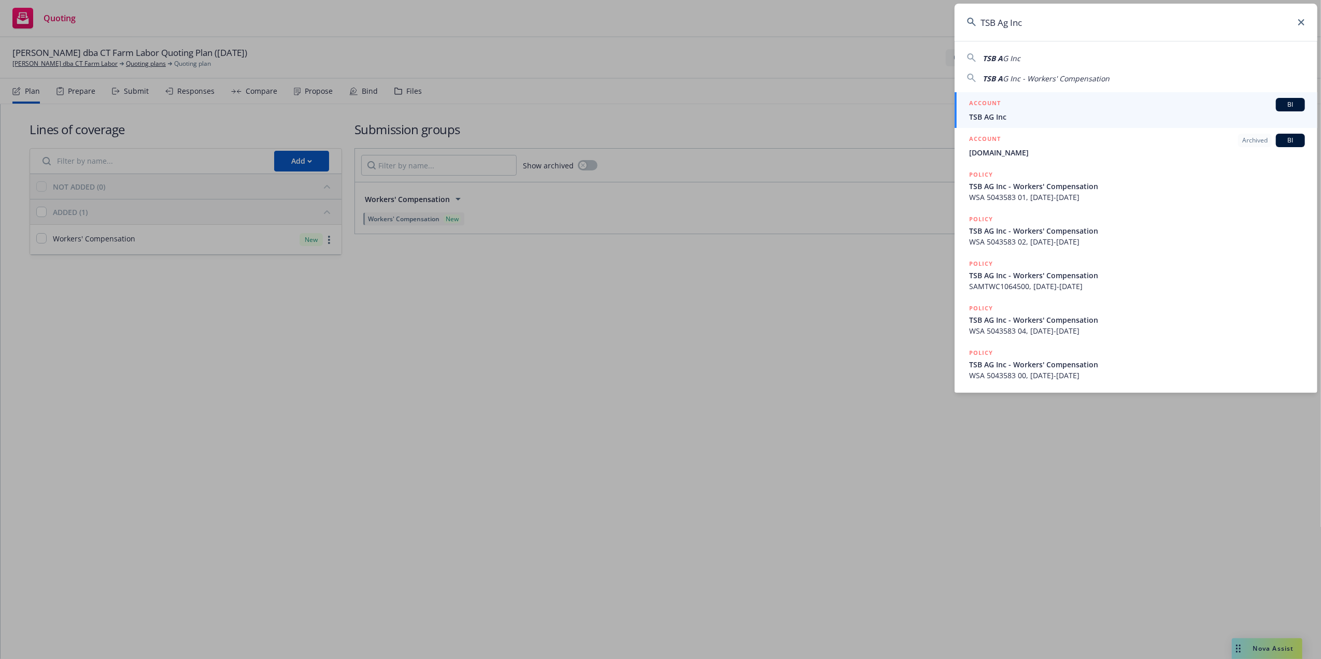
type input "TSB Ag Inc"
click at [982, 113] on span "TSB AG Inc" at bounding box center [1137, 116] width 336 height 11
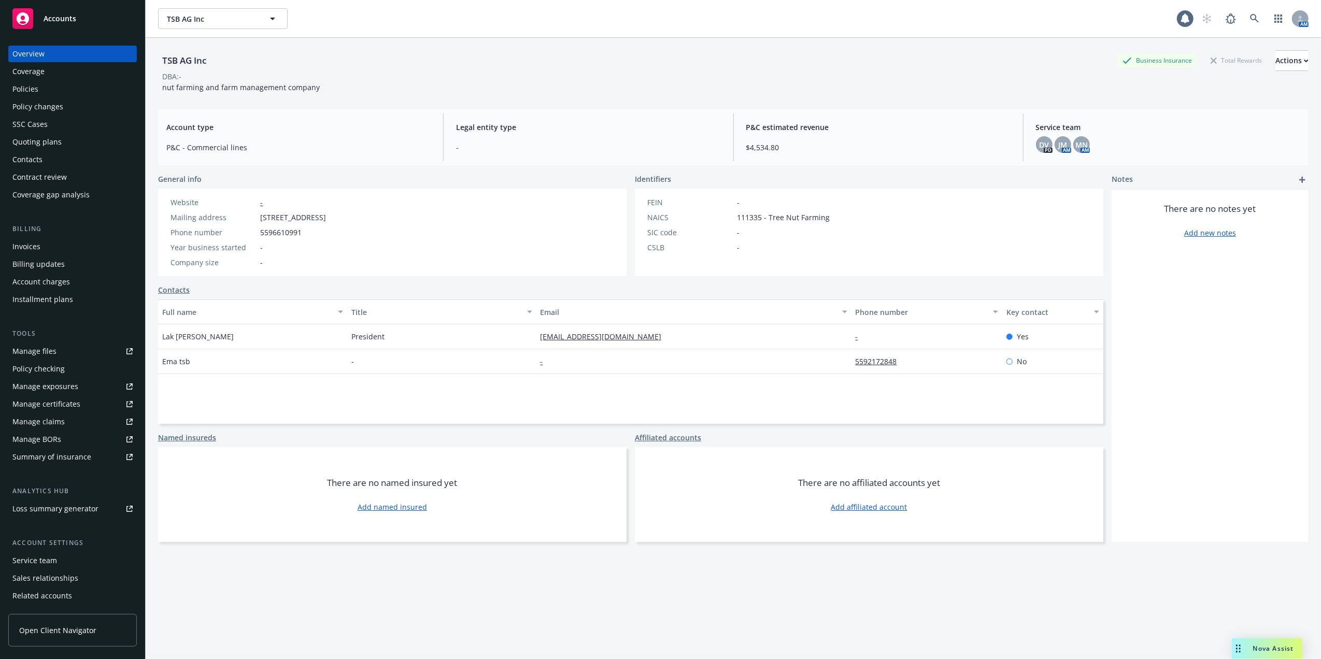
click at [30, 137] on div "Quoting plans" at bounding box center [36, 142] width 49 height 17
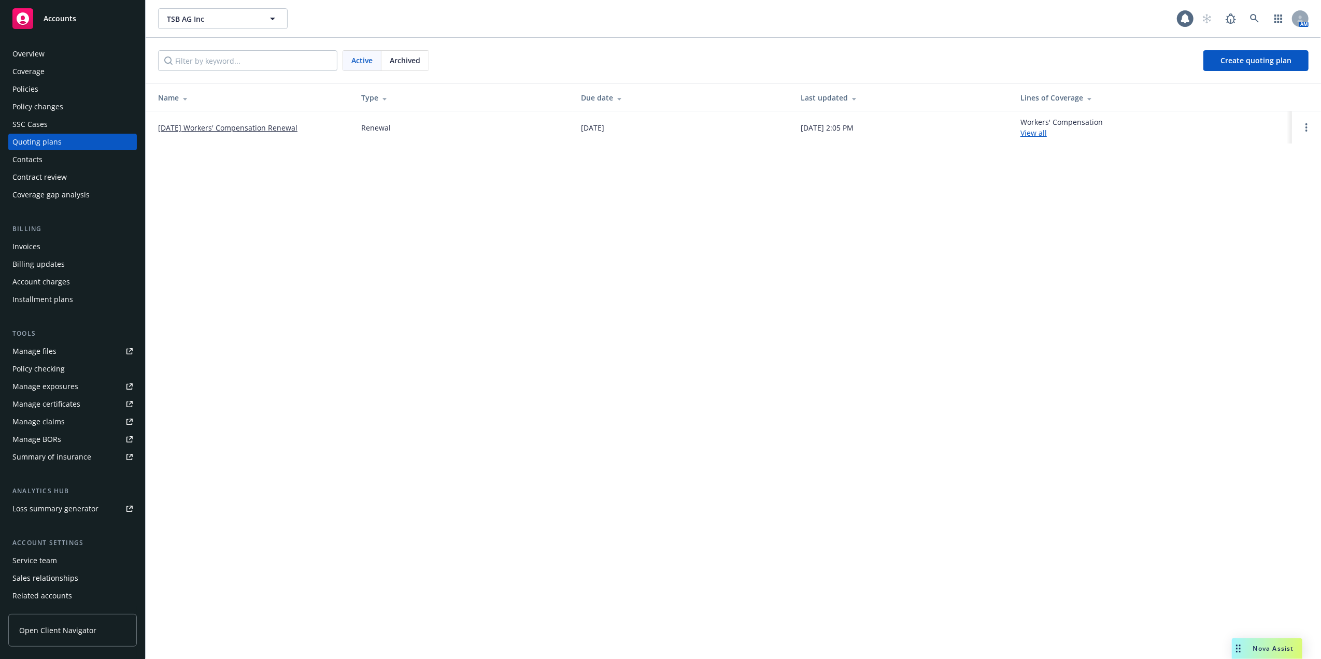
click at [296, 131] on link "[DATE] Workers' Compensation Renewal" at bounding box center [227, 127] width 139 height 11
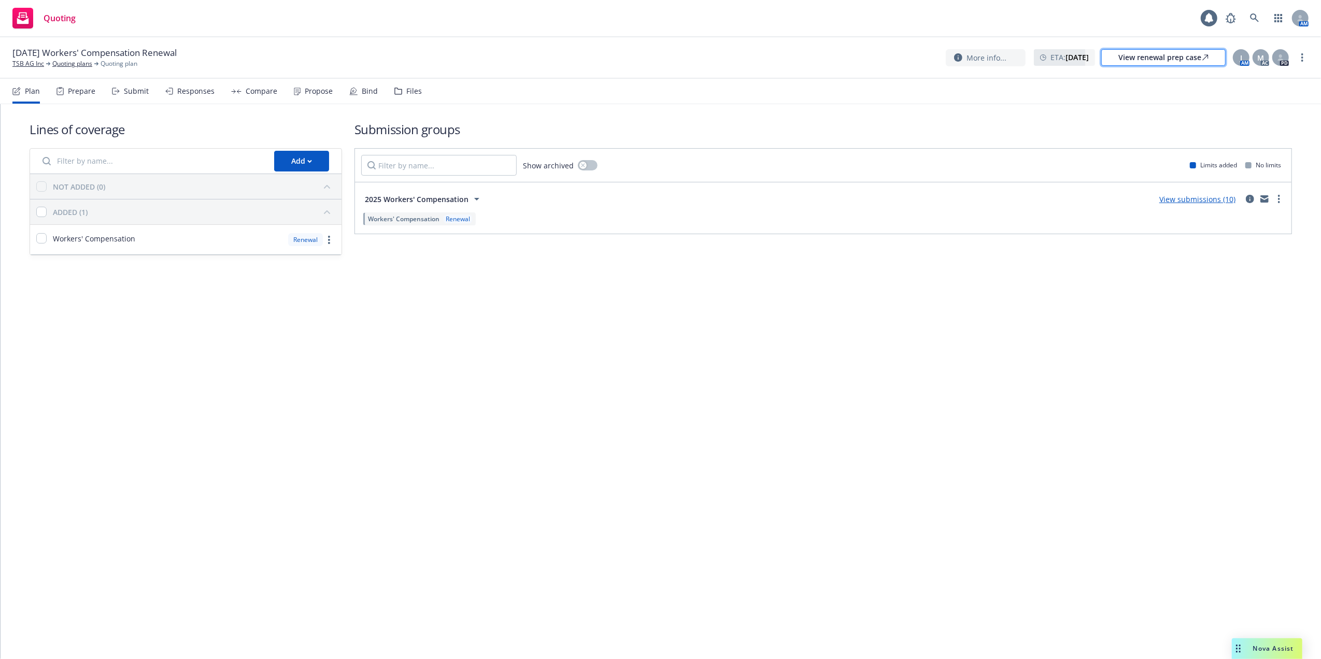
click at [1143, 56] on div "View renewal prep case" at bounding box center [1163, 58] width 90 height 16
